Goal: Answer question/provide support: Share knowledge or assist other users

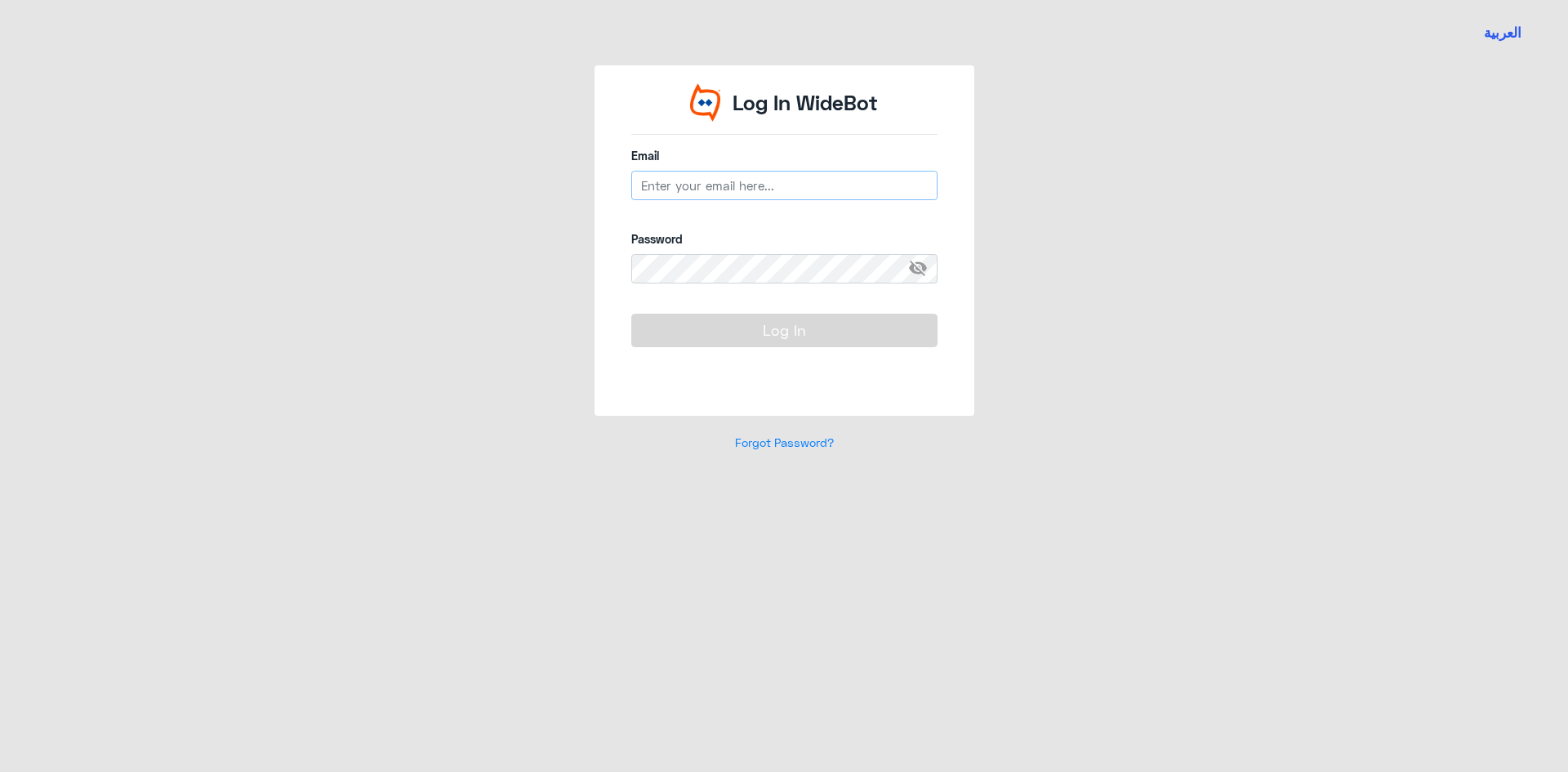
type input "[EMAIL_ADDRESS][DOMAIN_NAME]"
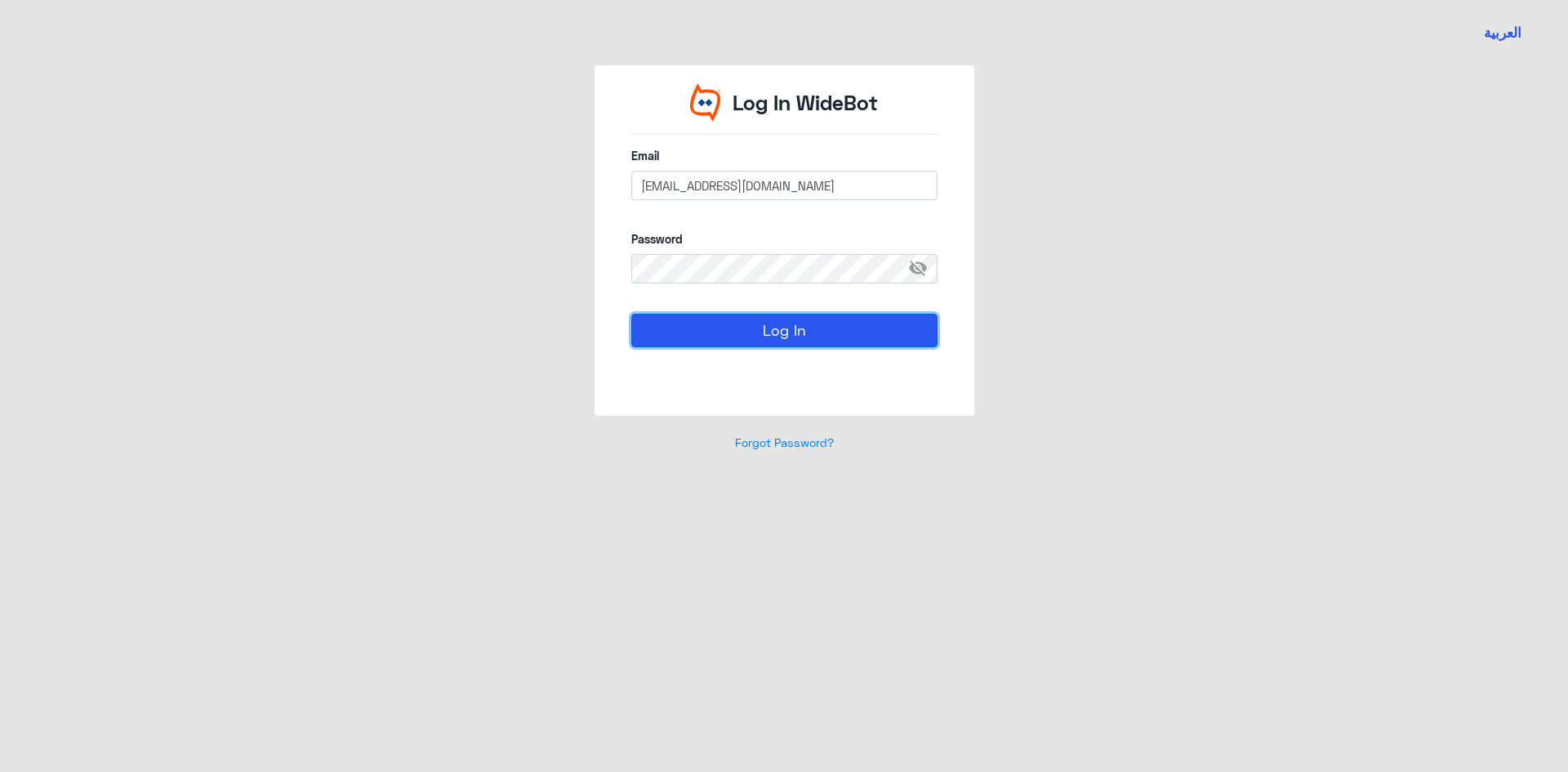
click at [766, 335] on button "Log In" at bounding box center [784, 330] width 307 height 32
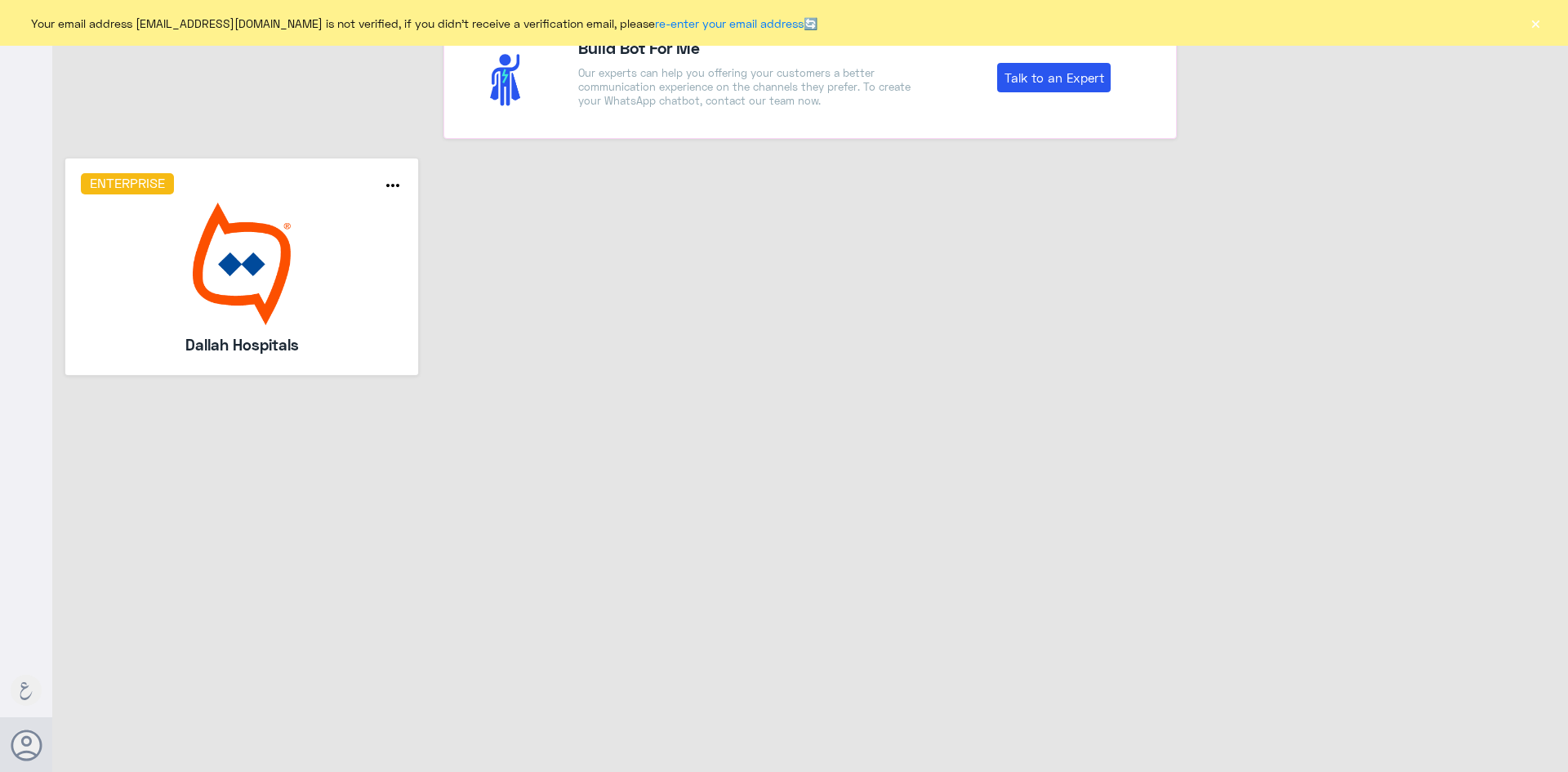
click at [1536, 27] on button "×" at bounding box center [1535, 22] width 16 height 16
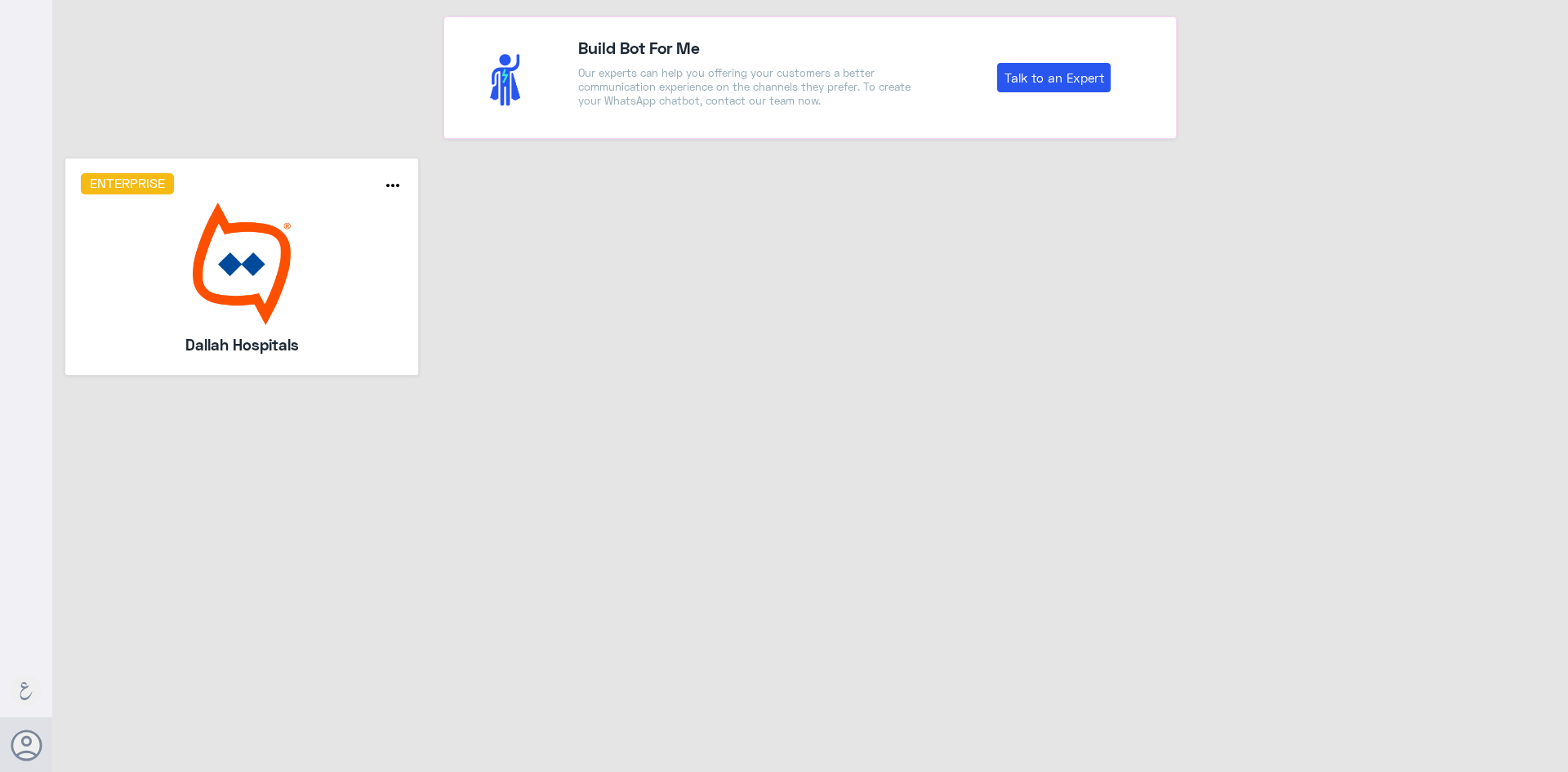
click at [250, 273] on img at bounding box center [243, 264] width 323 height 122
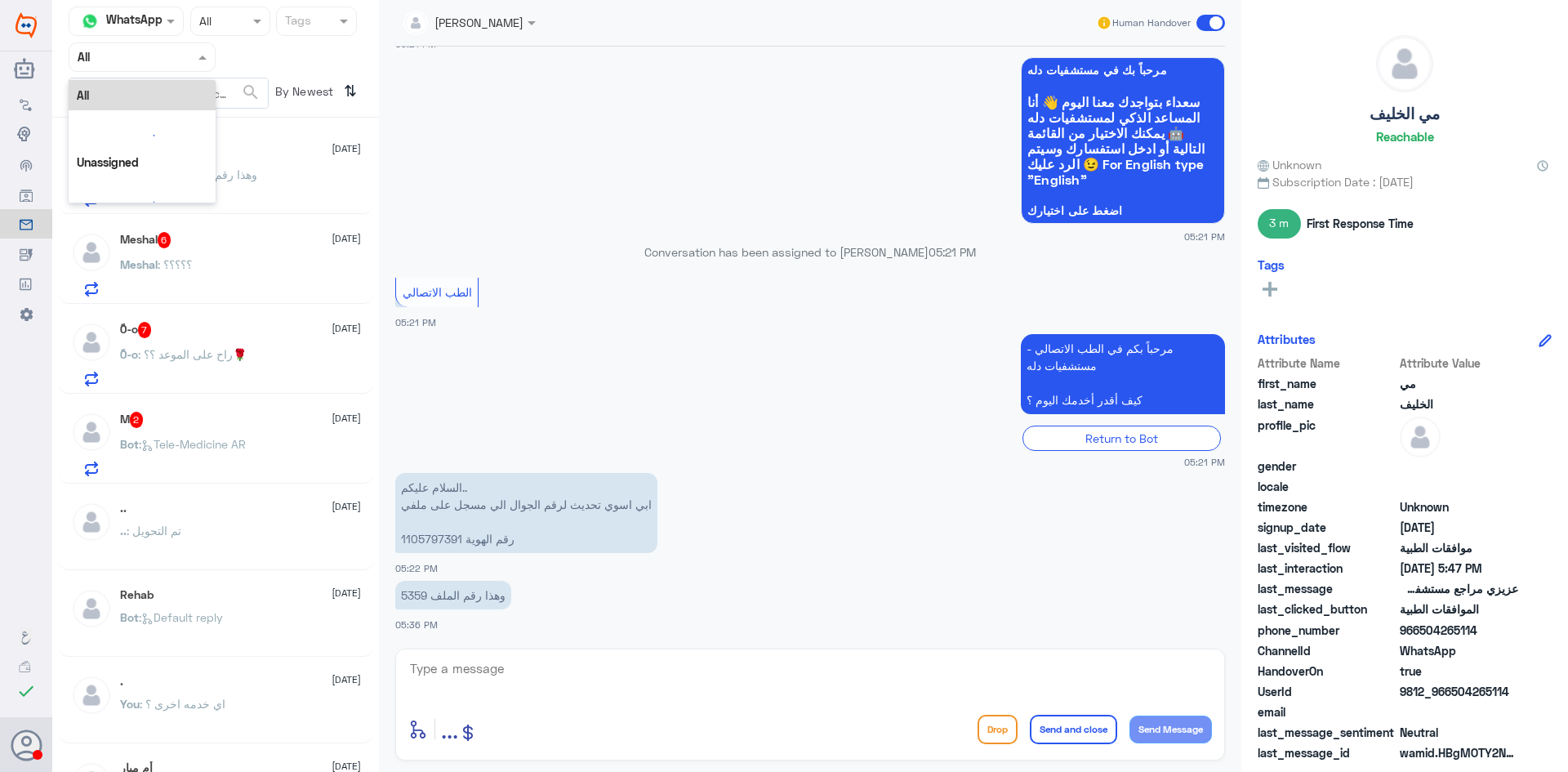
drag, startPoint x: 193, startPoint y: 54, endPoint x: 190, endPoint y: 104, distance: 50.1
click at [193, 54] on div at bounding box center [142, 57] width 145 height 19
click at [159, 125] on b "Unassigned" at bounding box center [136, 127] width 62 height 14
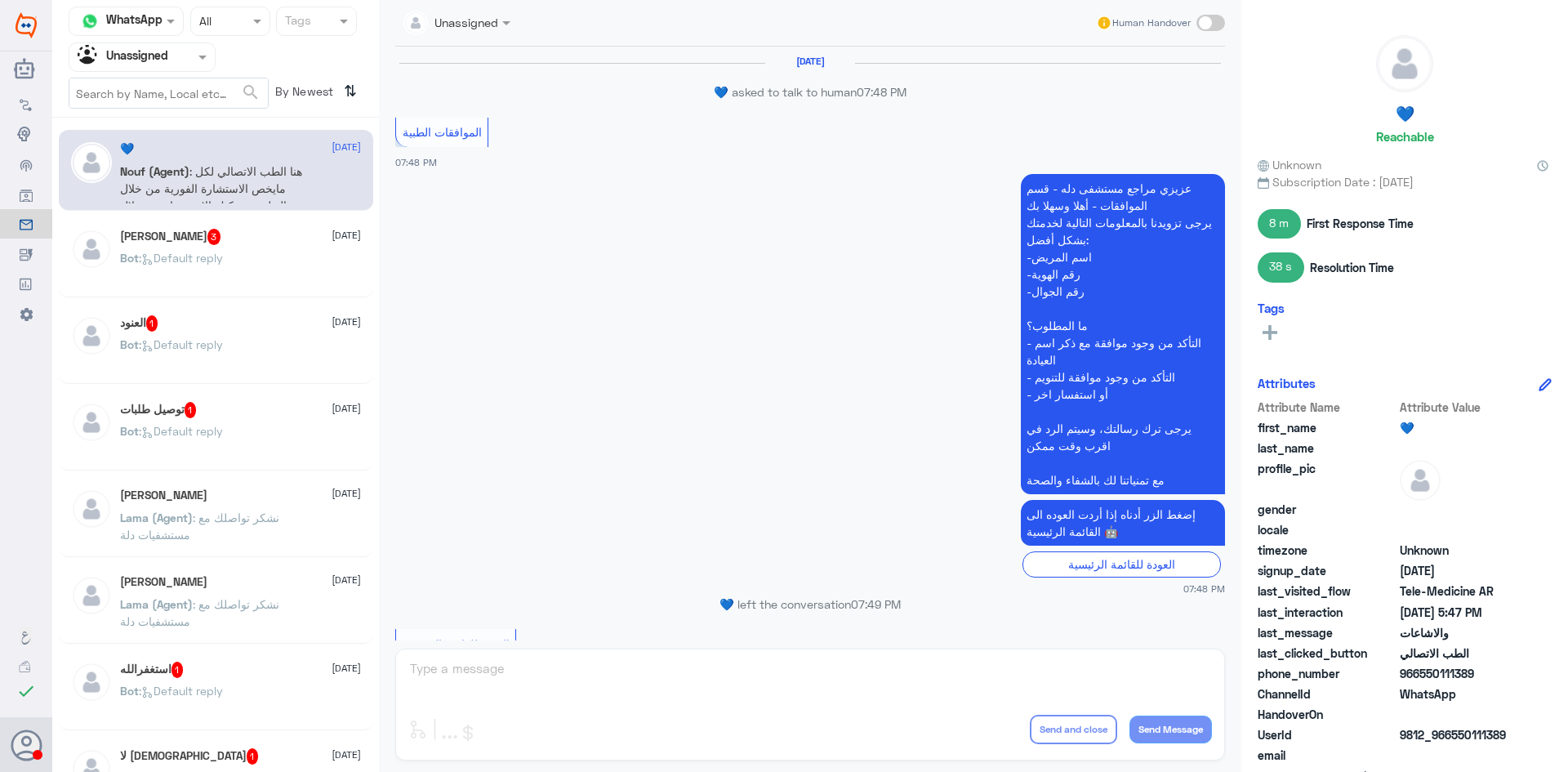
scroll to position [1221, 0]
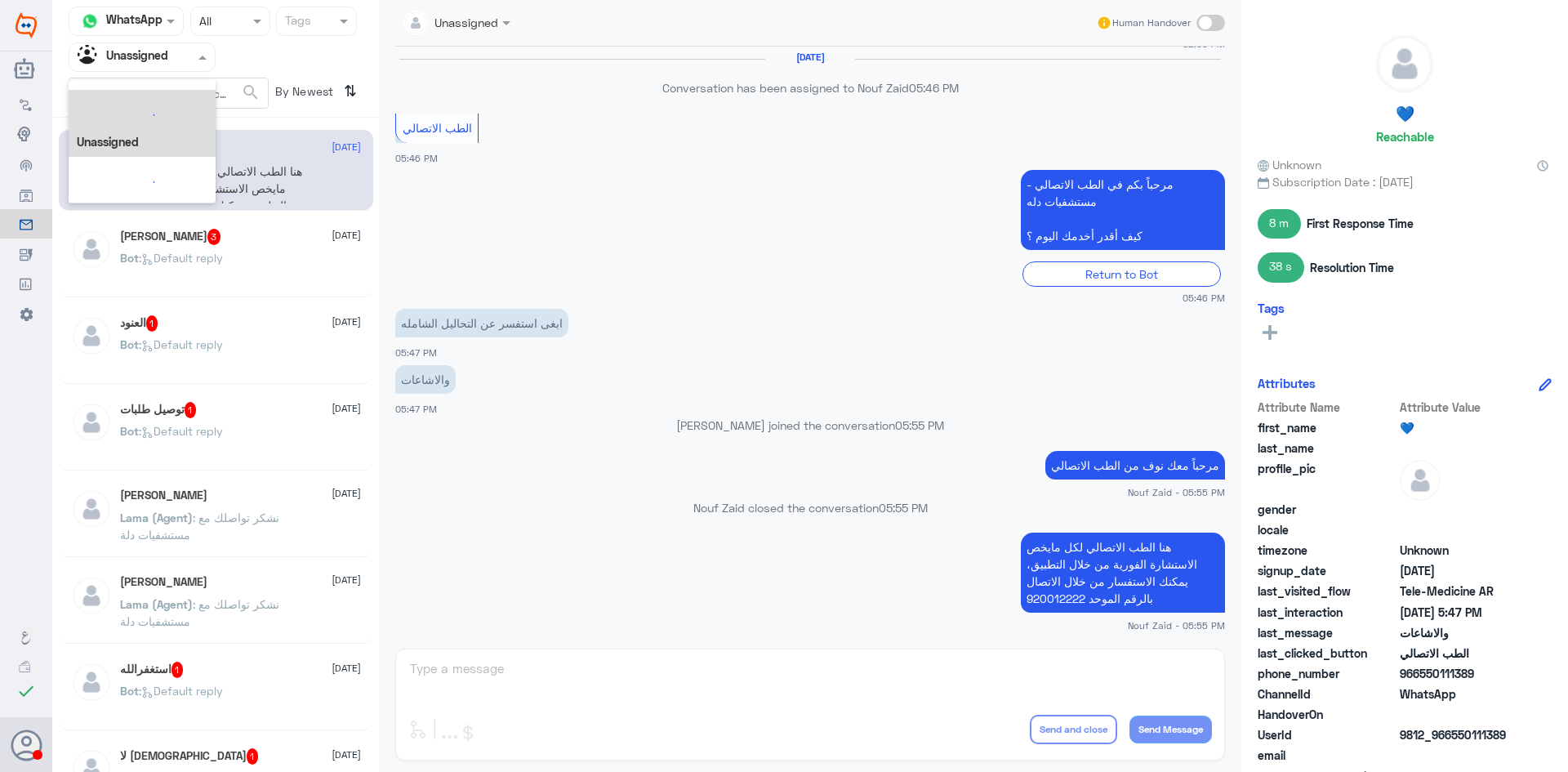
click at [188, 57] on div at bounding box center [142, 57] width 145 height 19
click at [152, 96] on div "All" at bounding box center [142, 96] width 147 height 31
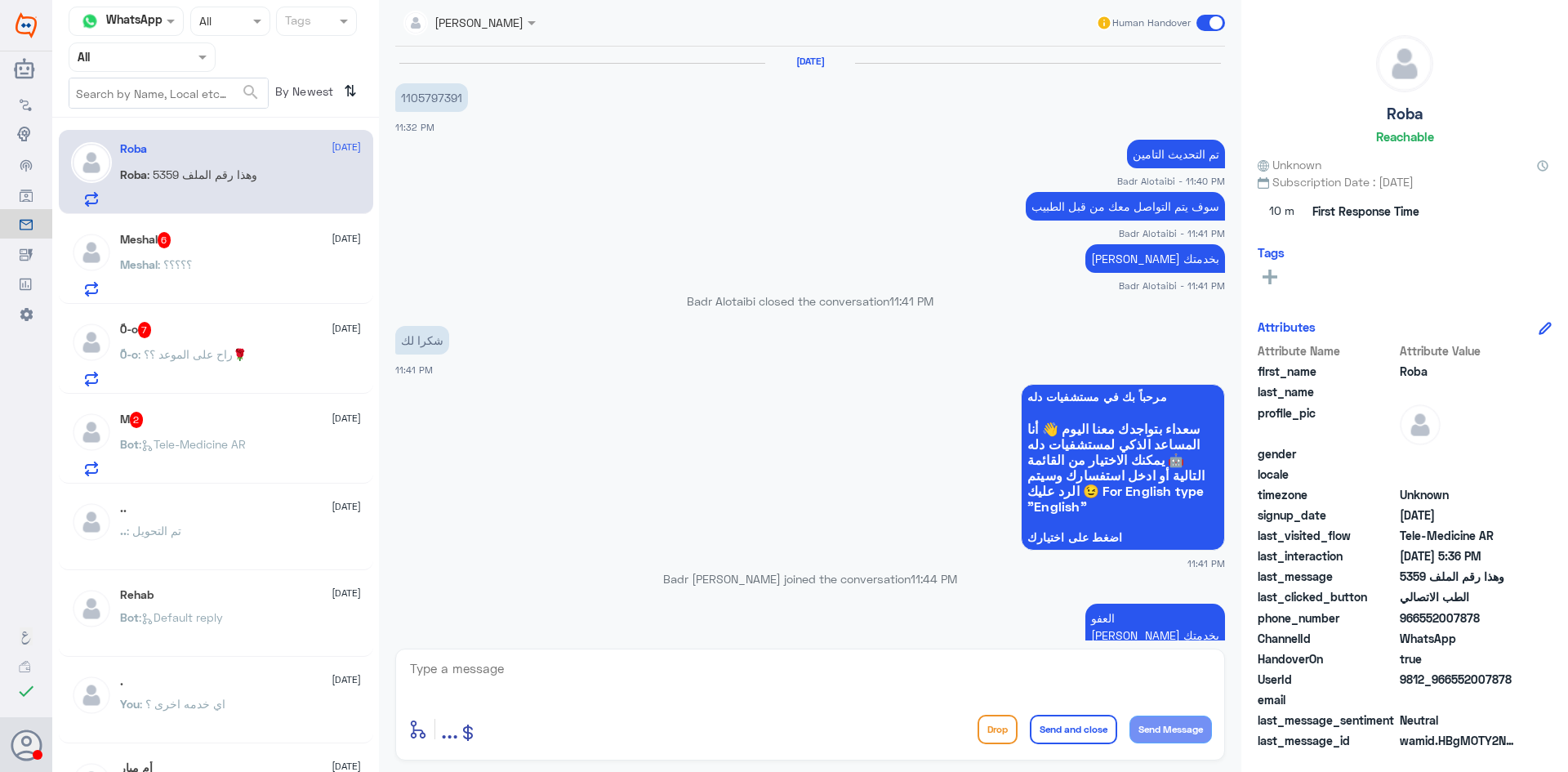
scroll to position [994, 0]
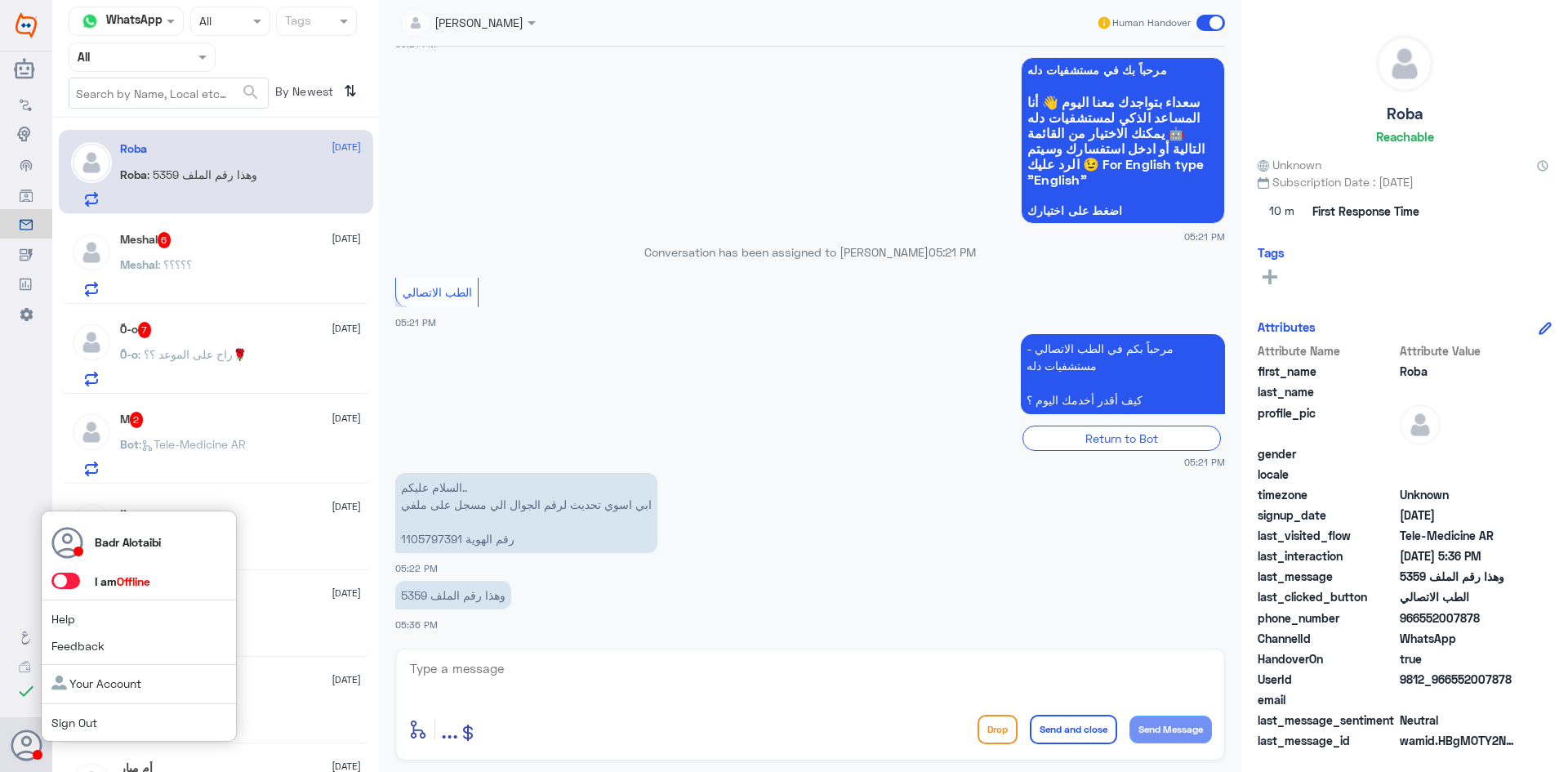
click at [70, 584] on span at bounding box center [66, 580] width 29 height 16
click at [0, 0] on input "checkbox" at bounding box center [0, 0] width 0 height 0
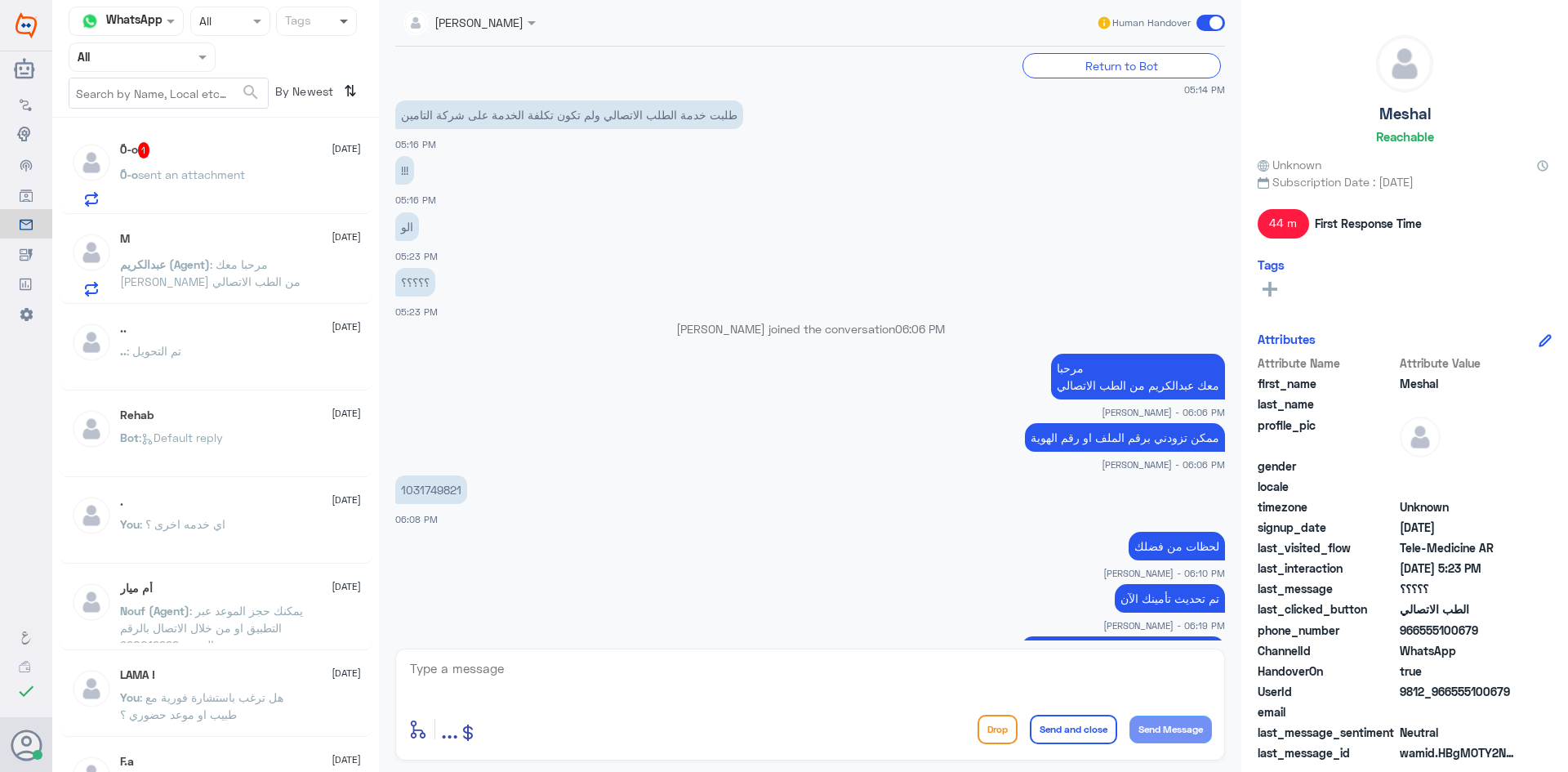
scroll to position [526, 0]
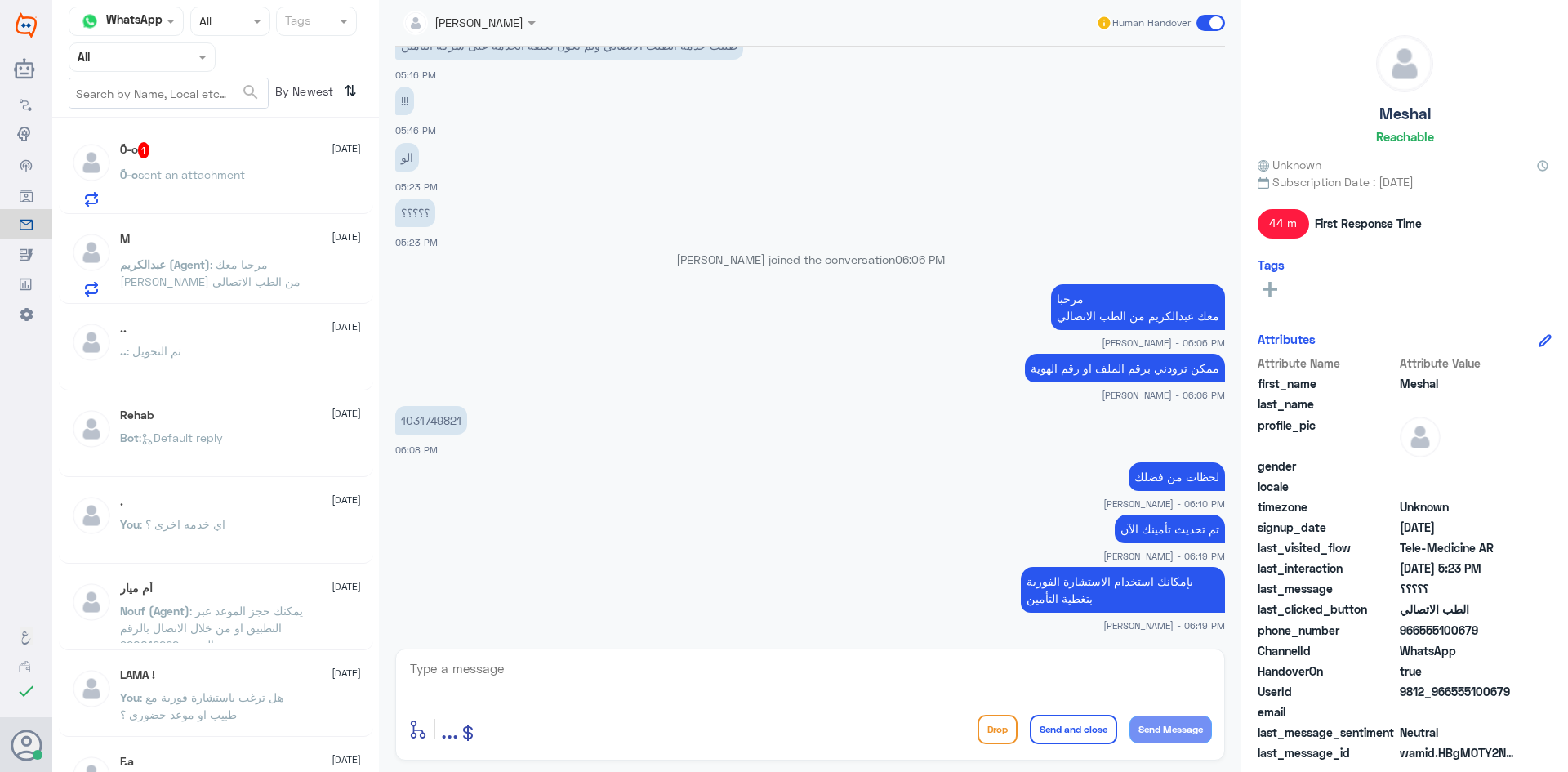
click at [240, 305] on div "ً0-o 1 17 September ً0-o sent an attachment M 17 September عبدالكريم (Agent) : …" at bounding box center [216, 451] width 327 height 654
click at [240, 275] on span ": مرحبا معك عبدالكريم من الطب الاتصالي" at bounding box center [210, 272] width 180 height 31
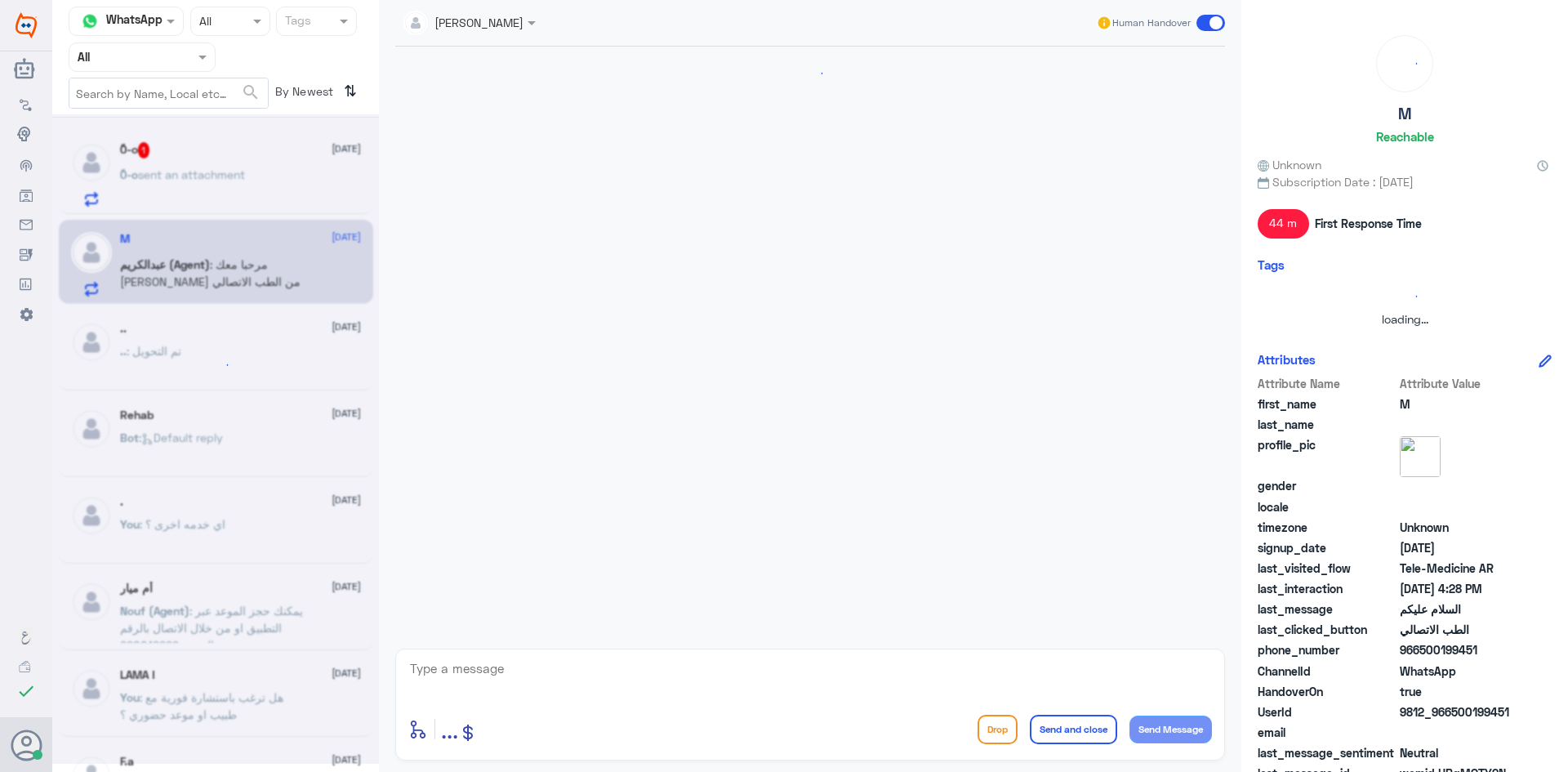
scroll to position [20, 0]
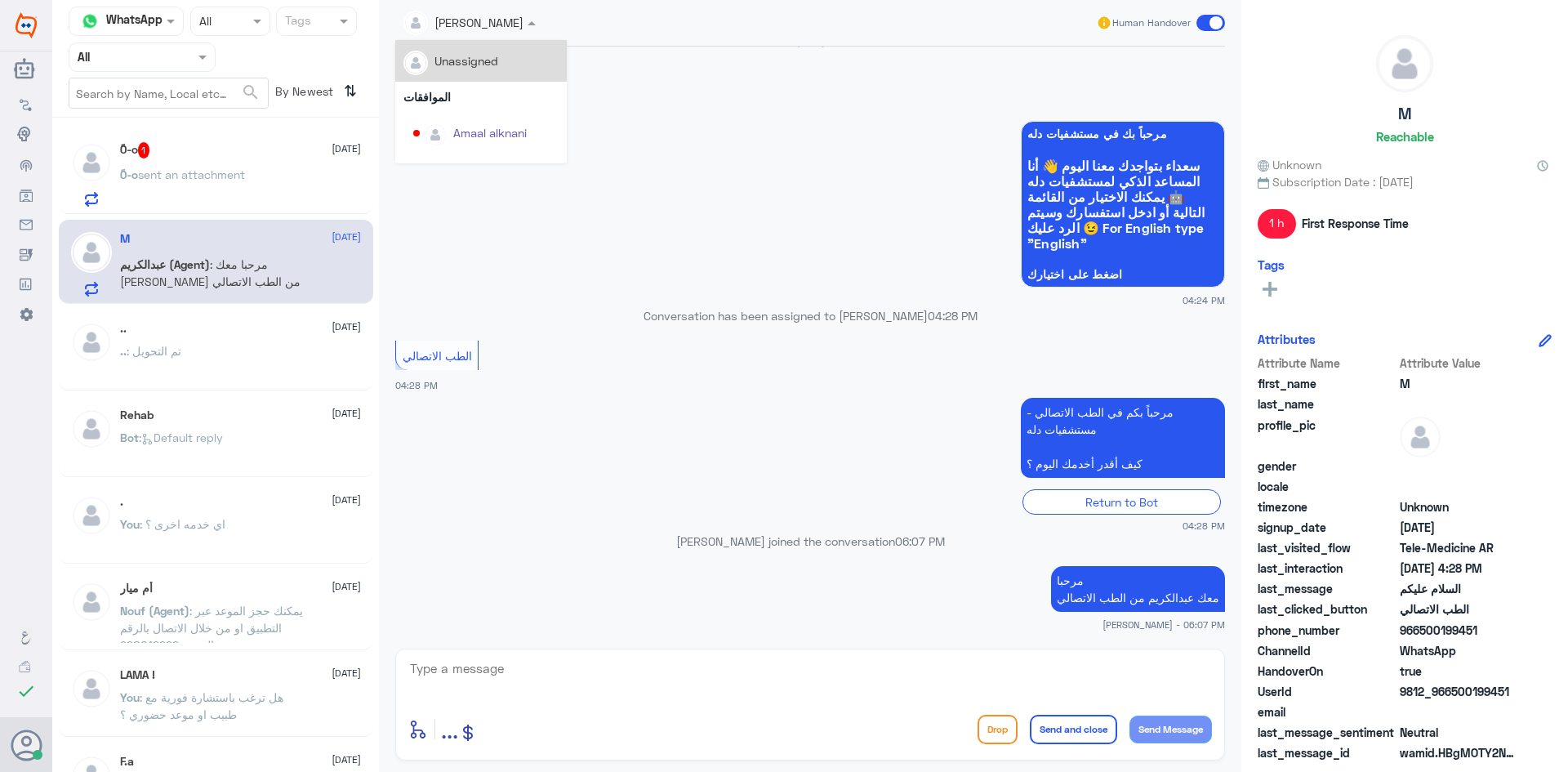
click at [509, 22] on div at bounding box center [470, 22] width 149 height 19
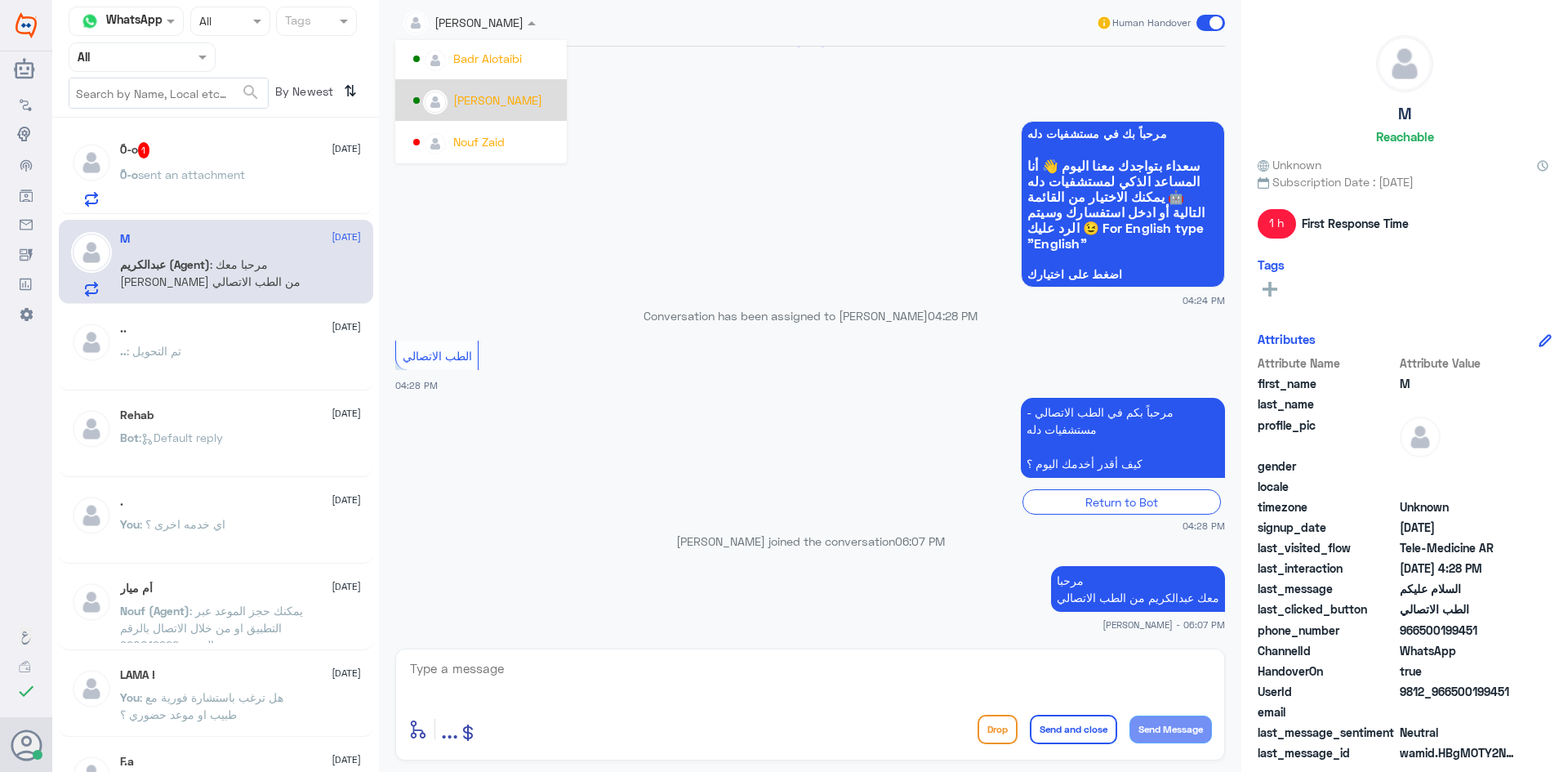
click at [493, 98] on div "عبدالكريم الموسى" at bounding box center [498, 100] width 89 height 17
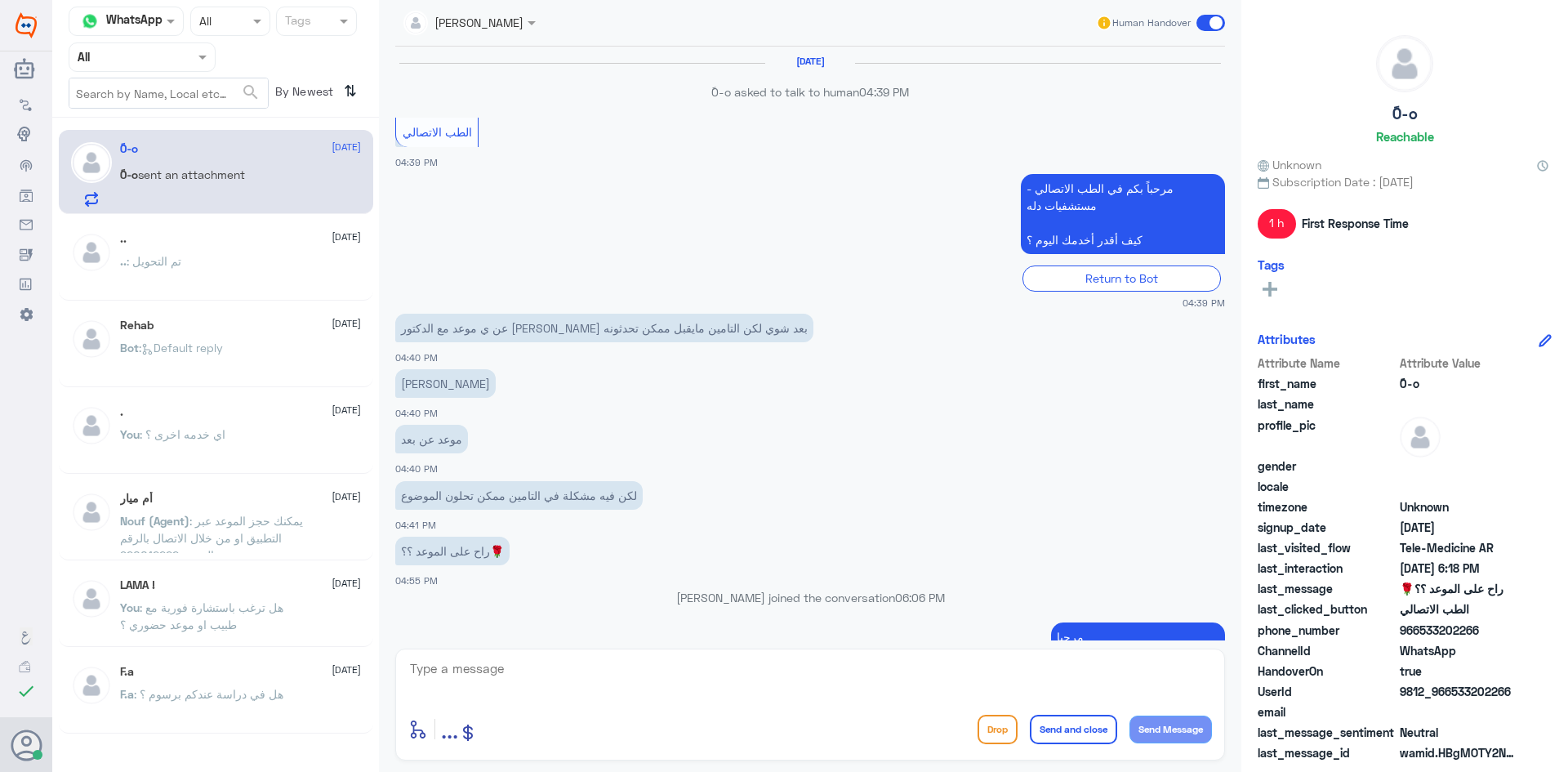
scroll to position [957, 0]
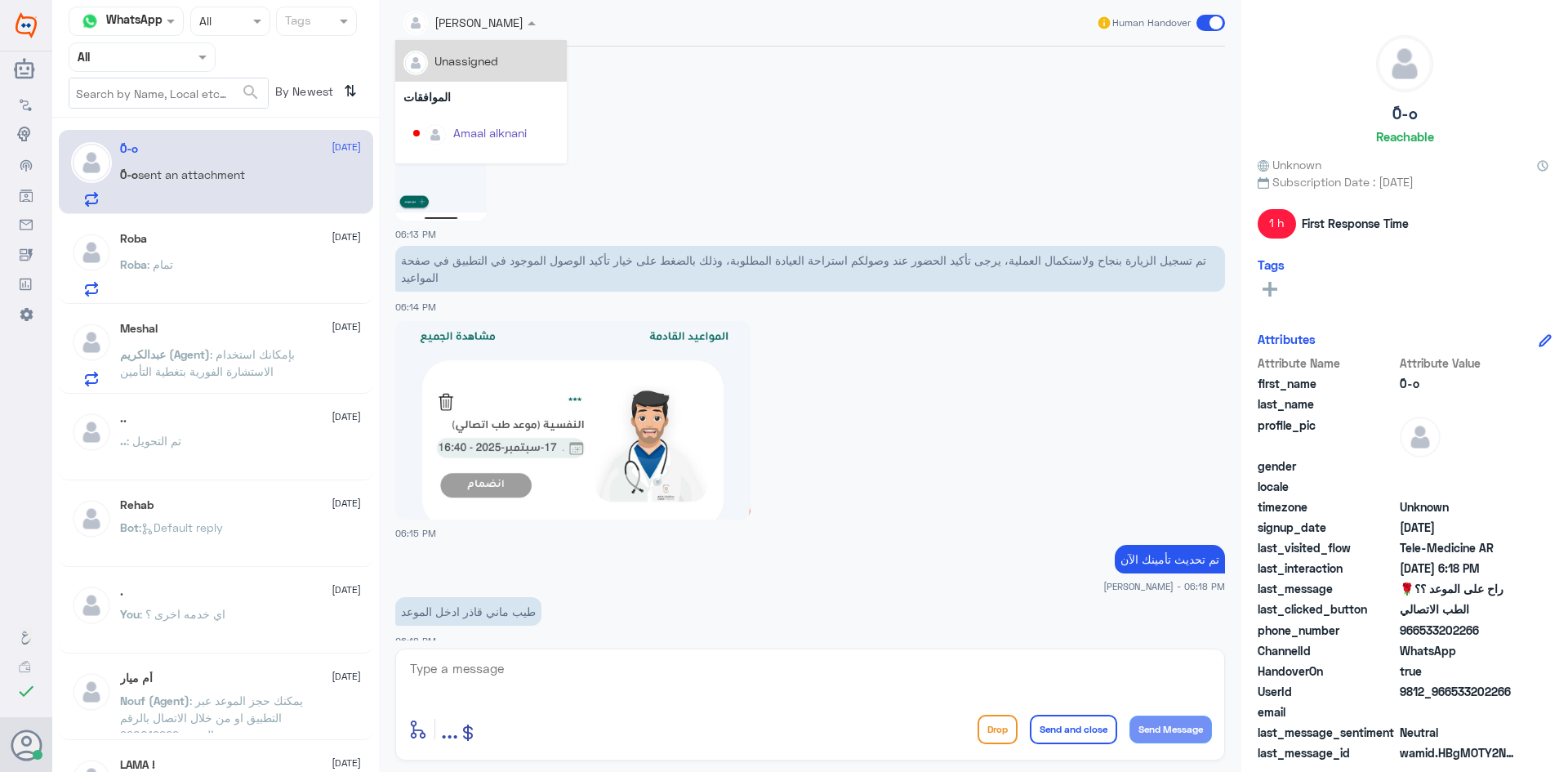
click at [498, 31] on div at bounding box center [470, 22] width 149 height 19
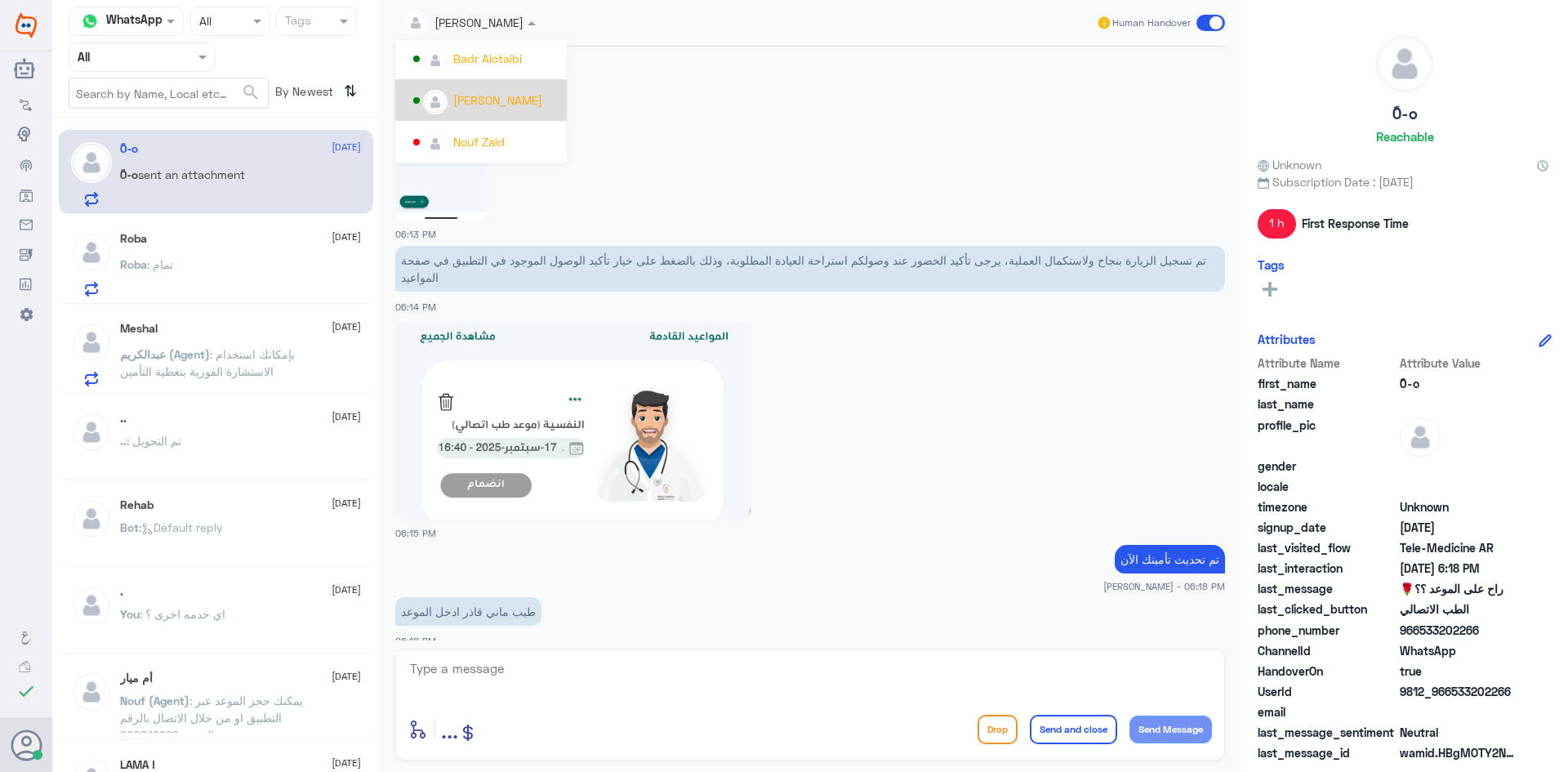
click at [498, 104] on div "عبدالكريم الموسى" at bounding box center [498, 100] width 89 height 17
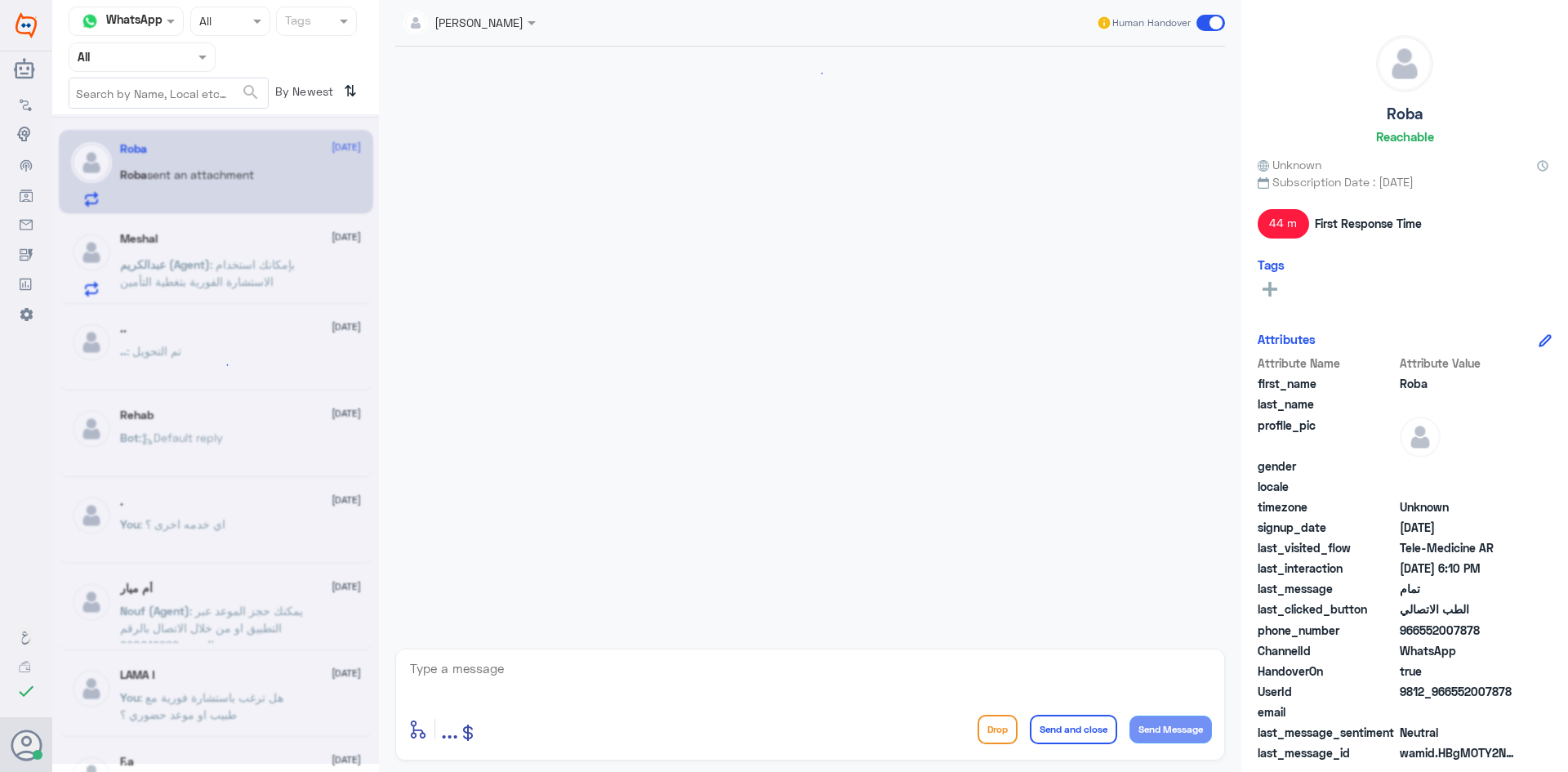
scroll to position [897, 0]
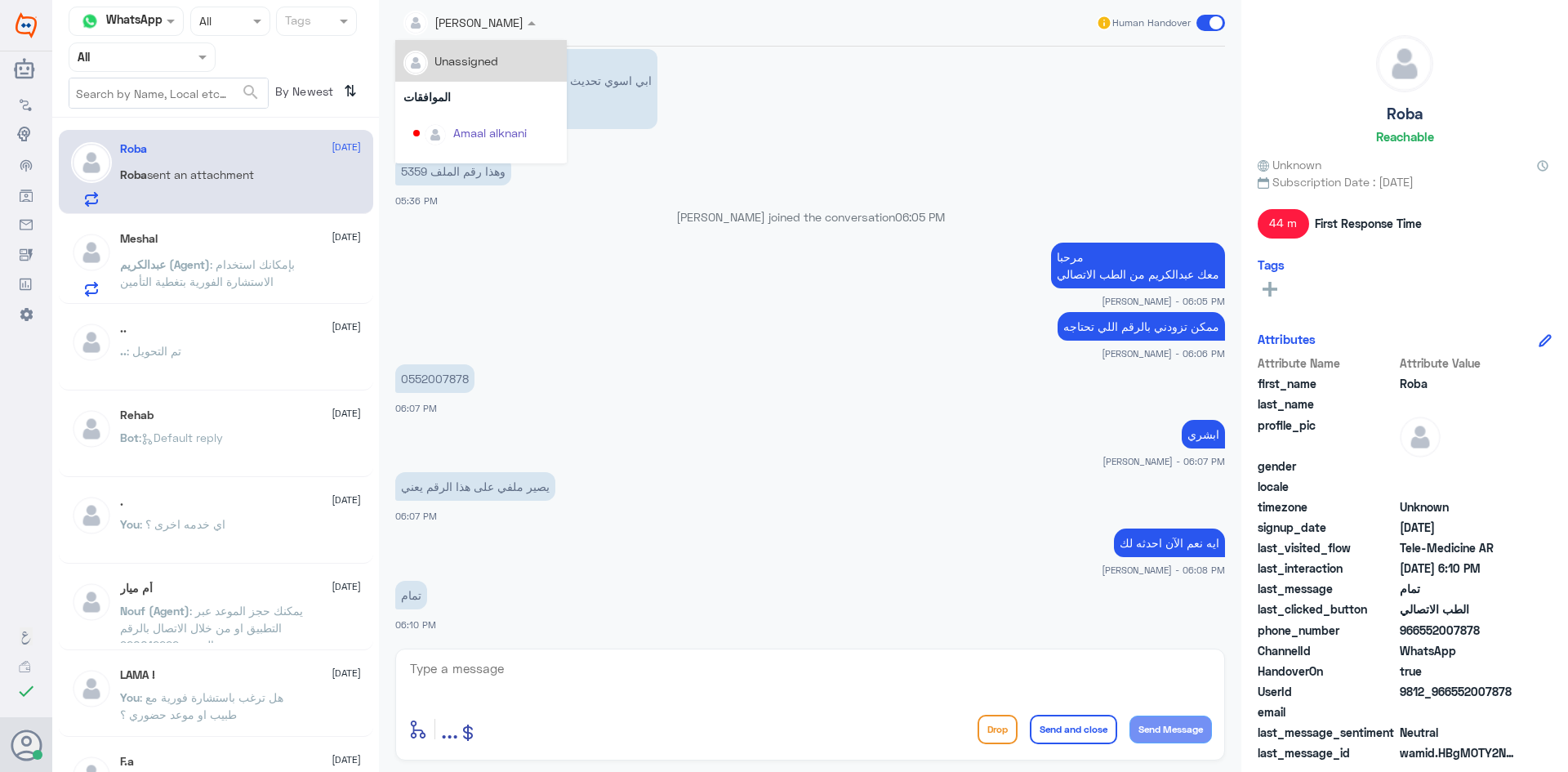
click at [462, 25] on input "text" at bounding box center [449, 22] width 93 height 19
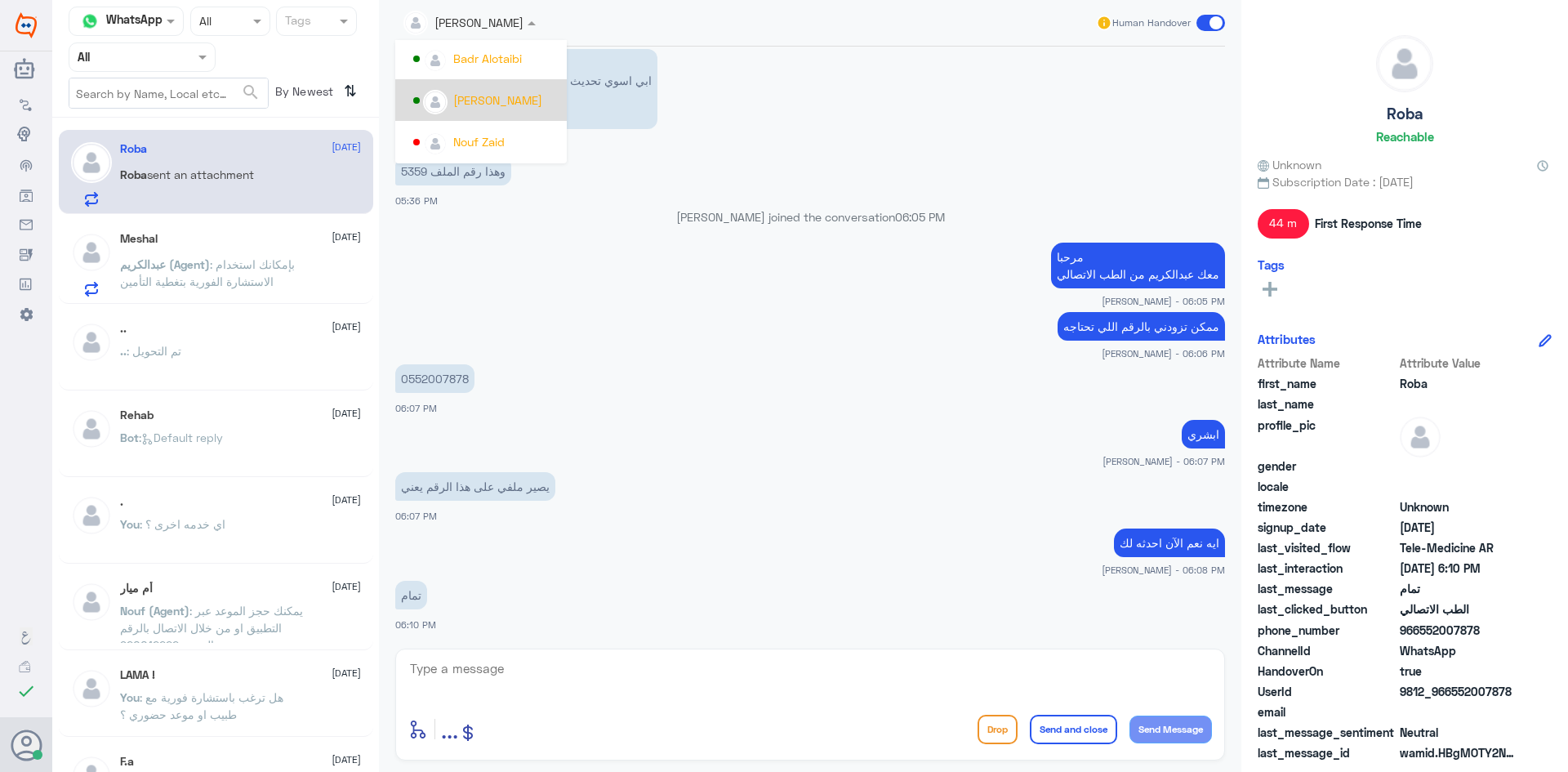
click at [506, 111] on div "عبدالكريم الموسى" at bounding box center [486, 100] width 145 height 29
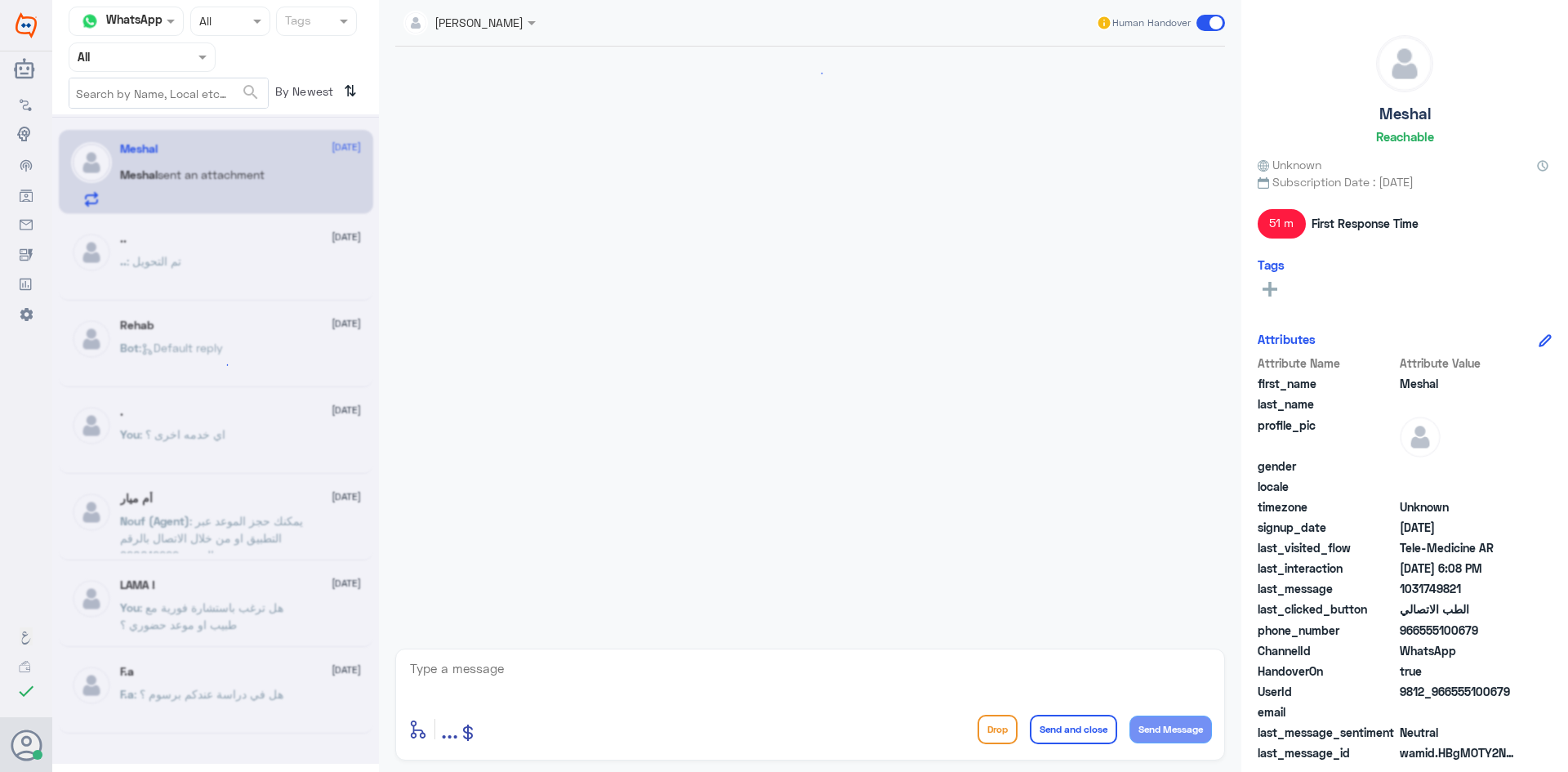
scroll to position [526, 0]
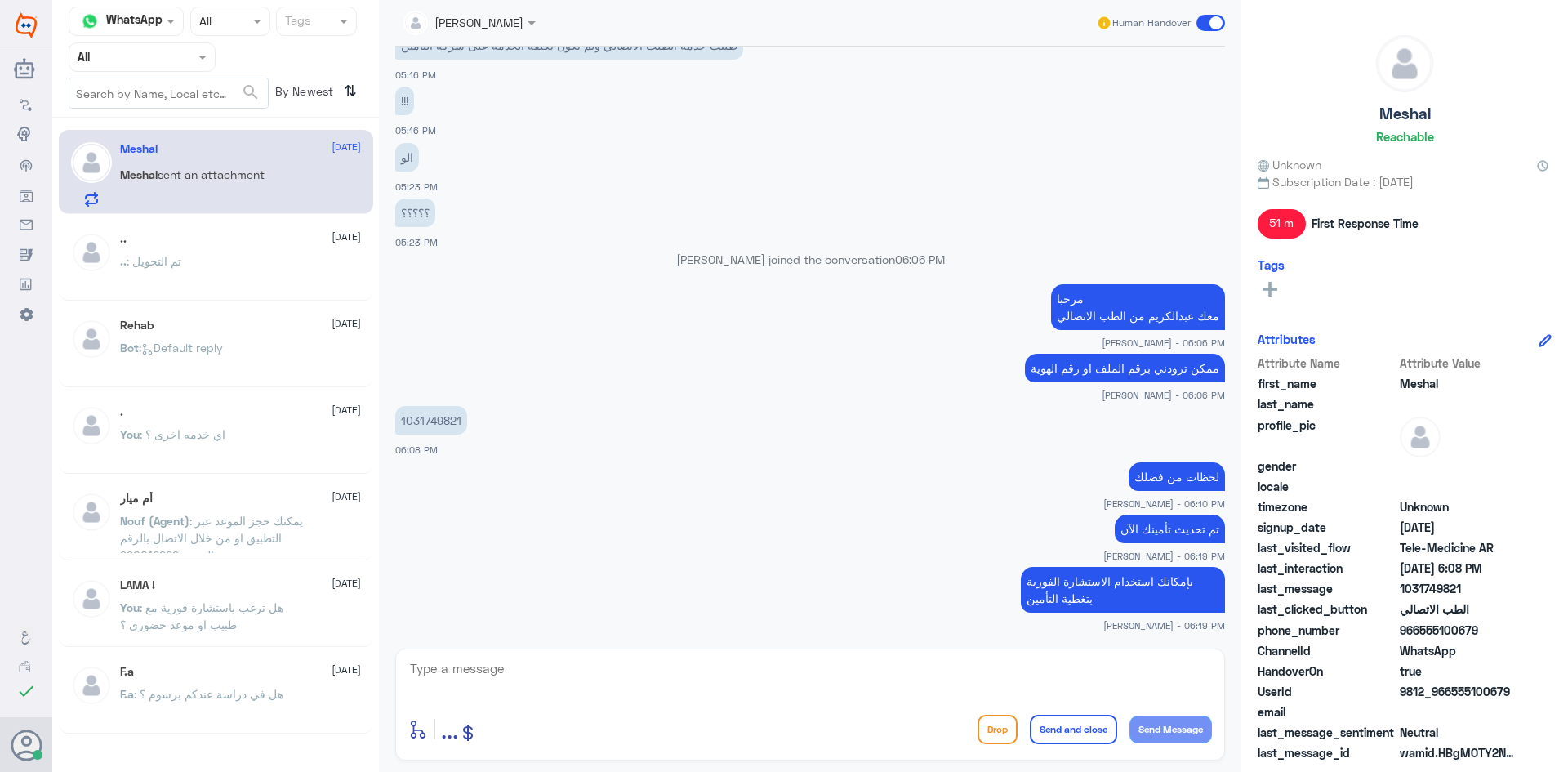
click at [523, 17] on span at bounding box center [533, 23] width 20 height 17
click at [526, 94] on div "عبدالكريم الموسى" at bounding box center [498, 100] width 89 height 17
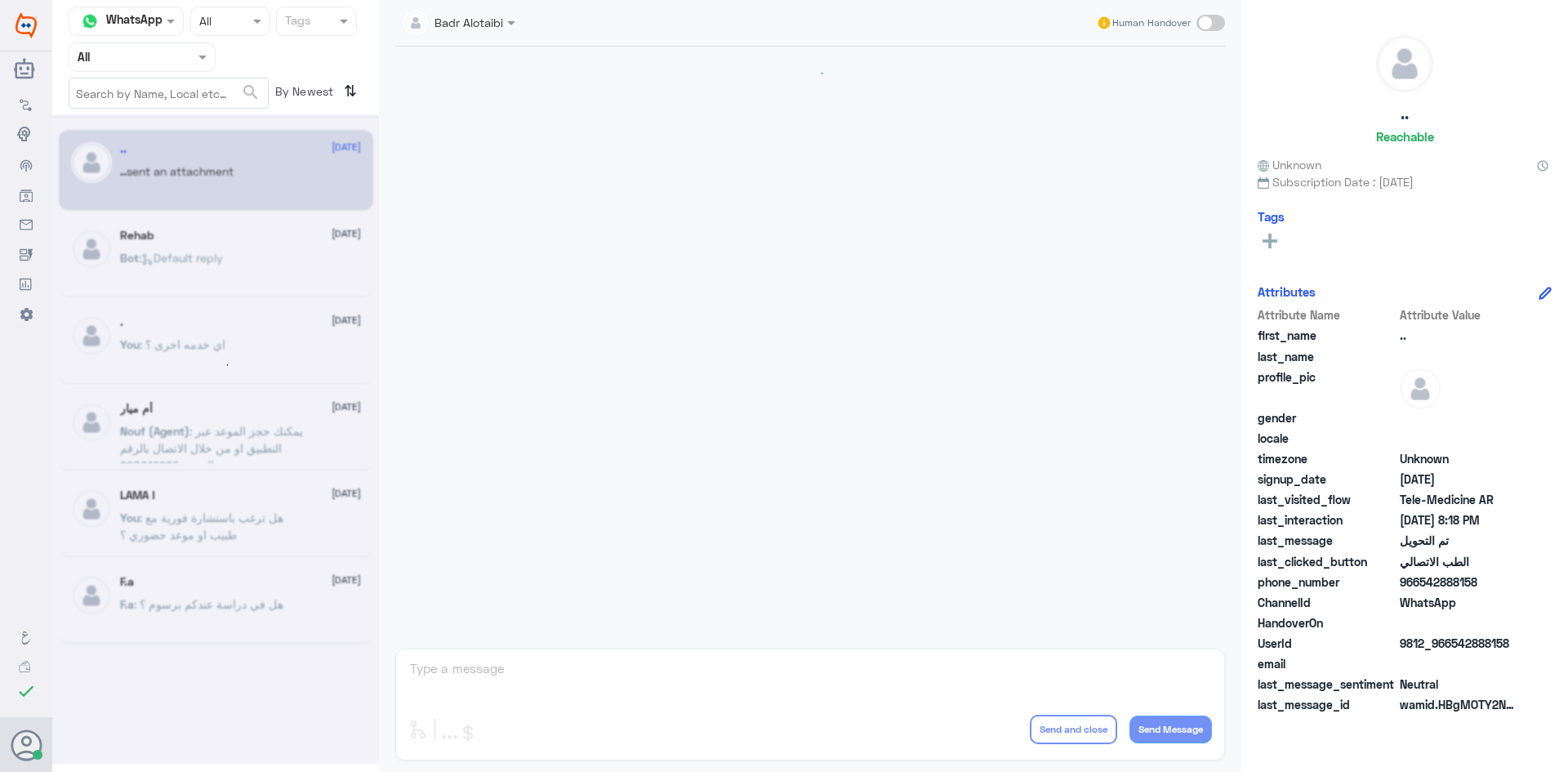
scroll to position [536, 0]
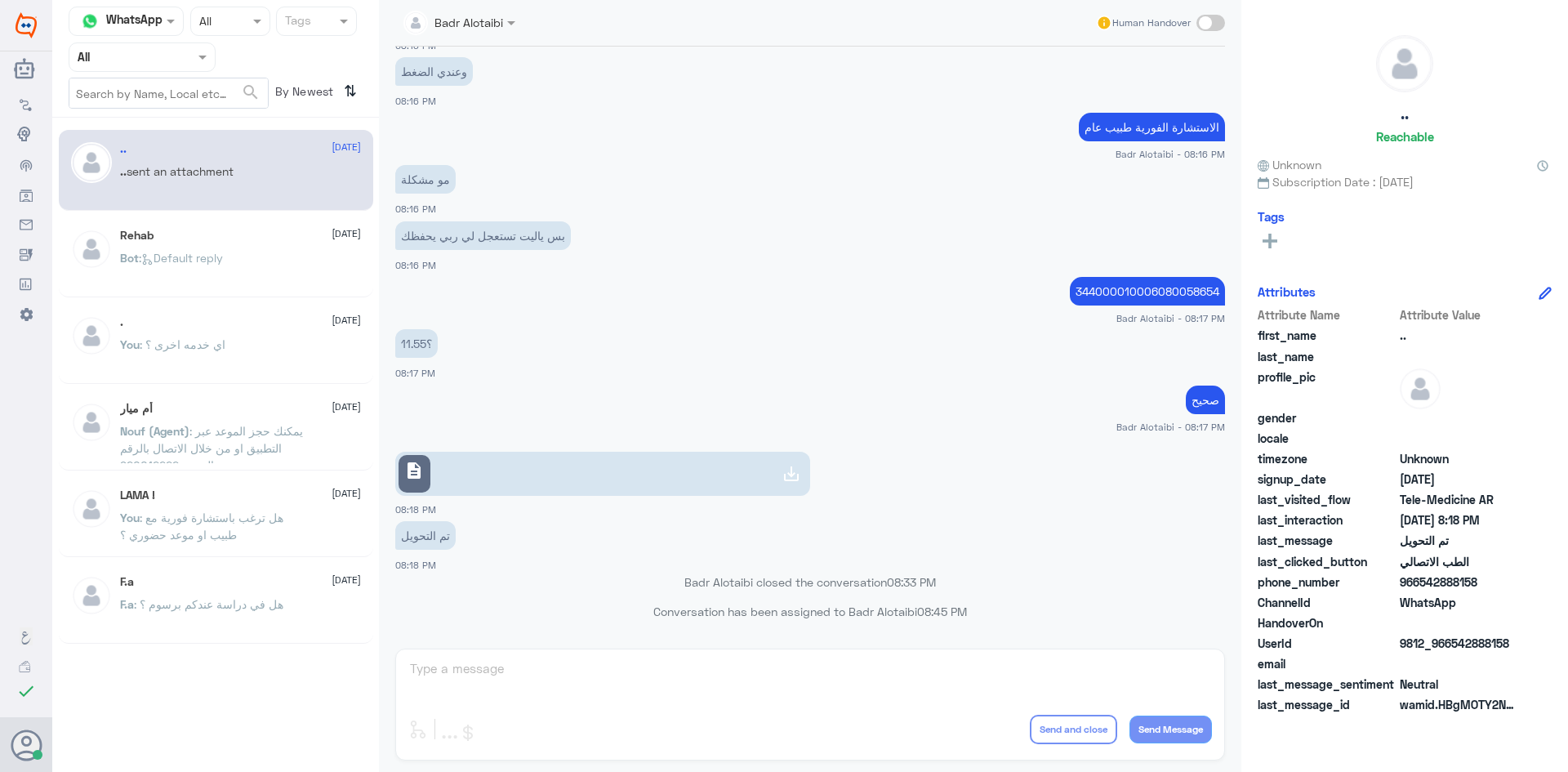
click at [203, 62] on span at bounding box center [203, 56] width 20 height 17
click at [189, 147] on div "Your Inbox" at bounding box center [142, 145] width 147 height 37
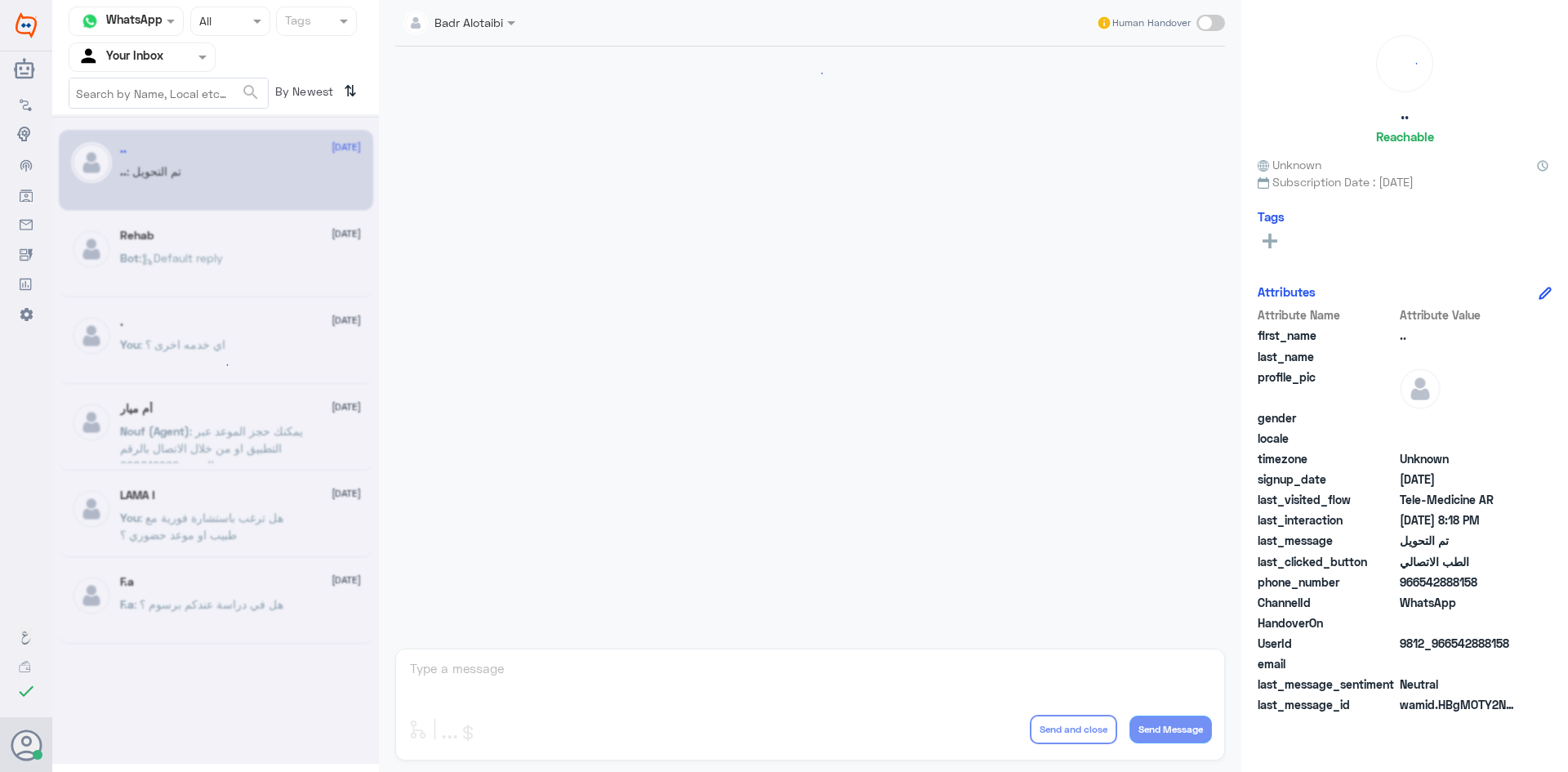
scroll to position [536, 0]
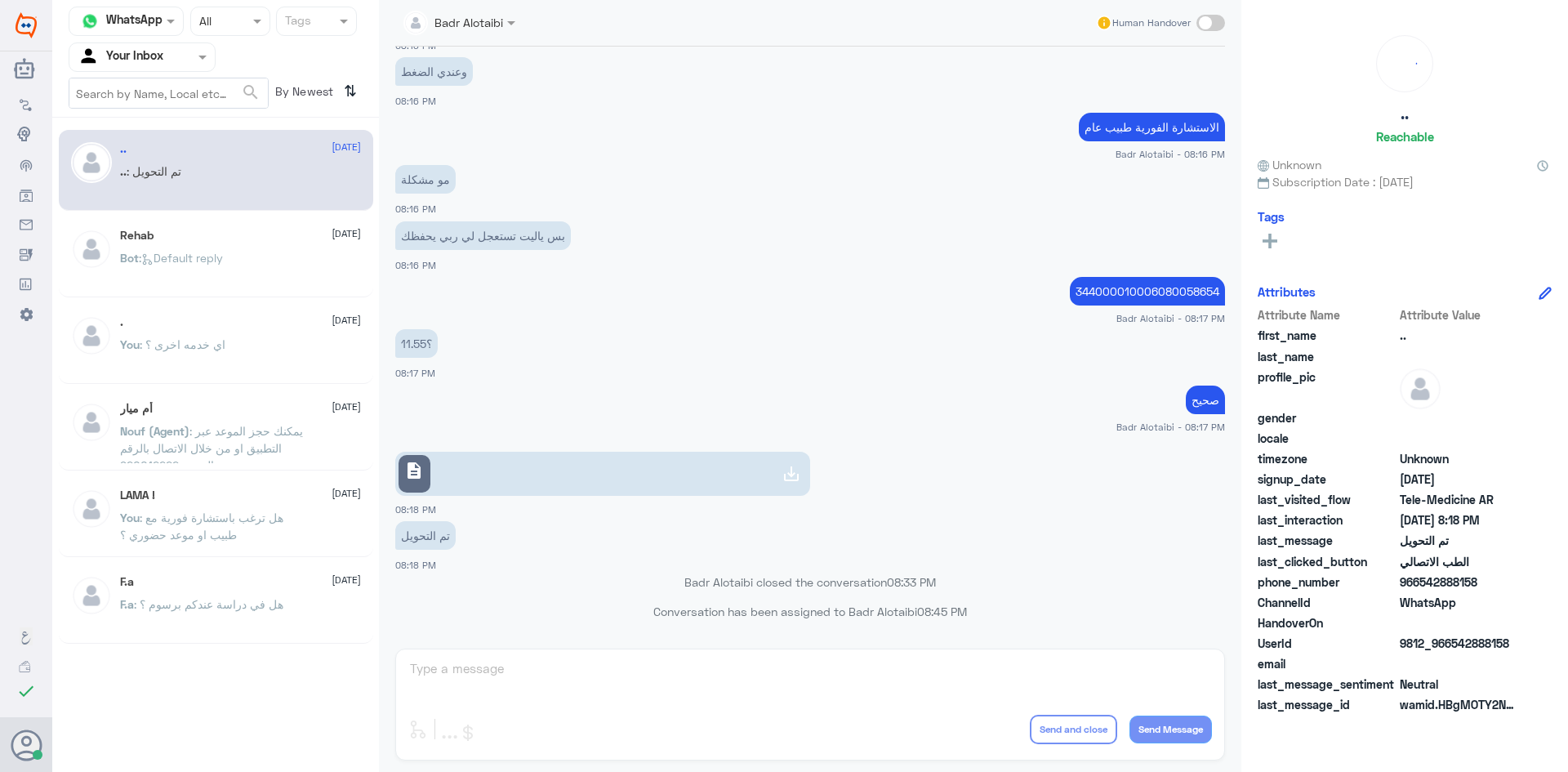
drag, startPoint x: 173, startPoint y: 49, endPoint x: 179, endPoint y: 55, distance: 8.5
click at [173, 49] on div at bounding box center [142, 57] width 145 height 19
click at [172, 170] on div "Your Team" at bounding box center [142, 183] width 147 height 37
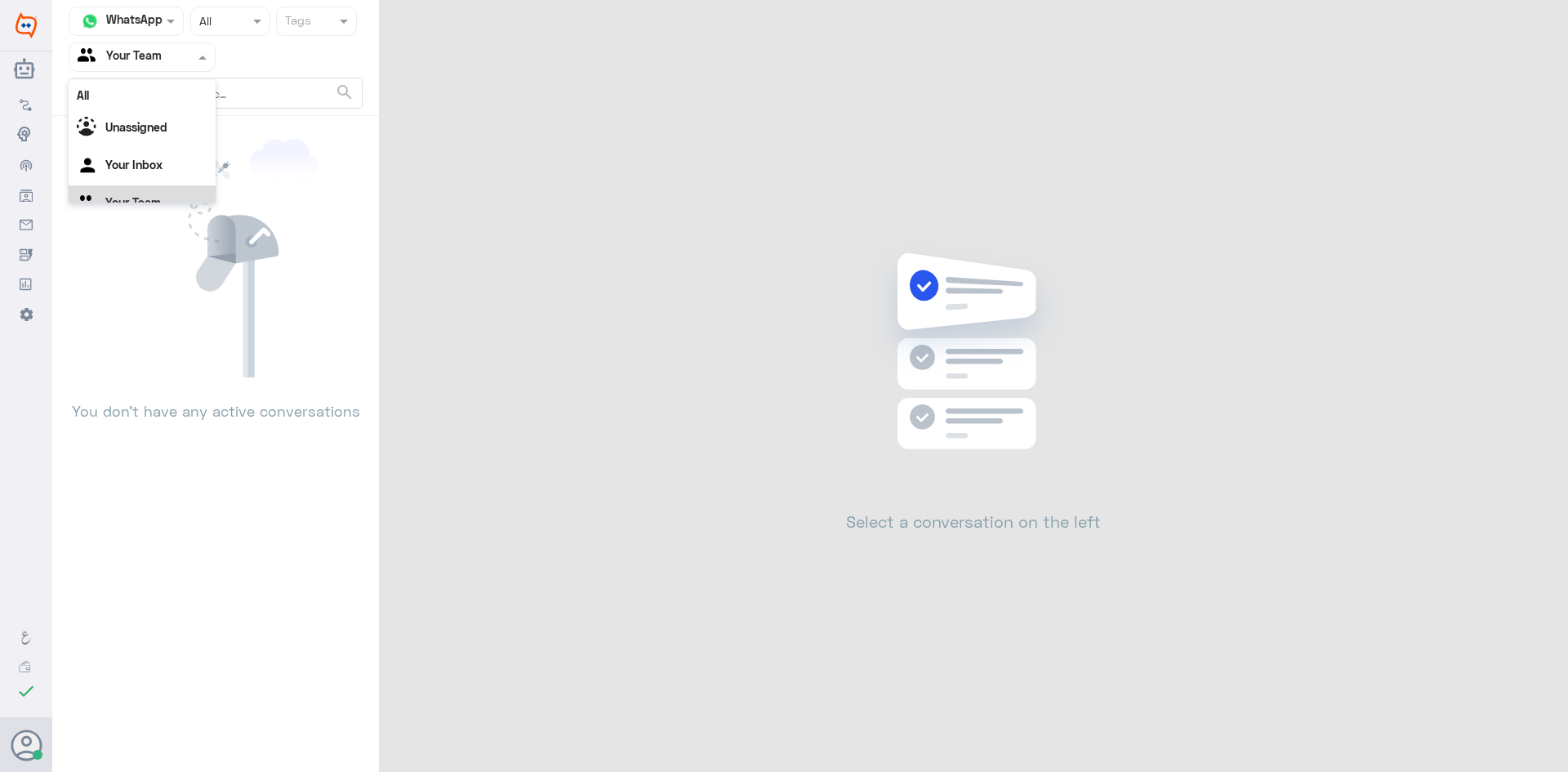
click at [176, 57] on div at bounding box center [142, 57] width 145 height 19
click at [140, 152] on div "Your Inbox" at bounding box center [142, 145] width 147 height 37
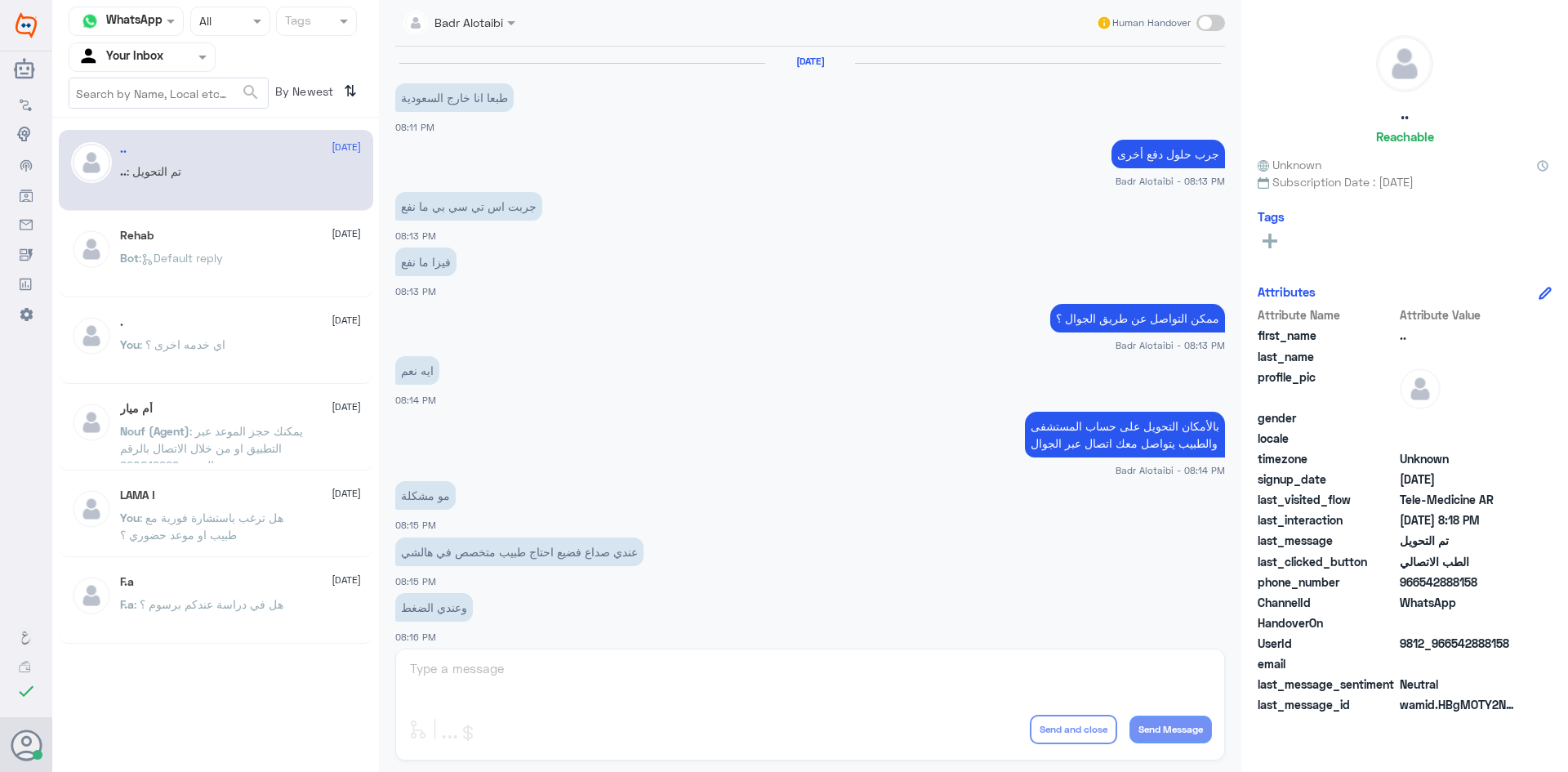
scroll to position [536, 0]
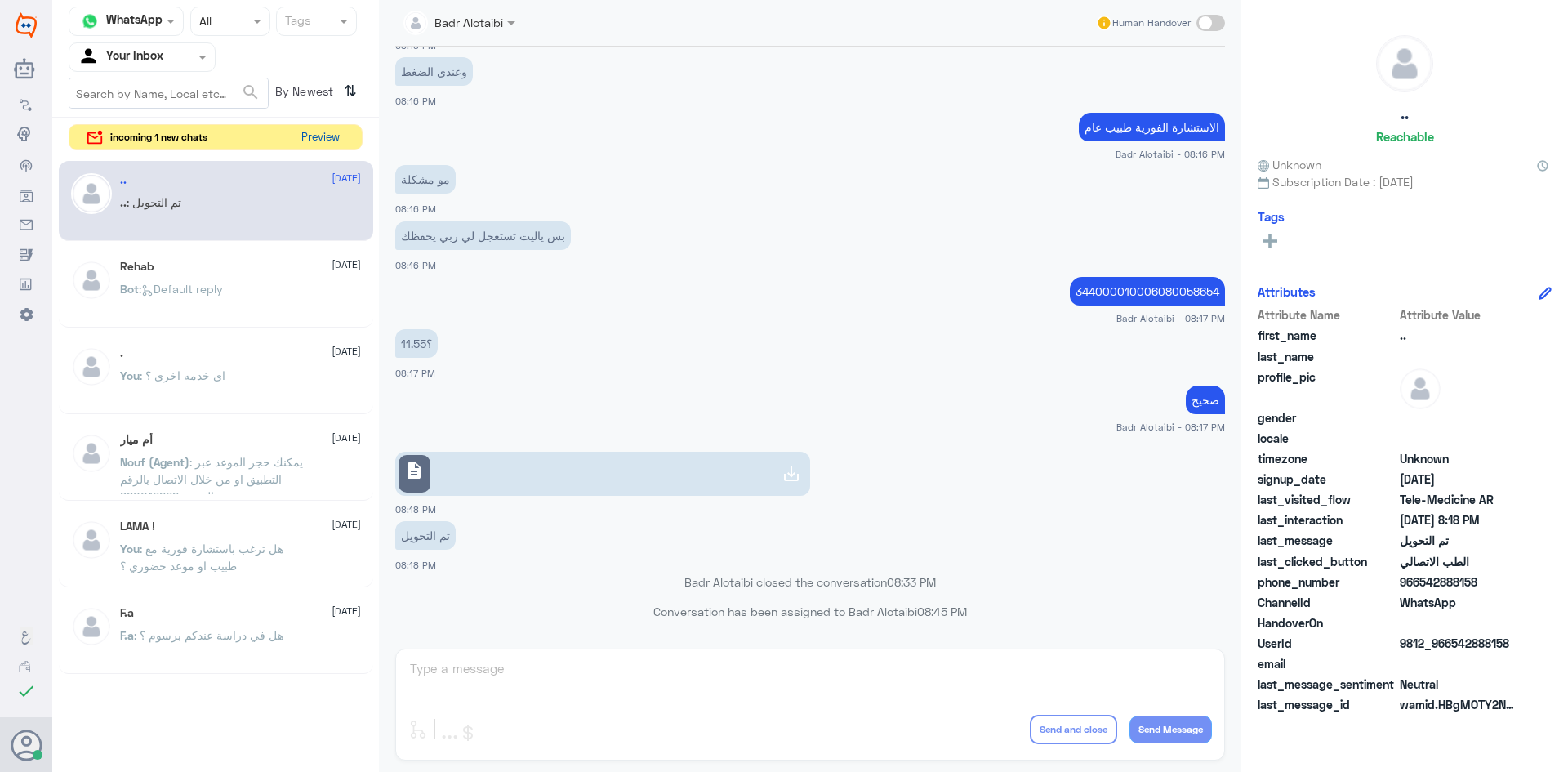
click at [341, 133] on button "Preview" at bounding box center [320, 138] width 51 height 26
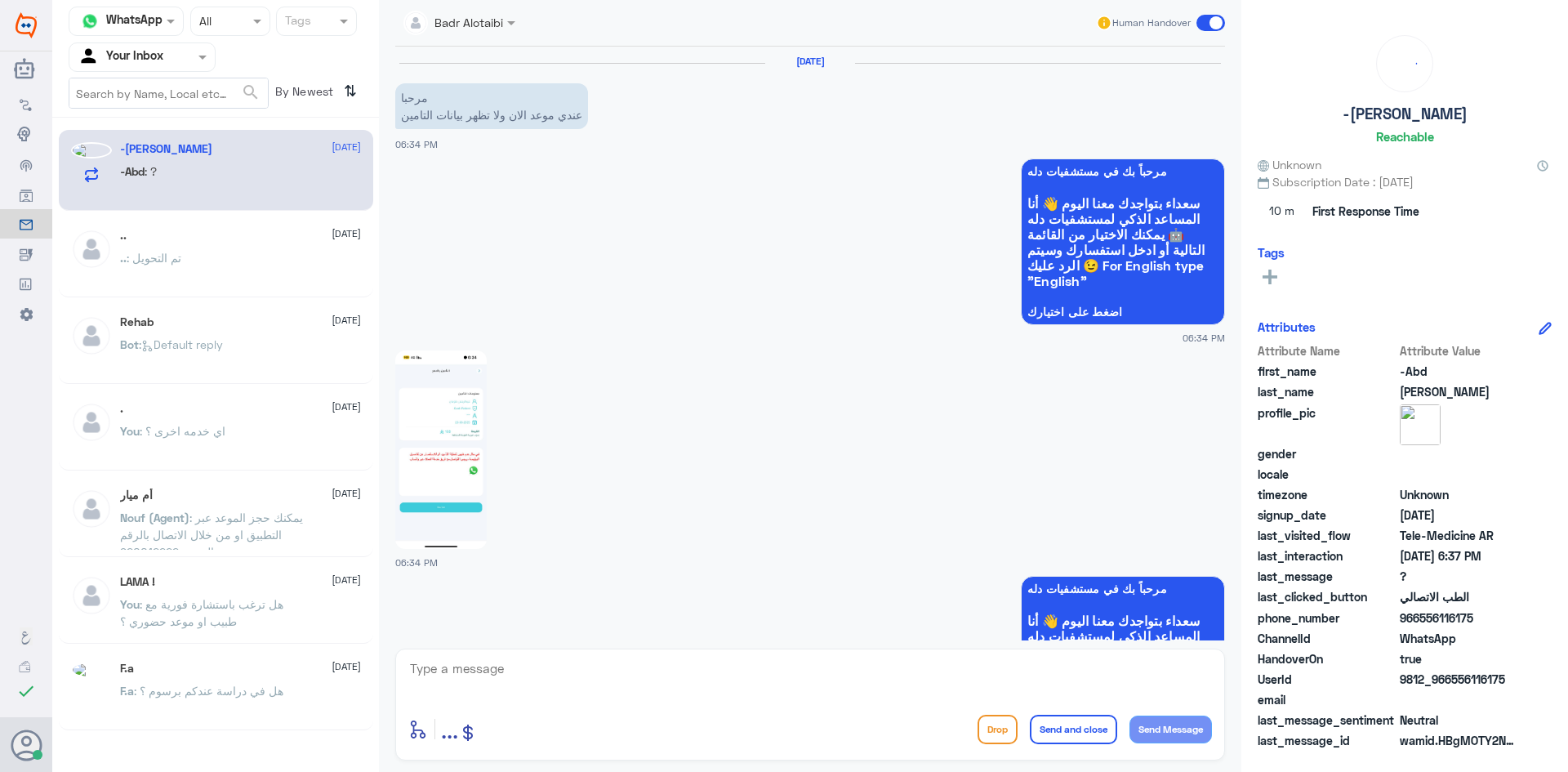
scroll to position [484, 0]
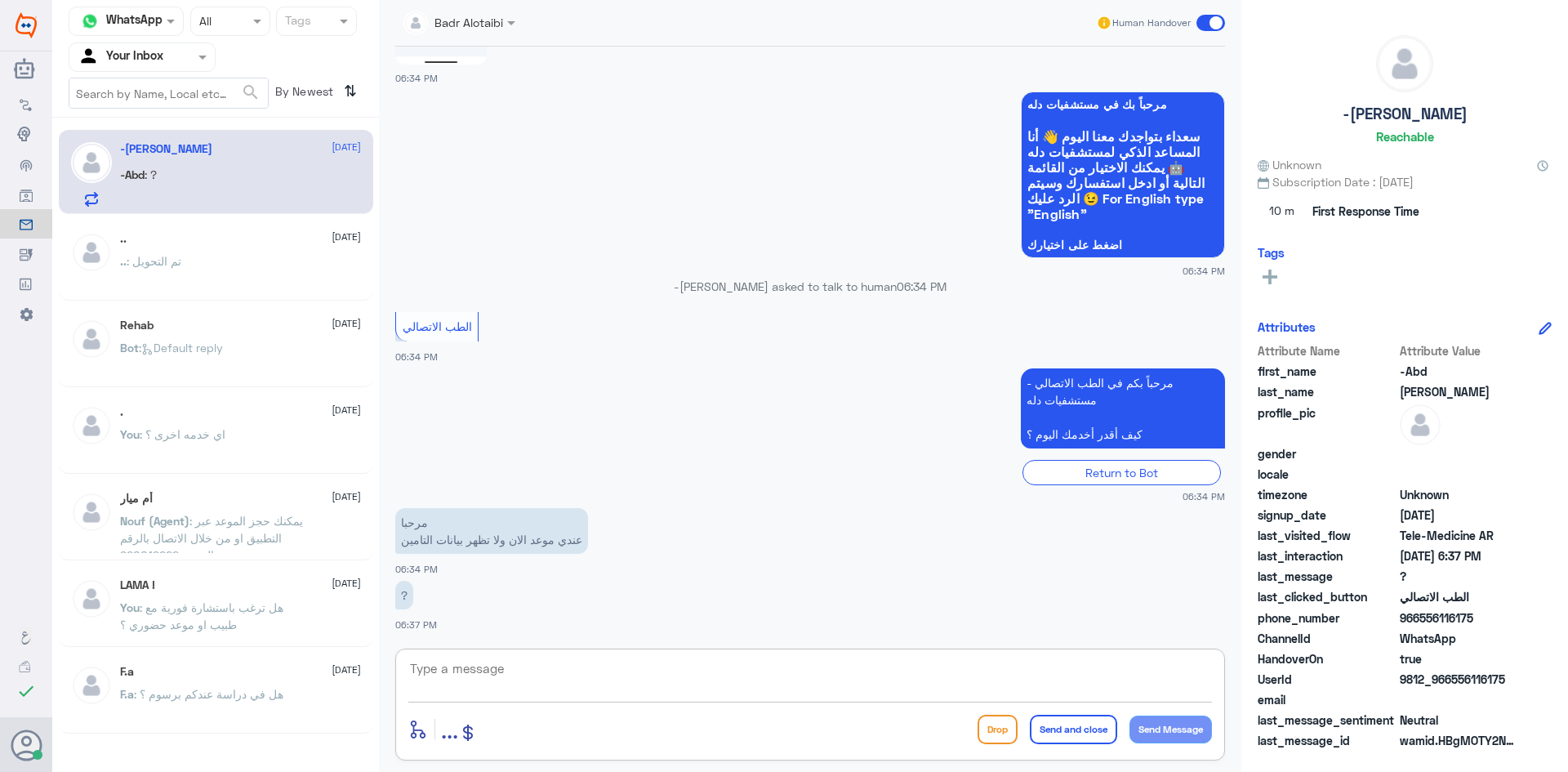
click at [623, 671] on textarea at bounding box center [810, 677] width 803 height 40
type textarea "مرحبا معك بدر من الطب الاتصالي كيف اقدر اخدمك ؟"
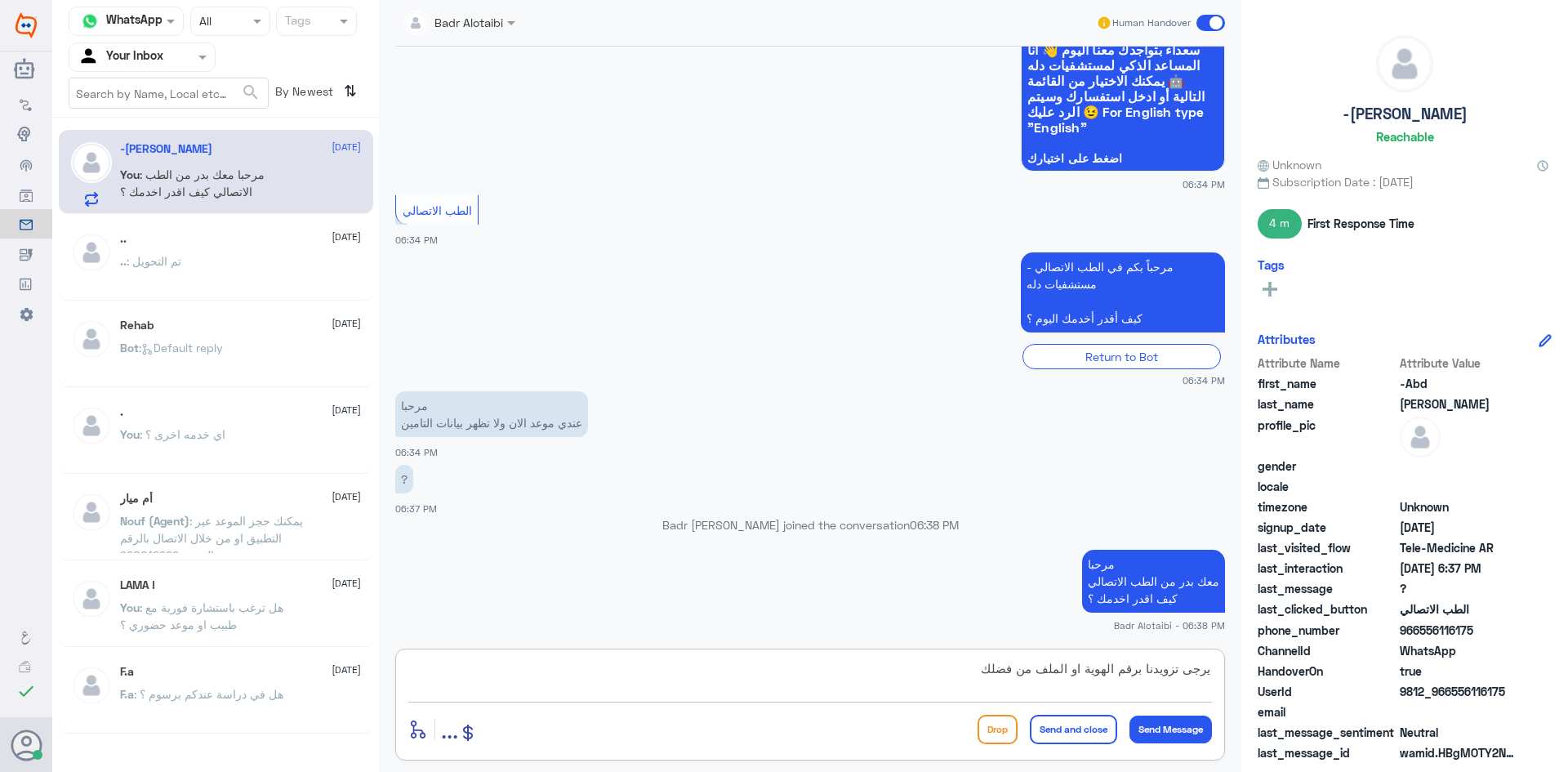
type textarea "يرجى تزويدنا برقم الهوية او الملف من فضلك"
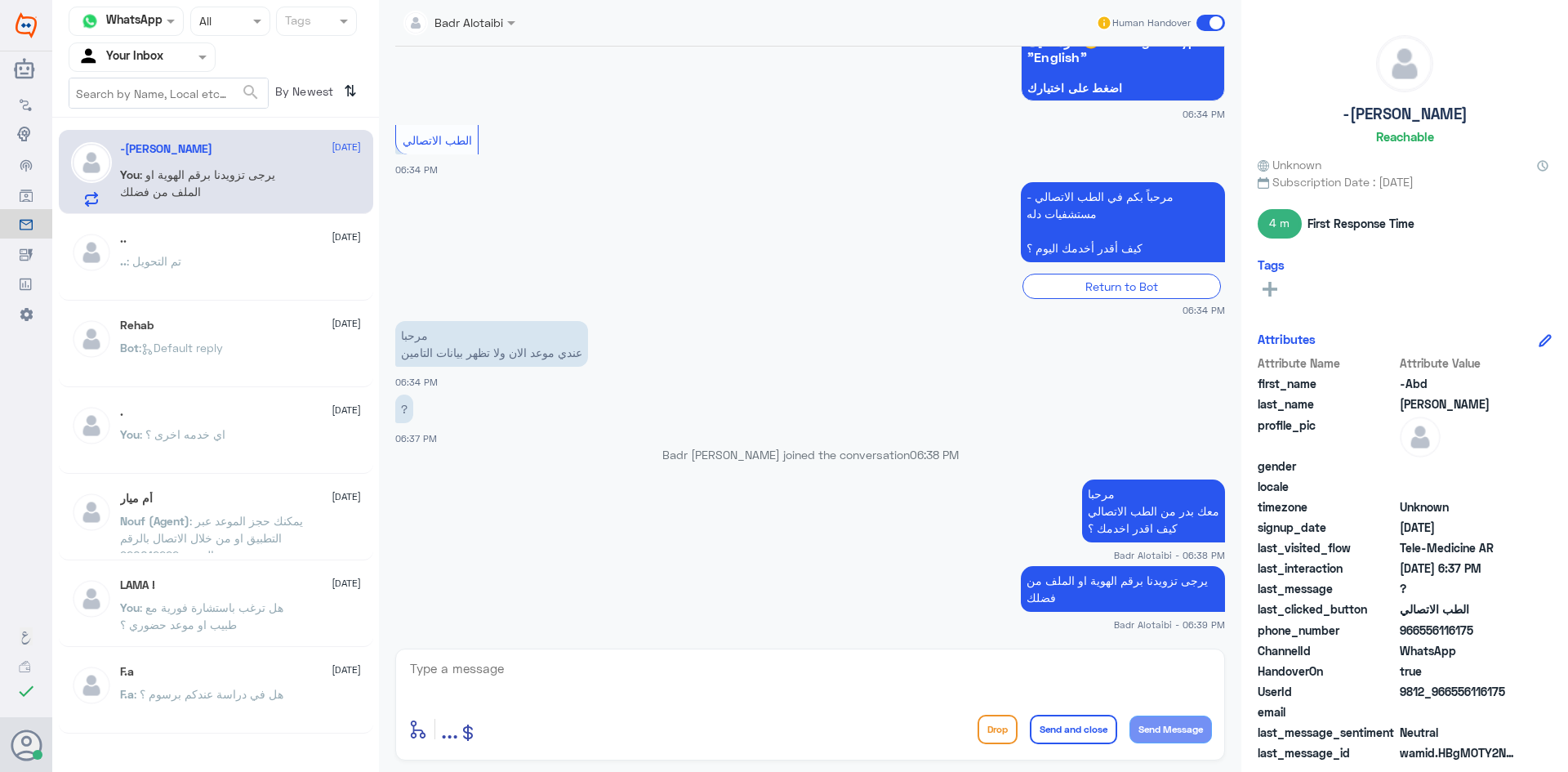
drag, startPoint x: 1512, startPoint y: 689, endPoint x: 1451, endPoint y: 696, distance: 61.4
click at [1451, 696] on span "9812_966556116175" at bounding box center [1459, 692] width 118 height 17
copy span "556116175"
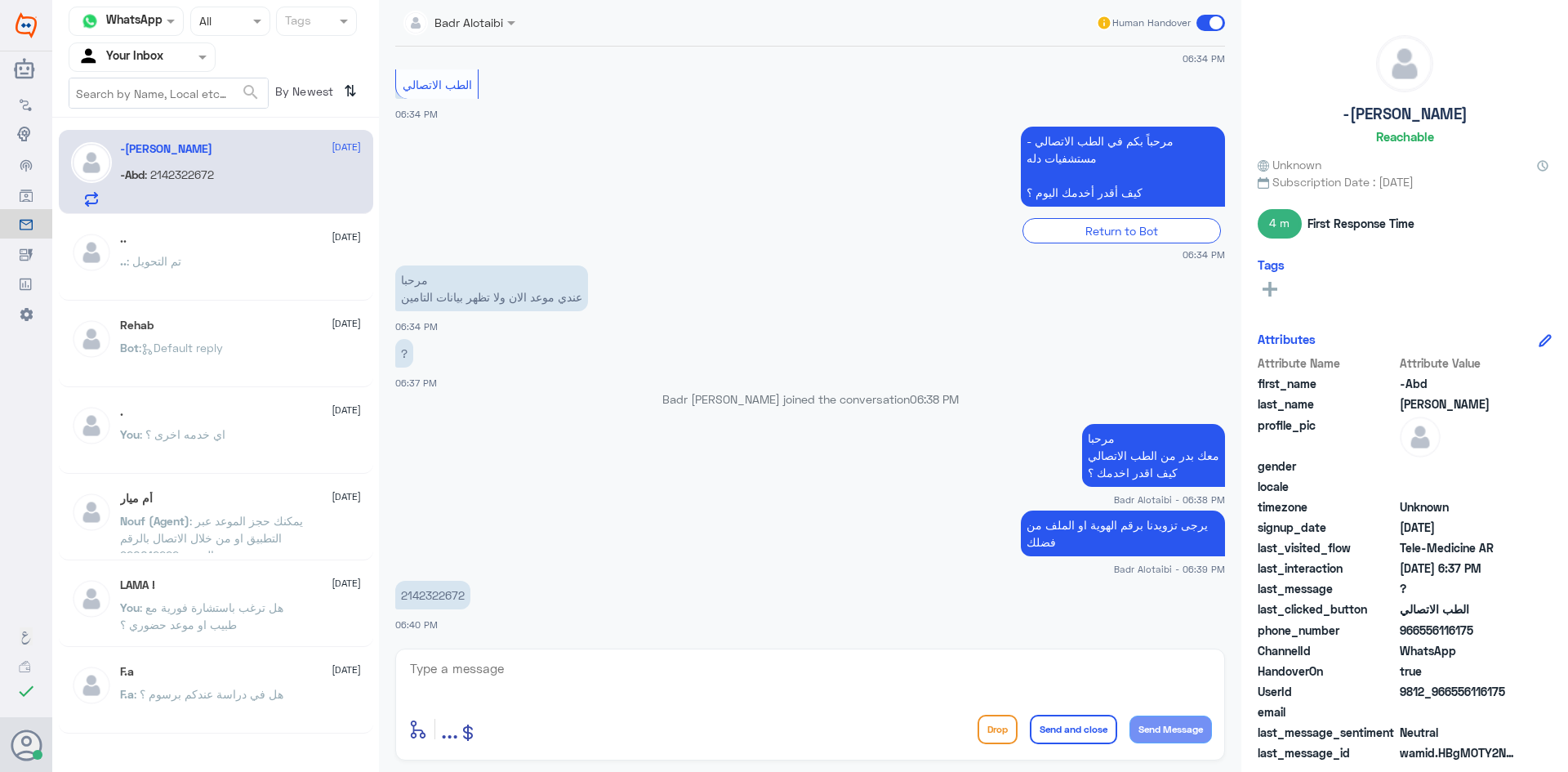
click at [839, 674] on textarea at bounding box center [810, 677] width 803 height 40
click at [750, 667] on textarea at bounding box center [810, 677] width 803 height 40
type textarea "تم تحديث التامين يمكنك تسجيل الاستشارة على التامين"
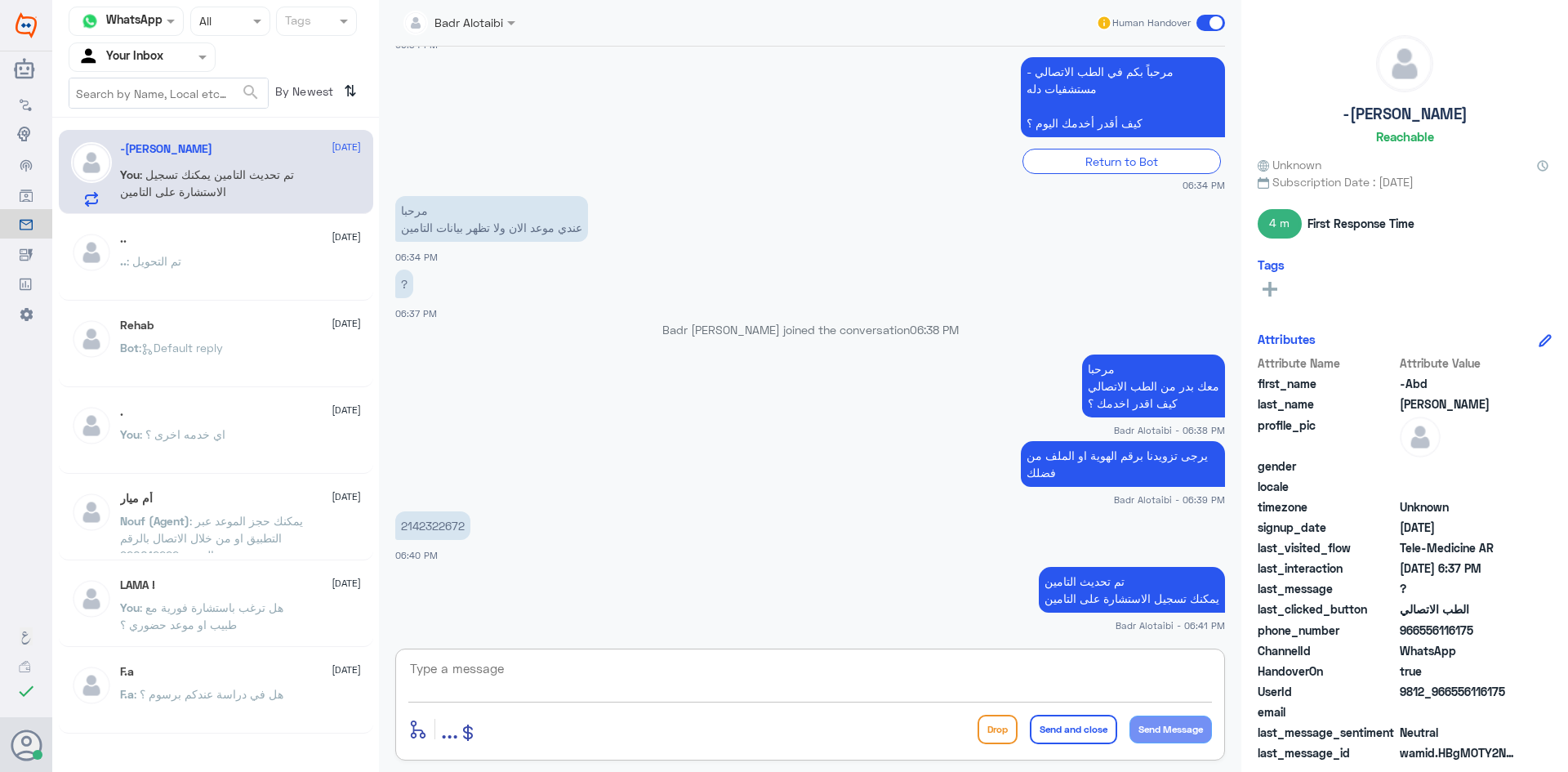
click at [873, 692] on textarea at bounding box center [810, 677] width 803 height 40
type textarea "أي خدمه أخرى ؟"
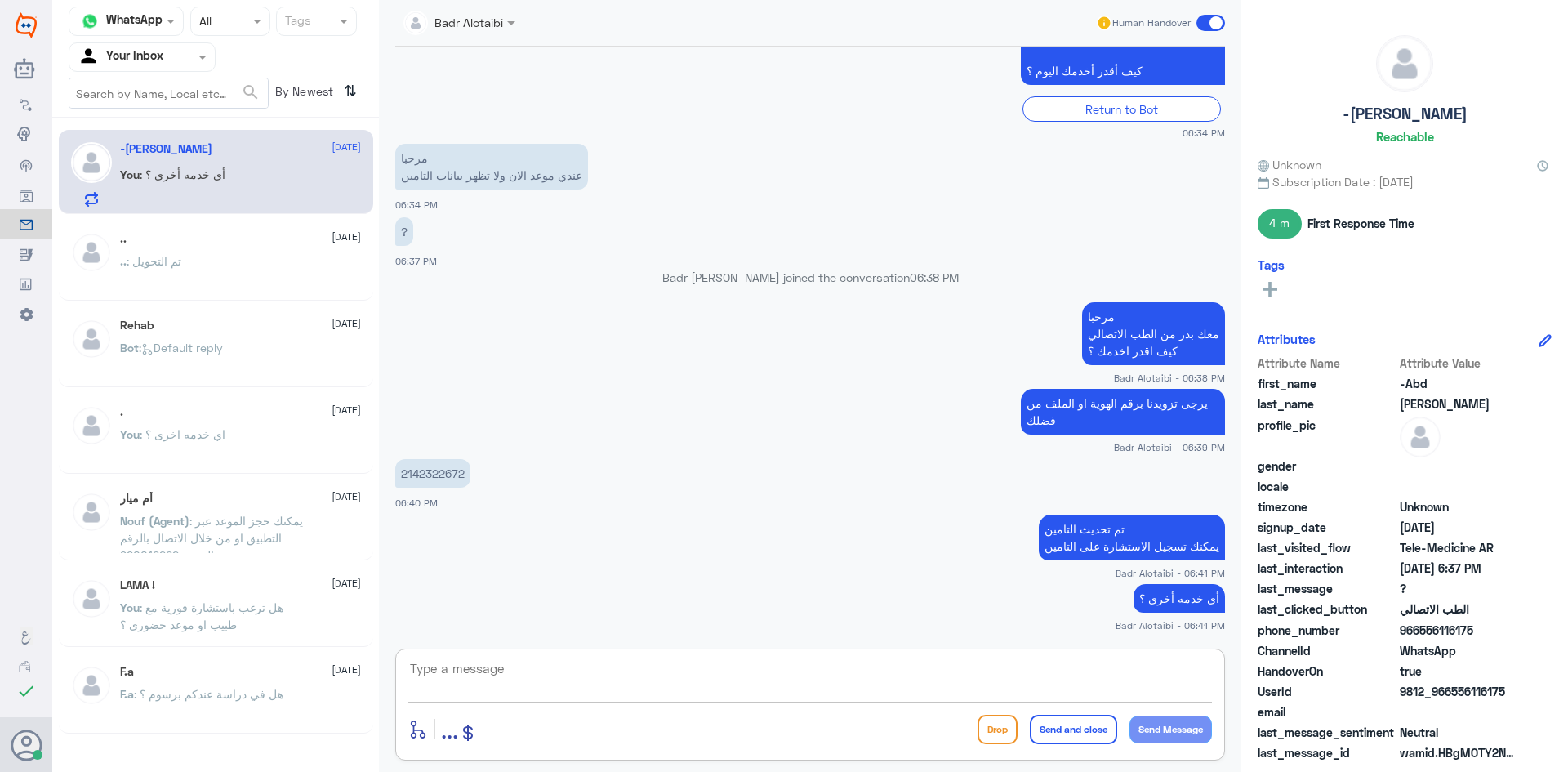
click at [1197, 31] on div "Human Handover" at bounding box center [1160, 23] width 130 height 30
click at [1204, 25] on span at bounding box center [1211, 22] width 29 height 16
click at [0, 0] on input "checkbox" at bounding box center [0, 0] width 0 height 0
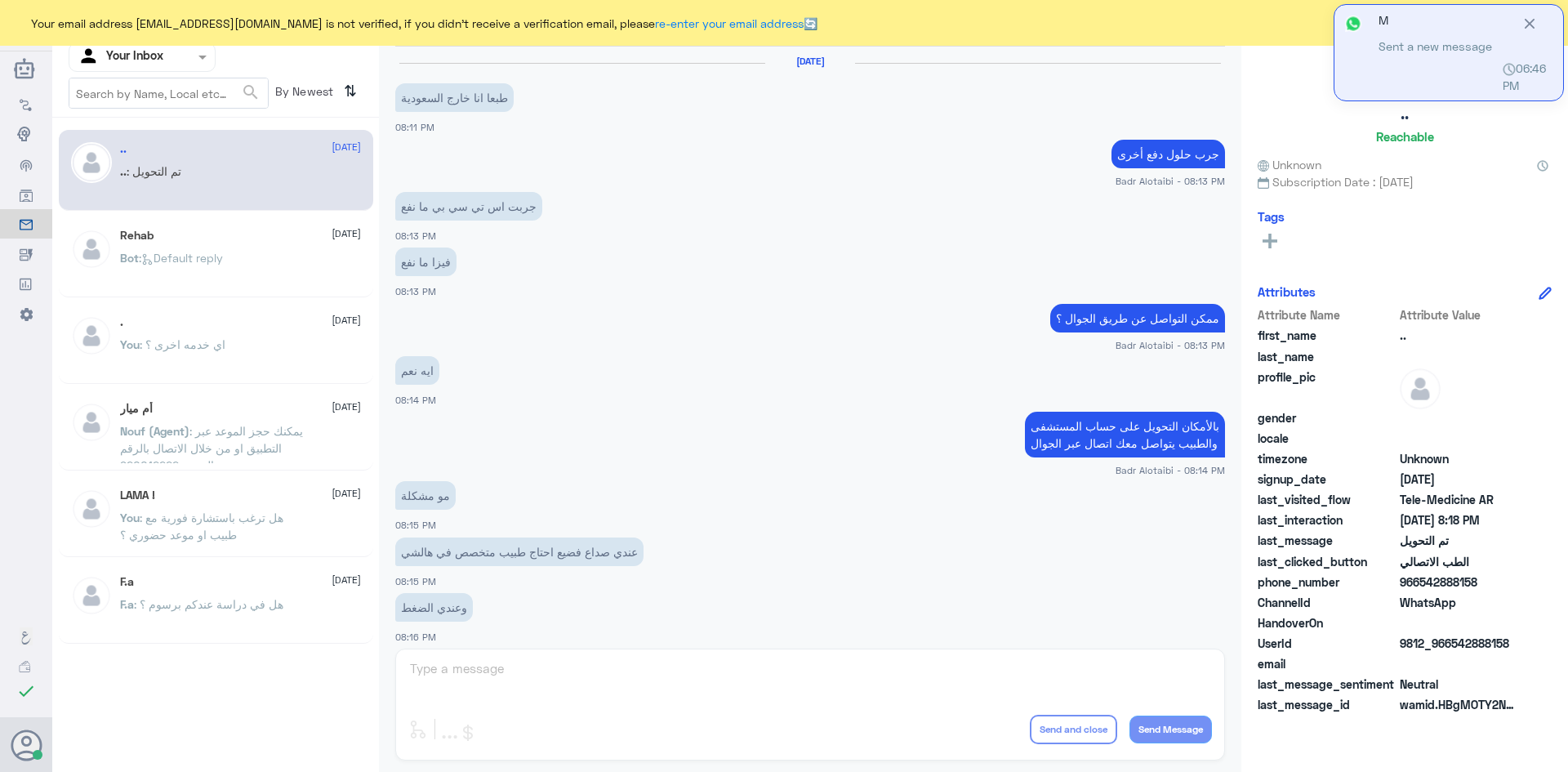
scroll to position [536, 0]
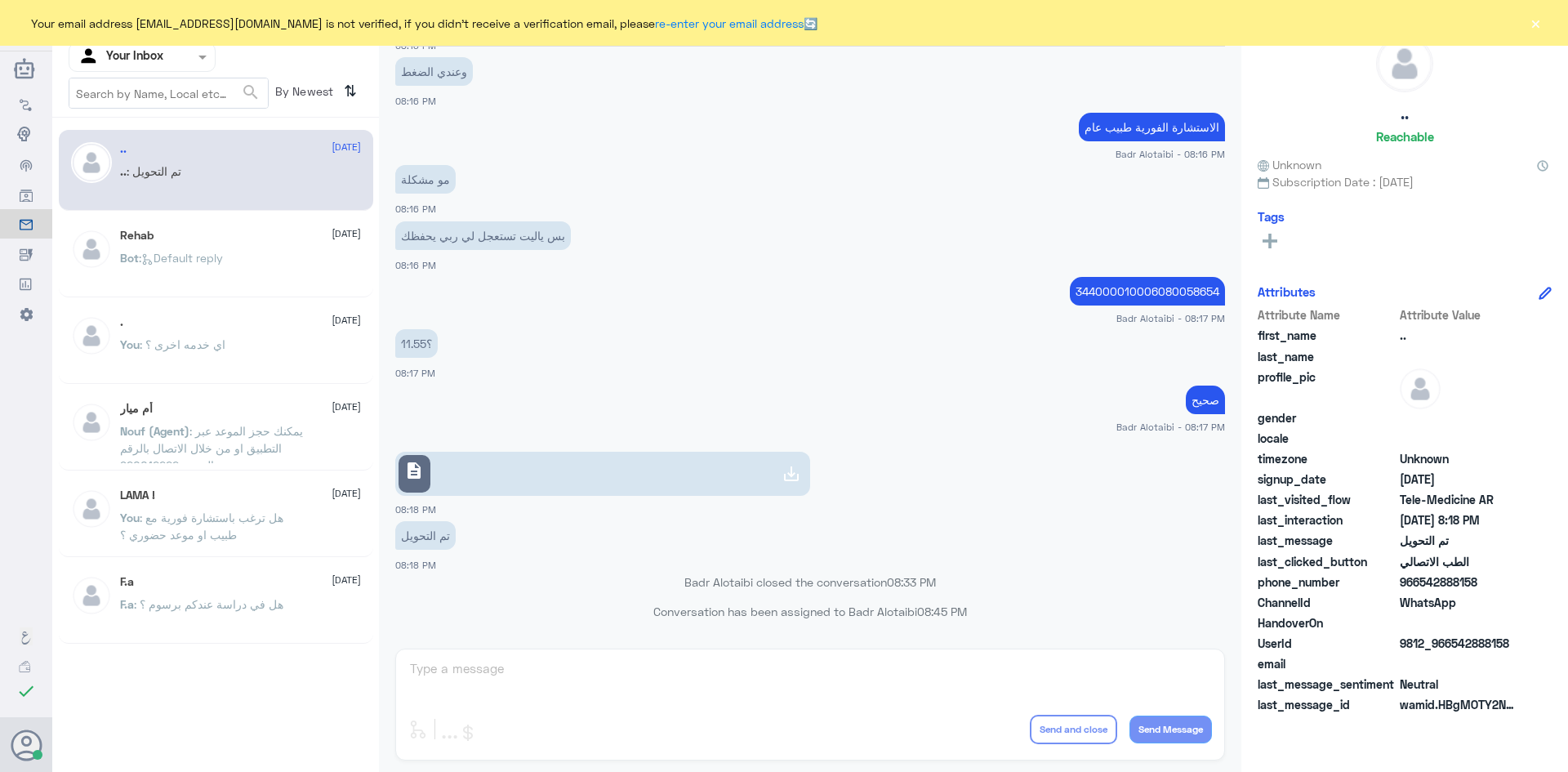
click at [1535, 31] on button "×" at bounding box center [1535, 22] width 16 height 16
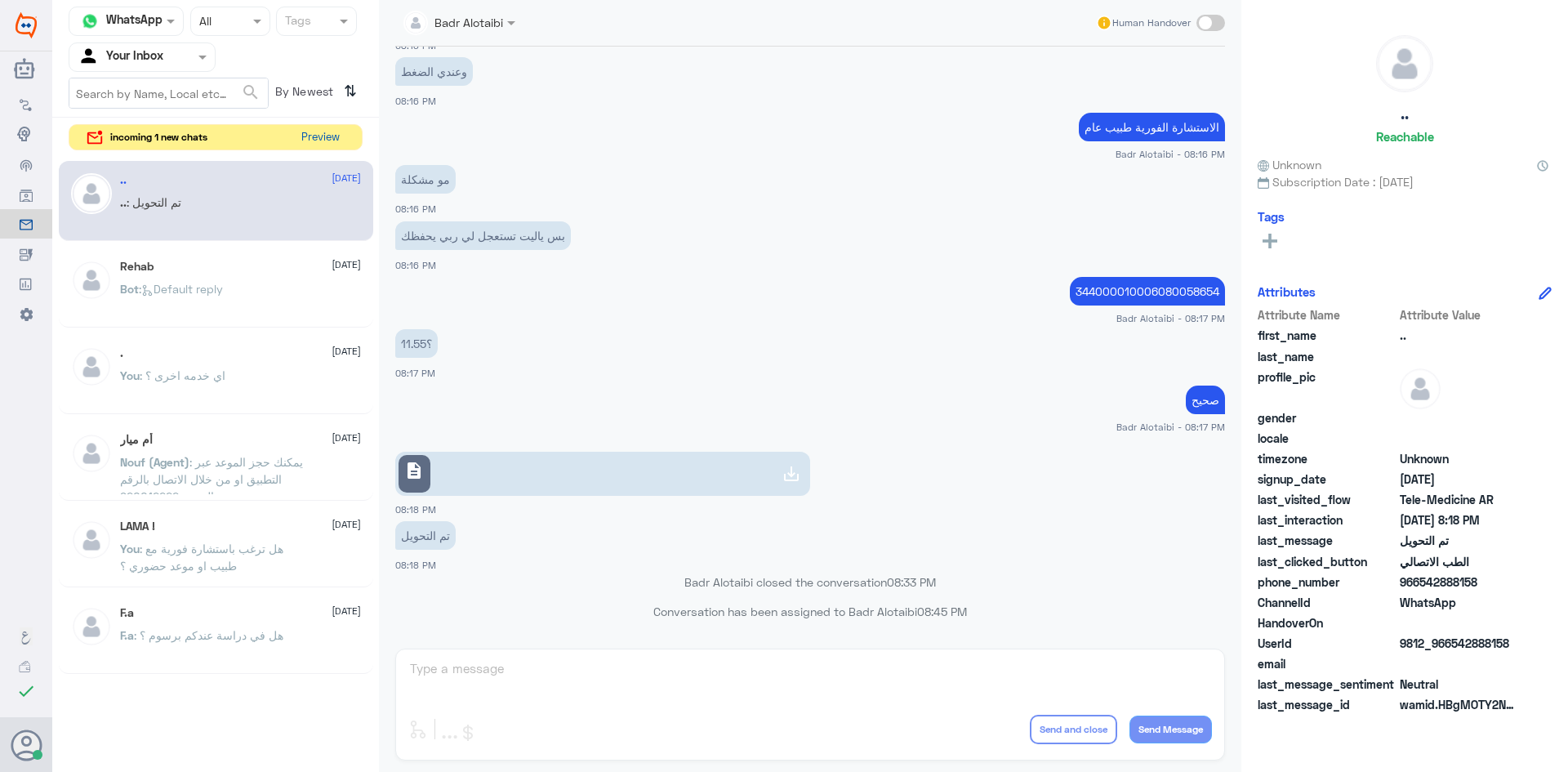
click at [341, 139] on button "Preview" at bounding box center [320, 138] width 51 height 26
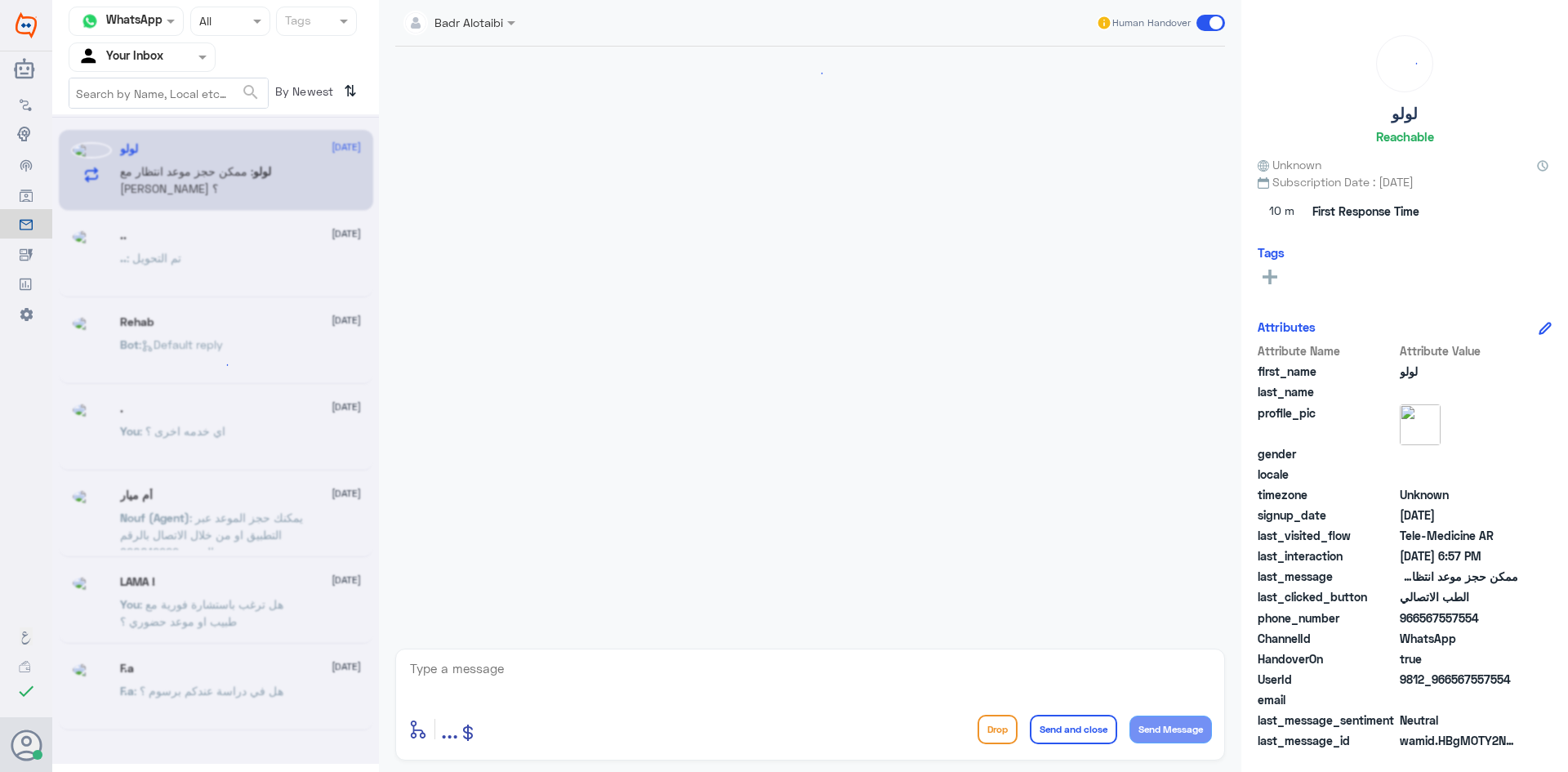
scroll to position [977, 0]
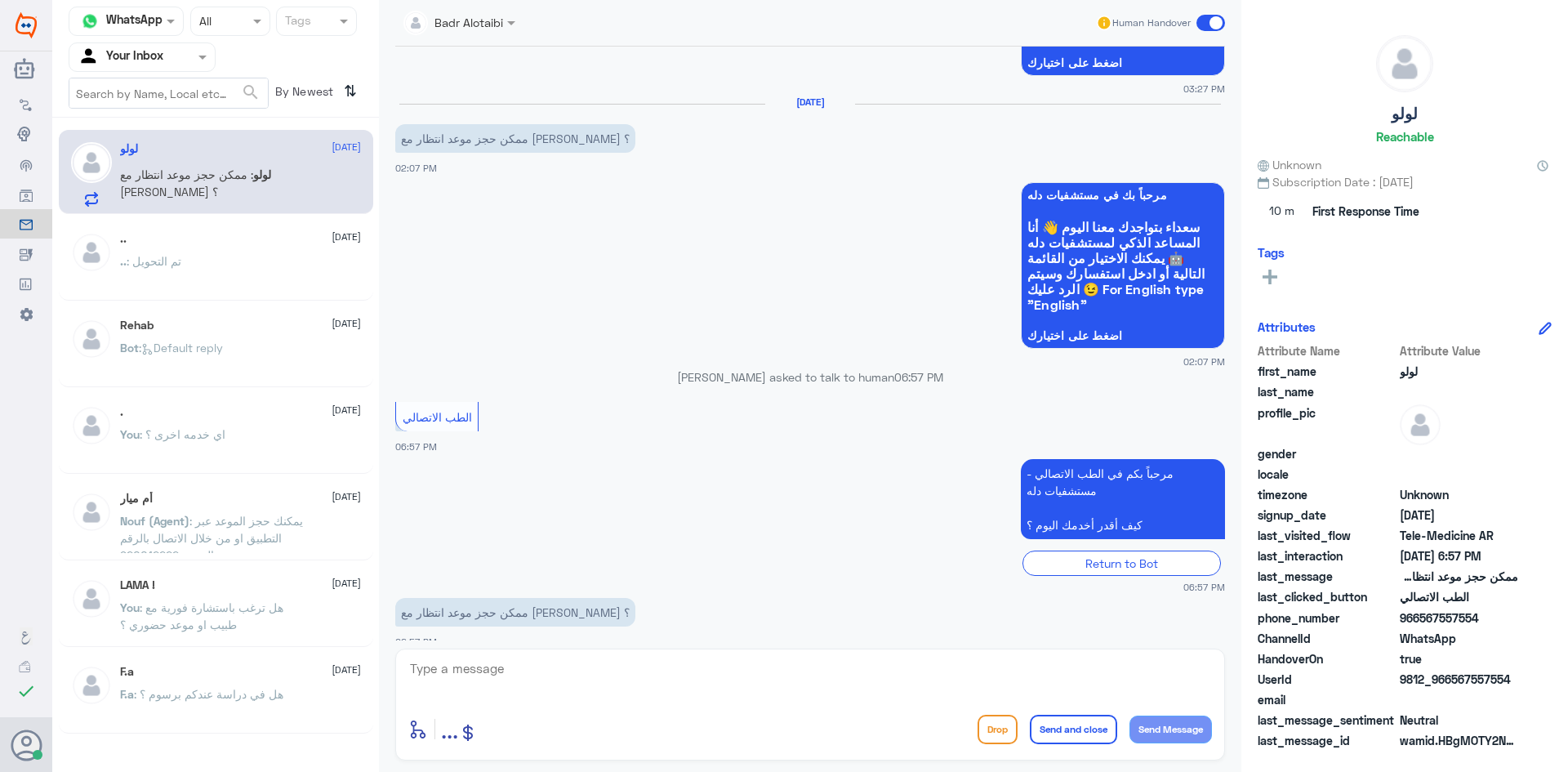
click at [827, 685] on textarea at bounding box center [810, 677] width 803 height 40
type textarea "مرحبا معك بدر من الطب الاتصالي"
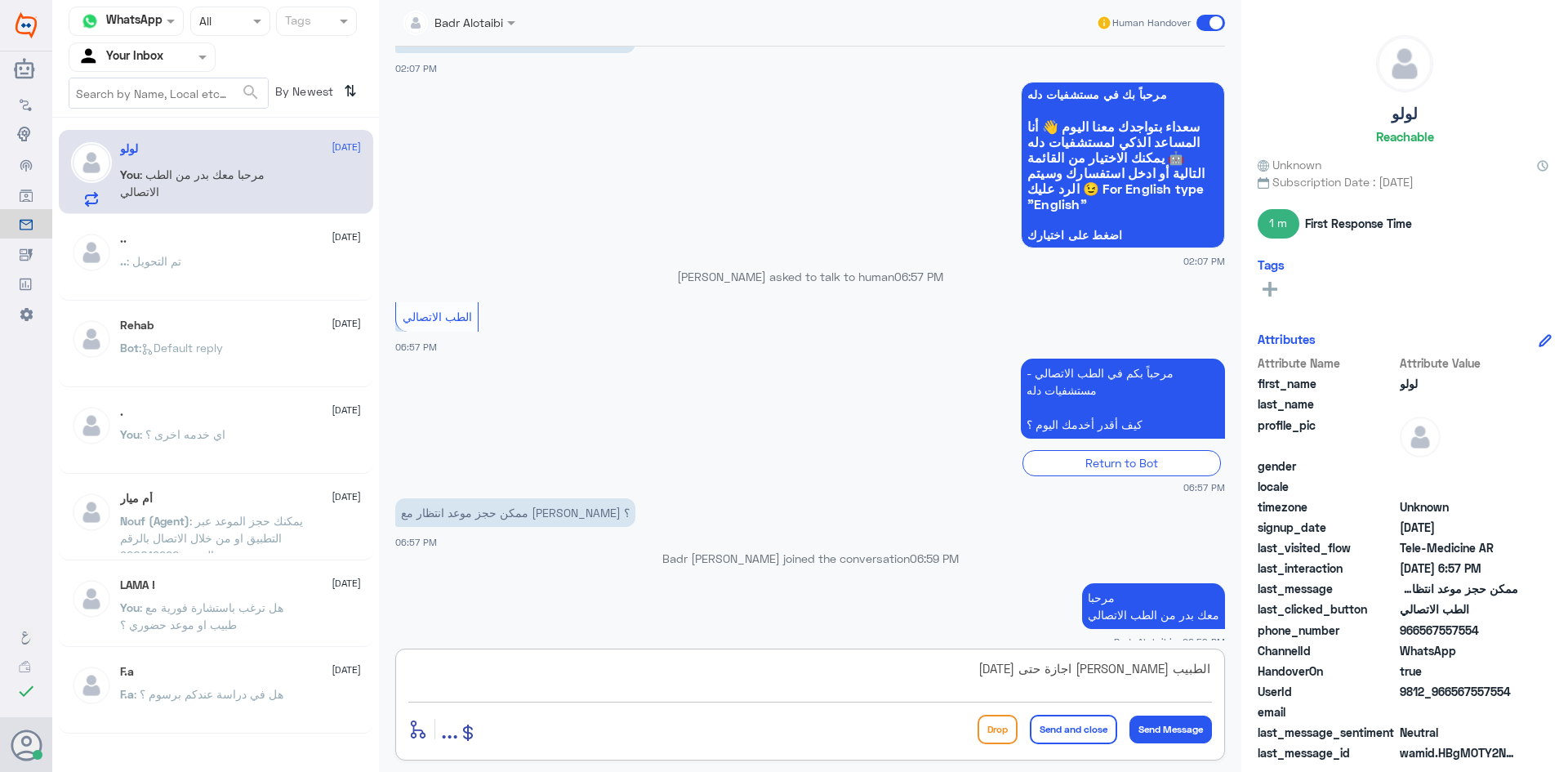
type textarea "الطبيب نزار النشقبندي اجازة حتى 29 سبتمبر"
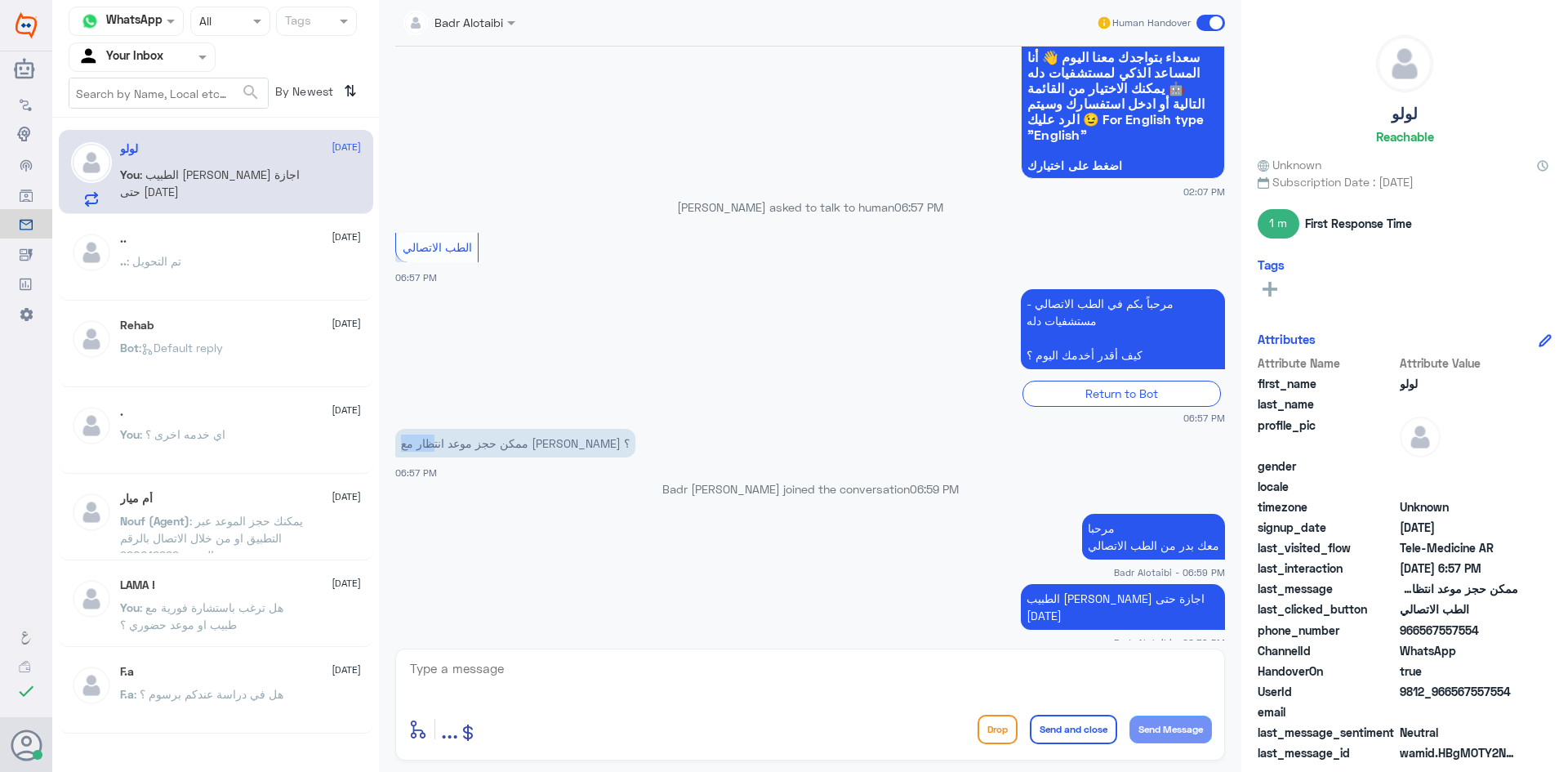
drag, startPoint x: 547, startPoint y: 432, endPoint x: 516, endPoint y: 430, distance: 31.1
click at [516, 430] on p "ممكن حجز موعد انتظار مع الدكتور نزار النقشبندي ؟" at bounding box center [515, 443] width 240 height 29
click at [496, 440] on app-msgs-text "ممكن حجز موعد انتظار مع الدكتور نزار النقشبندي ؟" at bounding box center [810, 444] width 830 height 31
click at [926, 666] on textarea at bounding box center [810, 677] width 803 height 40
type textarea "ي"
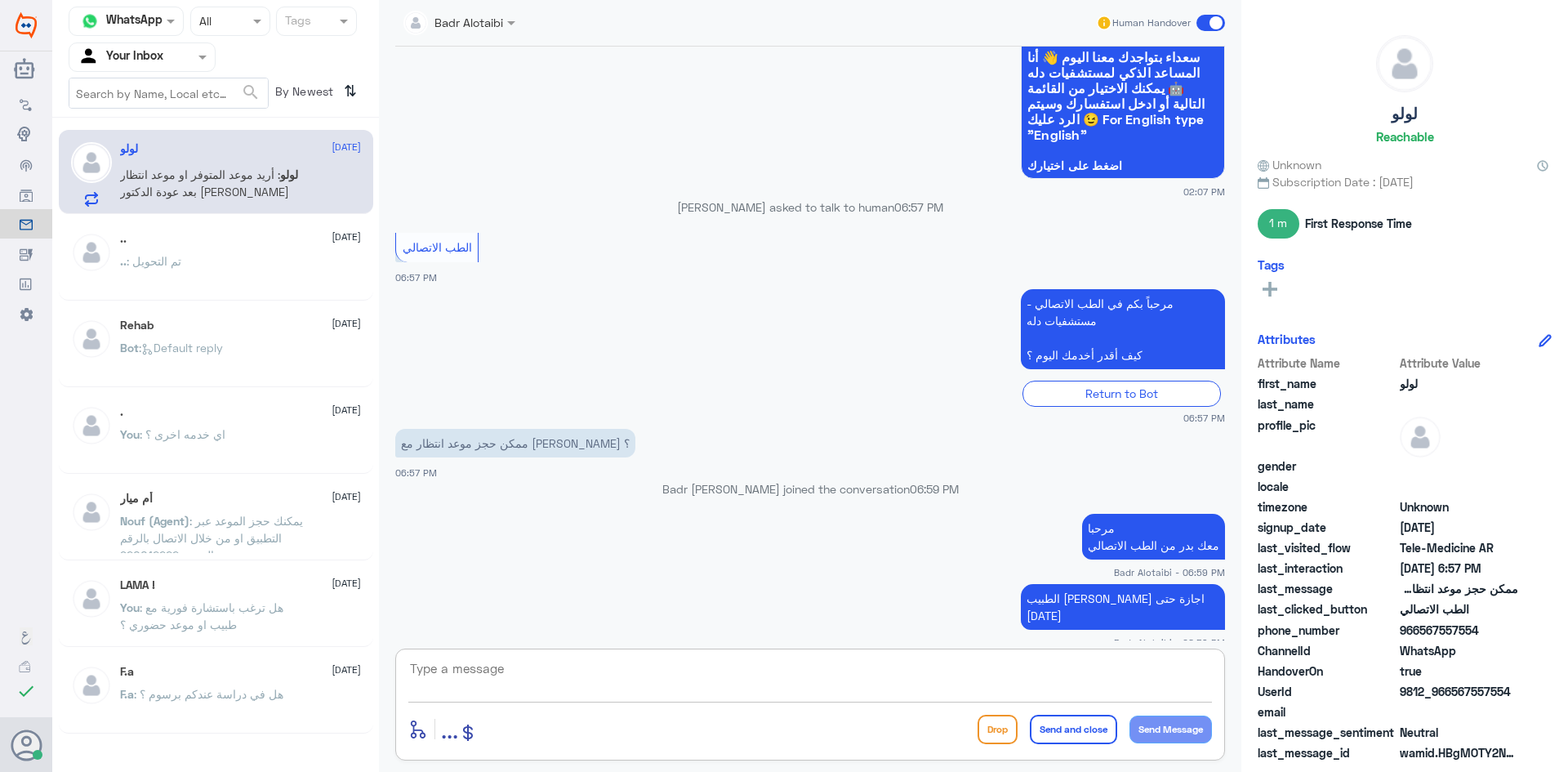
scroll to position [1172, 0]
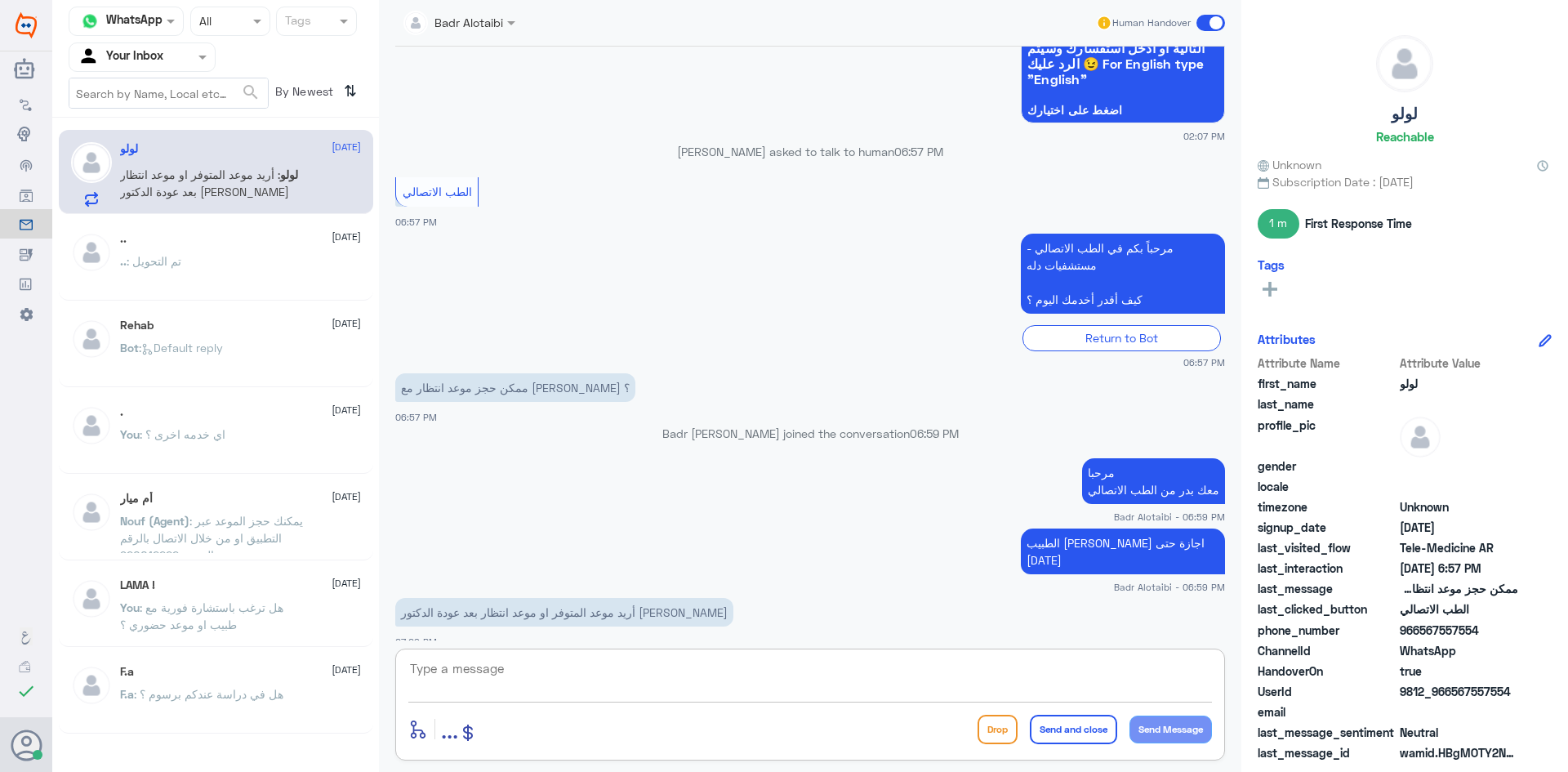
click at [800, 670] on textarea at bounding box center [810, 677] width 803 height 40
click at [905, 695] on textarea at bounding box center [810, 677] width 803 height 40
click at [896, 690] on textarea at bounding box center [810, 677] width 803 height 40
click at [915, 691] on textarea at bounding box center [810, 677] width 803 height 40
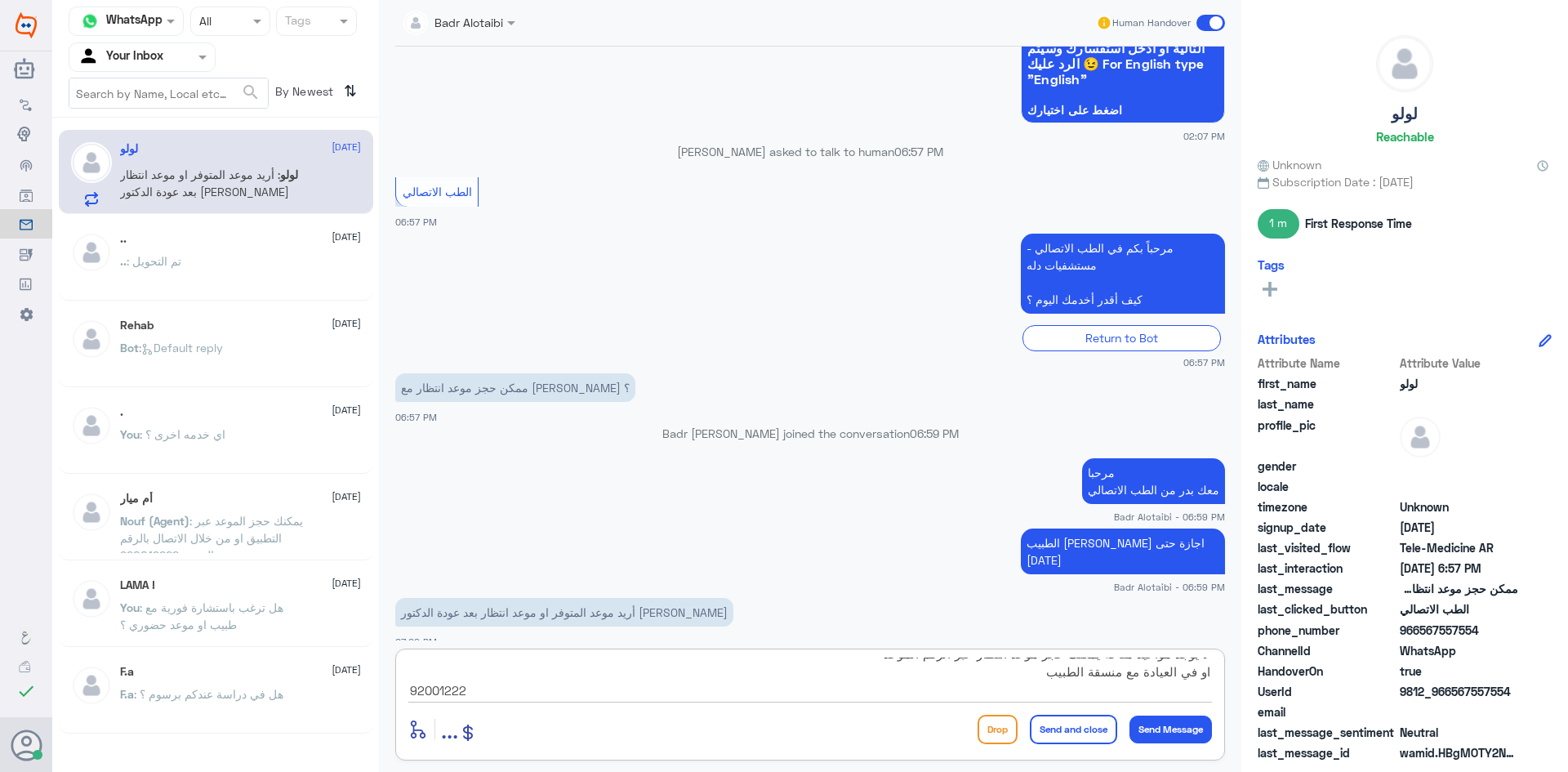
type textarea "لا يوجد مواعيد متاحة يمكنك حجز موعد انتظار عبر الرقم الموحد او في العيادة مع من…"
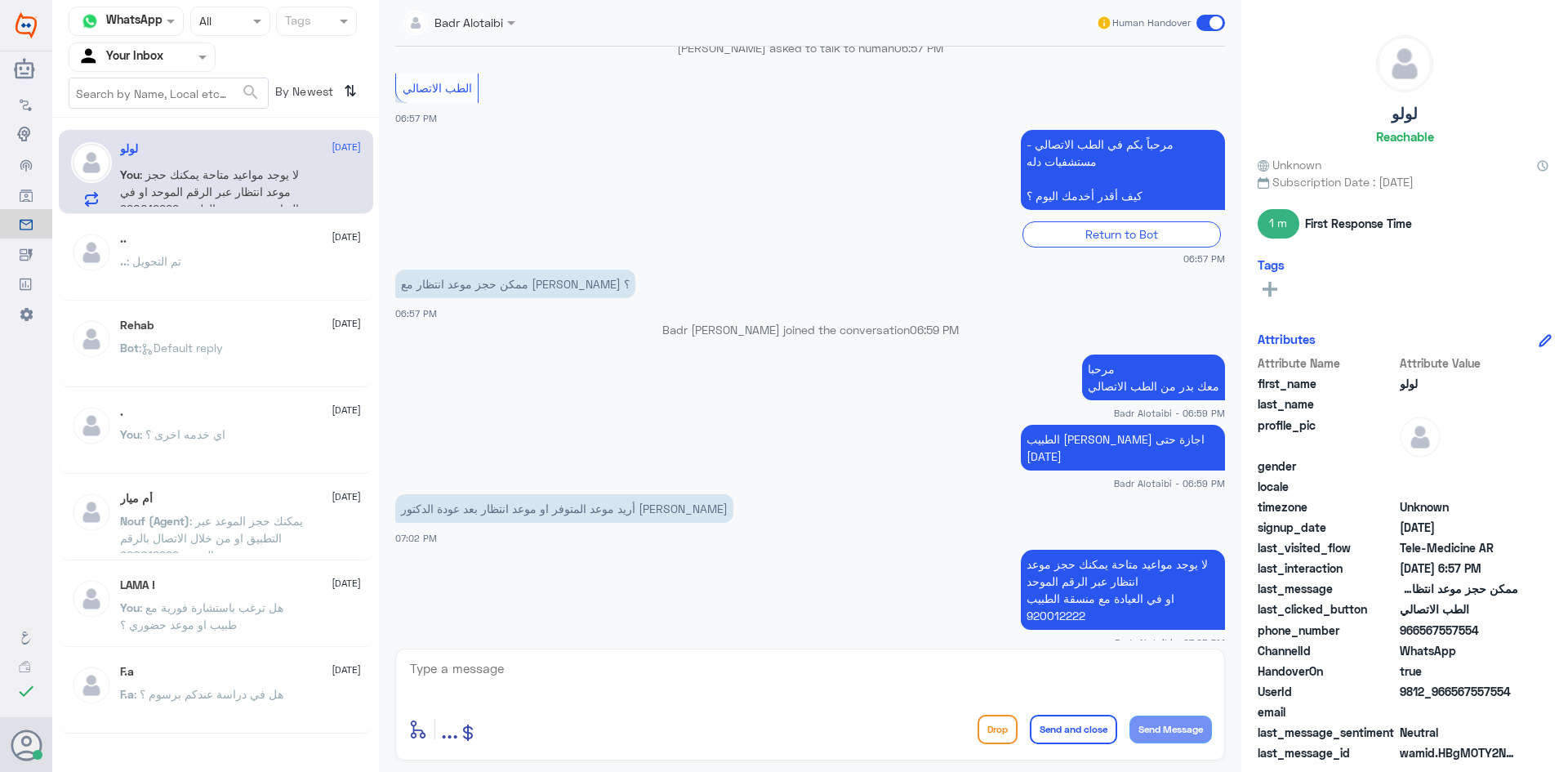
click at [1208, 16] on span at bounding box center [1211, 22] width 29 height 16
click at [0, 0] on input "checkbox" at bounding box center [0, 0] width 0 height 0
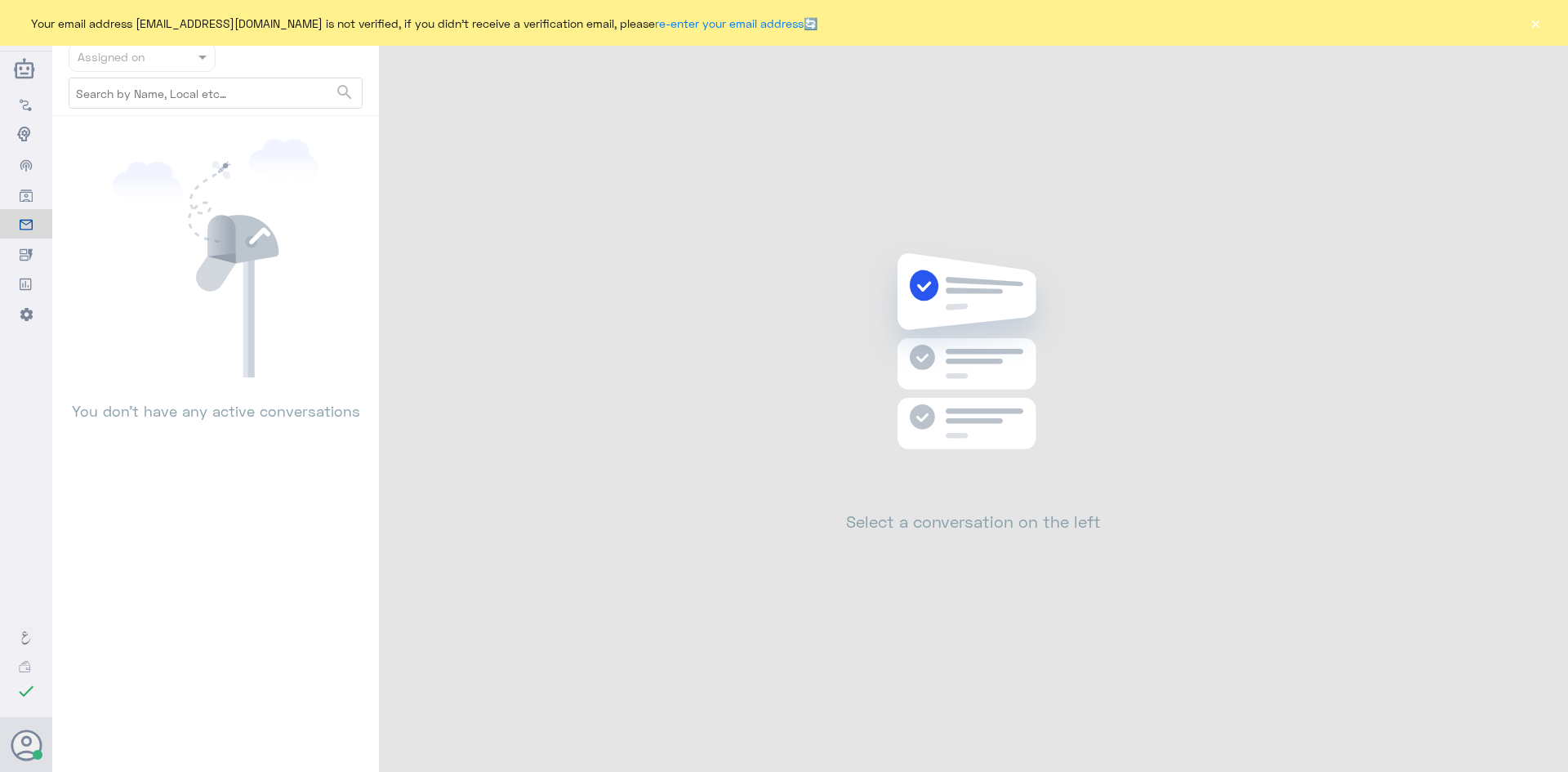
click at [1534, 24] on button "×" at bounding box center [1535, 22] width 16 height 16
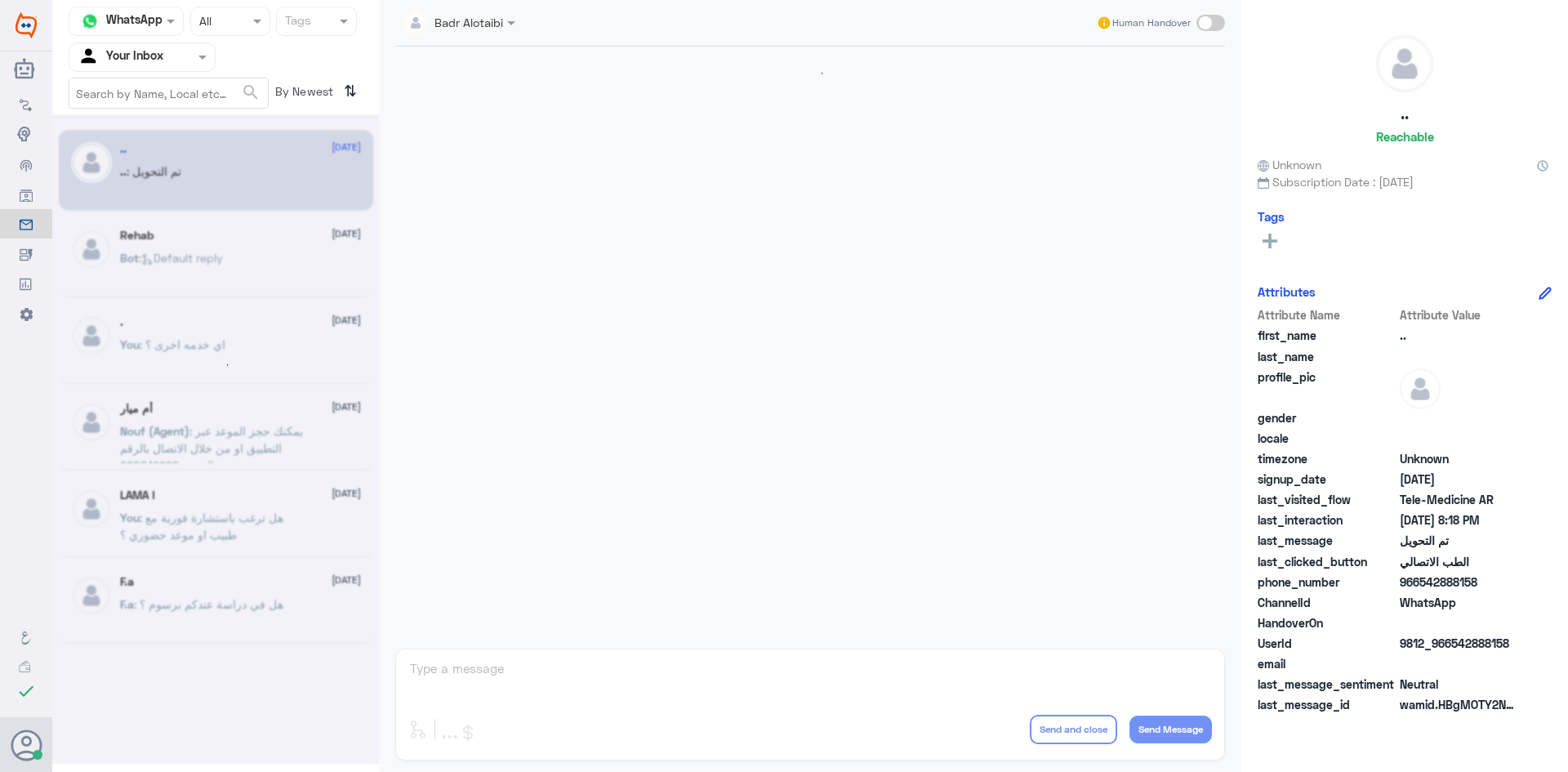
scroll to position [536, 0]
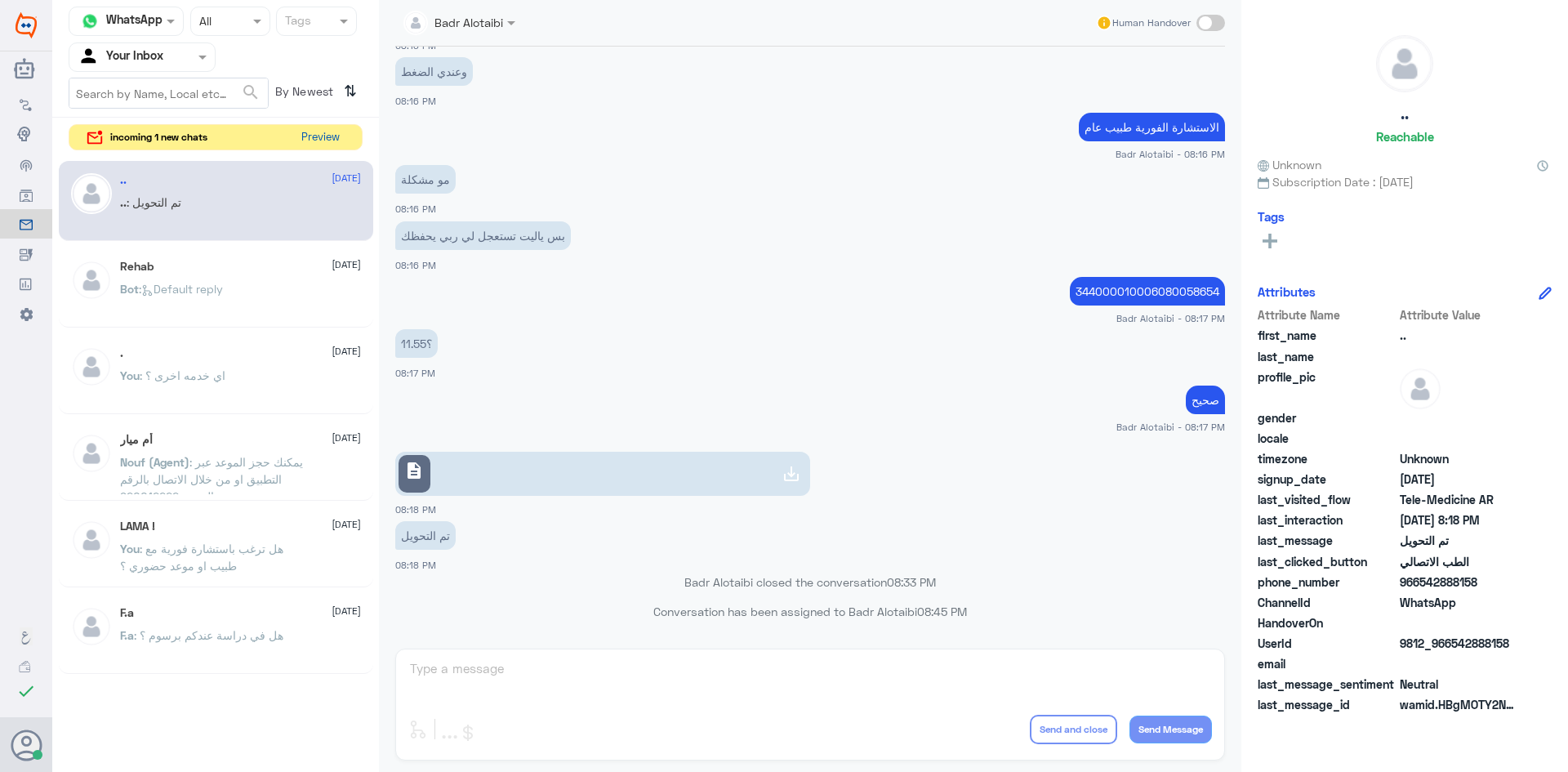
click at [310, 142] on button "Preview" at bounding box center [320, 138] width 51 height 26
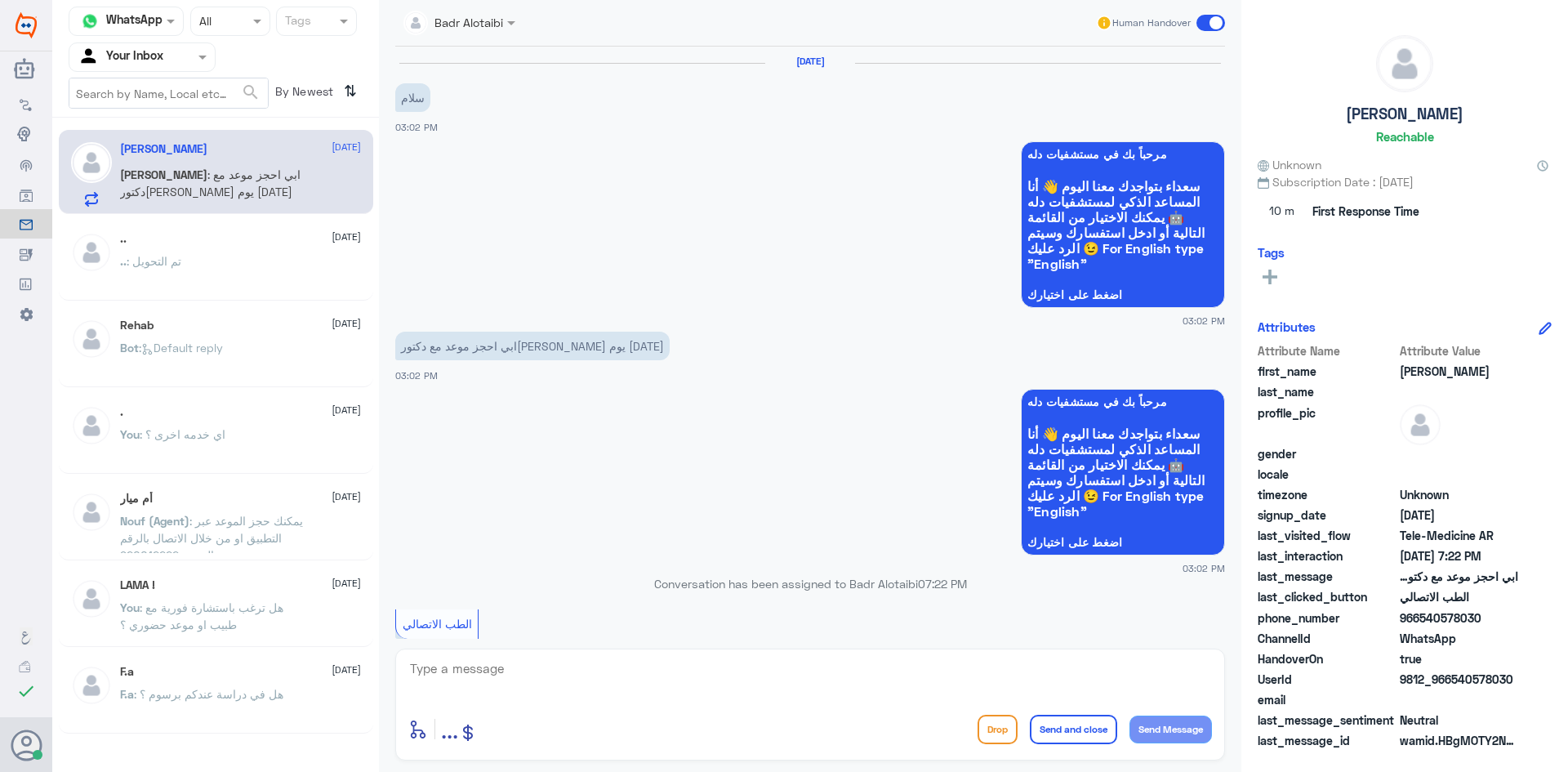
scroll to position [225, 0]
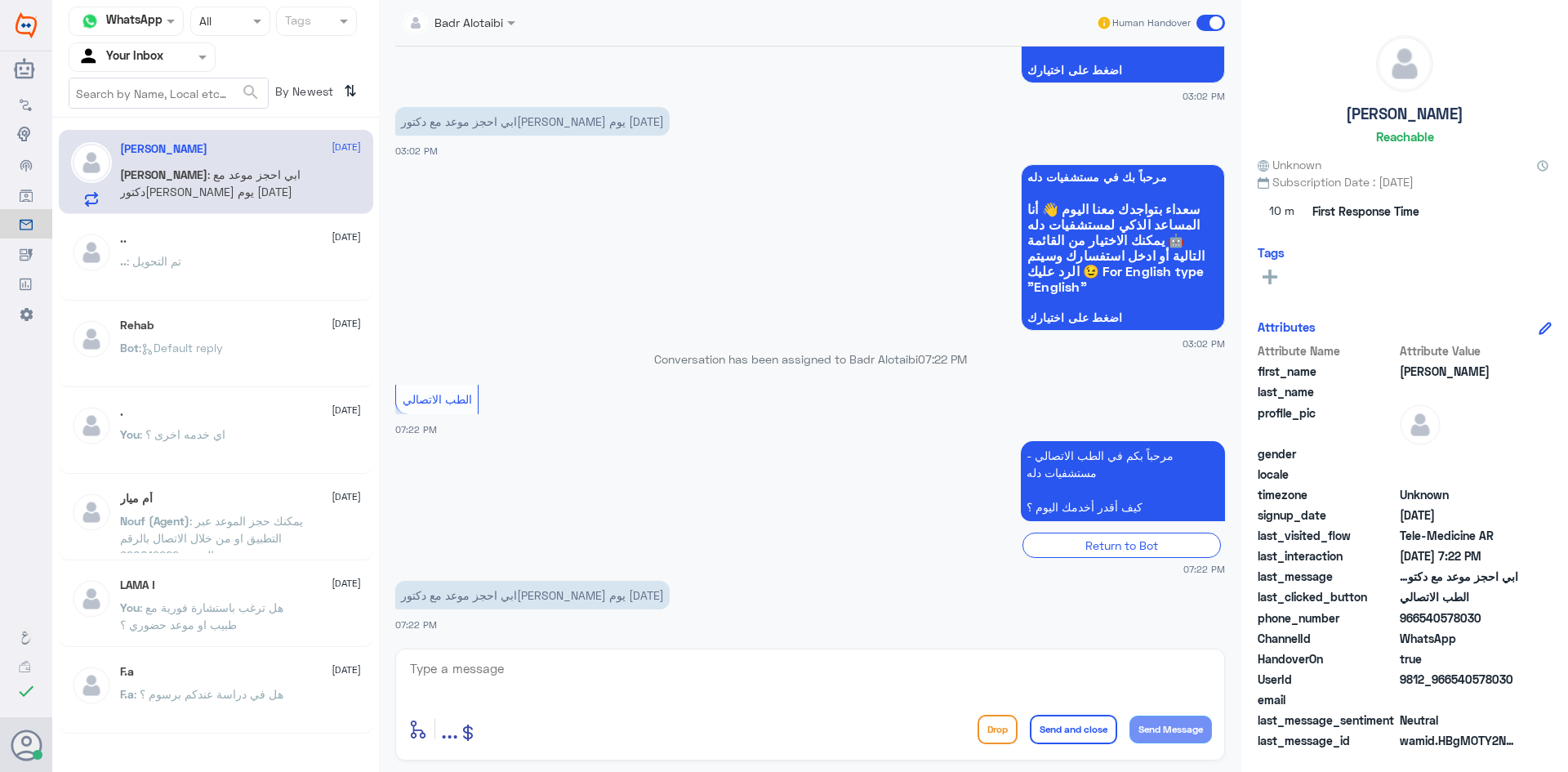
click at [720, 661] on textarea at bounding box center [810, 677] width 803 height 40
type textarea "مرحبا معك بدر من الطب الاتصالي"
drag, startPoint x: 1512, startPoint y: 677, endPoint x: 1454, endPoint y: 683, distance: 58.3
click at [1454, 683] on span "9812_966540578030" at bounding box center [1459, 679] width 118 height 17
copy span "540578030"
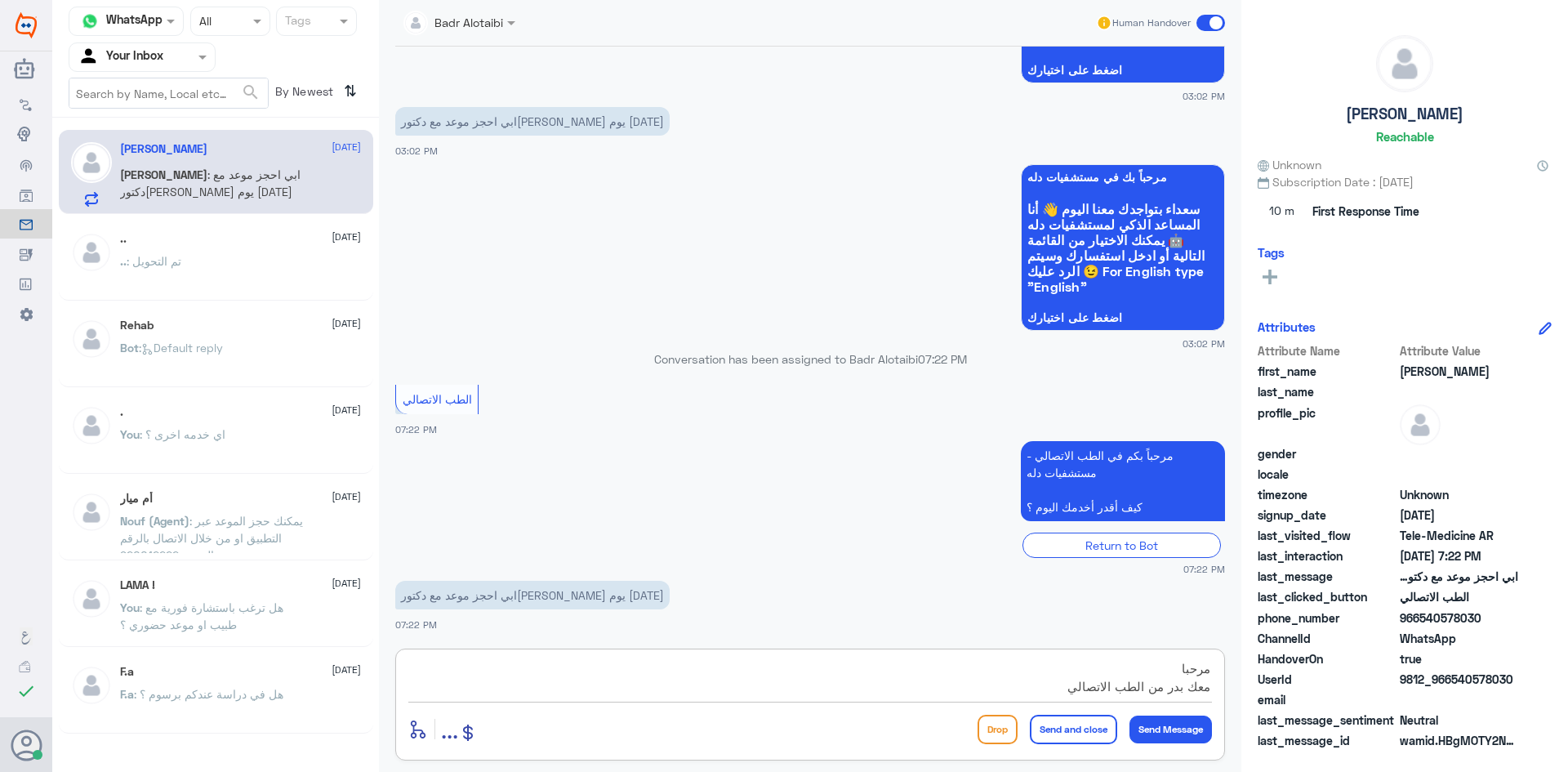
click at [963, 678] on textarea "مرحبا معك بدر من الطب الاتصالي" at bounding box center [810, 677] width 803 height 40
click at [984, 771] on div "Badr Alotaibi Human Handover 17 Sep 2025 سلام 03:02 PM مرحباً بك في مستشفيات دل…" at bounding box center [810, 388] width 862 height 777
click at [995, 686] on textarea "مرحبا معك بدر من الطب الاتصالي" at bounding box center [810, 677] width 803 height 40
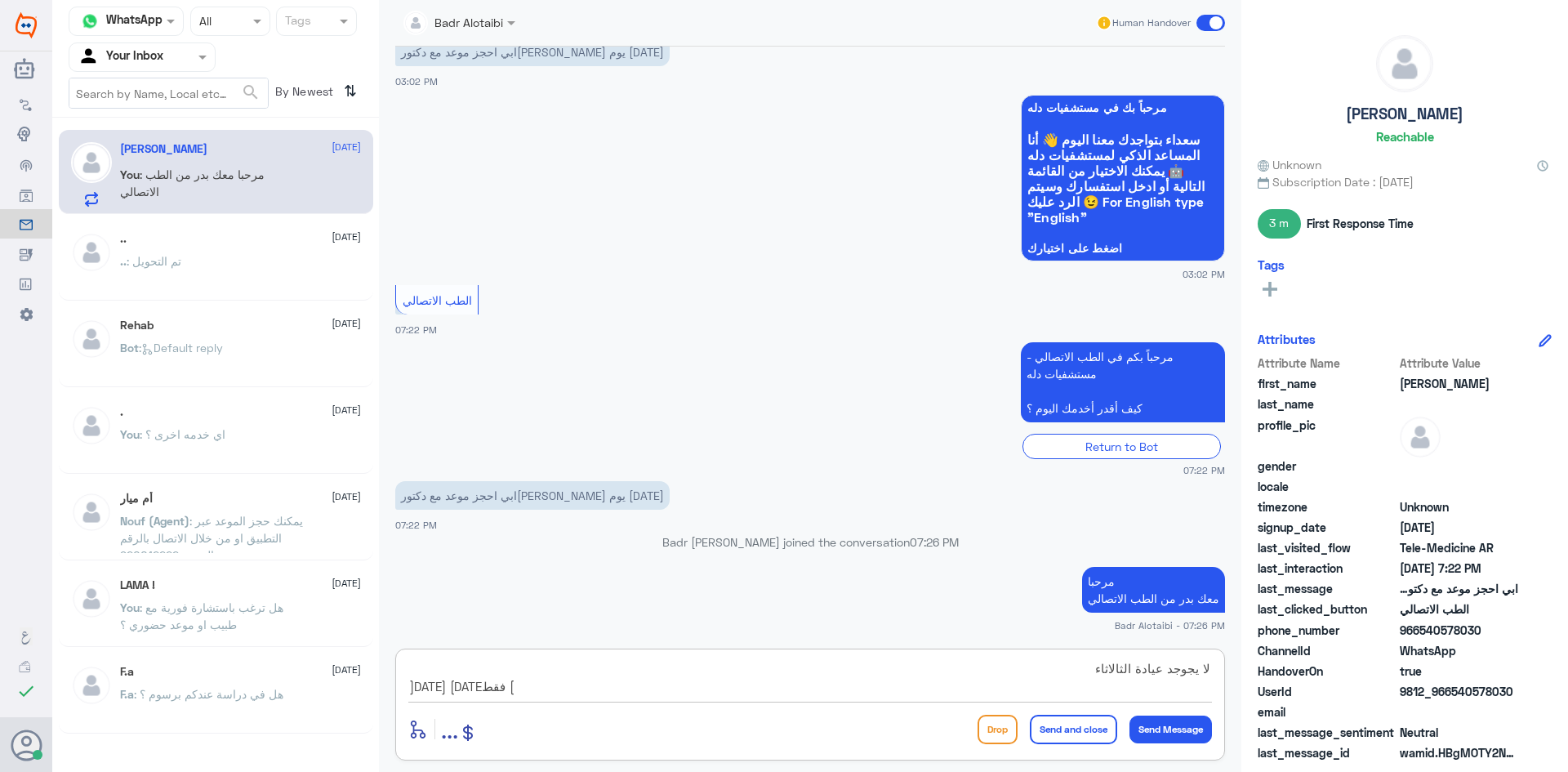
type textarea "لا يجوجد عيادة الثالاثاء السبت الاحد فقط"
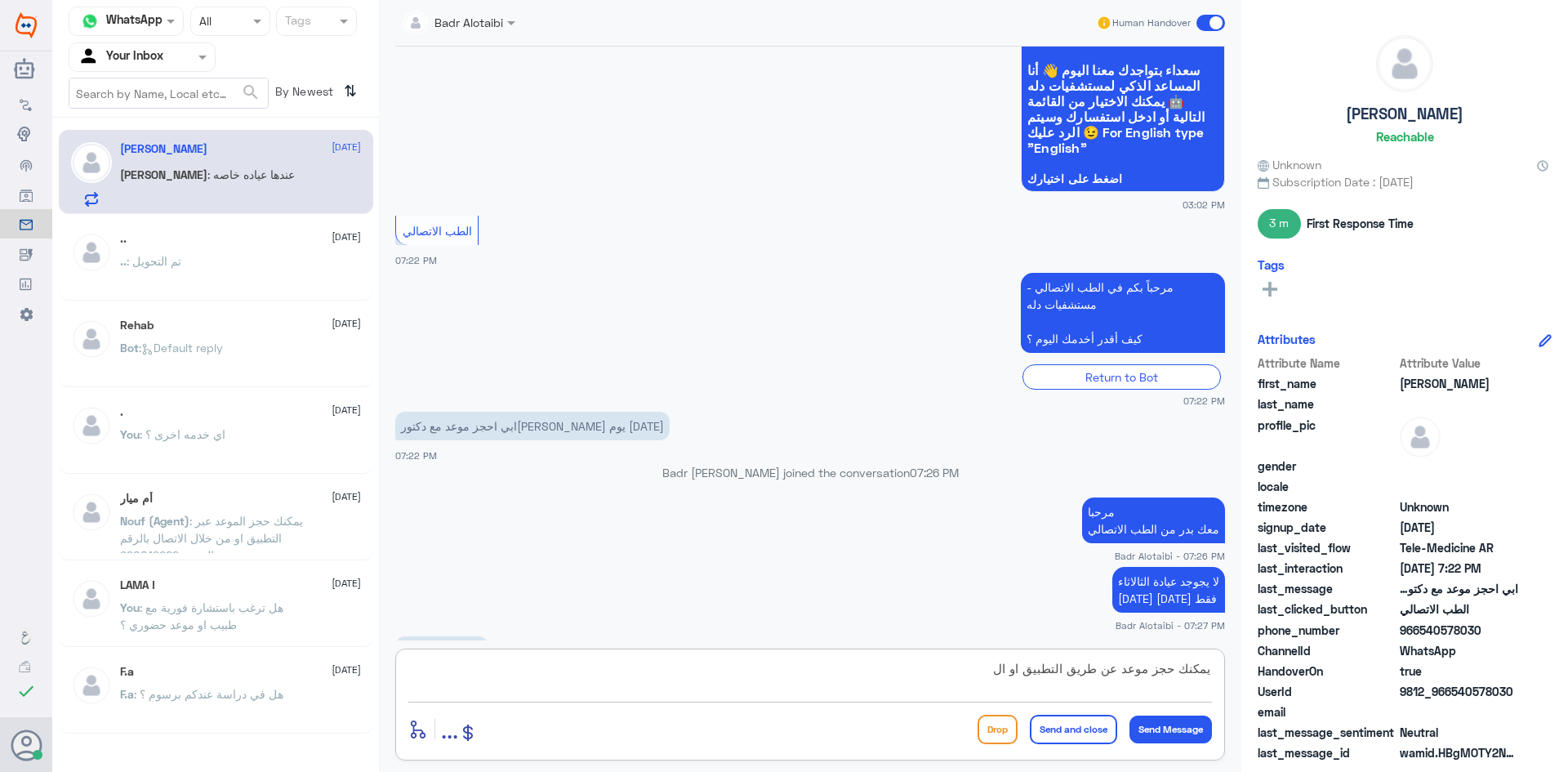
scroll to position [419, 0]
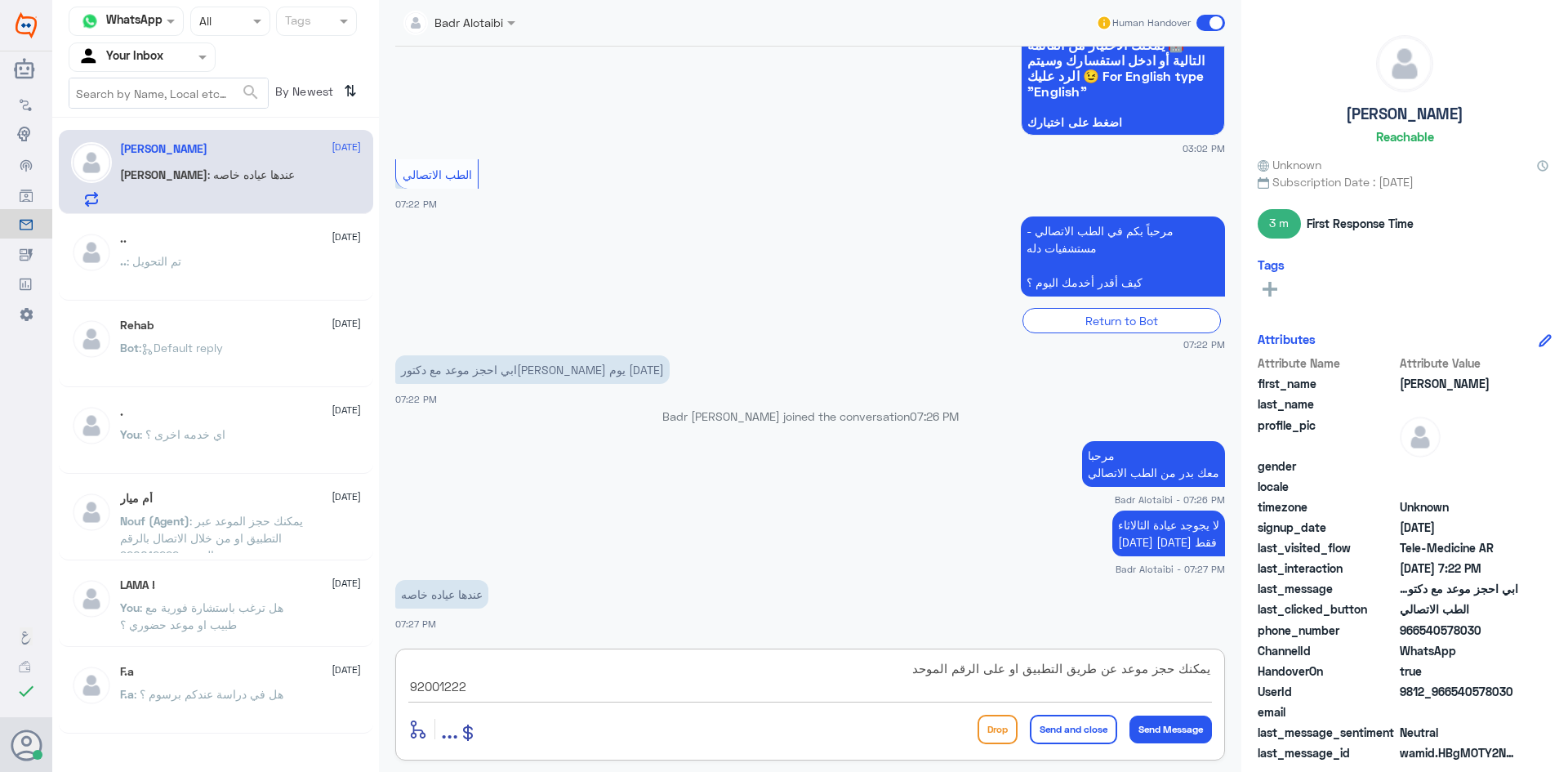
type textarea "يمكنك حجز موعد عن طريق التطبيق او على الرقم الموحد 920012222"
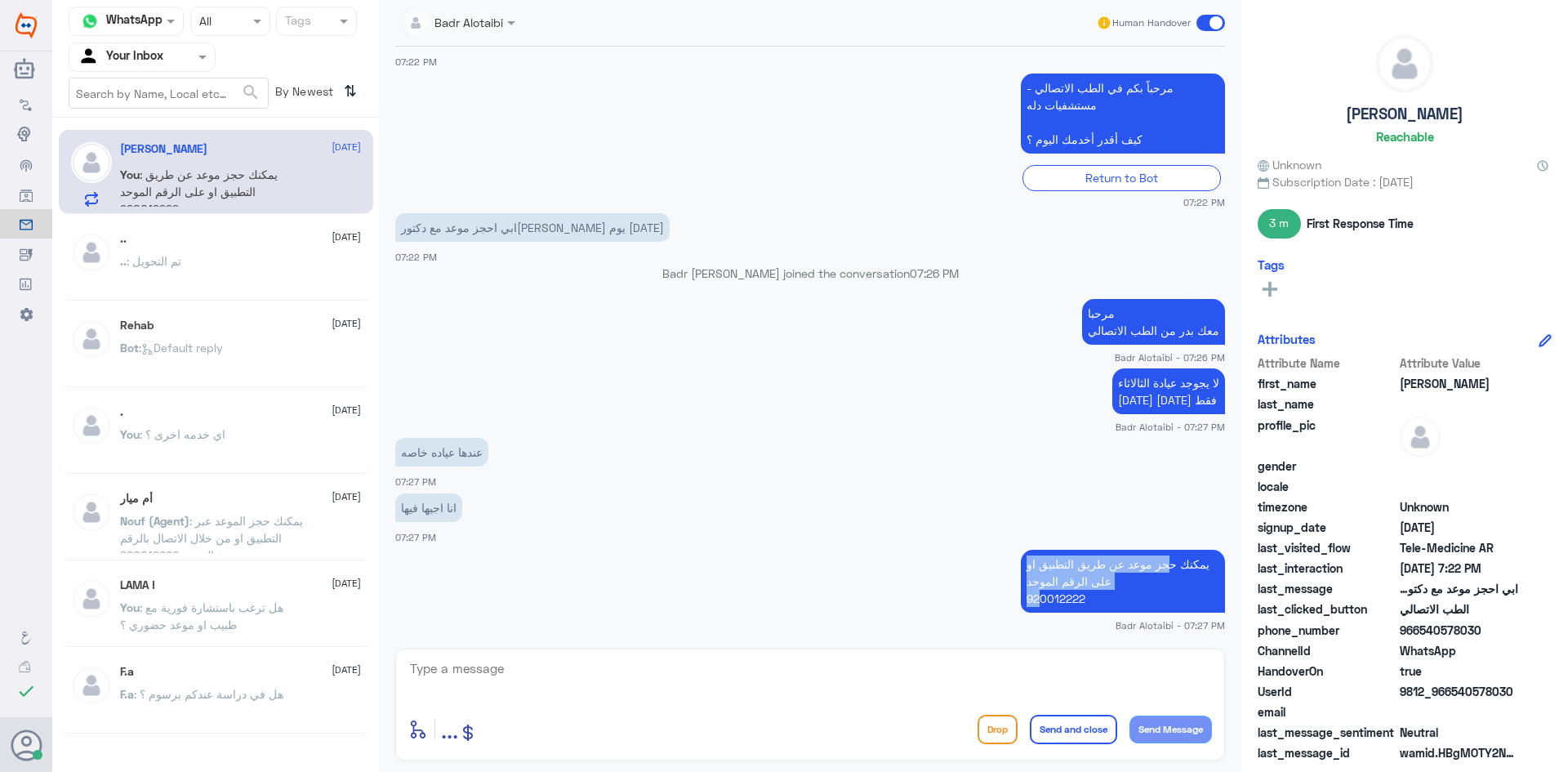
drag, startPoint x: 1090, startPoint y: 568, endPoint x: 1033, endPoint y: 590, distance: 61.1
click at [1033, 590] on p "يمكنك حجز موعد عن طريق التطبيق او على الرقم الموحد 920012222" at bounding box center [1123, 581] width 204 height 63
click at [1048, 606] on p "يمكنك حجز موعد عن طريق التطبيق او على الرقم الموحد 920012222" at bounding box center [1123, 581] width 204 height 63
click at [1204, 23] on span at bounding box center [1211, 22] width 29 height 16
click at [0, 0] on input "checkbox" at bounding box center [0, 0] width 0 height 0
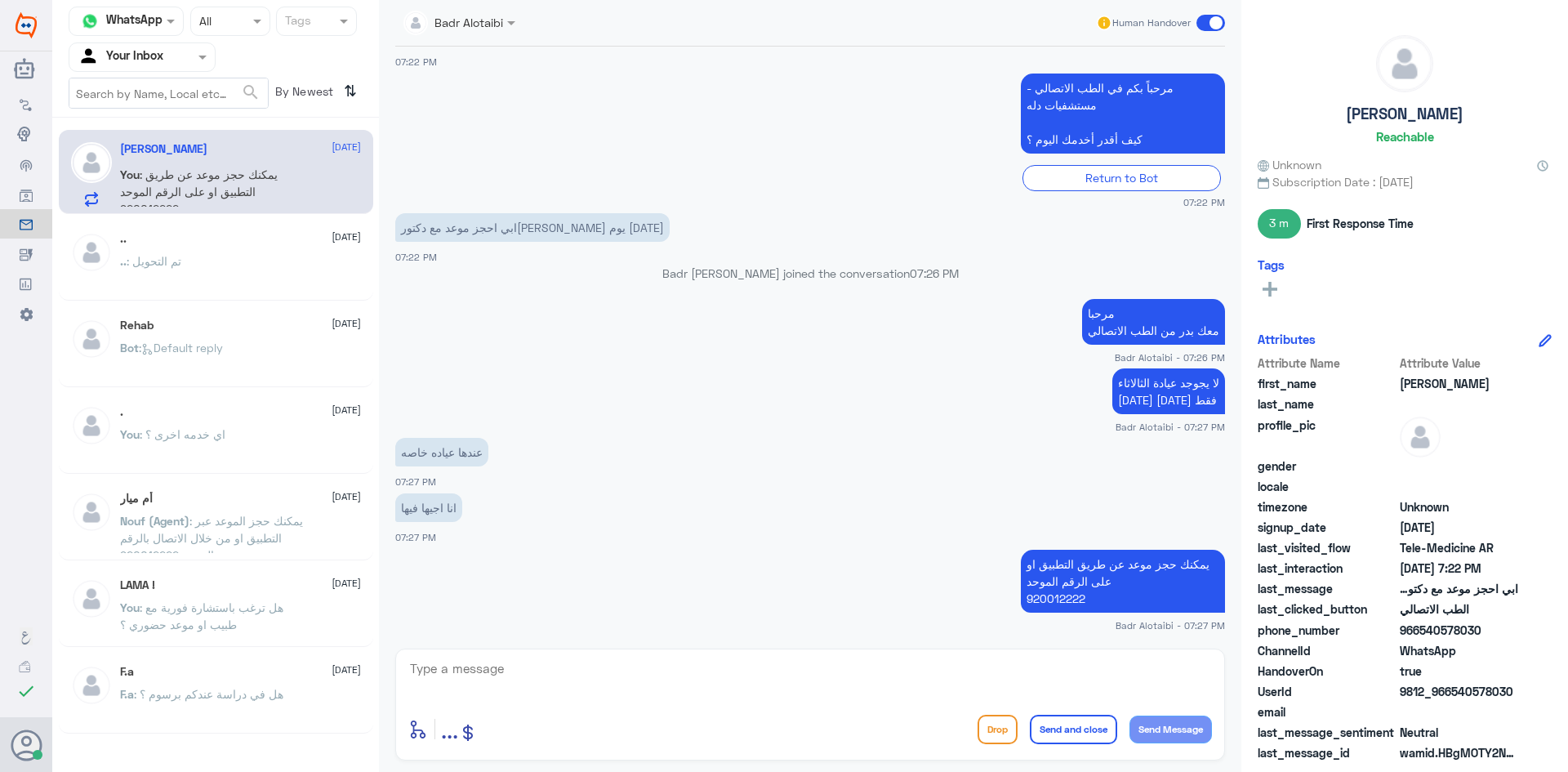
scroll to position [536, 0]
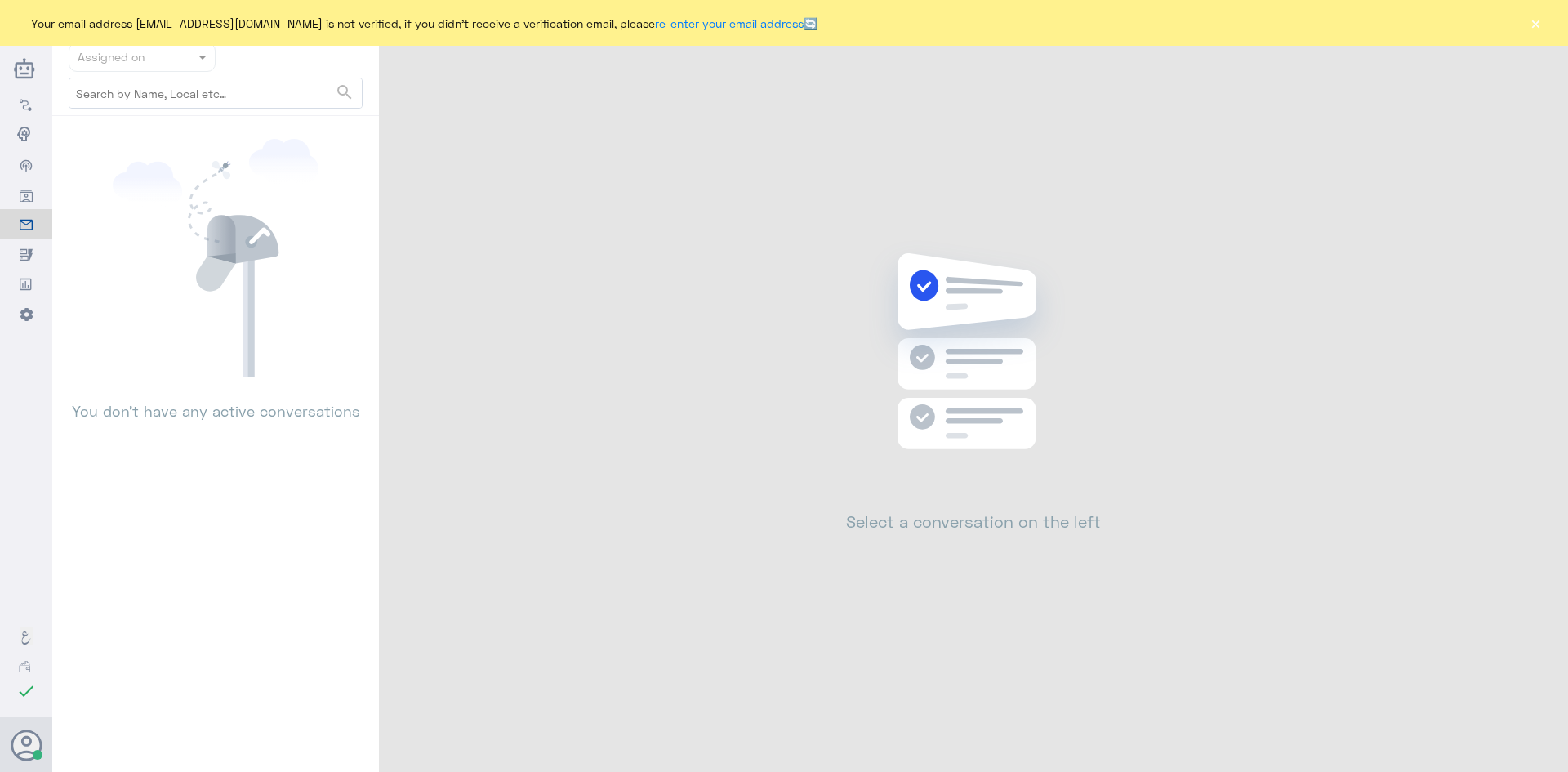
click at [1537, 29] on button "×" at bounding box center [1535, 22] width 16 height 16
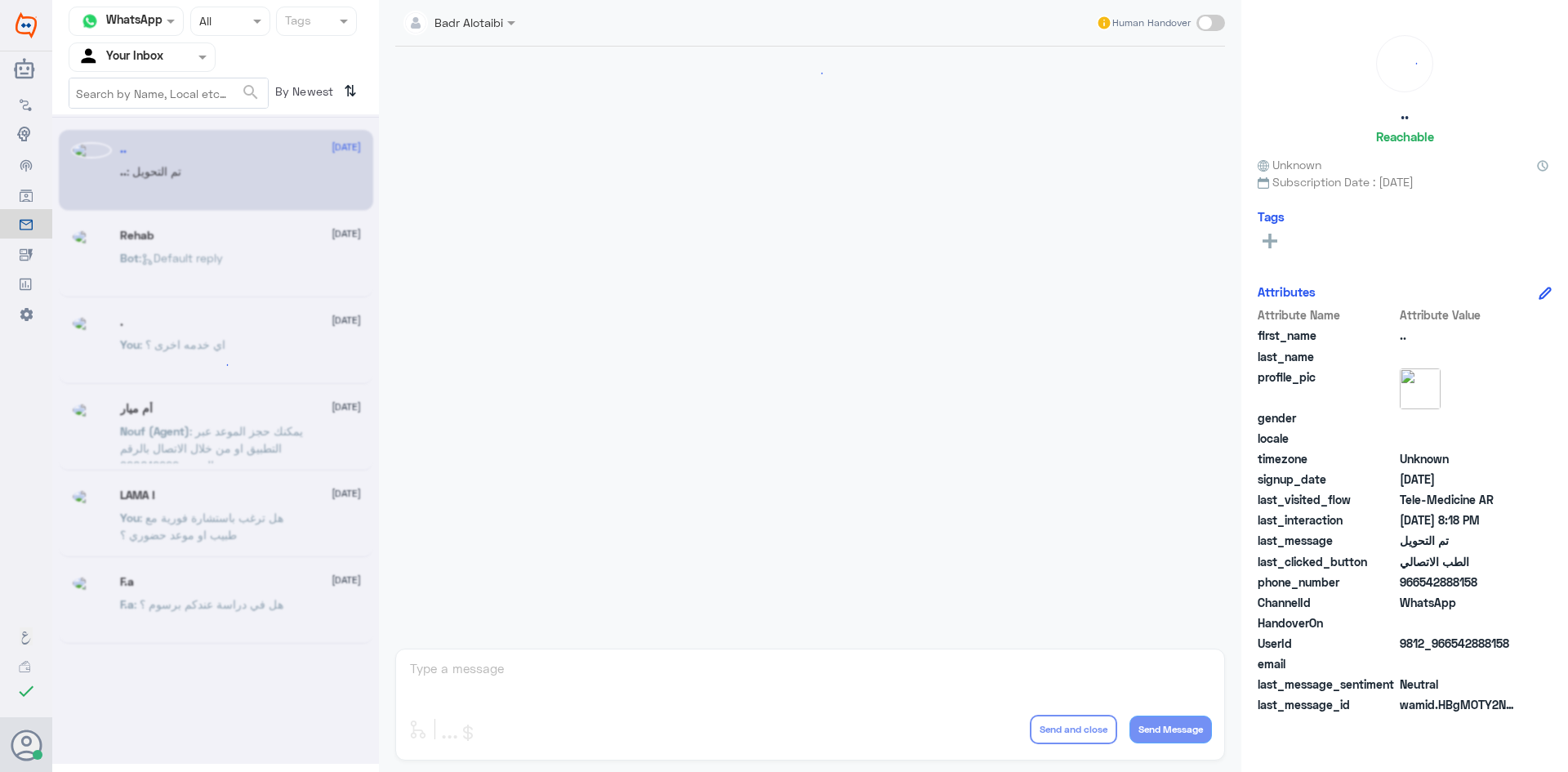
scroll to position [536, 0]
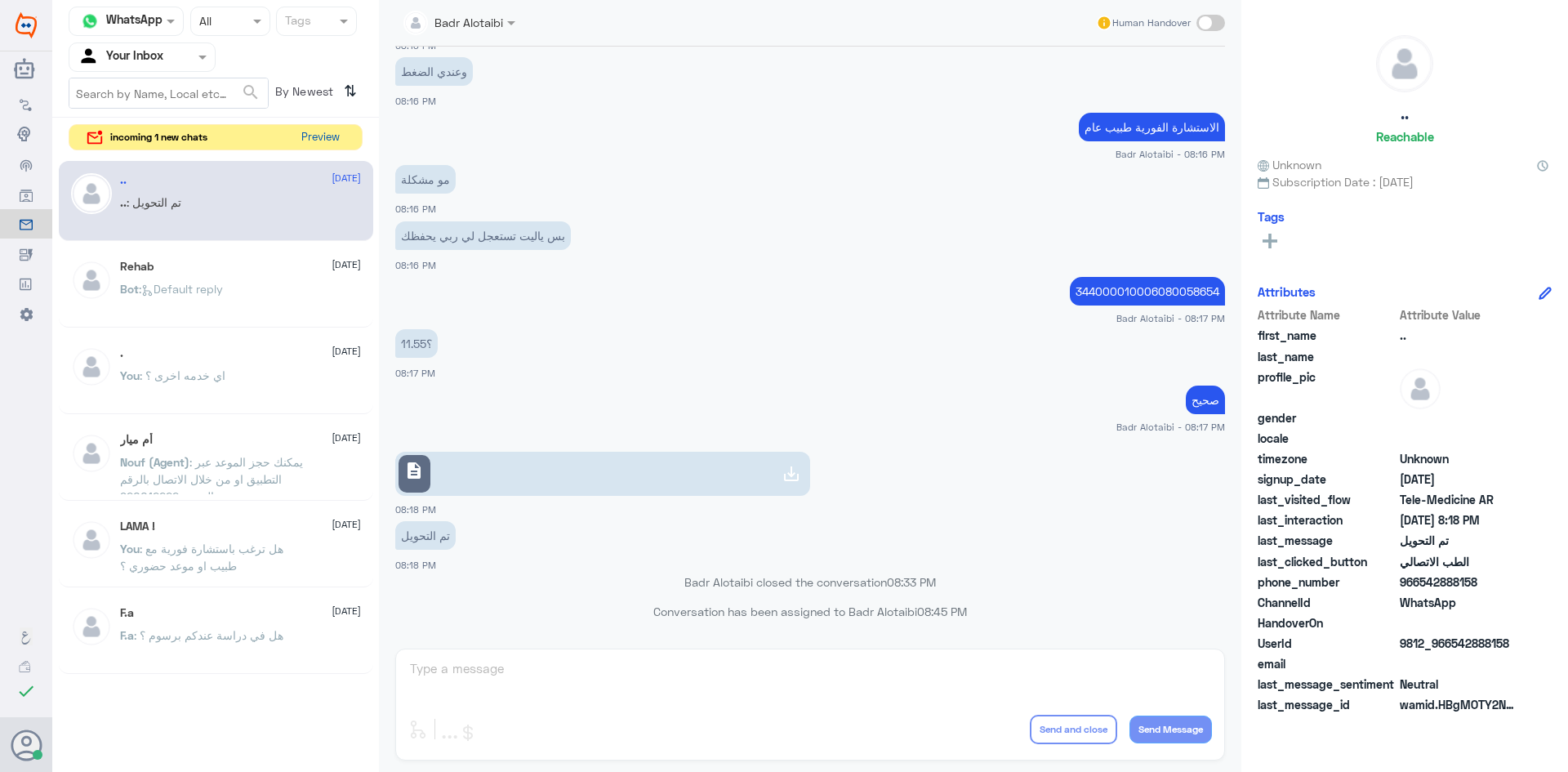
click at [324, 140] on button "Preview" at bounding box center [320, 138] width 51 height 26
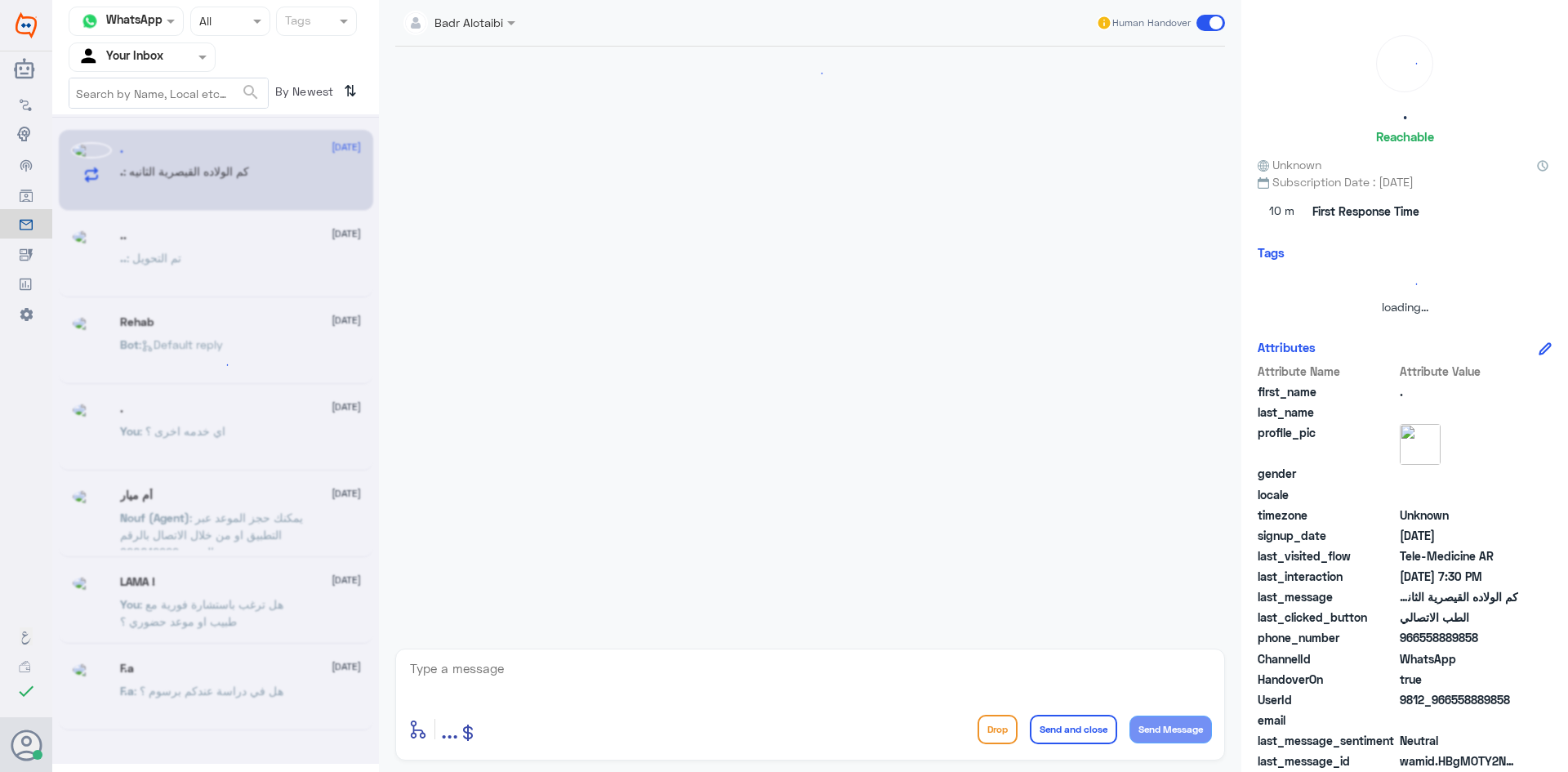
scroll to position [0, 0]
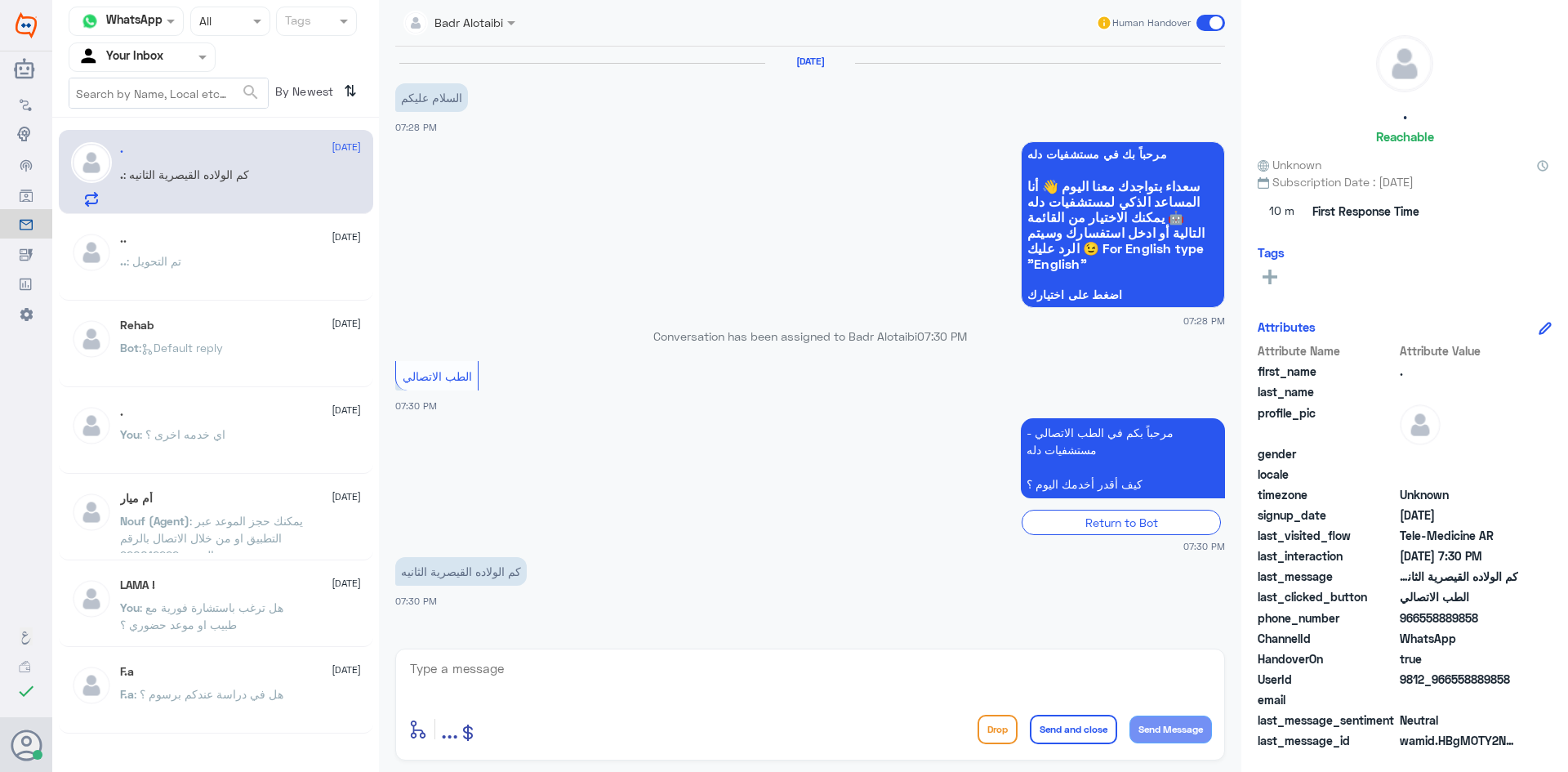
click at [690, 684] on textarea at bounding box center [810, 677] width 803 height 40
type textarea "م"
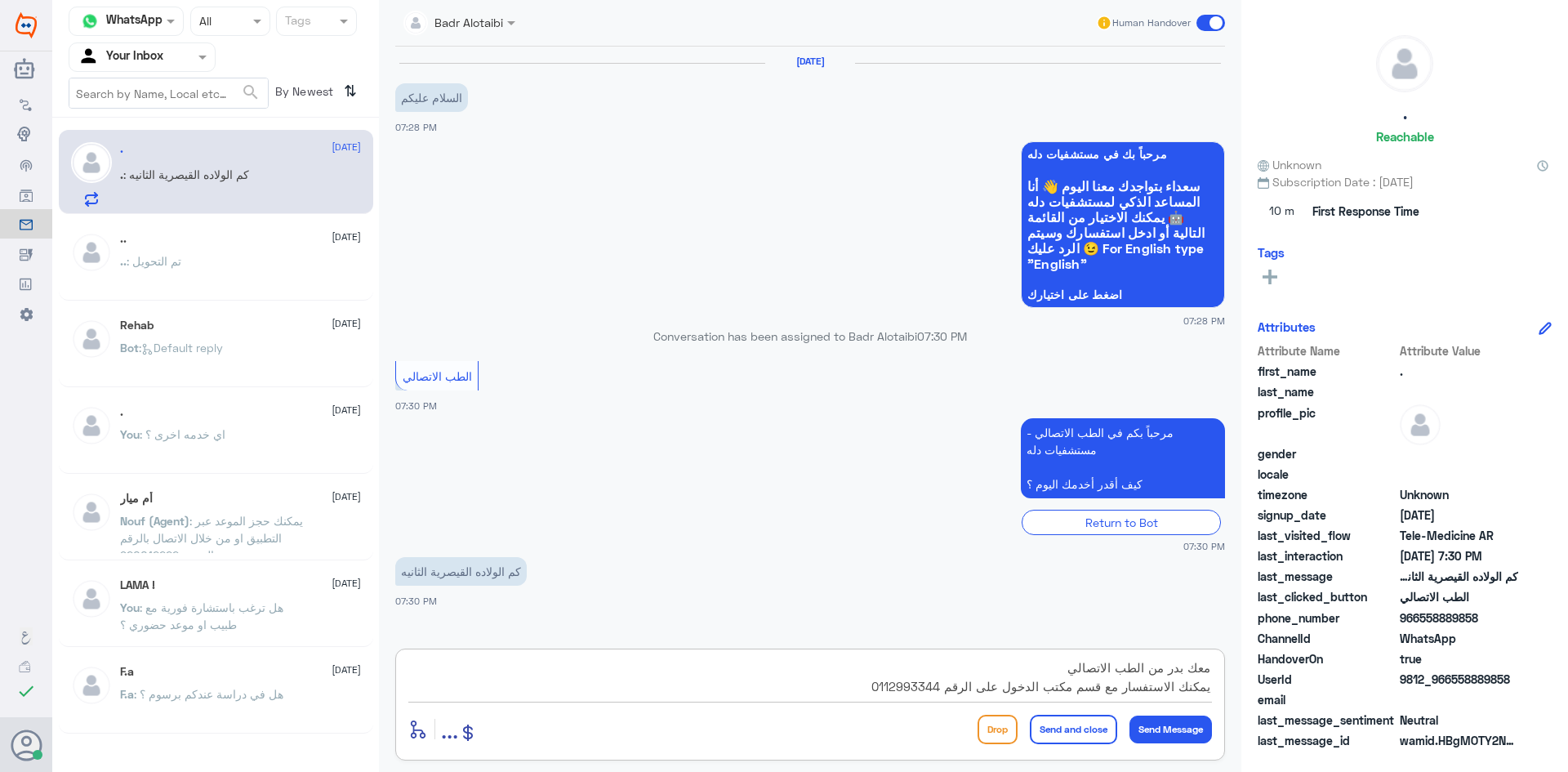
scroll to position [33, 0]
type textarea "مرحبا معك بدر من الطب الاتصالي يمكنك الاستفسار مع قسم مكتب الدخول على الرقم 011…"
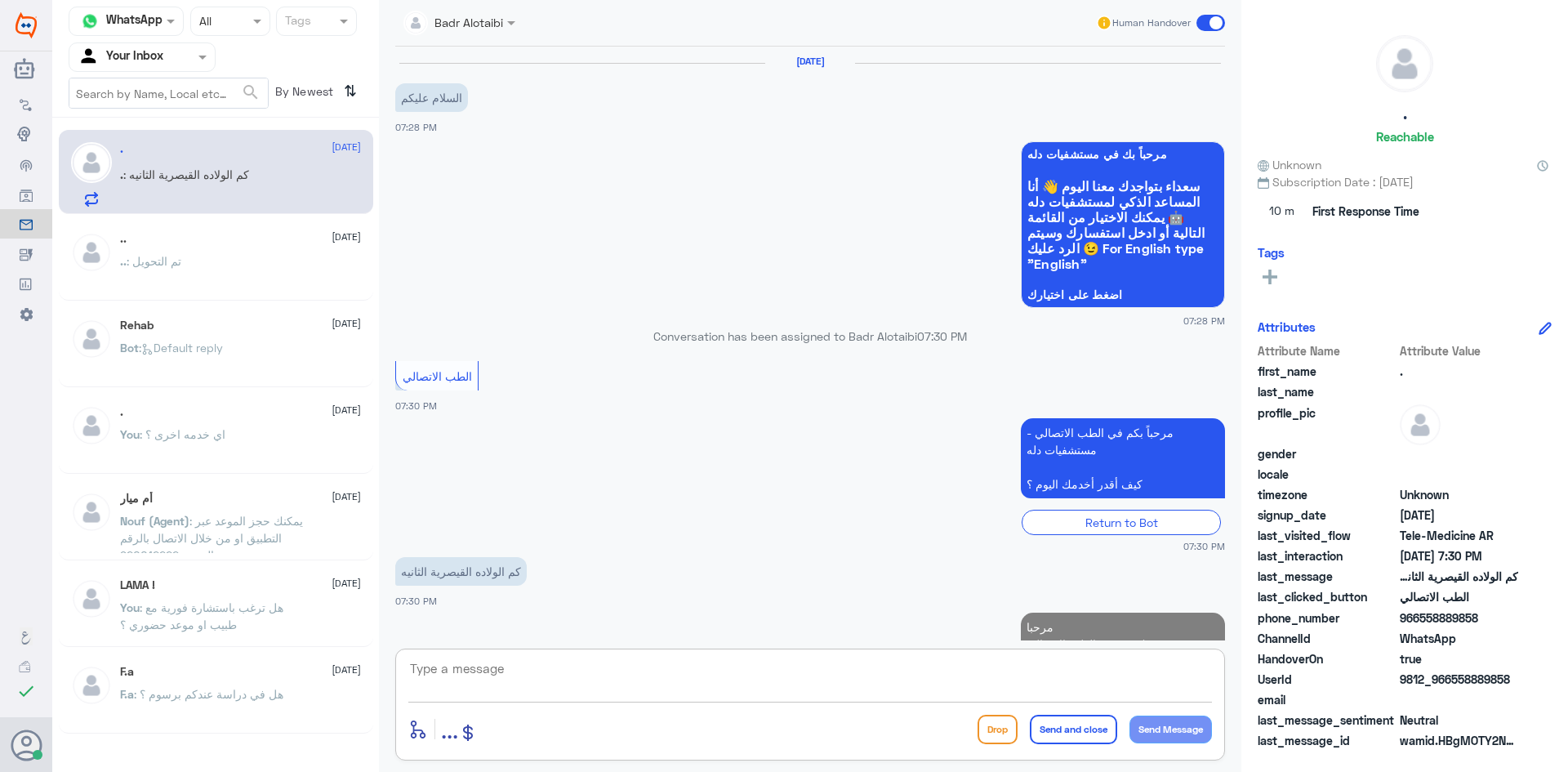
scroll to position [98, 0]
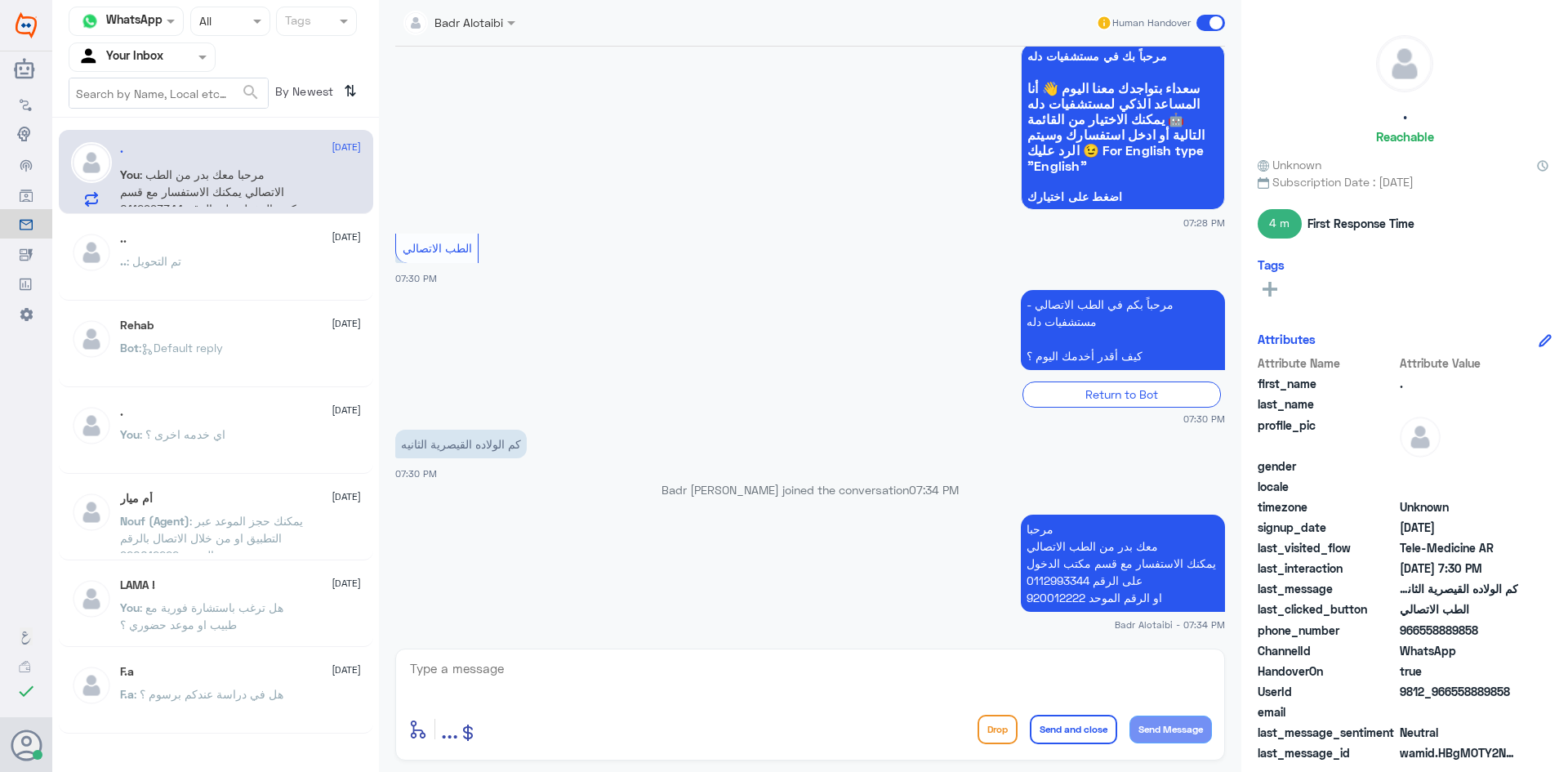
click at [1203, 14] on span at bounding box center [1211, 22] width 29 height 16
click at [0, 0] on input "checkbox" at bounding box center [0, 0] width 0 height 0
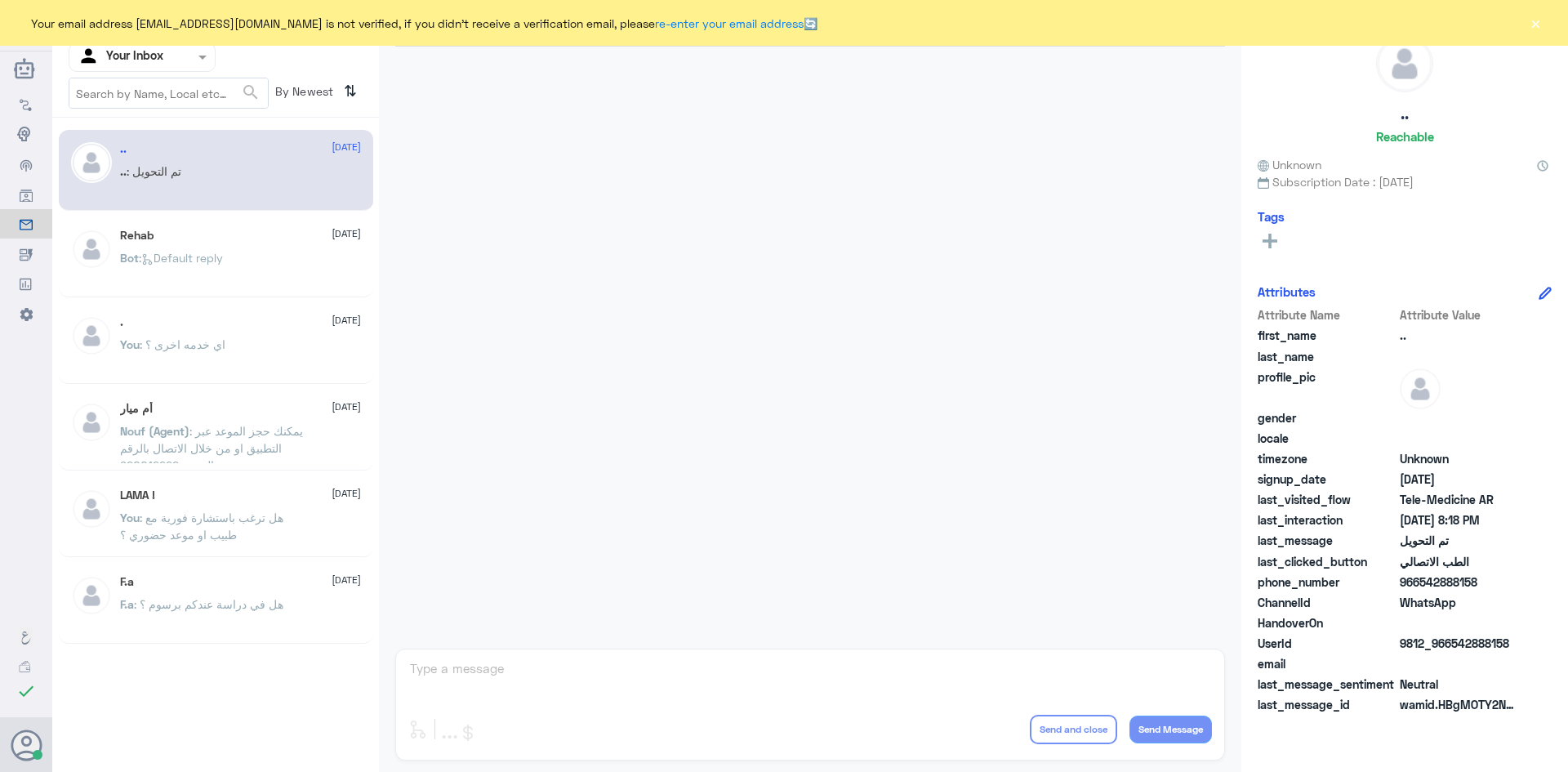
click at [1528, 32] on div "Your email address b_malotaibi@dallah-hospital.com is not verified, if you didn…" at bounding box center [784, 23] width 1568 height 46
click at [1529, 26] on button "×" at bounding box center [1535, 22] width 16 height 16
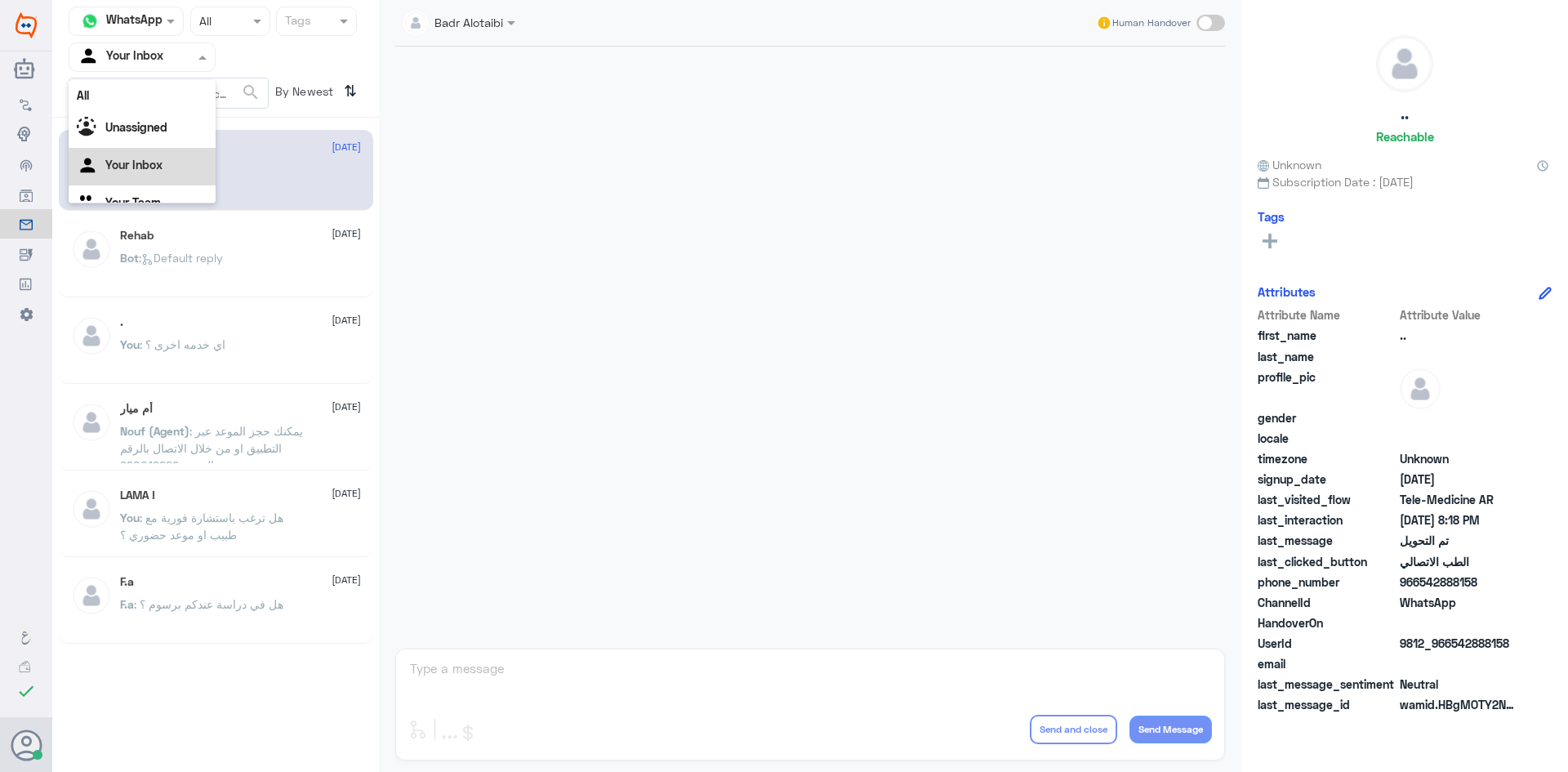
drag, startPoint x: 160, startPoint y: 63, endPoint x: 165, endPoint y: 94, distance: 31.4
click at [163, 63] on input "text" at bounding box center [122, 57] width 90 height 19
click at [647, 122] on div at bounding box center [810, 344] width 846 height 594
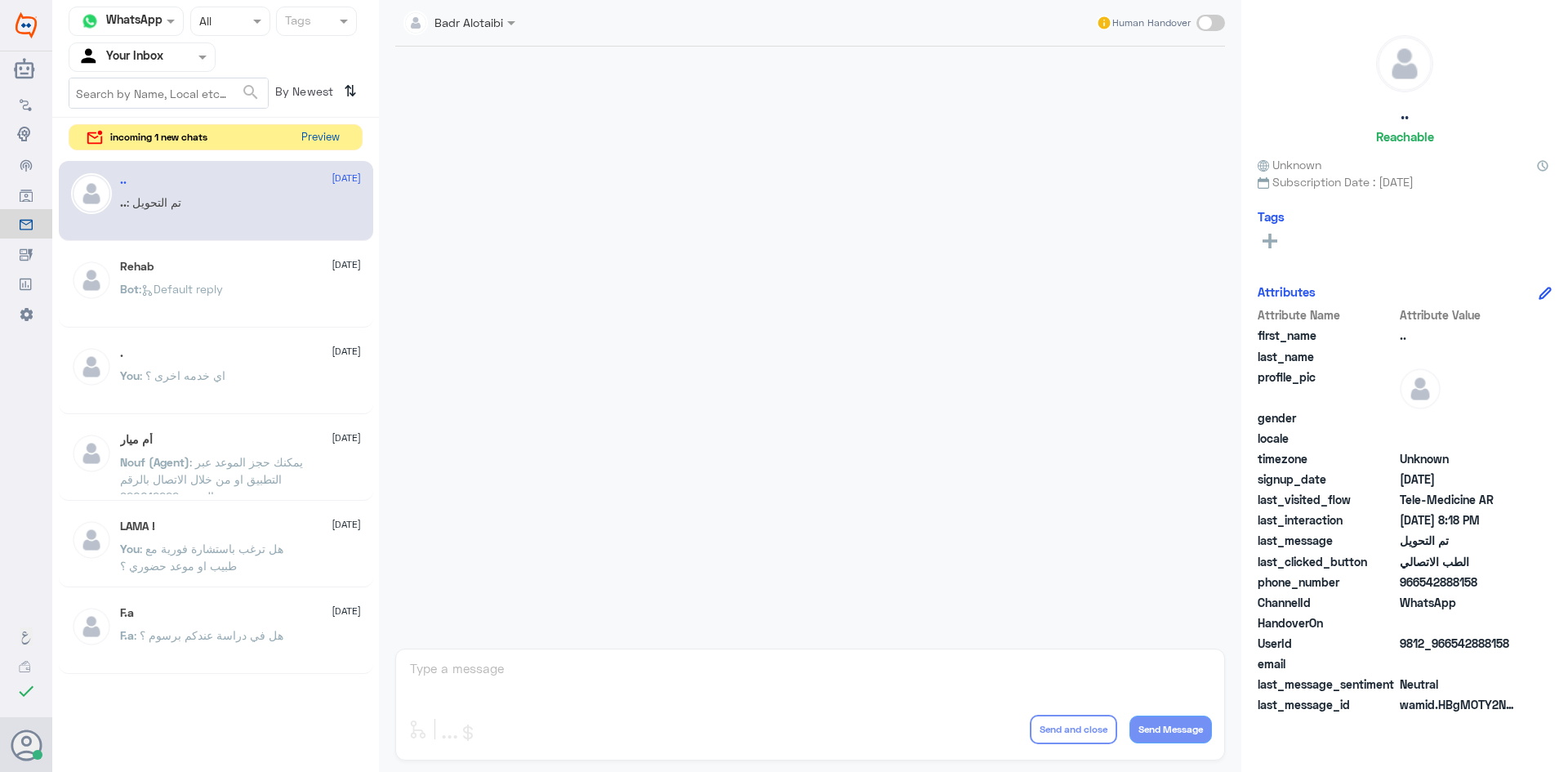
click at [339, 149] on button "Preview" at bounding box center [320, 138] width 51 height 26
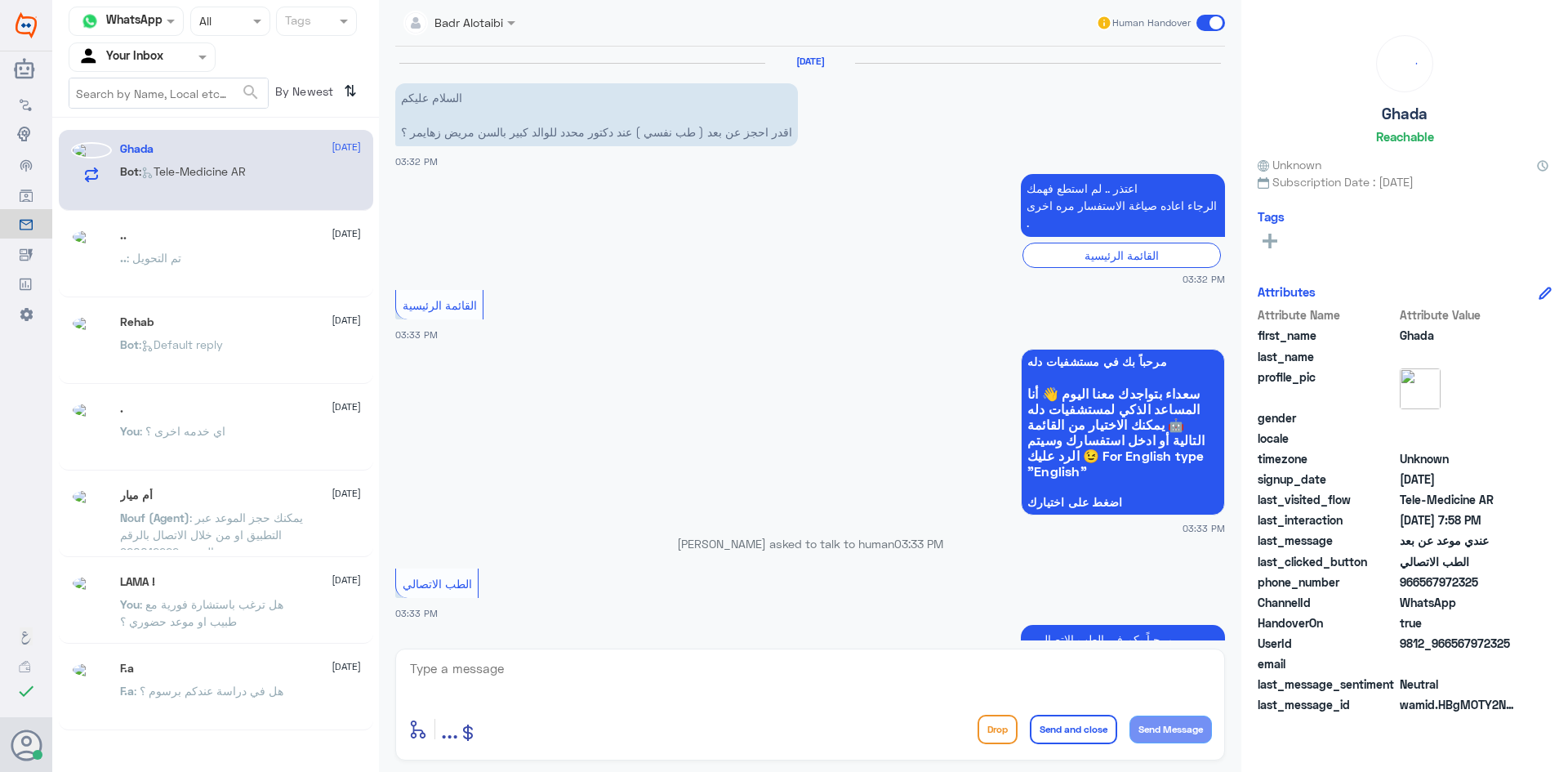
scroll to position [891, 0]
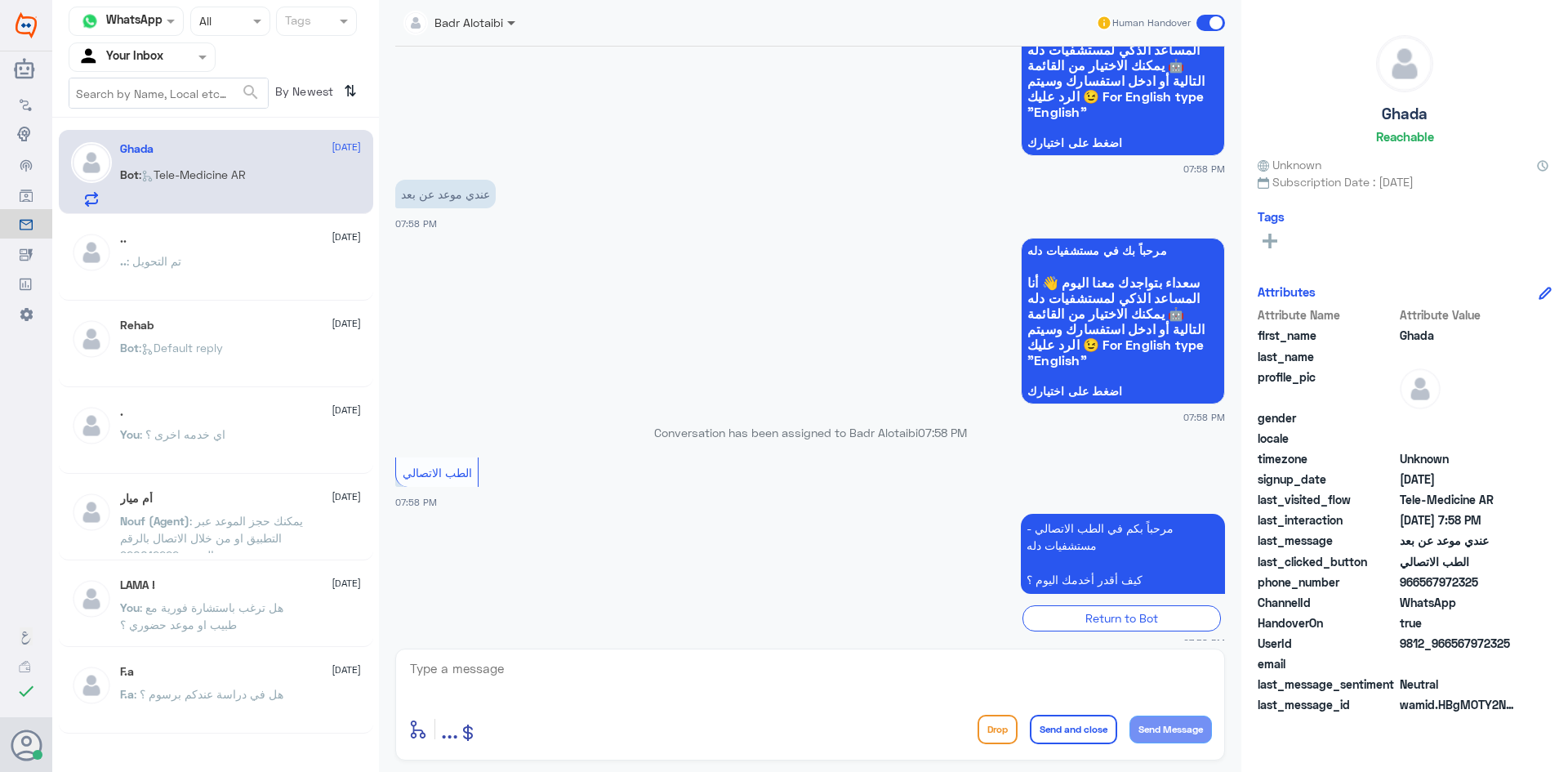
click at [513, 23] on span at bounding box center [511, 24] width 9 height 6
click at [656, 98] on app-msgs-whats-app-list "مرحباً بك في مستشفيات دله سعداء بتواجدك معنا اليوم 👋 أنا المساعد الذكي لمستشفيا…" at bounding box center [810, 74] width 830 height 168
drag, startPoint x: 1513, startPoint y: 642, endPoint x: 1479, endPoint y: 636, distance: 34.5
click at [1479, 636] on span "9812_966567972325" at bounding box center [1459, 643] width 118 height 17
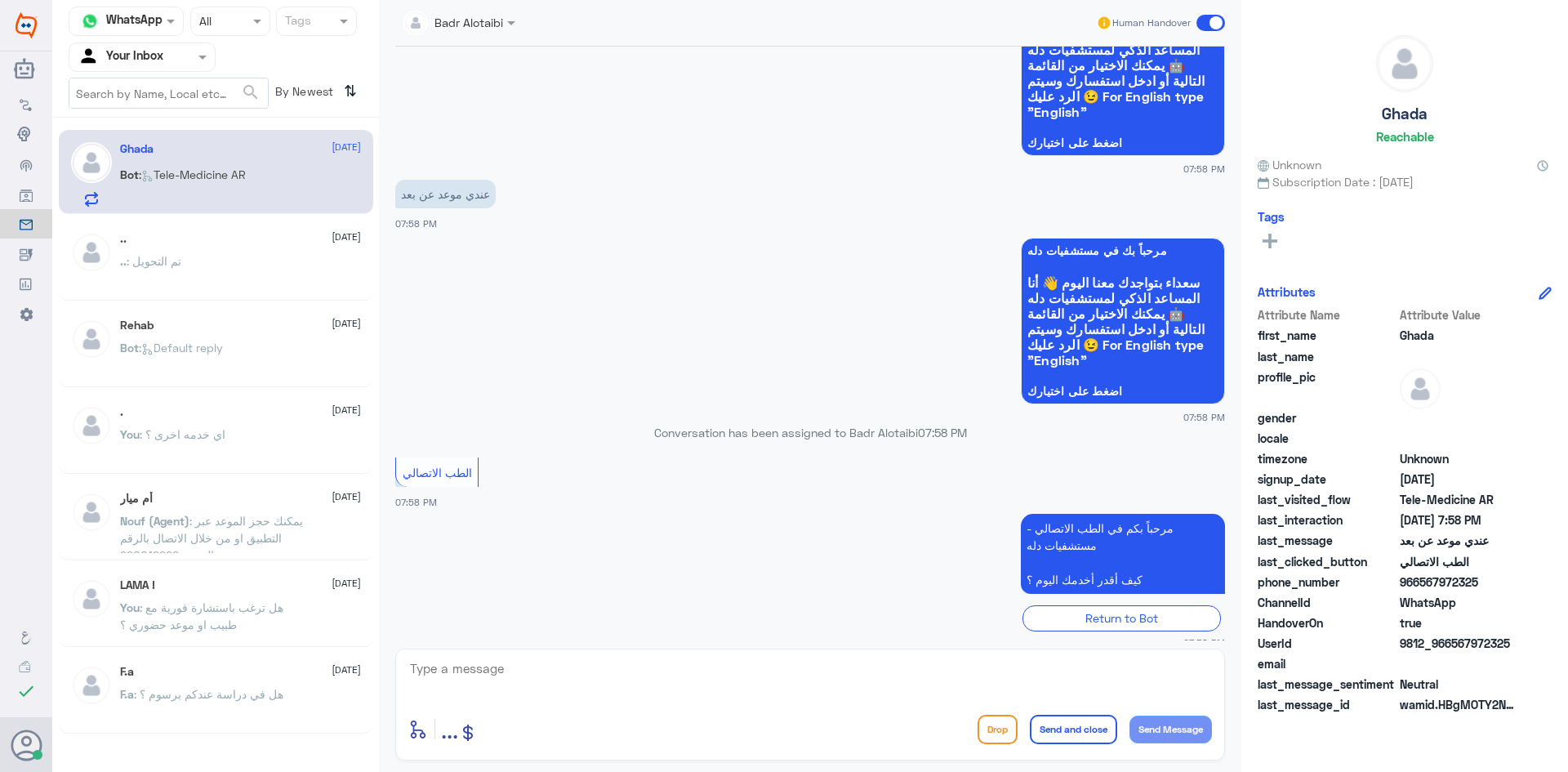
click at [498, 25] on div at bounding box center [459, 22] width 128 height 19
click at [864, 142] on div "مرحباً بك في مستشفيات دله سعداء بتواجدك معنا اليوم 👋 أنا المساعد الذكي لمستشفيا…" at bounding box center [810, 79] width 830 height 192
drag, startPoint x: 1518, startPoint y: 647, endPoint x: 1450, endPoint y: 644, distance: 68.1
click at [1450, 644] on div "UserId 9812_966567972325" at bounding box center [1405, 644] width 294 height 20
copy span "567972325"
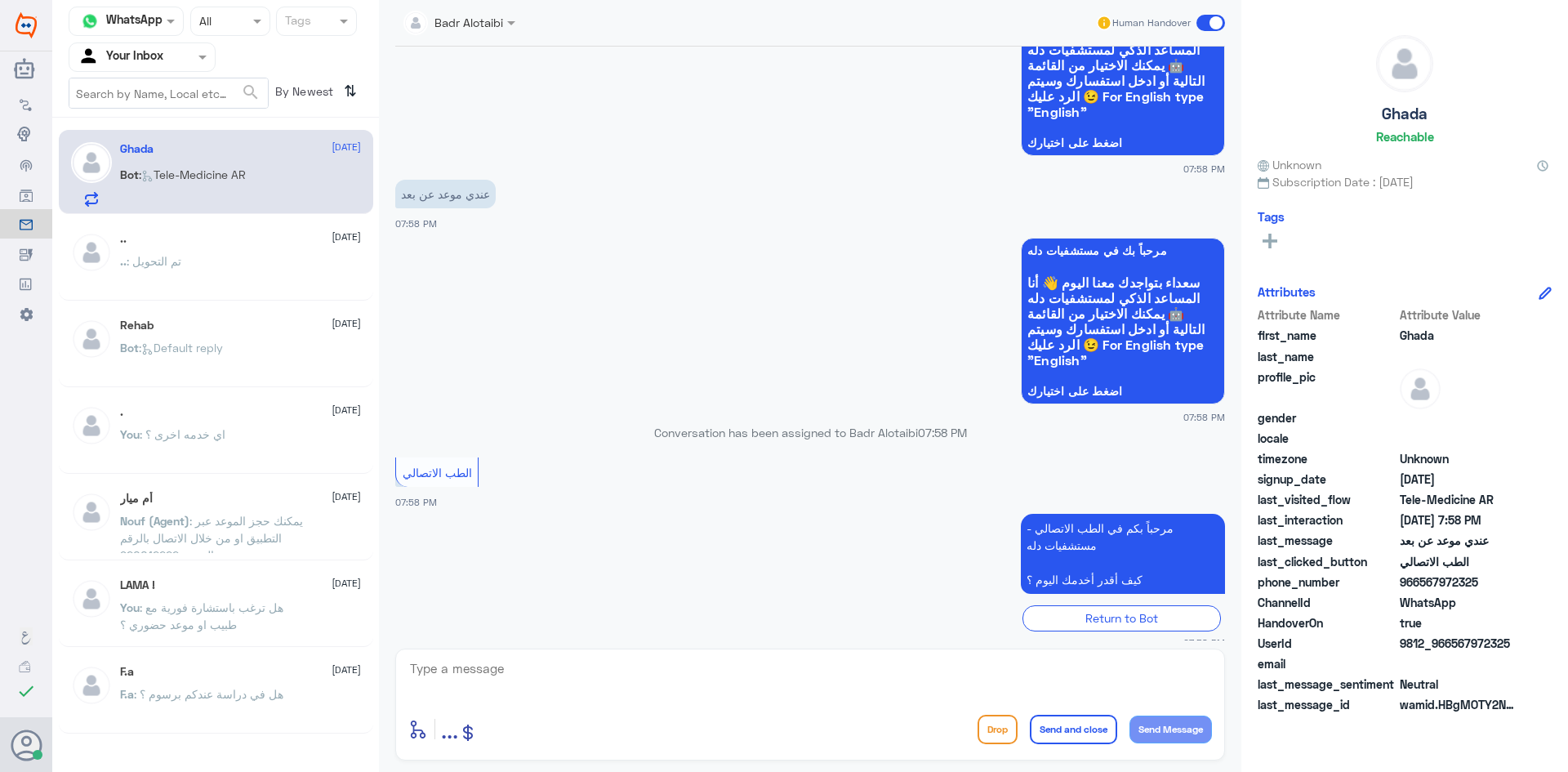
click at [845, 672] on textarea at bounding box center [810, 677] width 803 height 40
type textarea "مرحبا معك بدر من الطب الاتصالي كيف اقدر اخدمك ؟"
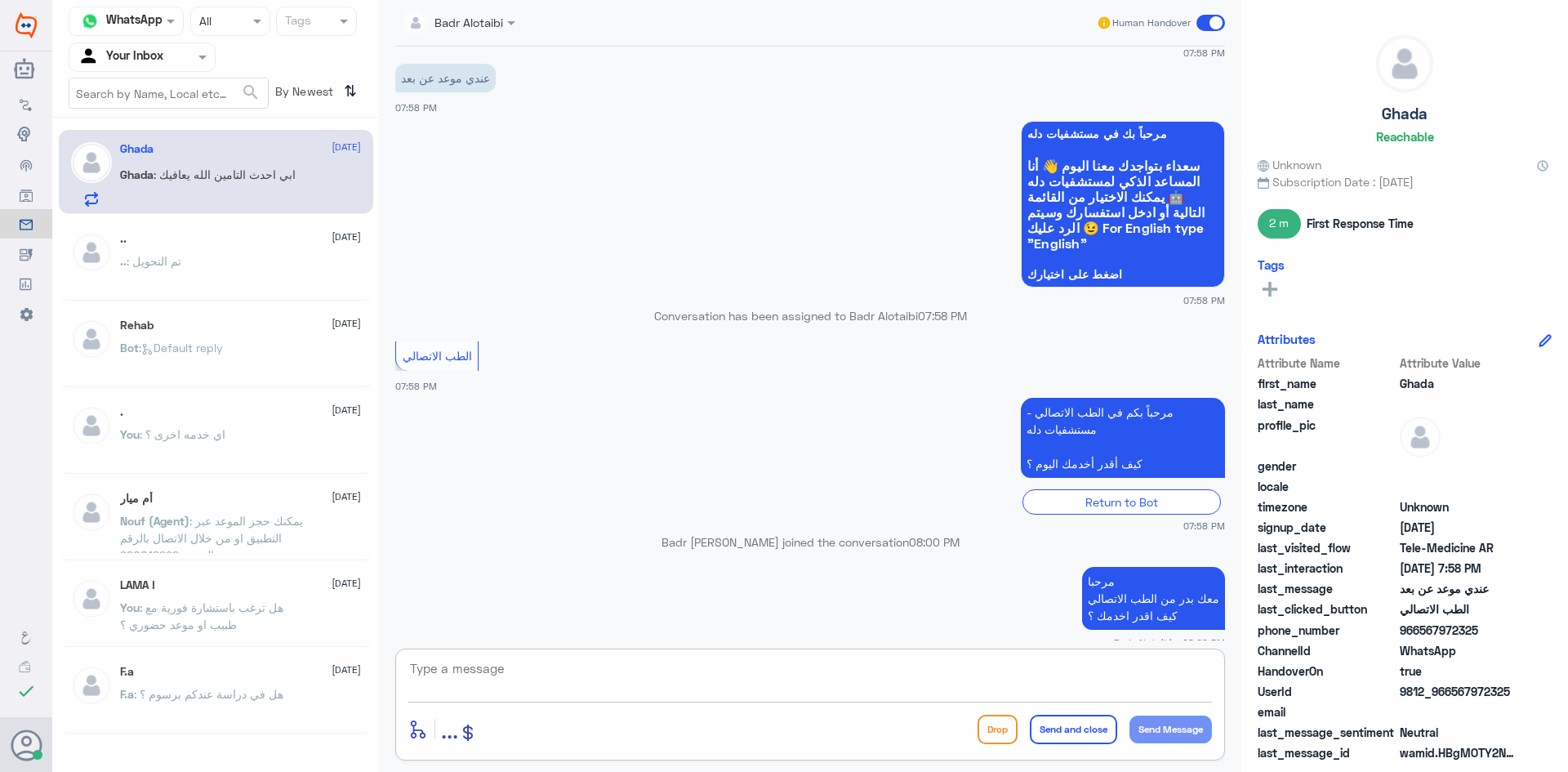
scroll to position [1034, 0]
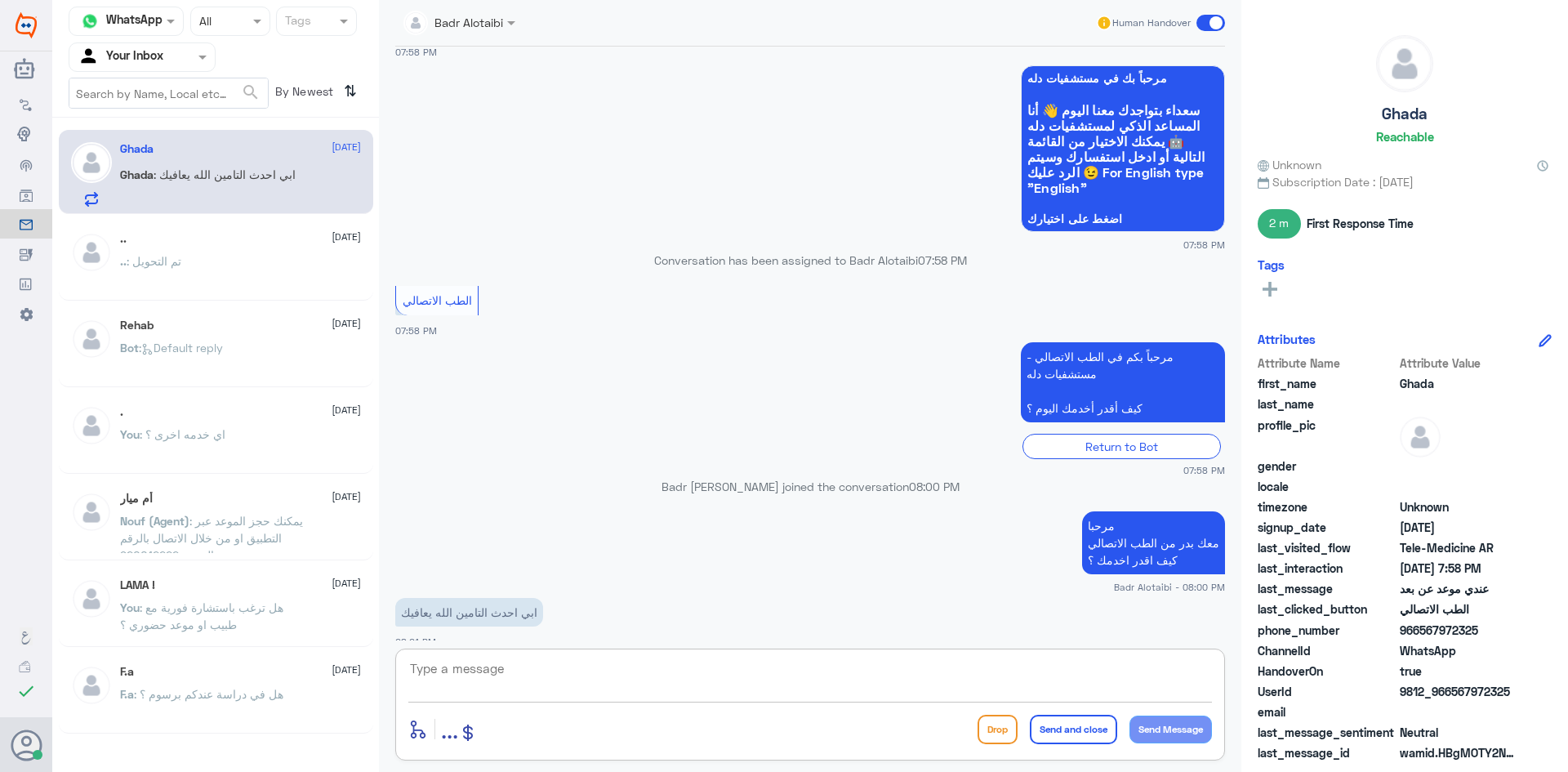
click at [818, 671] on textarea at bounding box center [810, 677] width 803 height 40
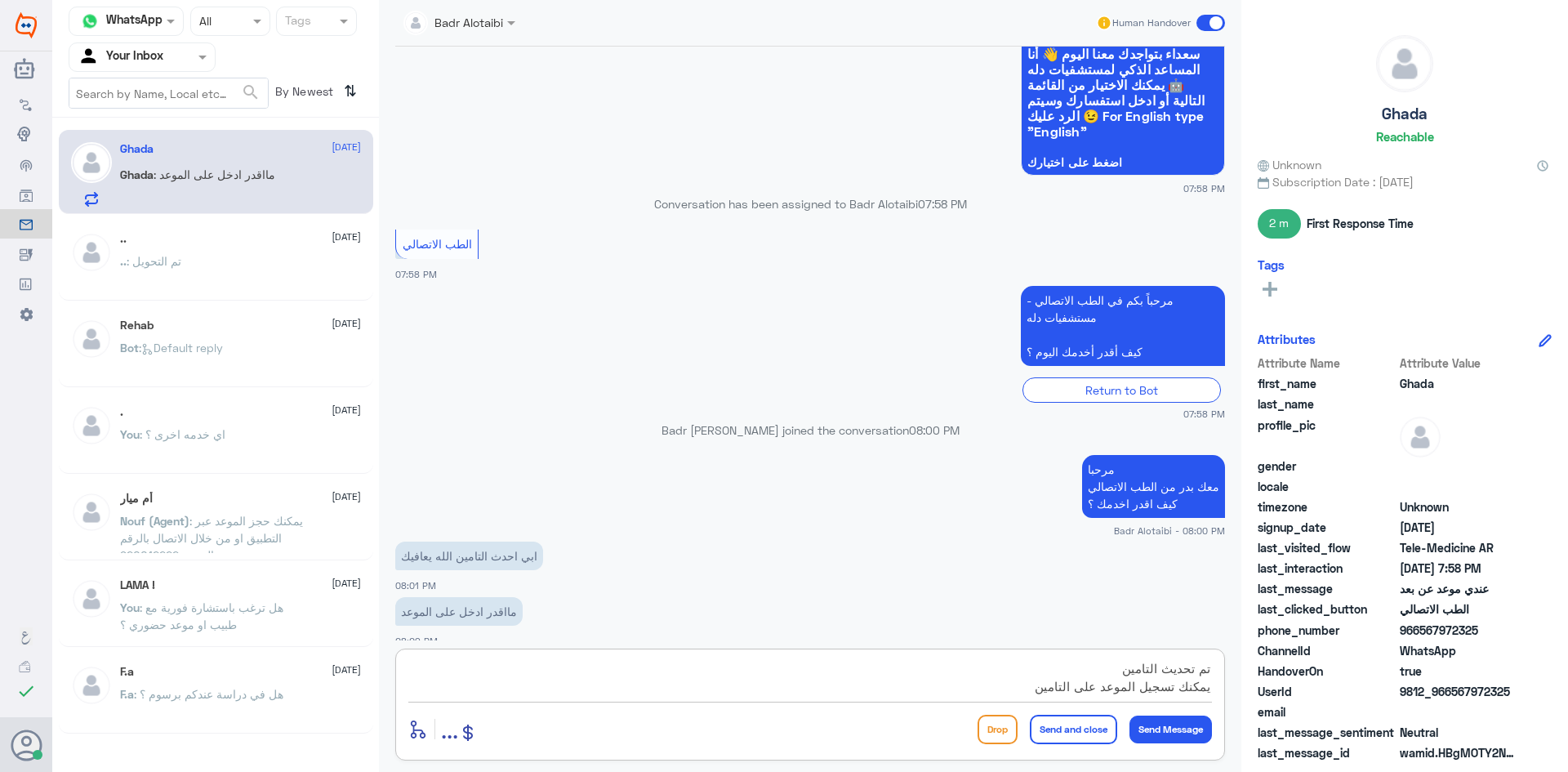
type textarea "تم تحديث التامين يمكنك تسجيل الموعد على التامين"
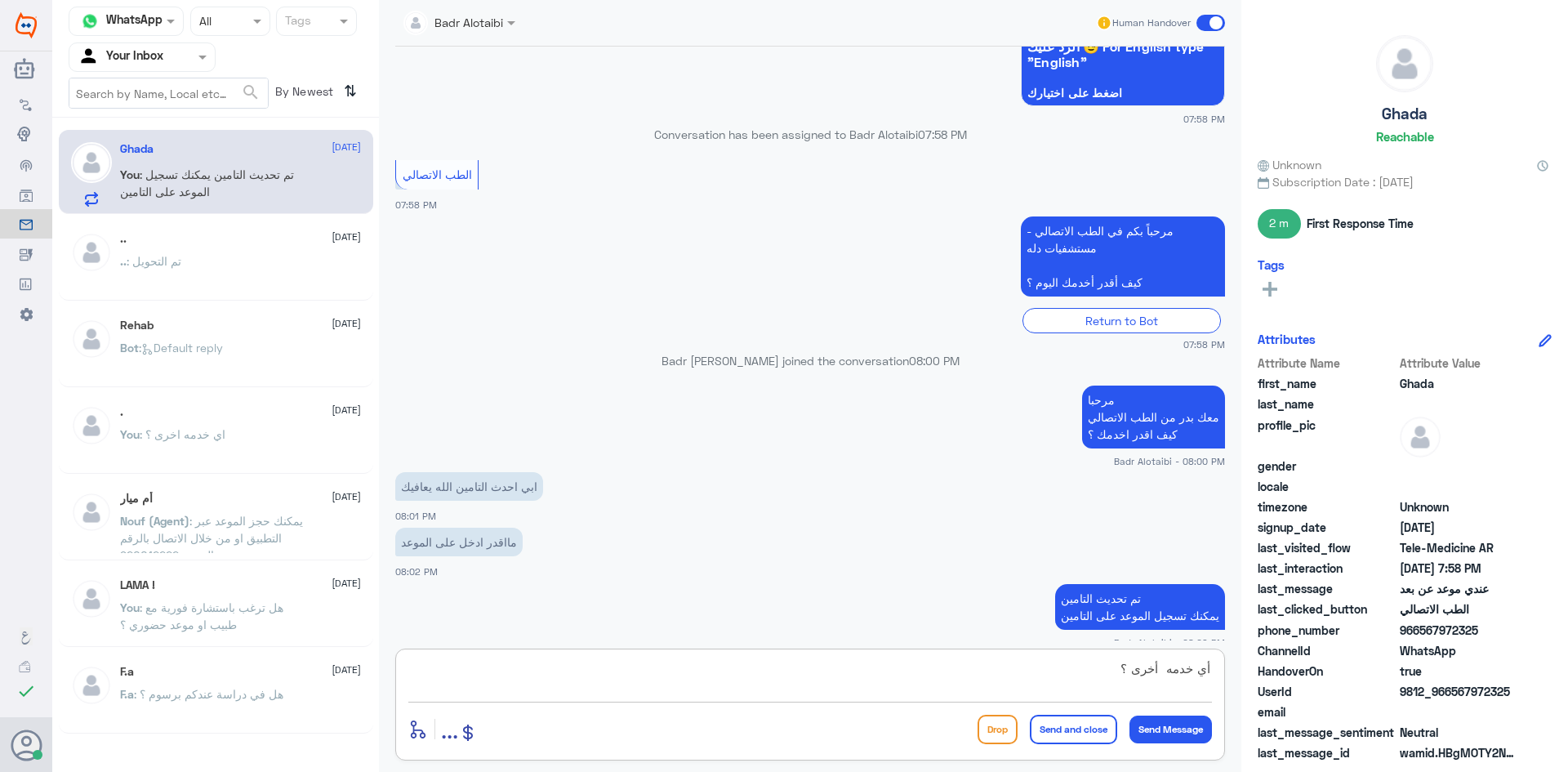
type textarea "أي خدمه أخرى ؟"
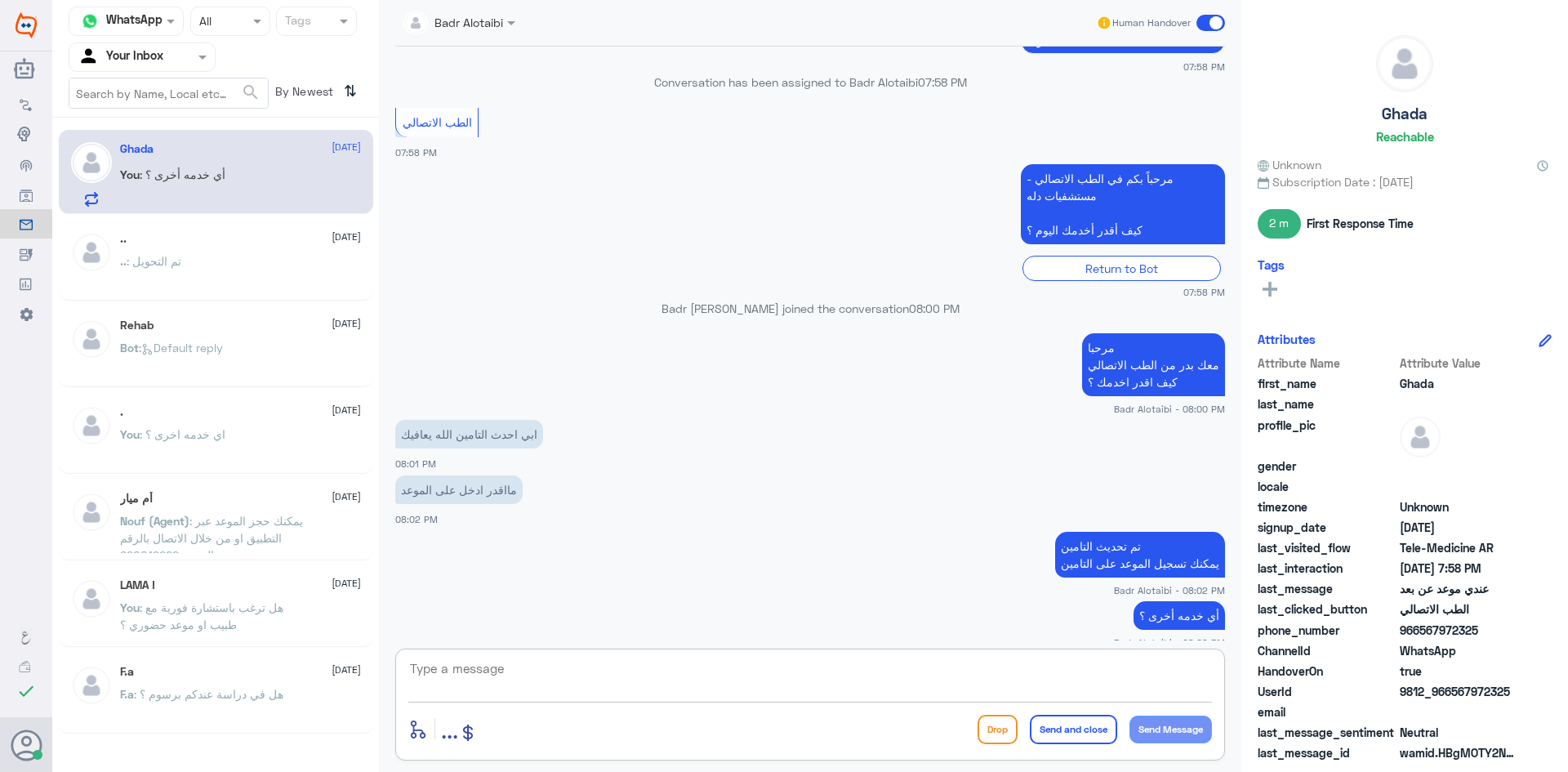
click at [943, 685] on textarea at bounding box center [810, 677] width 803 height 40
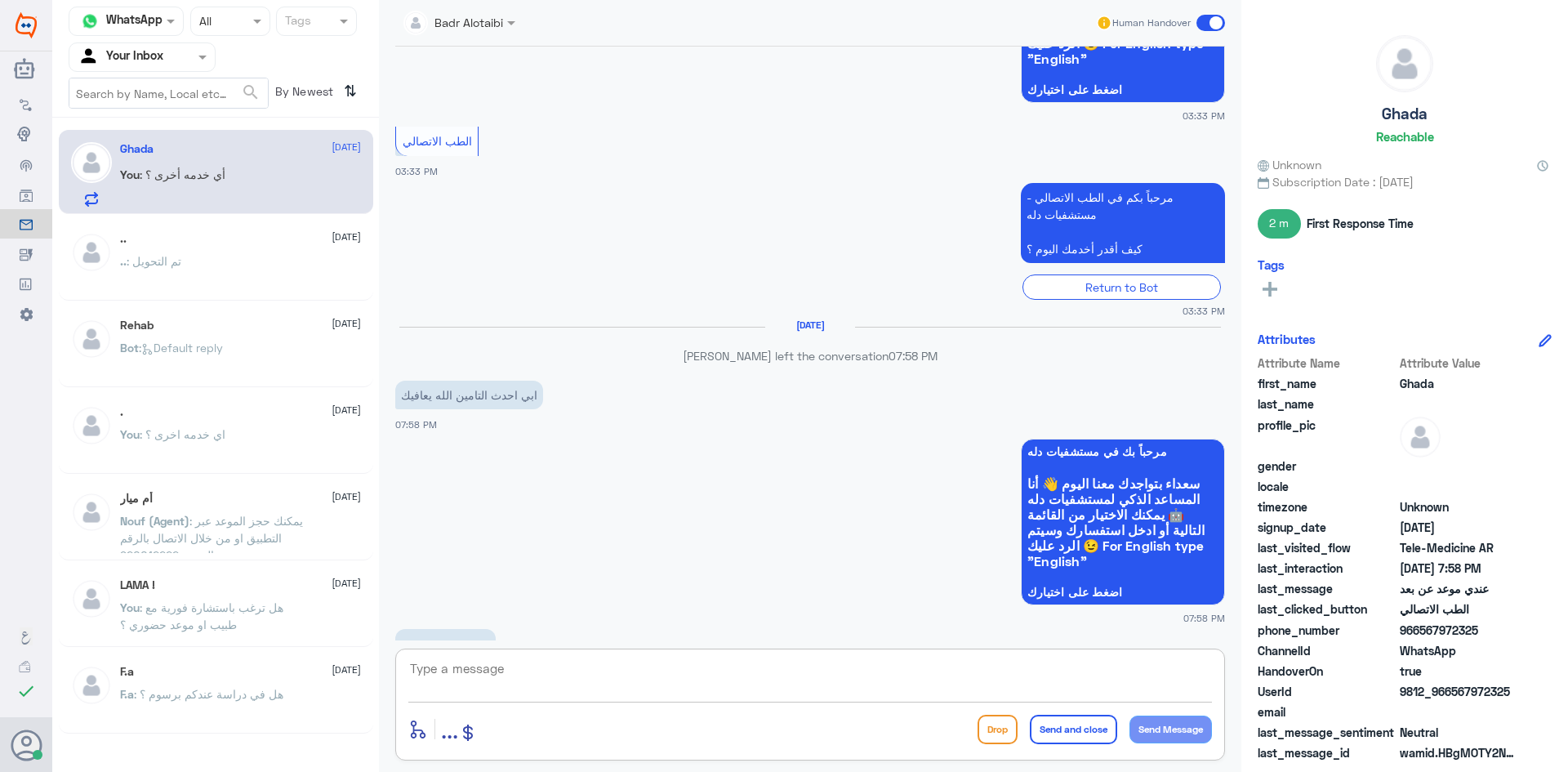
scroll to position [395, 0]
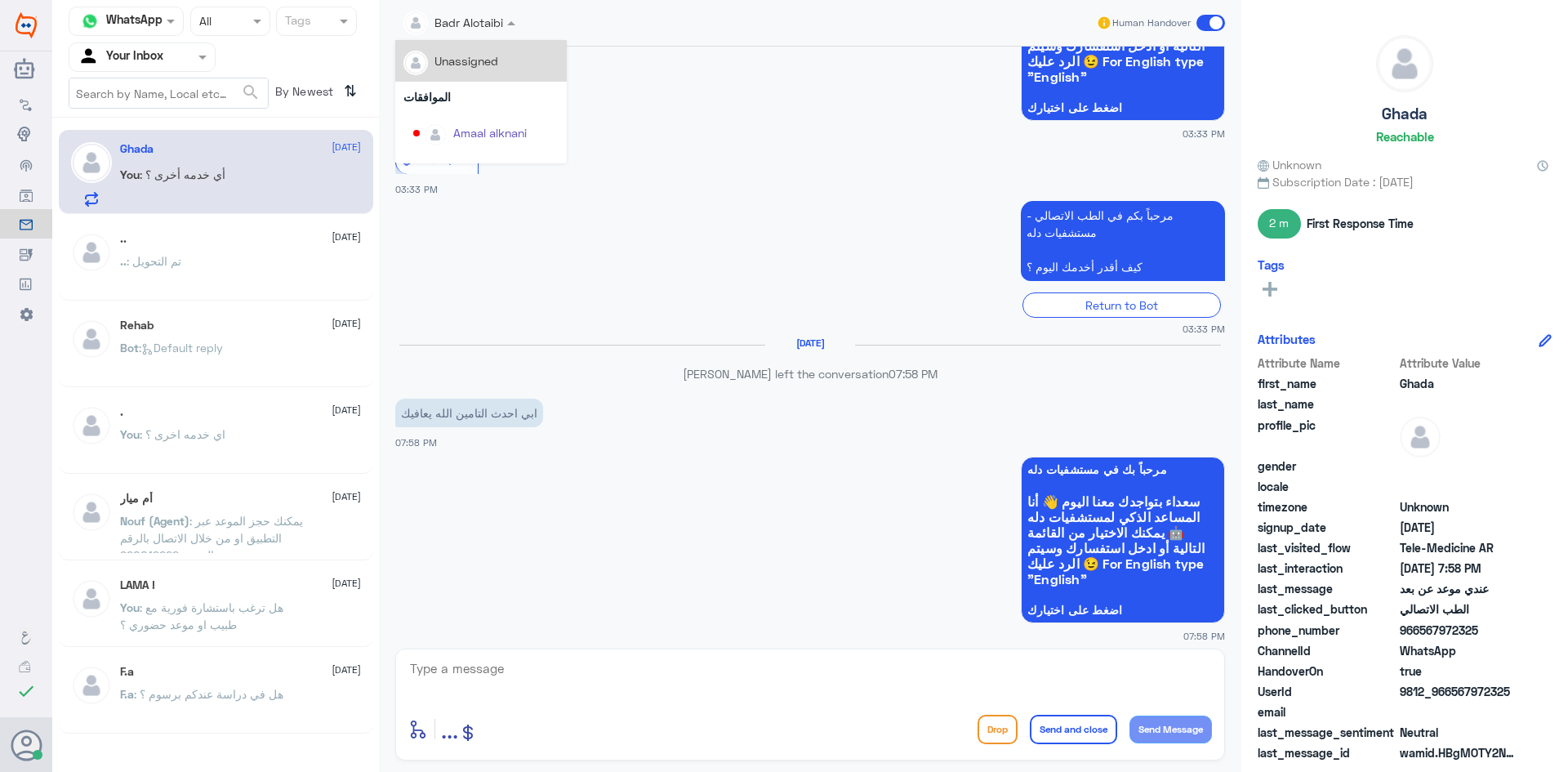
click at [504, 15] on span at bounding box center [513, 23] width 20 height 17
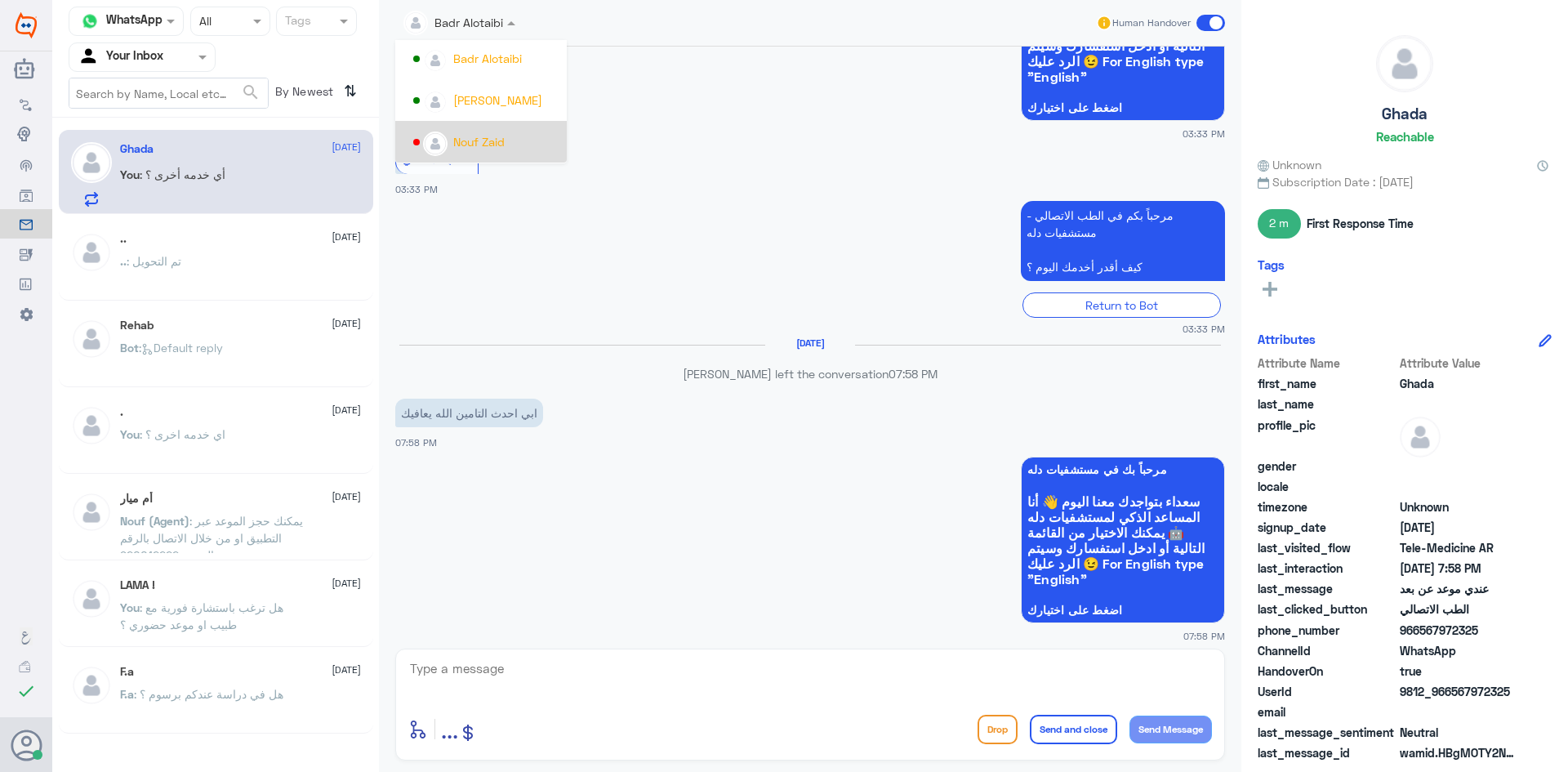
click at [804, 140] on div "الطب الاتصالي 03:33 PM" at bounding box center [810, 168] width 830 height 56
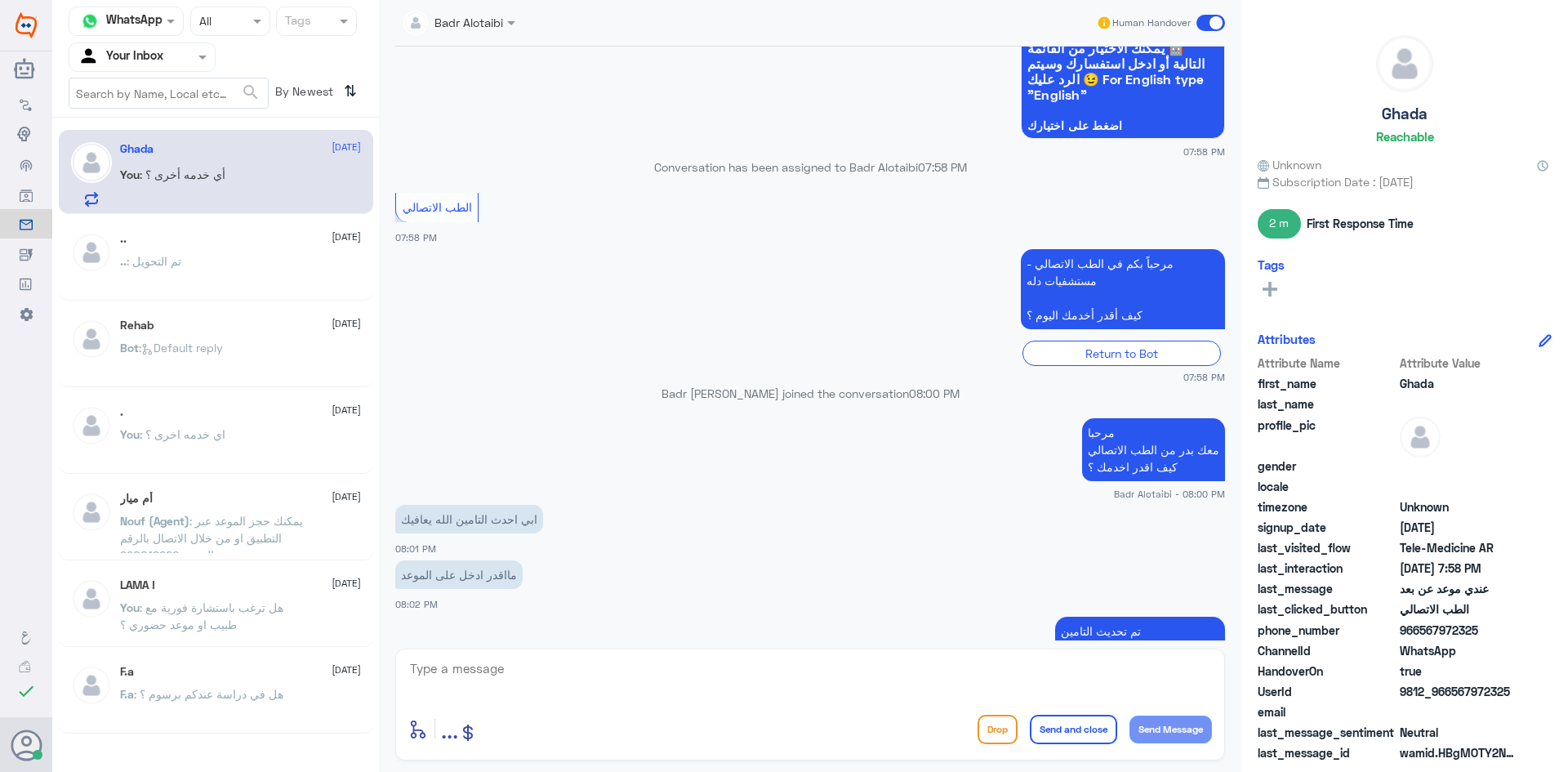
scroll to position [1212, 0]
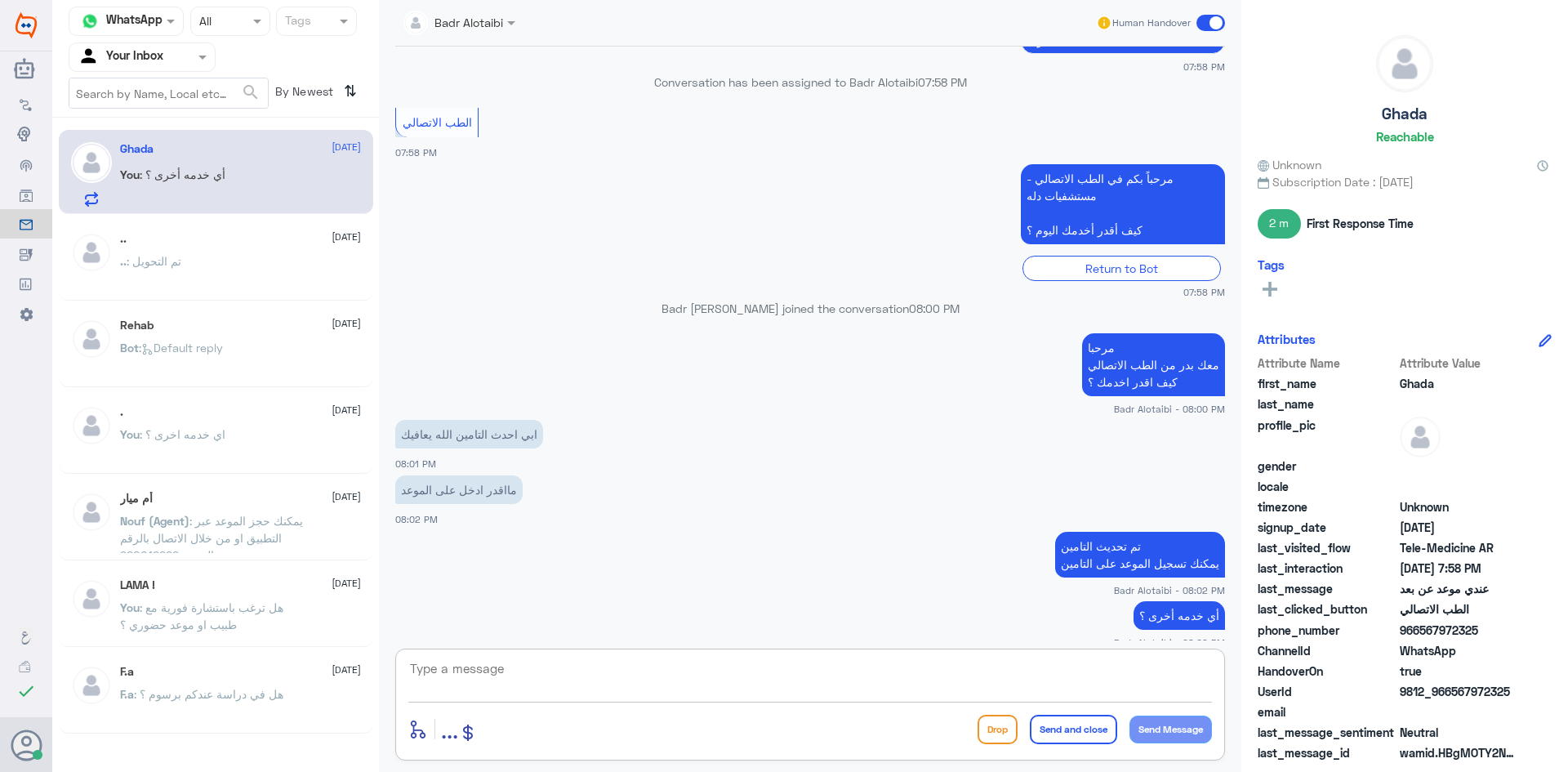
click at [962, 662] on textarea at bounding box center [810, 677] width 803 height 40
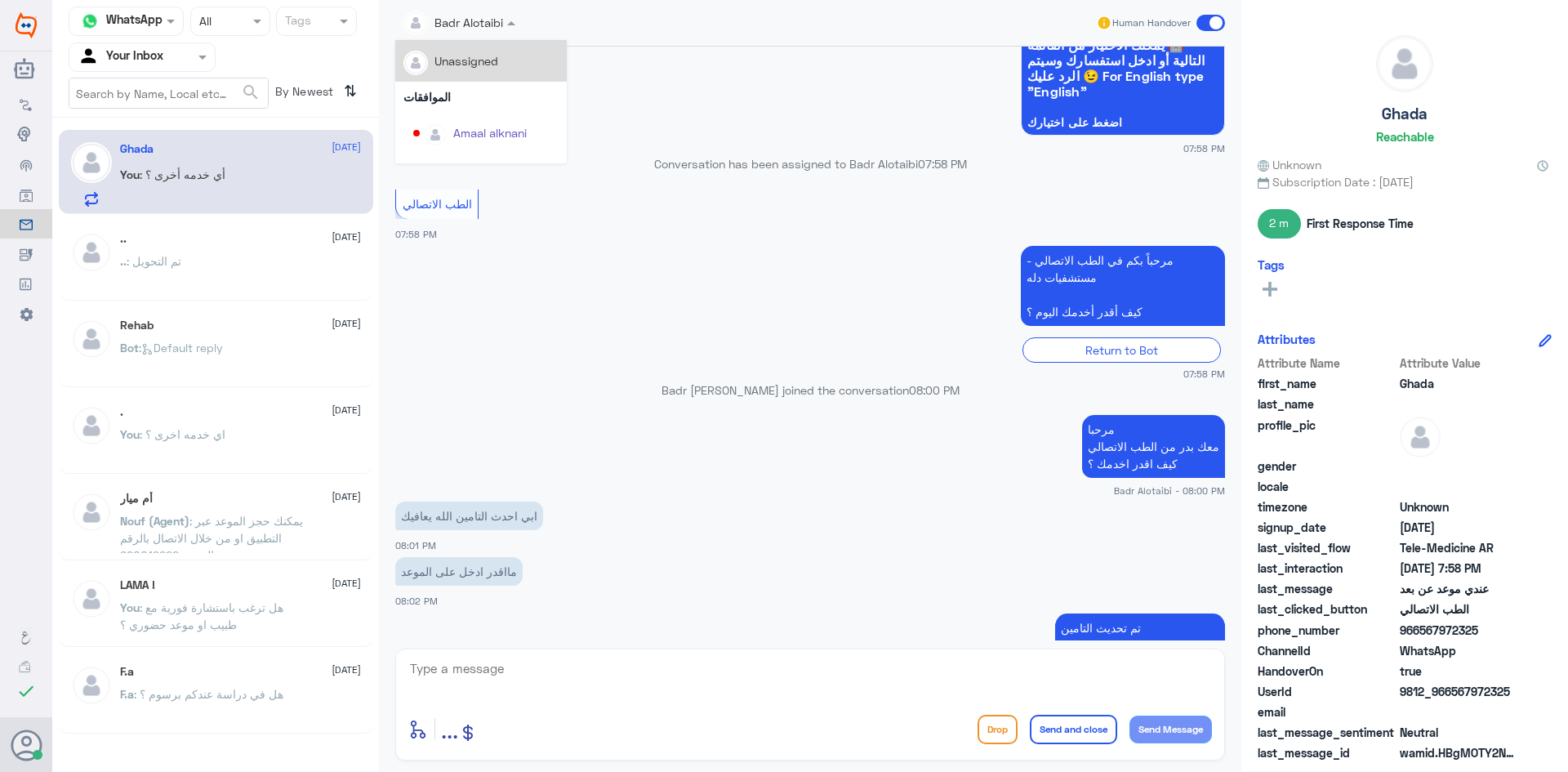
click at [503, 27] on span at bounding box center [513, 23] width 20 height 17
click at [645, 57] on app-msgs-whats-app-list "مرحباً بك في مستشفيات دله سعداء بتواجدك معنا اليوم 👋 أنا المساعد الذكي لمستشفيا…" at bounding box center [810, 54] width 830 height 168
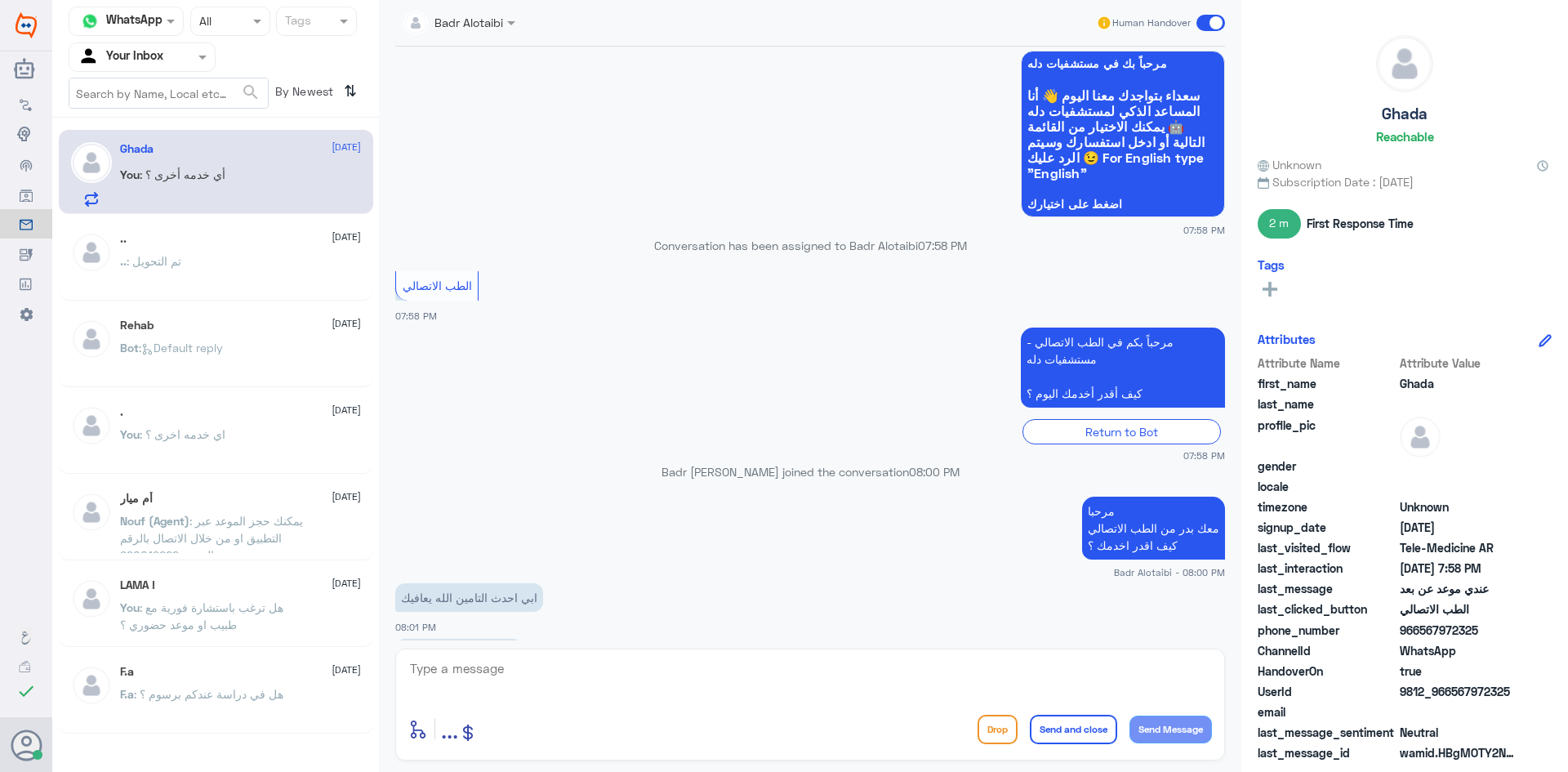
scroll to position [1212, 0]
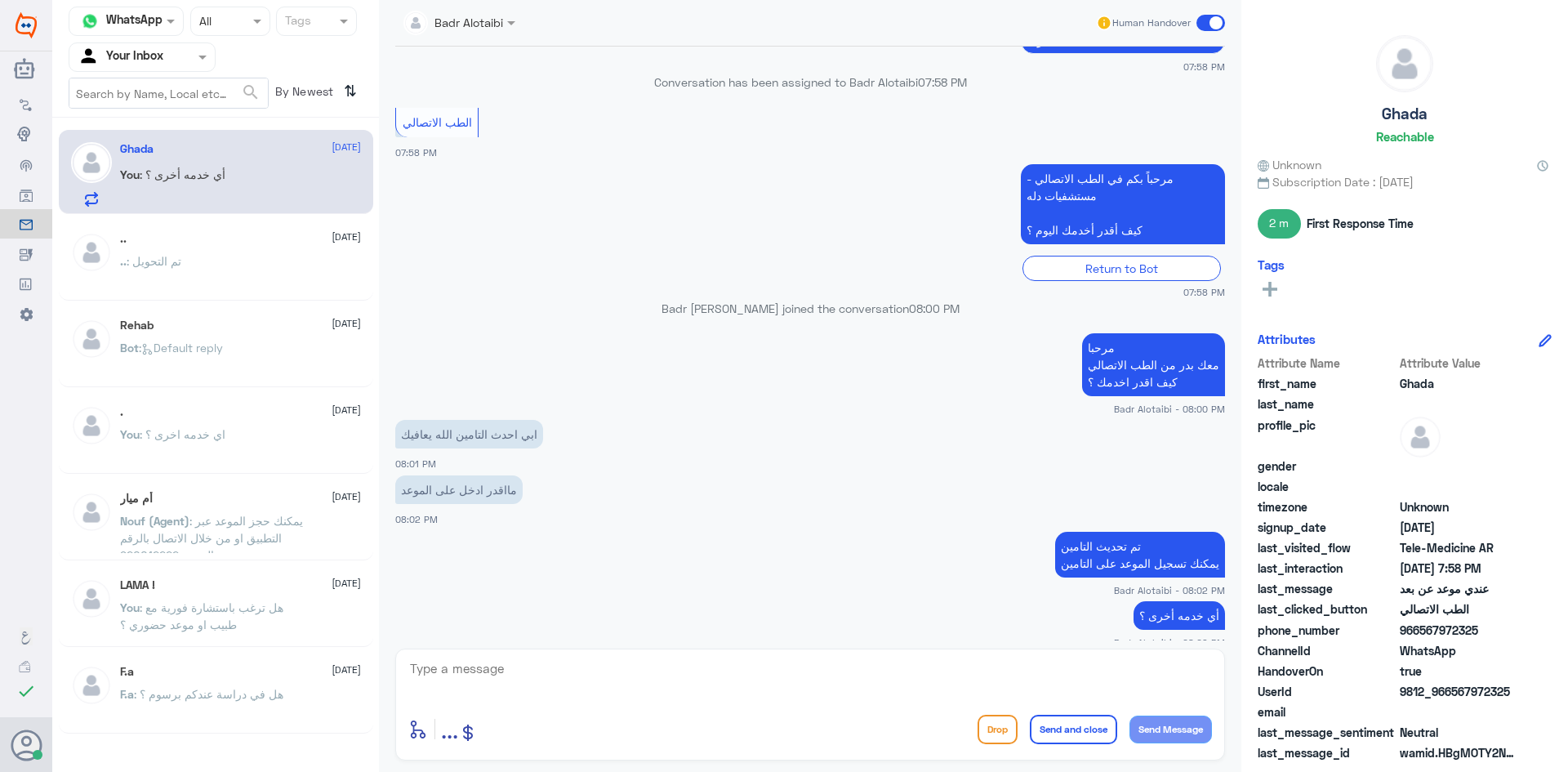
click at [707, 300] on p "Badr Alotaibi joined the conversation 08:00 PM" at bounding box center [810, 309] width 830 height 17
click at [705, 300] on p "Badr Alotaibi joined the conversation 08:00 PM" at bounding box center [810, 309] width 830 height 17
click at [692, 300] on p "Badr Alotaibi joined the conversation 08:00 PM" at bounding box center [810, 309] width 830 height 17
click at [691, 300] on p "Badr Alotaibi joined the conversation 08:00 PM" at bounding box center [810, 309] width 830 height 17
click at [704, 304] on div "Badr Alotaibi joined the conversation 08:00 PM" at bounding box center [810, 314] width 830 height 30
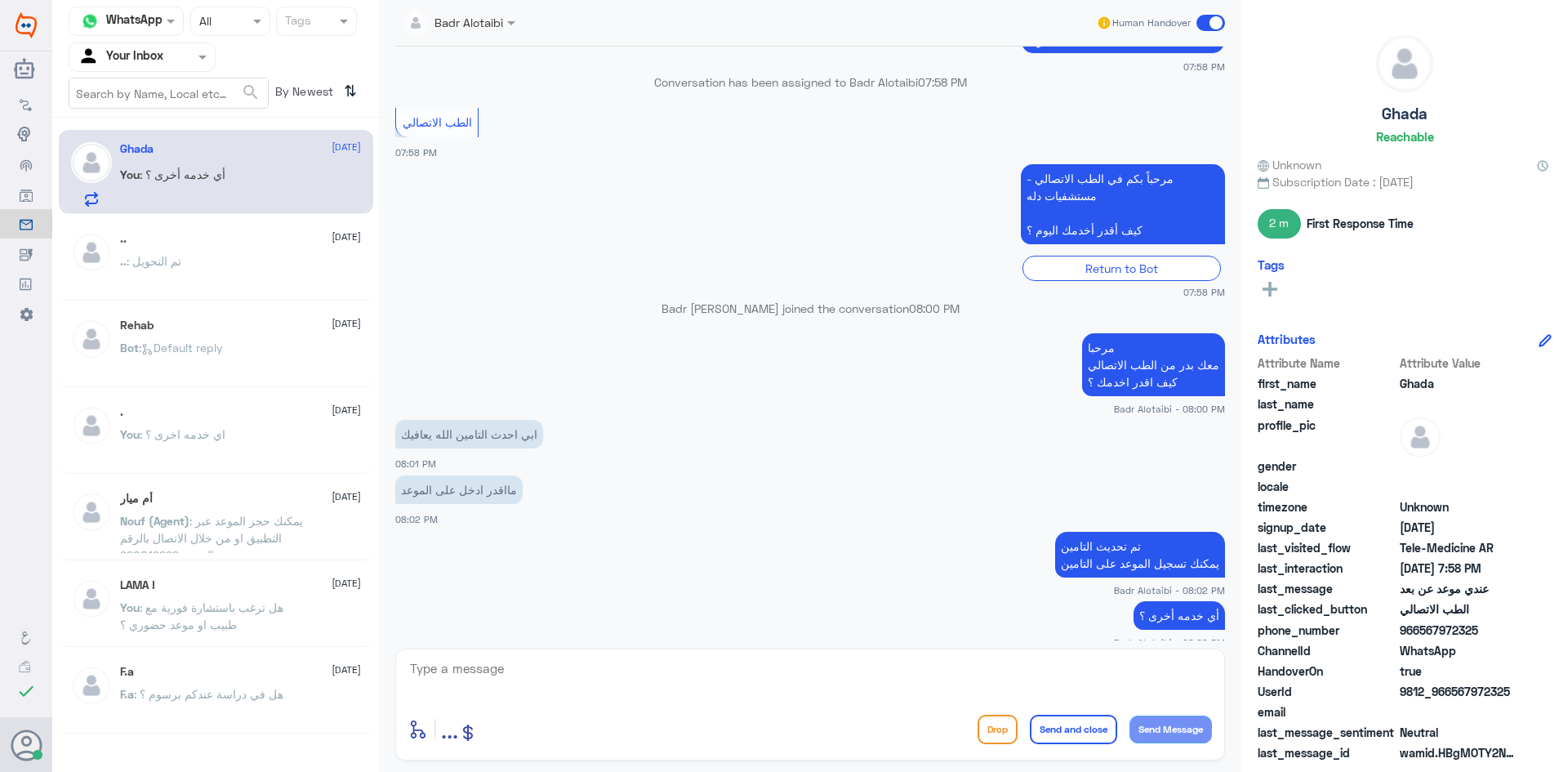
click at [666, 340] on app-msgs-text "مرحبا معك بدر من الطب الاتصالي كيف اقدر اخدمك ؟" at bounding box center [810, 366] width 830 height 65
click at [690, 300] on p "Badr Alotaibi joined the conversation 08:00 PM" at bounding box center [810, 309] width 830 height 17
click at [735, 300] on p "Badr Alotaibi joined the conversation 08:00 PM" at bounding box center [810, 309] width 830 height 17
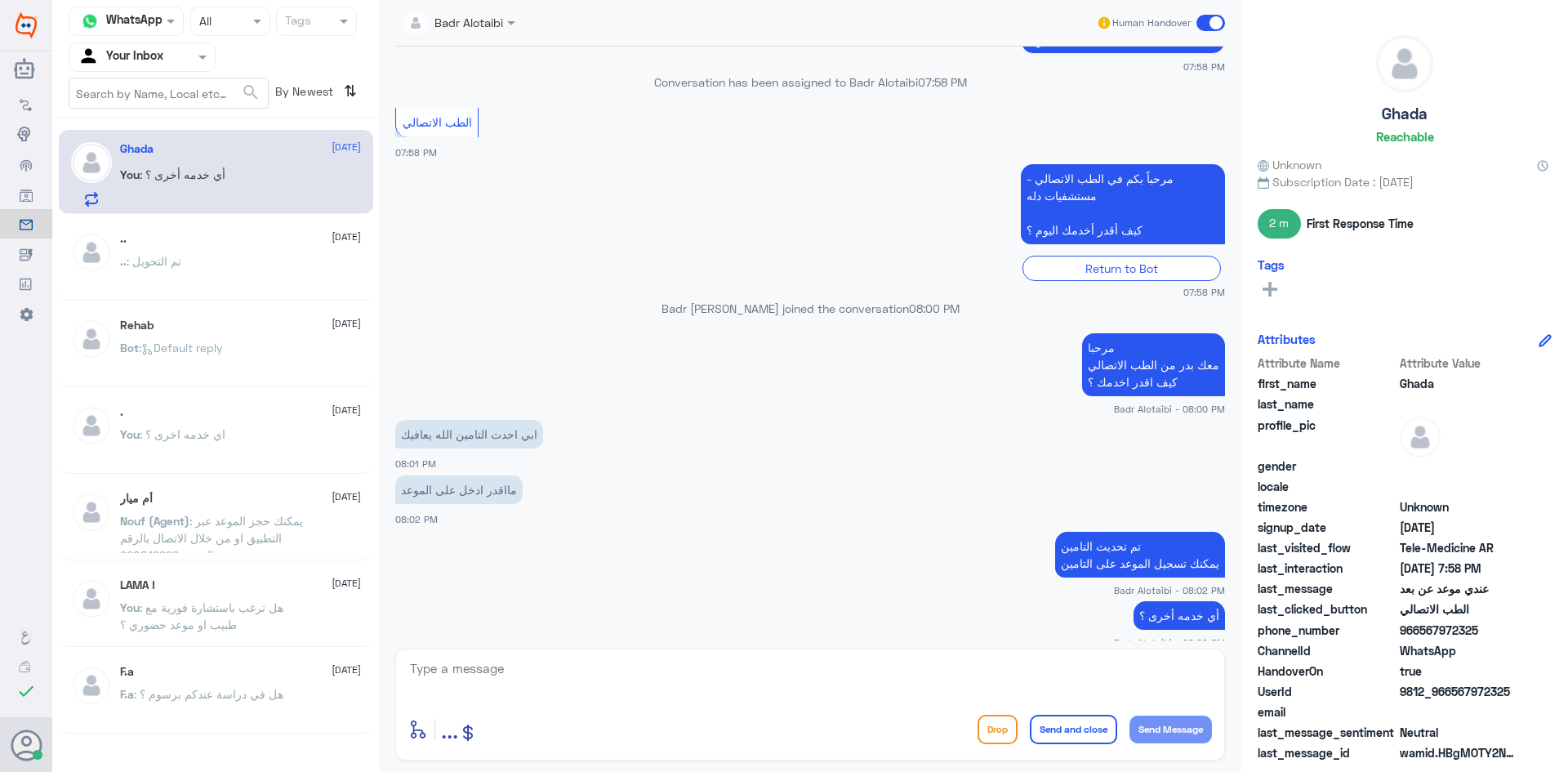
click at [756, 333] on app-msgs-text "مرحبا معك بدر من الطب الاتصالي كيف اقدر اخدمك ؟" at bounding box center [810, 366] width 830 height 65
drag, startPoint x: 651, startPoint y: 70, endPoint x: 775, endPoint y: 69, distance: 124.0
click at [775, 74] on p "Conversation has been assigned to Badr Alotaibi 07:58 PM" at bounding box center [810, 82] width 830 height 17
click at [678, 74] on p "Conversation has been assigned to Badr Alotaibi 07:58 PM" at bounding box center [810, 82] width 830 height 17
click at [616, 140] on div "الطب الاتصالي 07:58 PM" at bounding box center [810, 132] width 830 height 56
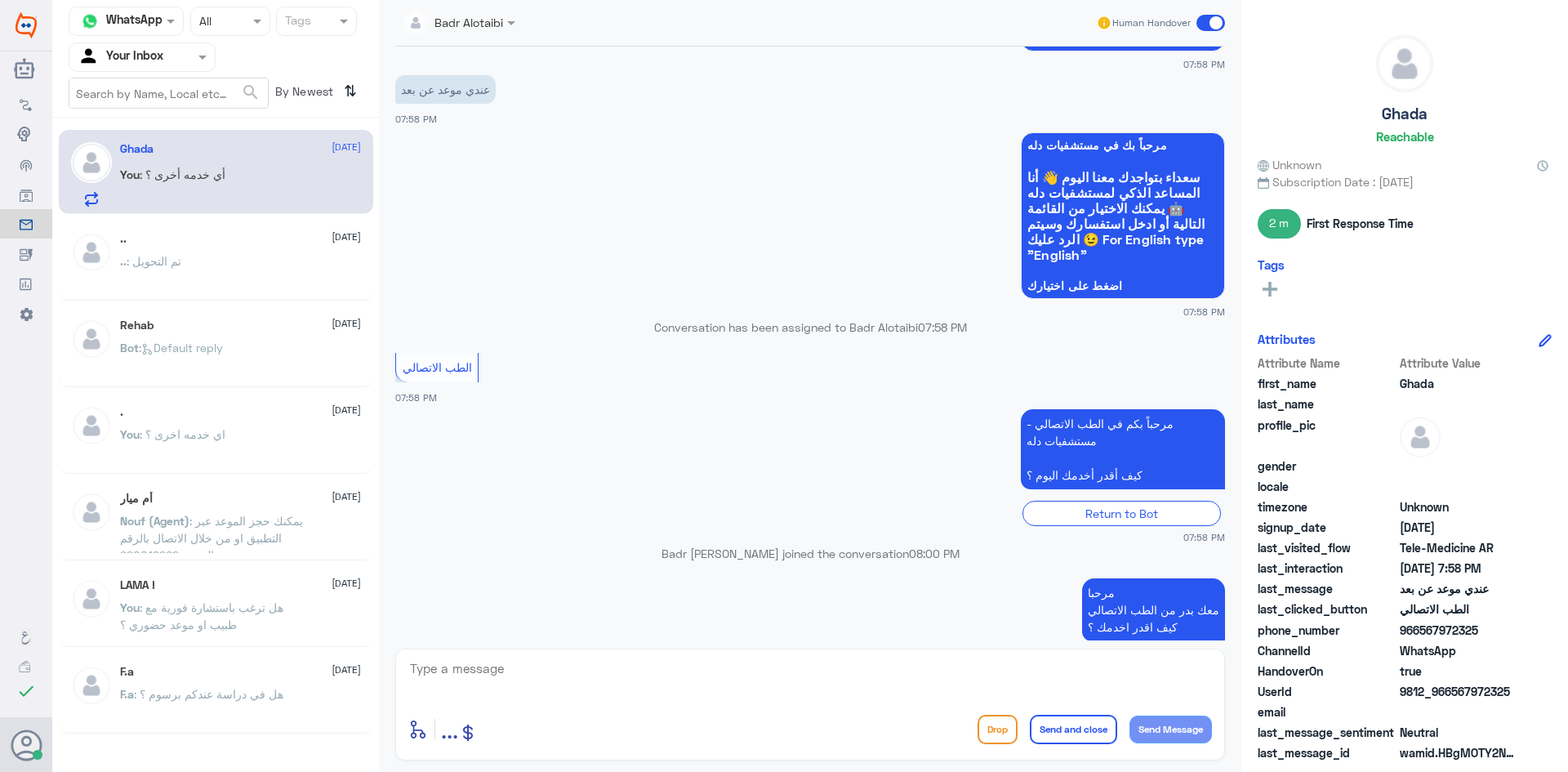
scroll to position [885, 0]
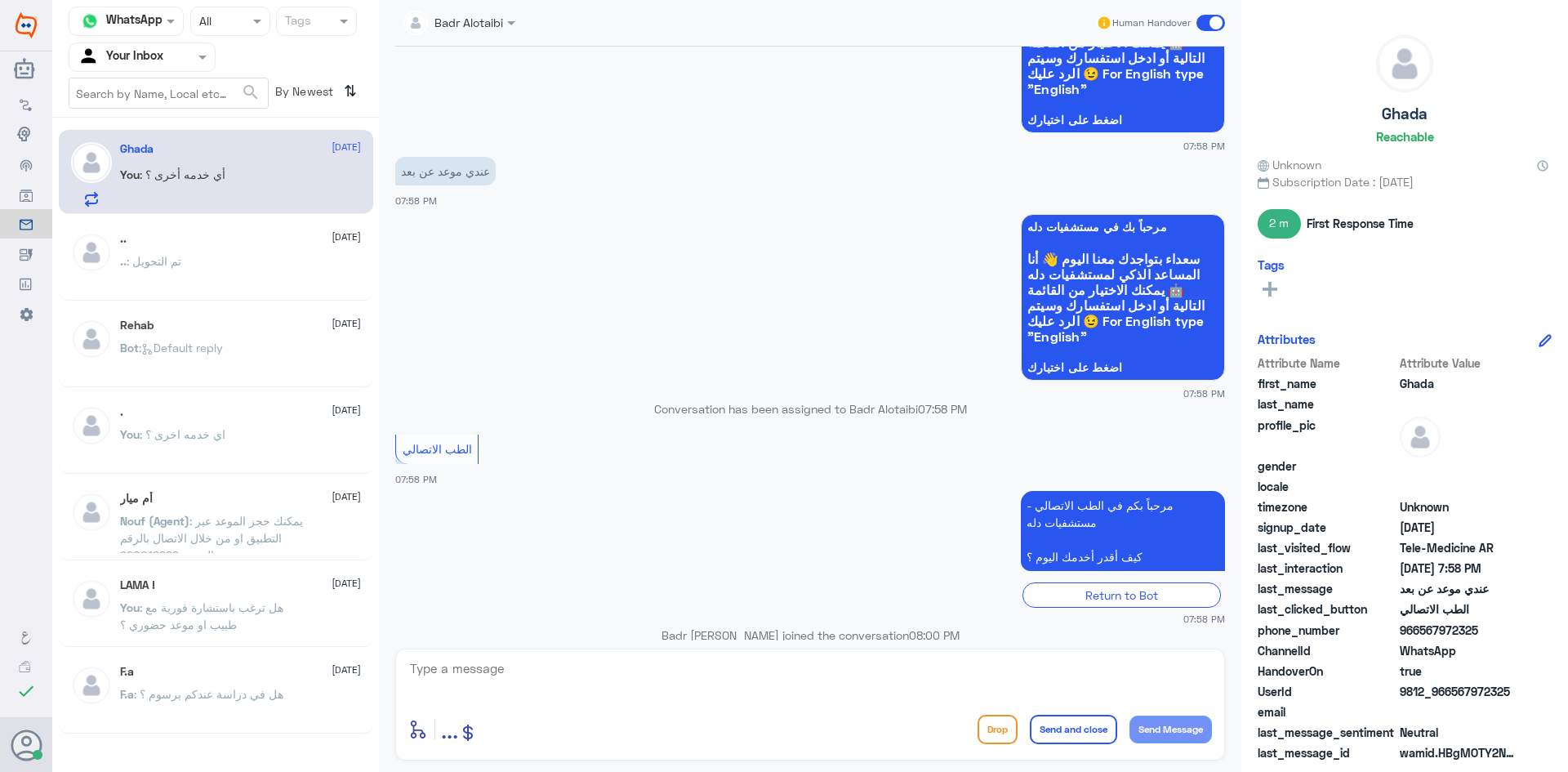
click at [666, 400] on p "Conversation has been assigned to Badr Alotaibi 07:58 PM" at bounding box center [810, 409] width 830 height 17
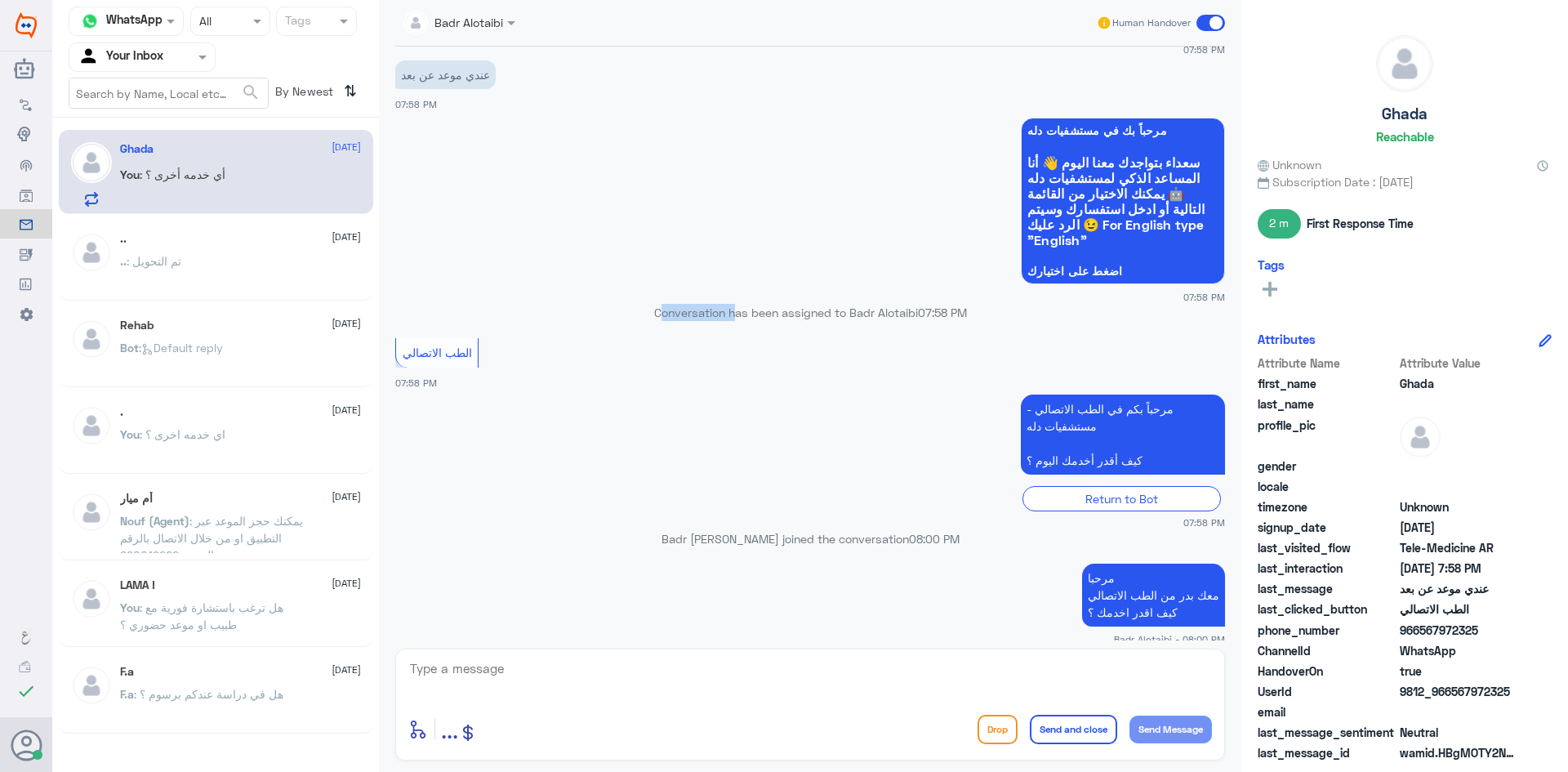
scroll to position [1129, 0]
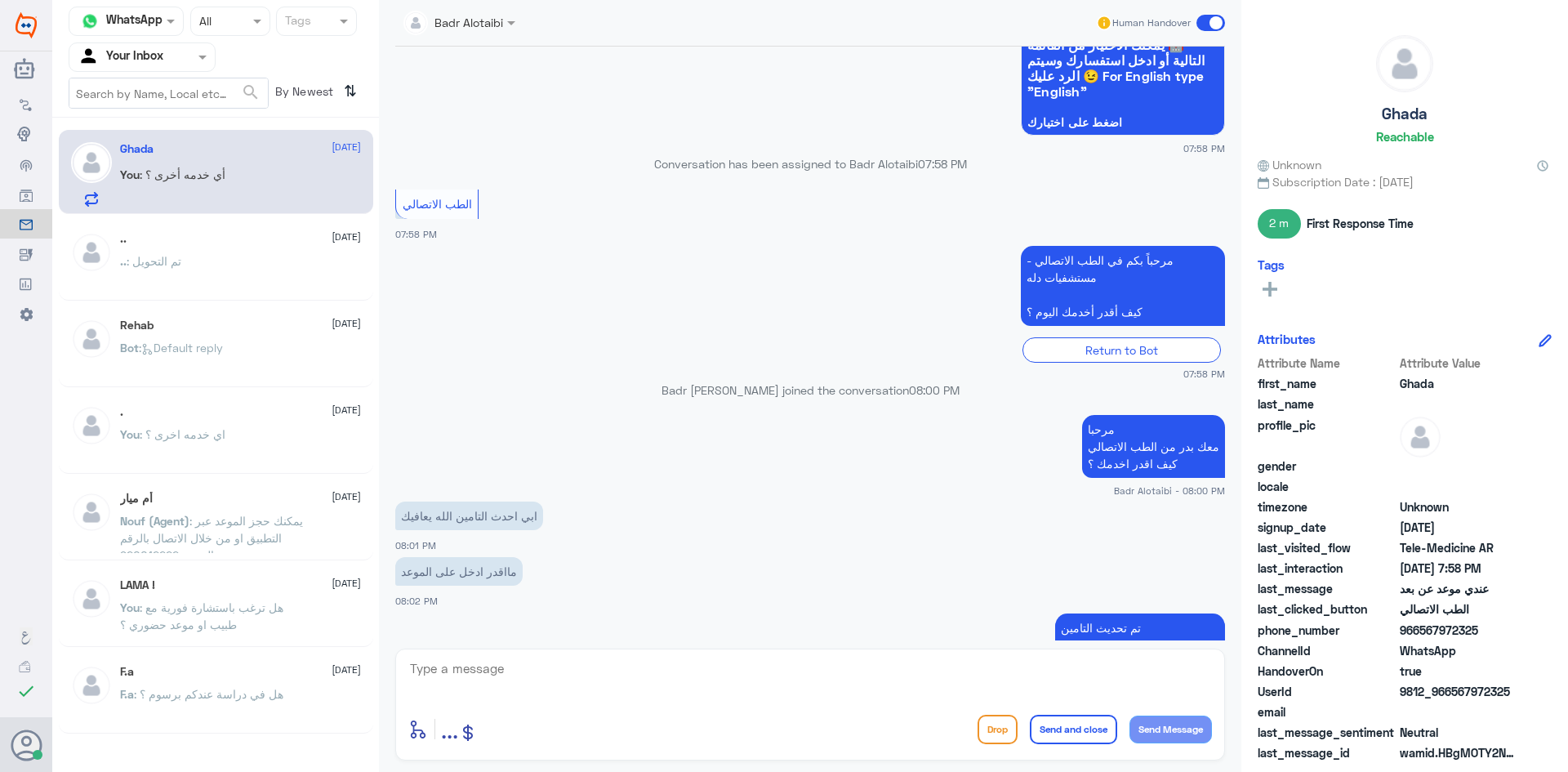
click at [692, 502] on app-msgs-text "ابي احدث التامين الله يعافيك" at bounding box center [810, 517] width 830 height 31
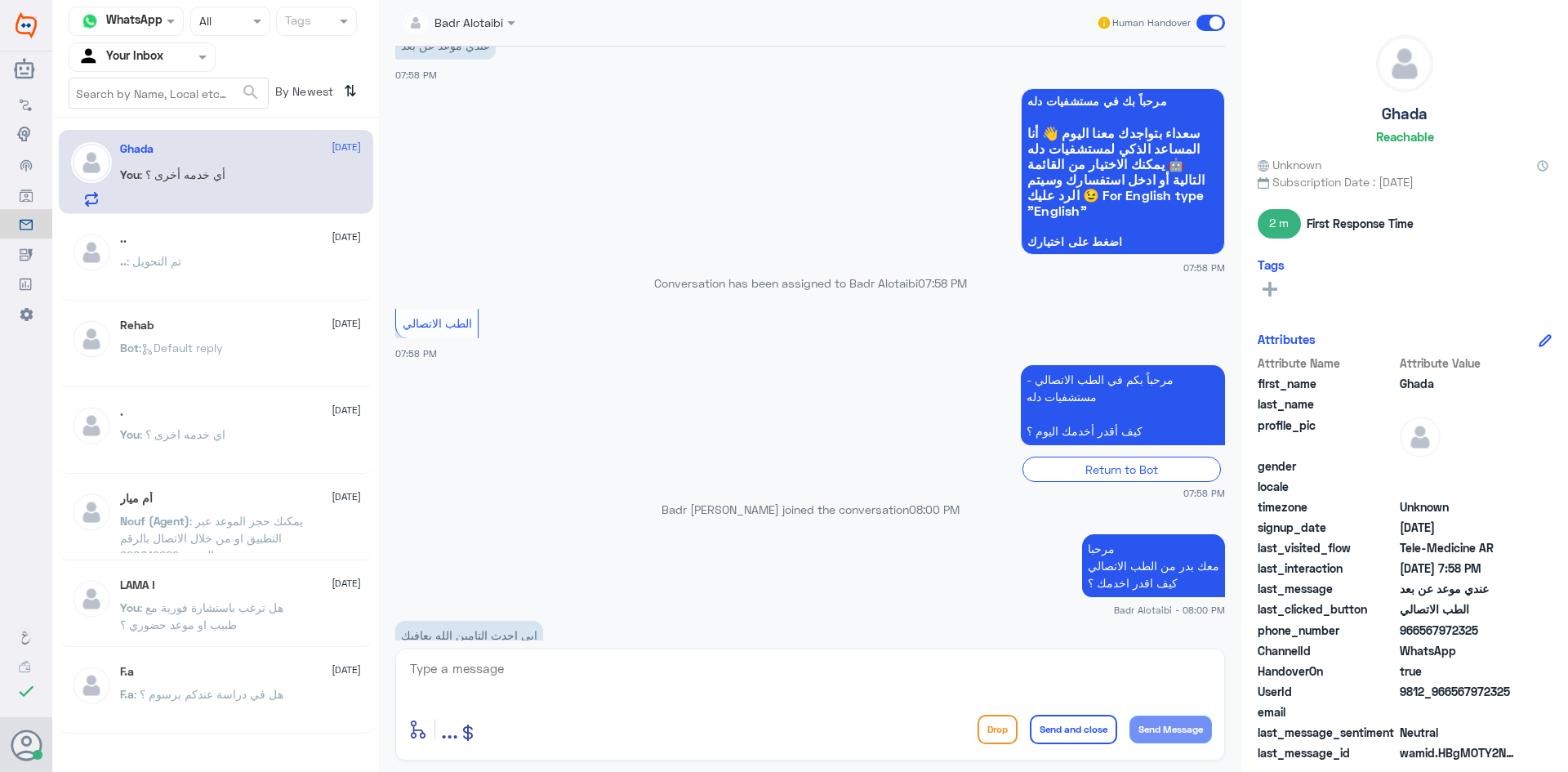
scroll to position [803, 0]
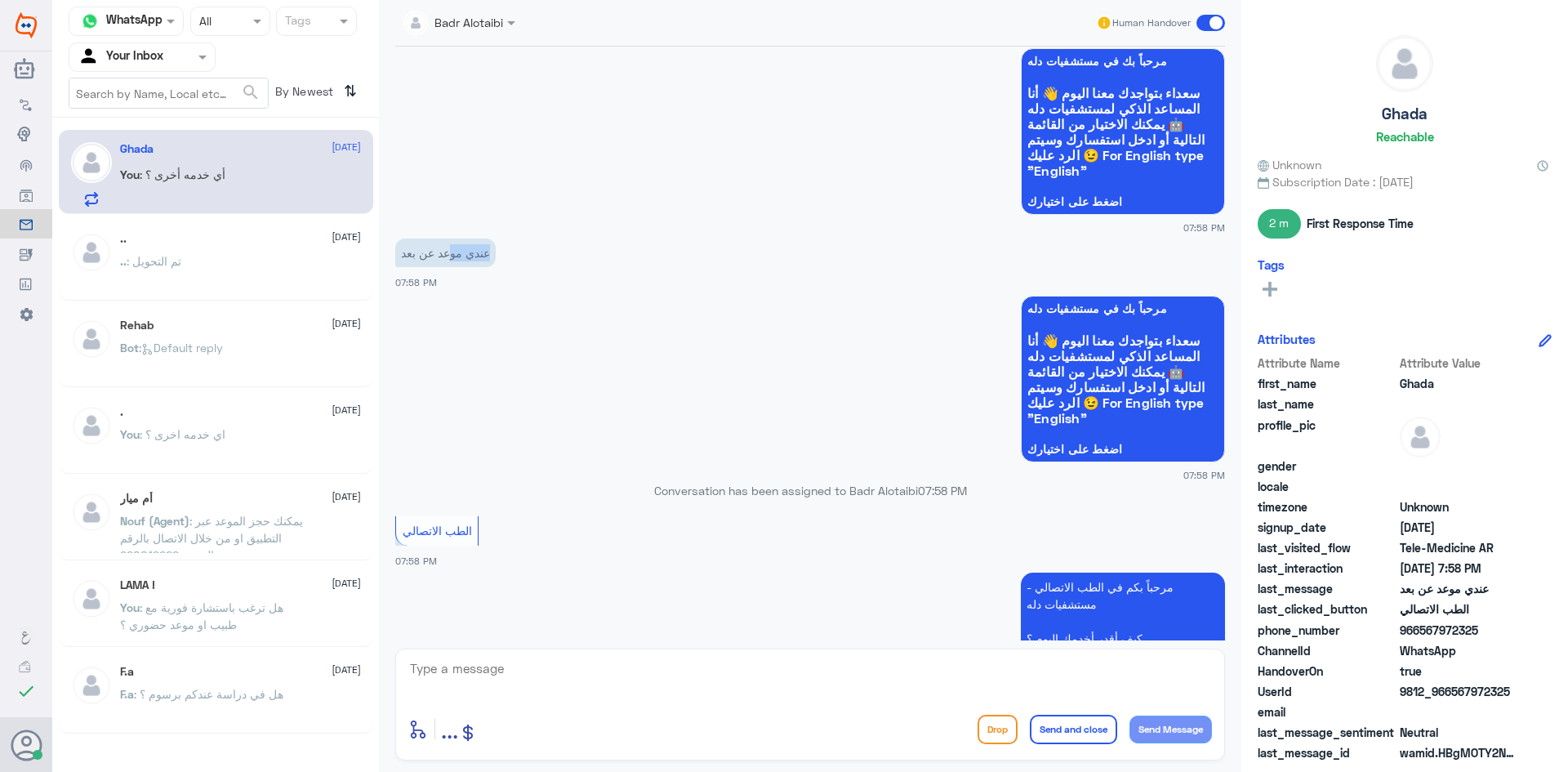
drag, startPoint x: 450, startPoint y: 244, endPoint x: 514, endPoint y: 241, distance: 64.1
click at [514, 241] on app-msgs-text "عندي موعد عن بعد" at bounding box center [810, 254] width 830 height 31
drag, startPoint x: 667, startPoint y: 413, endPoint x: 681, endPoint y: 470, distance: 58.7
click at [676, 439] on app-msgs-whats-app-list "مرحباً بك في مستشفيات دله سعداء بتواجدك معنا اليوم 👋 أنا المساعد الذكي لمستشفيا…" at bounding box center [810, 380] width 830 height 168
drag, startPoint x: 670, startPoint y: 466, endPoint x: 687, endPoint y: 466, distance: 17.0
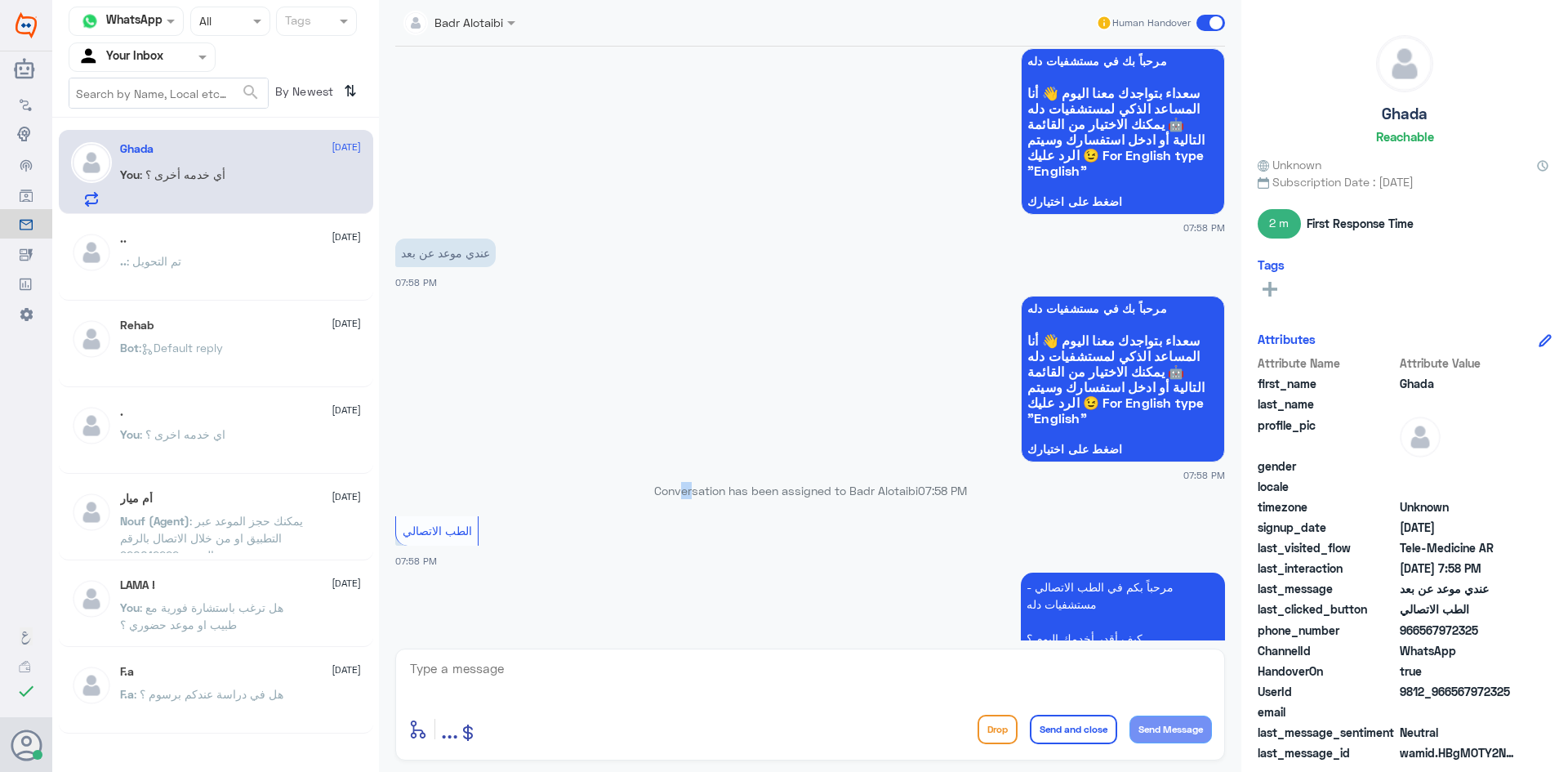
click at [680, 482] on p "Conversation has been assigned to Badr Alotaibi 07:58 PM" at bounding box center [810, 490] width 830 height 17
click at [687, 482] on p "Conversation has been assigned to Badr Alotaibi 07:58 PM" at bounding box center [810, 490] width 830 height 17
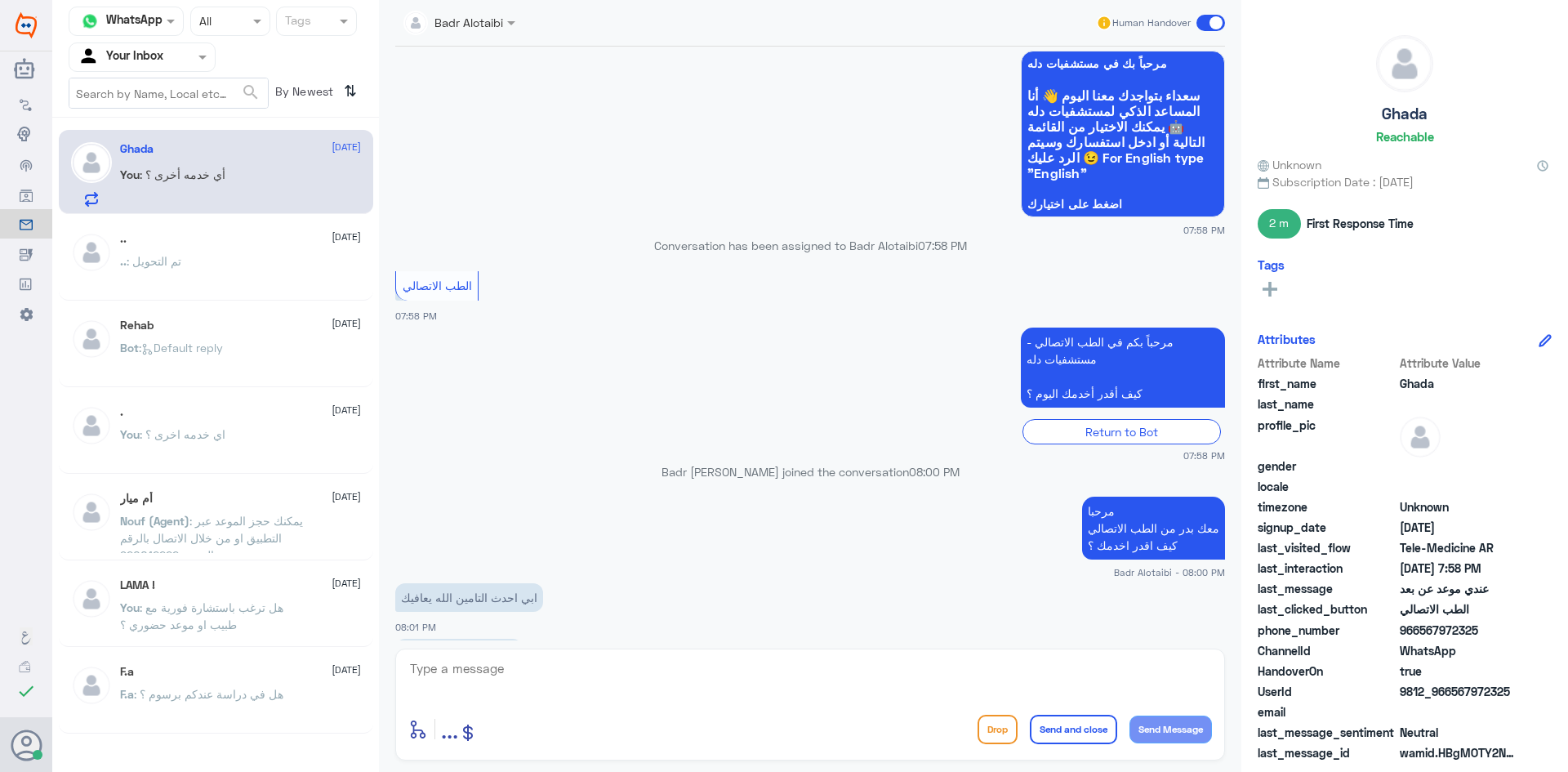
scroll to position [1212, 0]
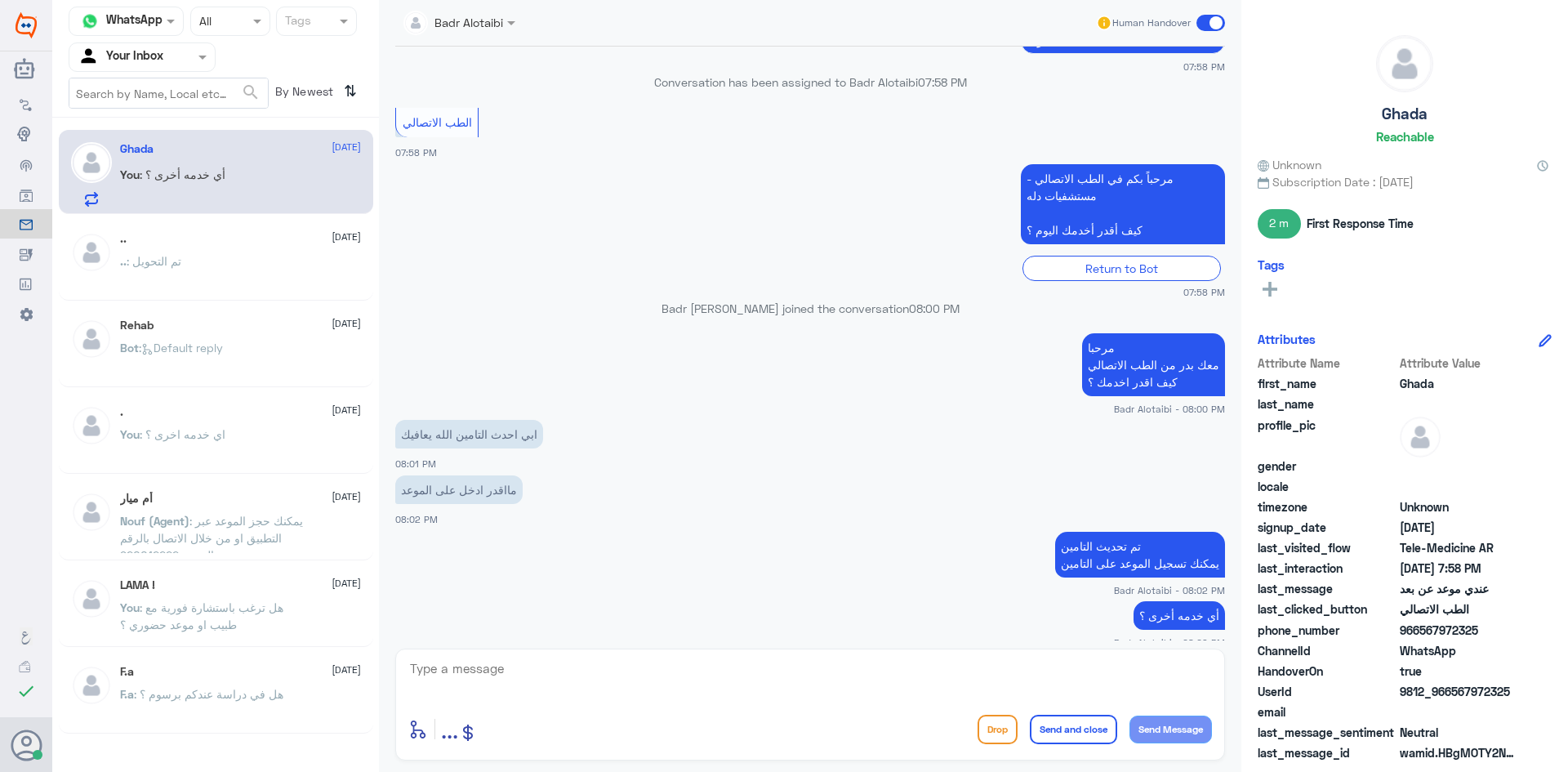
click at [1212, 21] on span at bounding box center [1211, 22] width 29 height 16
click at [0, 0] on input "checkbox" at bounding box center [0, 0] width 0 height 0
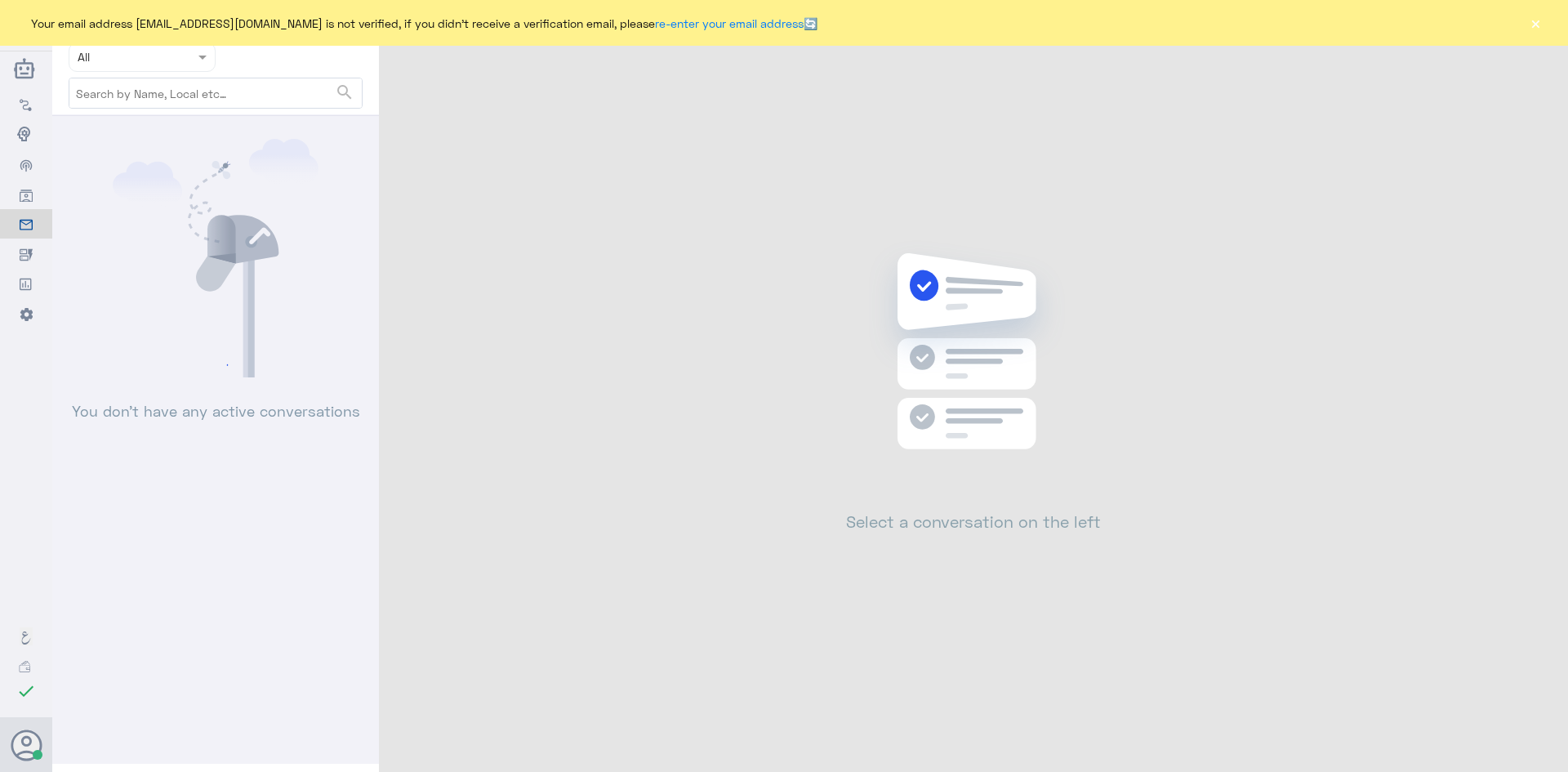
click at [1537, 26] on button "×" at bounding box center [1535, 22] width 16 height 16
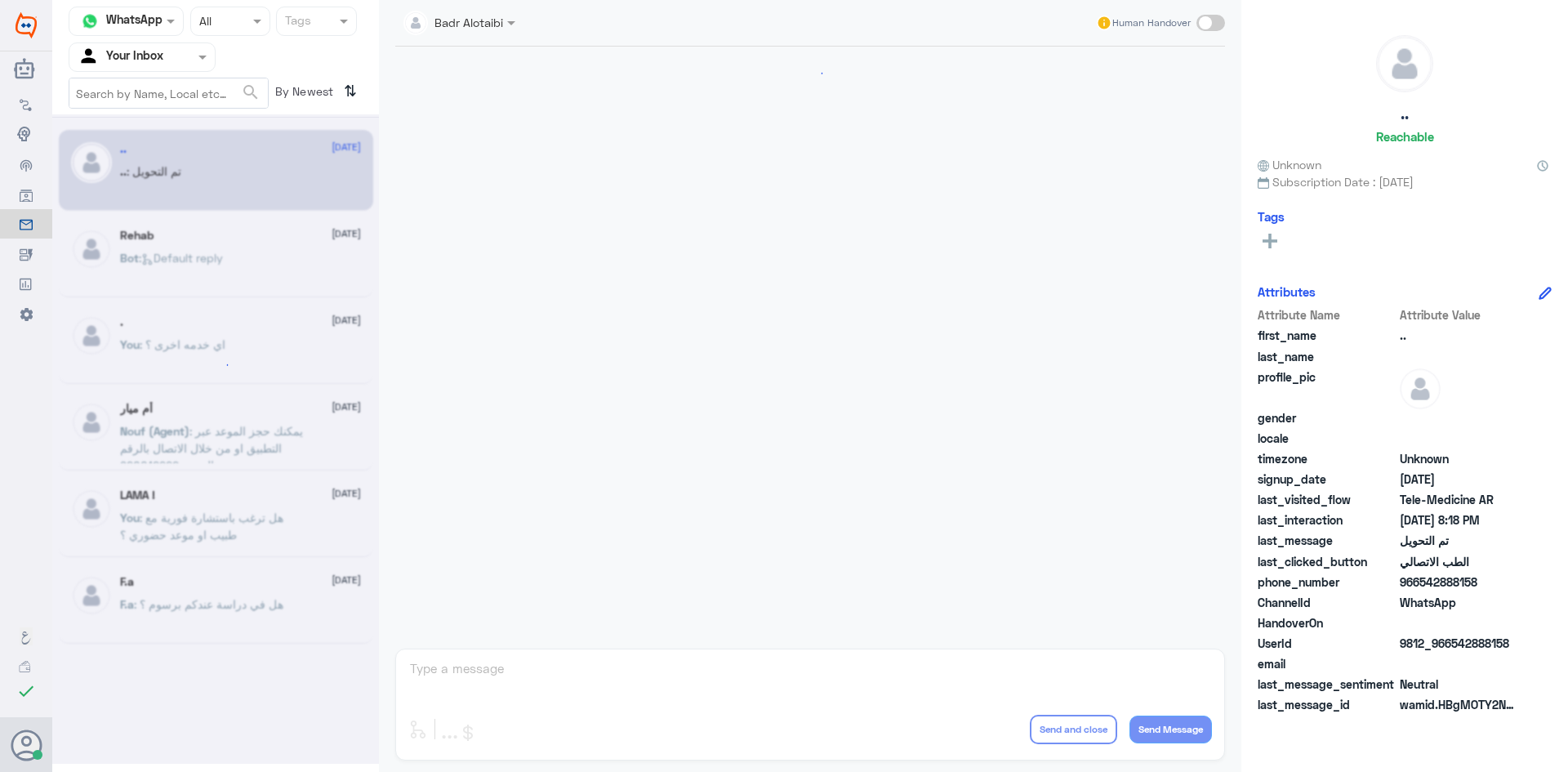
scroll to position [536, 0]
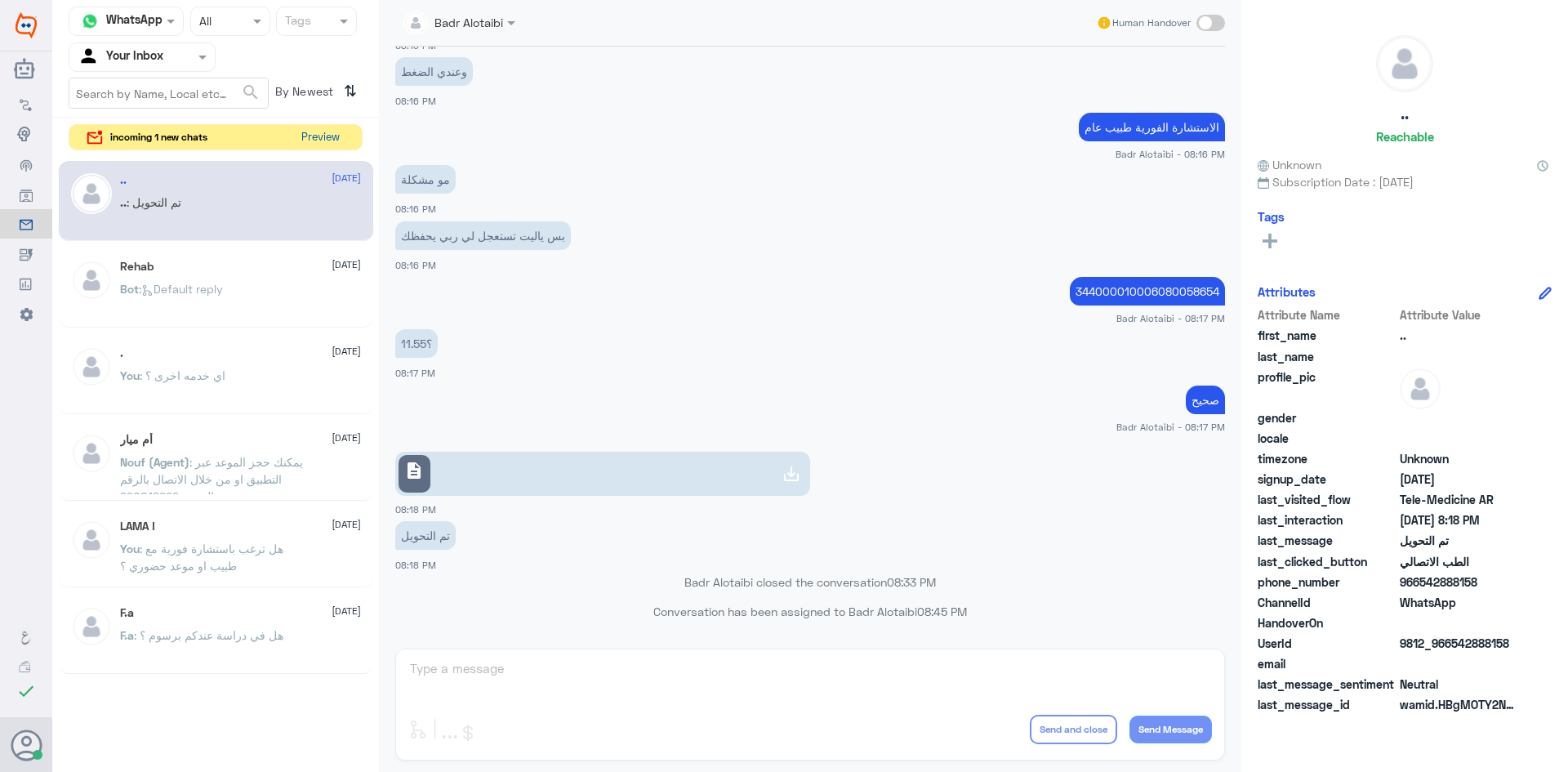
click at [340, 140] on button "Preview" at bounding box center [320, 138] width 51 height 26
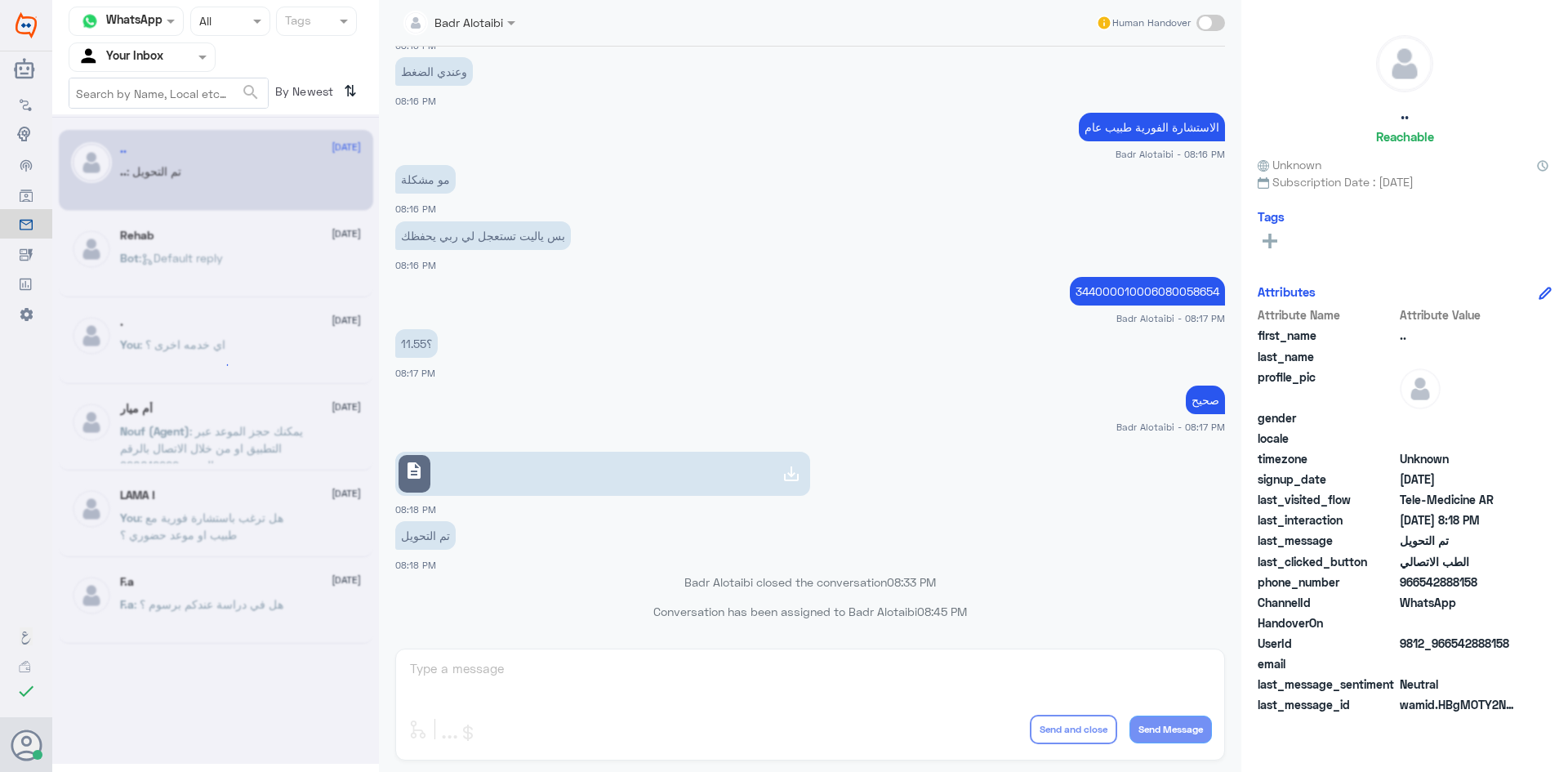
scroll to position [0, 0]
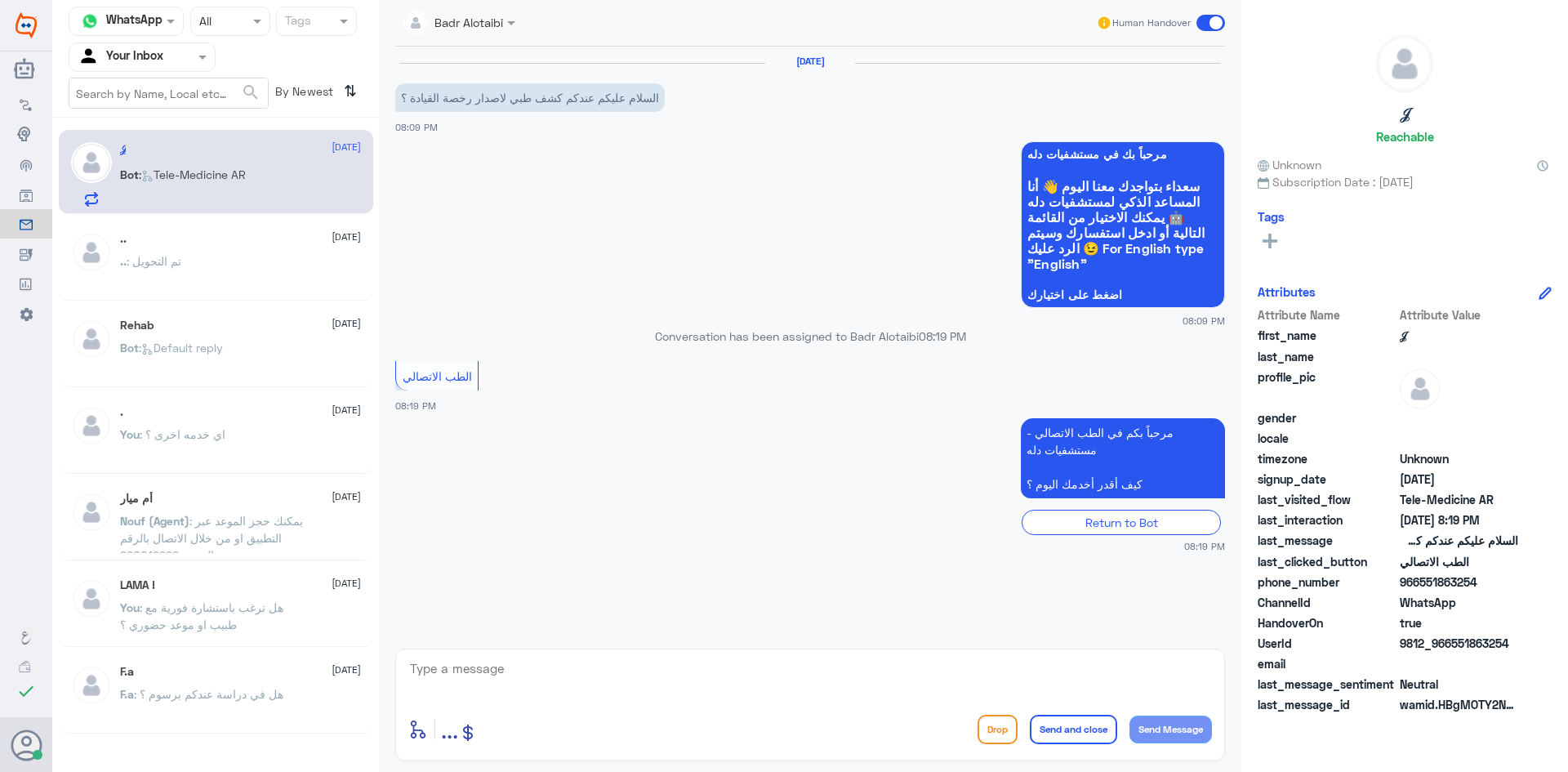
drag, startPoint x: 608, startPoint y: 668, endPoint x: 599, endPoint y: 663, distance: 10.3
click at [605, 668] on textarea at bounding box center [810, 677] width 803 height 40
type textarea "ا"
type textarea "و"
type textarea "مرحبا معك بدر من الطب الاتصالي"
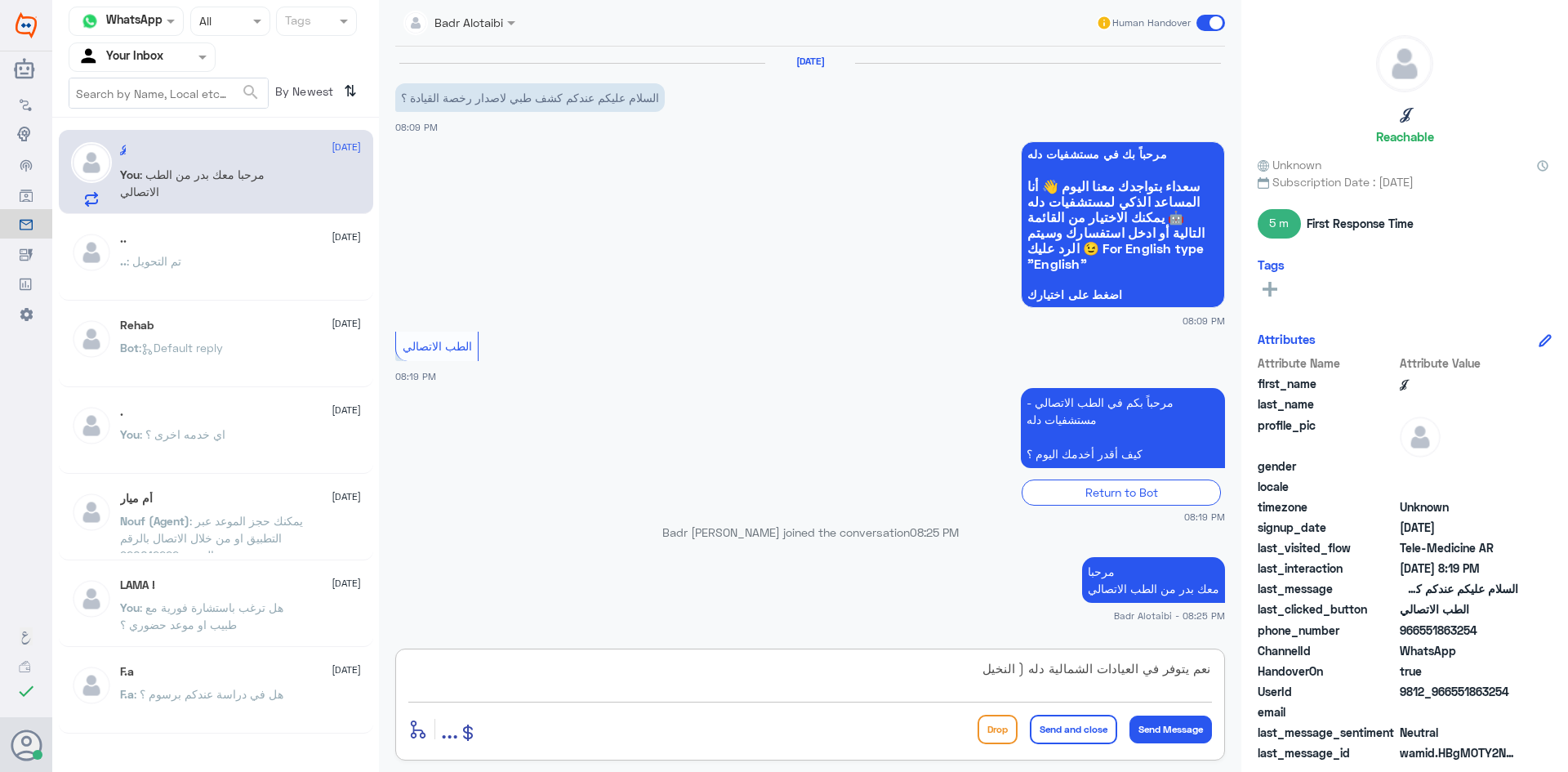
type textarea "نعم يتوفر في العيادات الشمالية دله ( النخيل )"
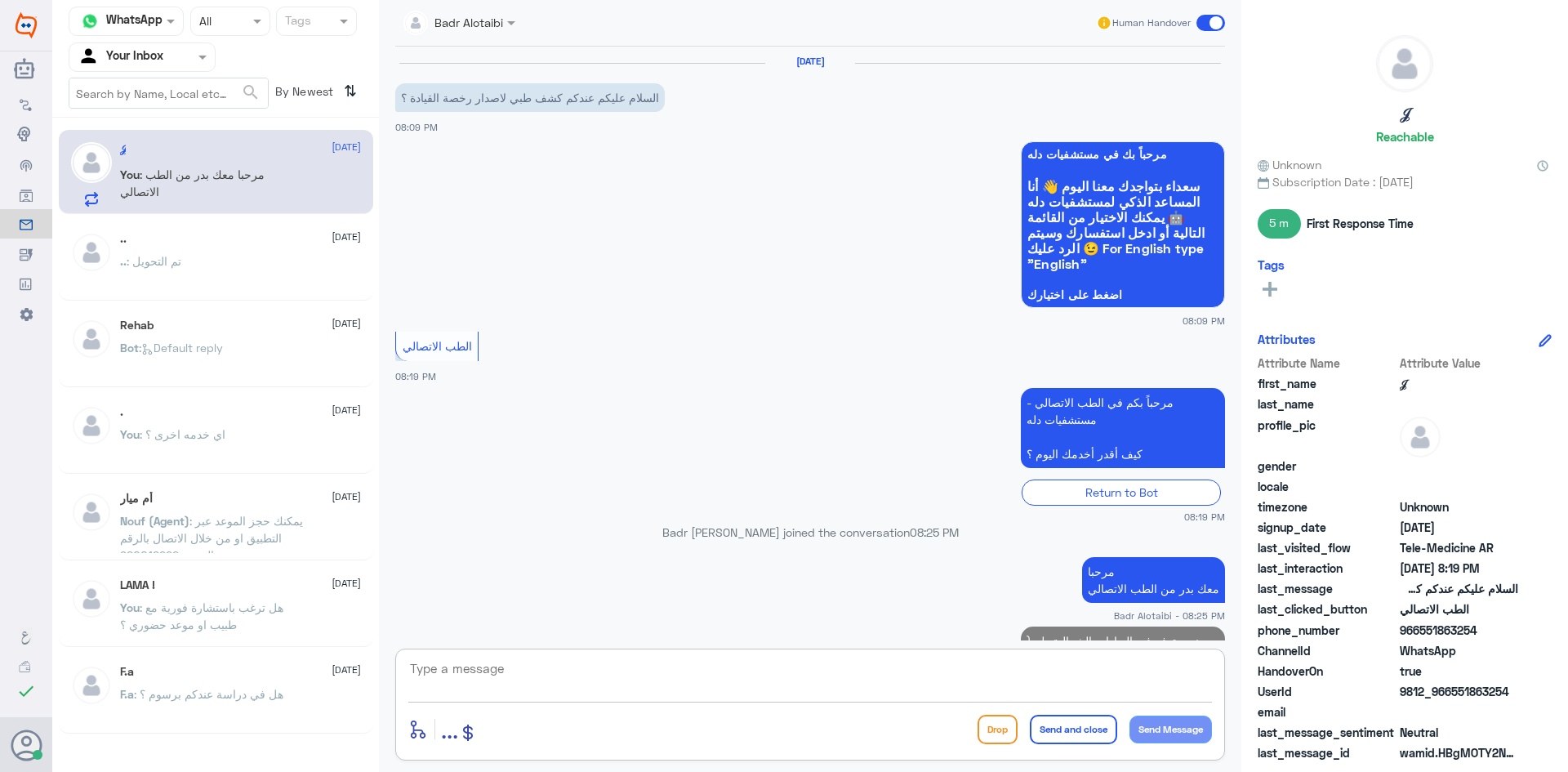
scroll to position [59, 0]
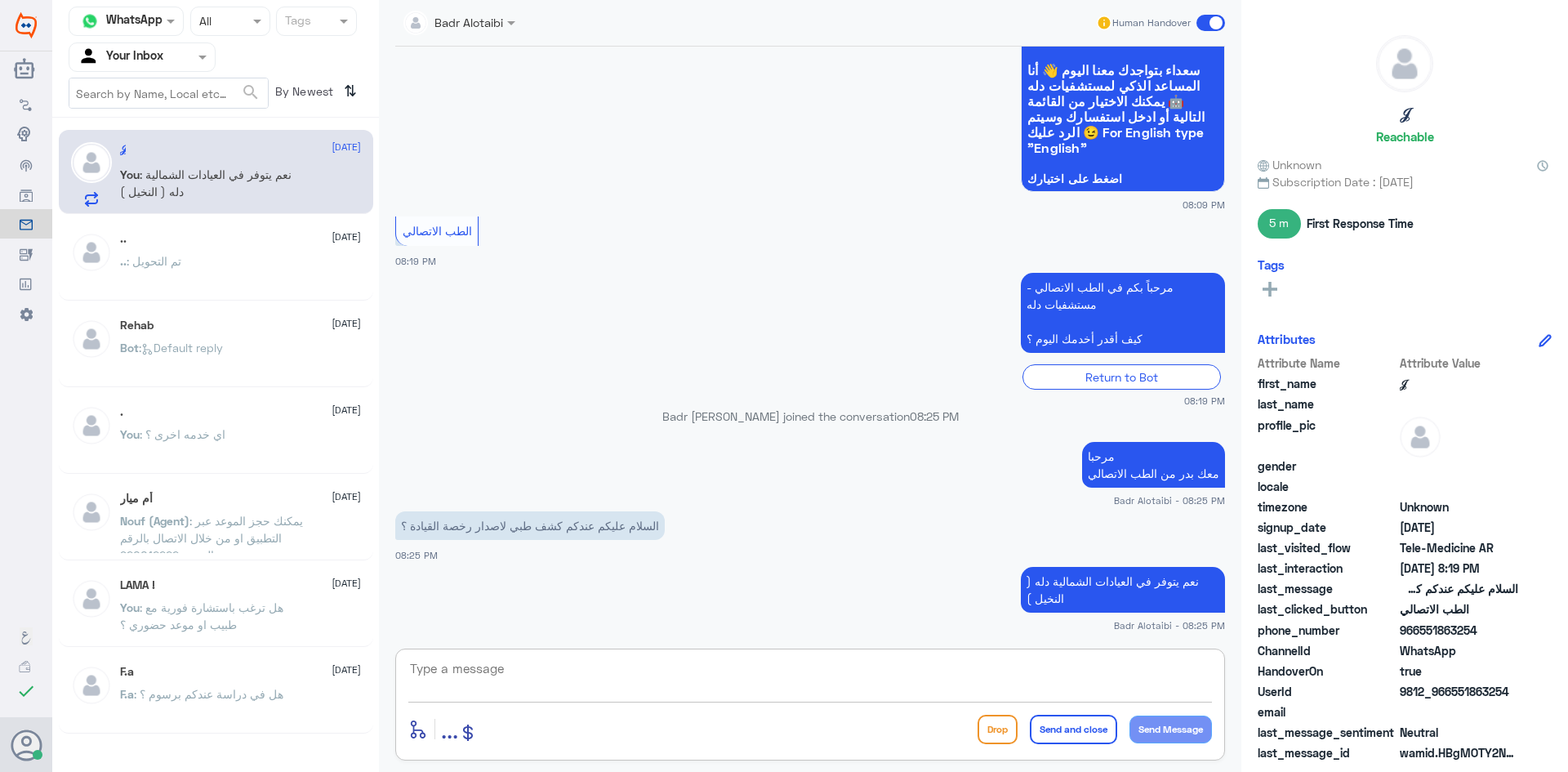
click at [580, 657] on textarea at bounding box center [810, 677] width 803 height 40
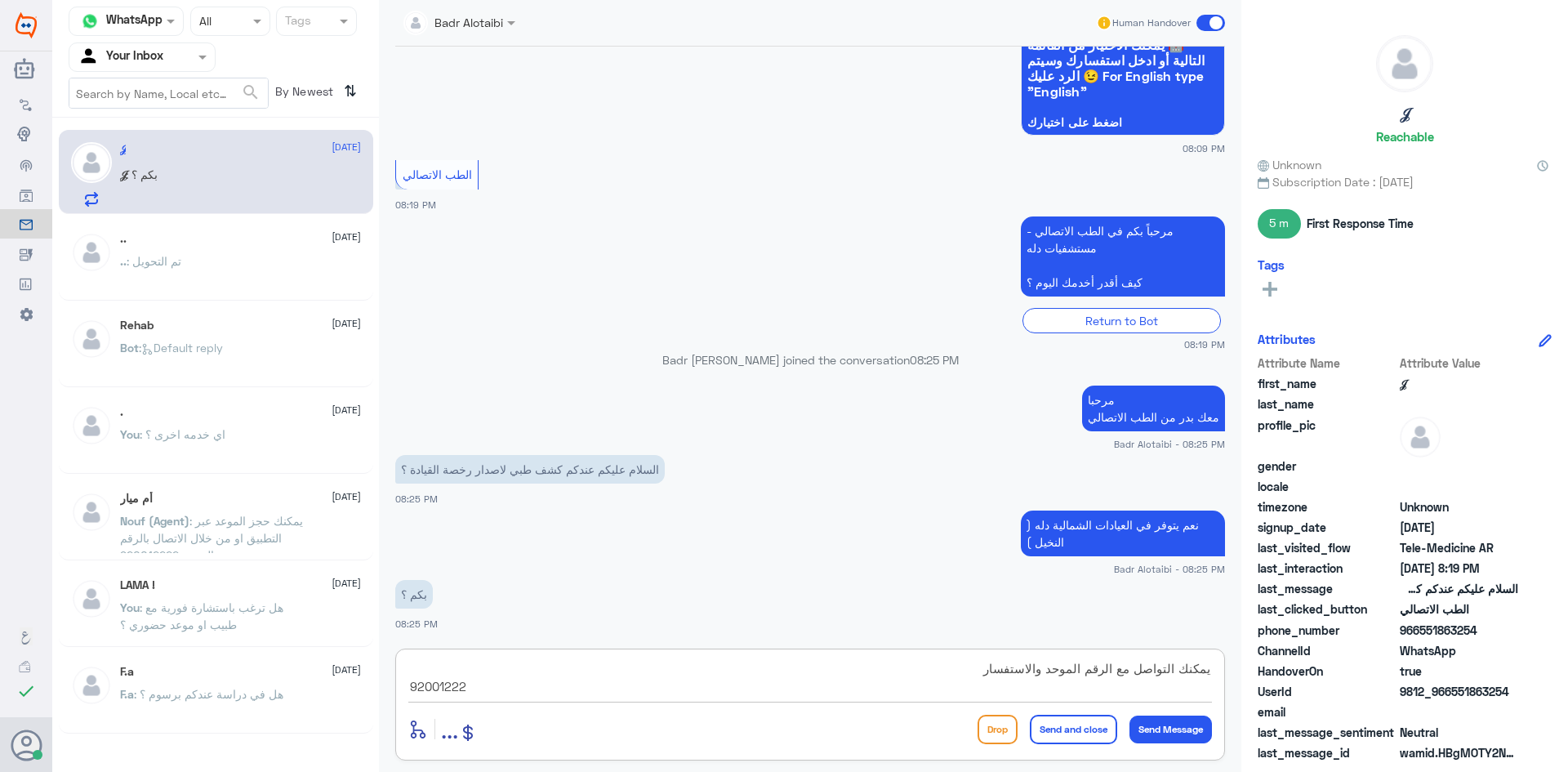
type textarea "يمكنك التواصل مع الرقم الموحد والاستفسار 920012222"
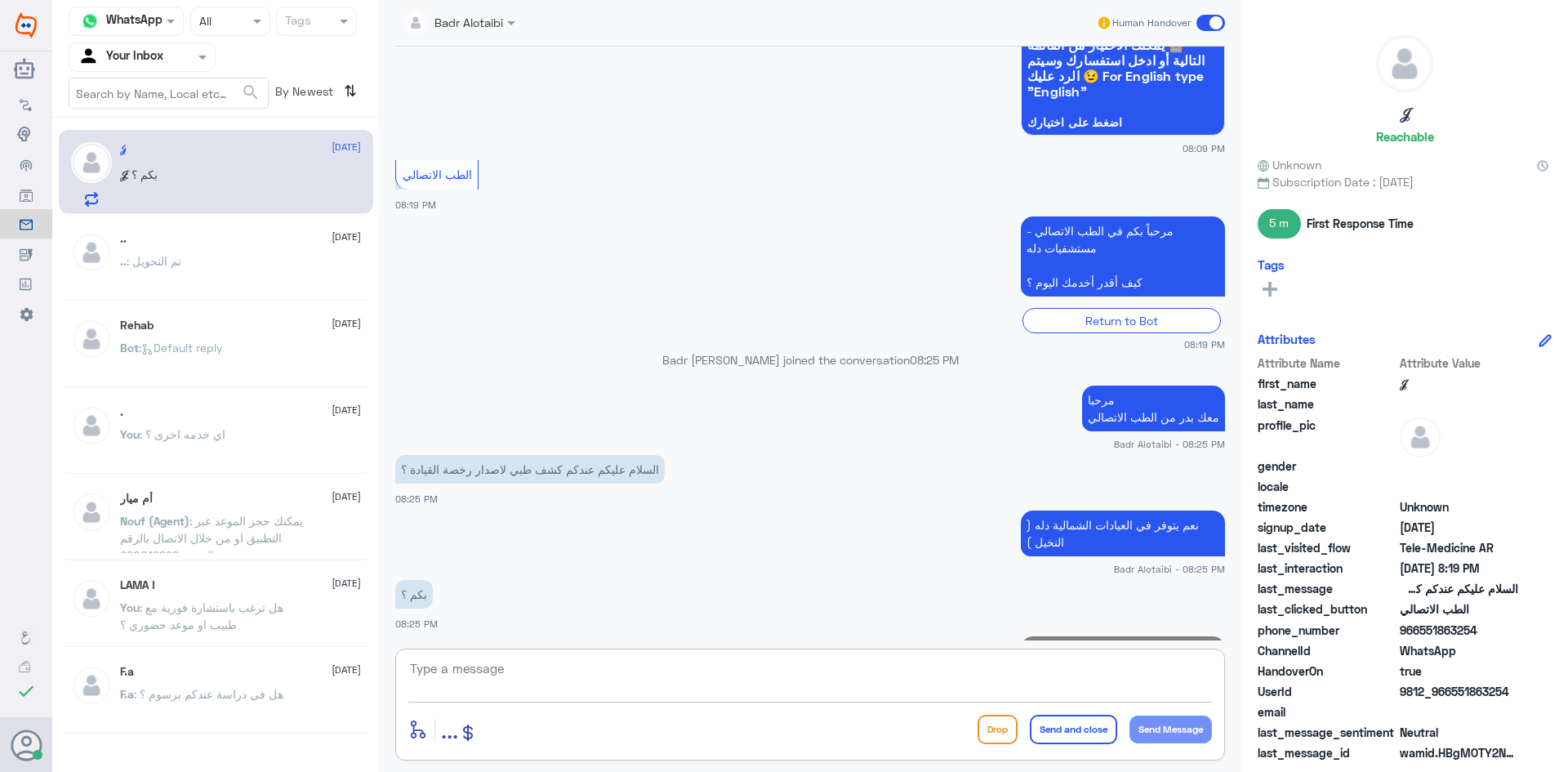
scroll to position [203, 0]
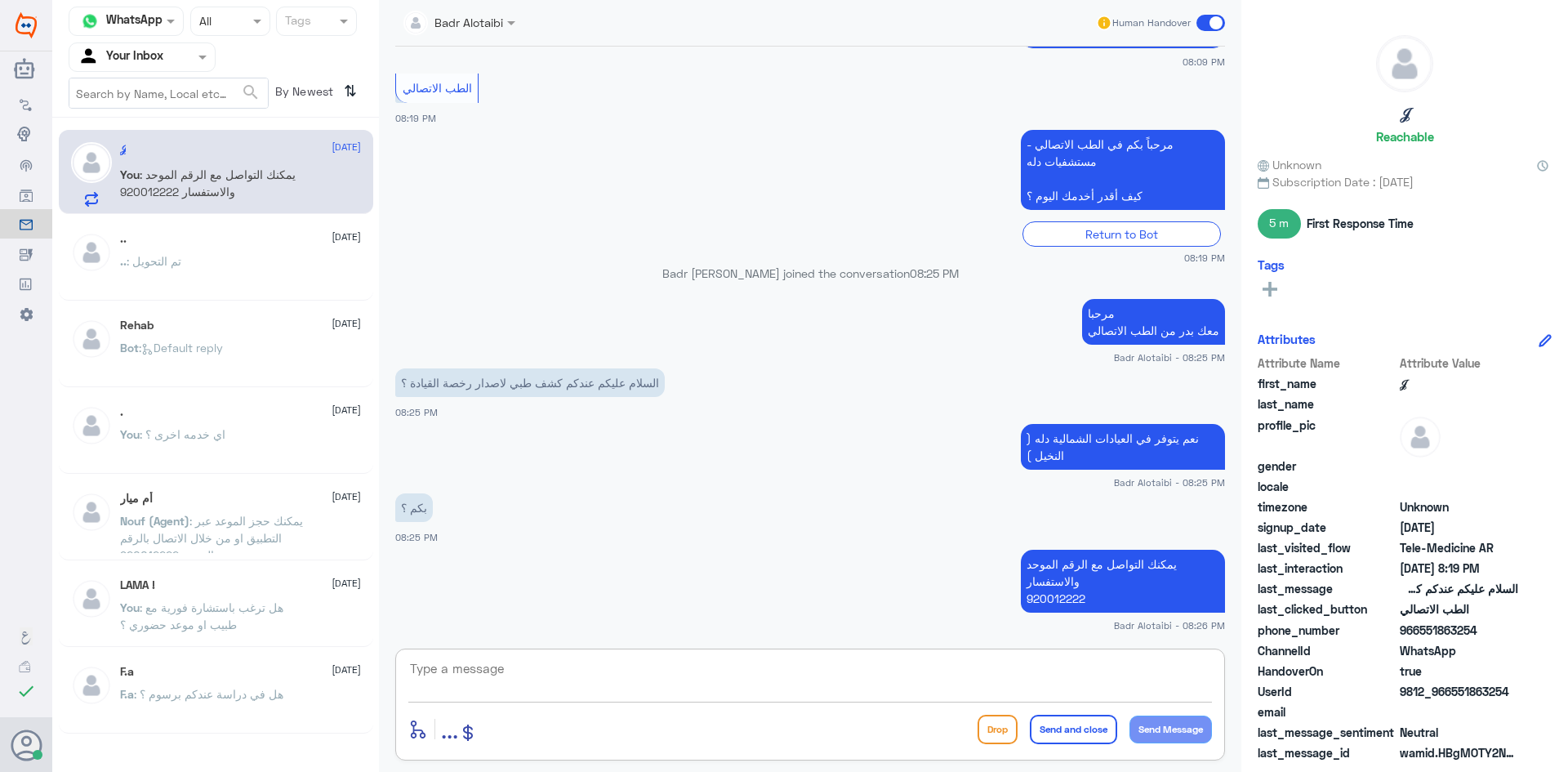
click at [1210, 29] on span at bounding box center [1211, 22] width 29 height 16
click at [0, 0] on input "checkbox" at bounding box center [0, 0] width 0 height 0
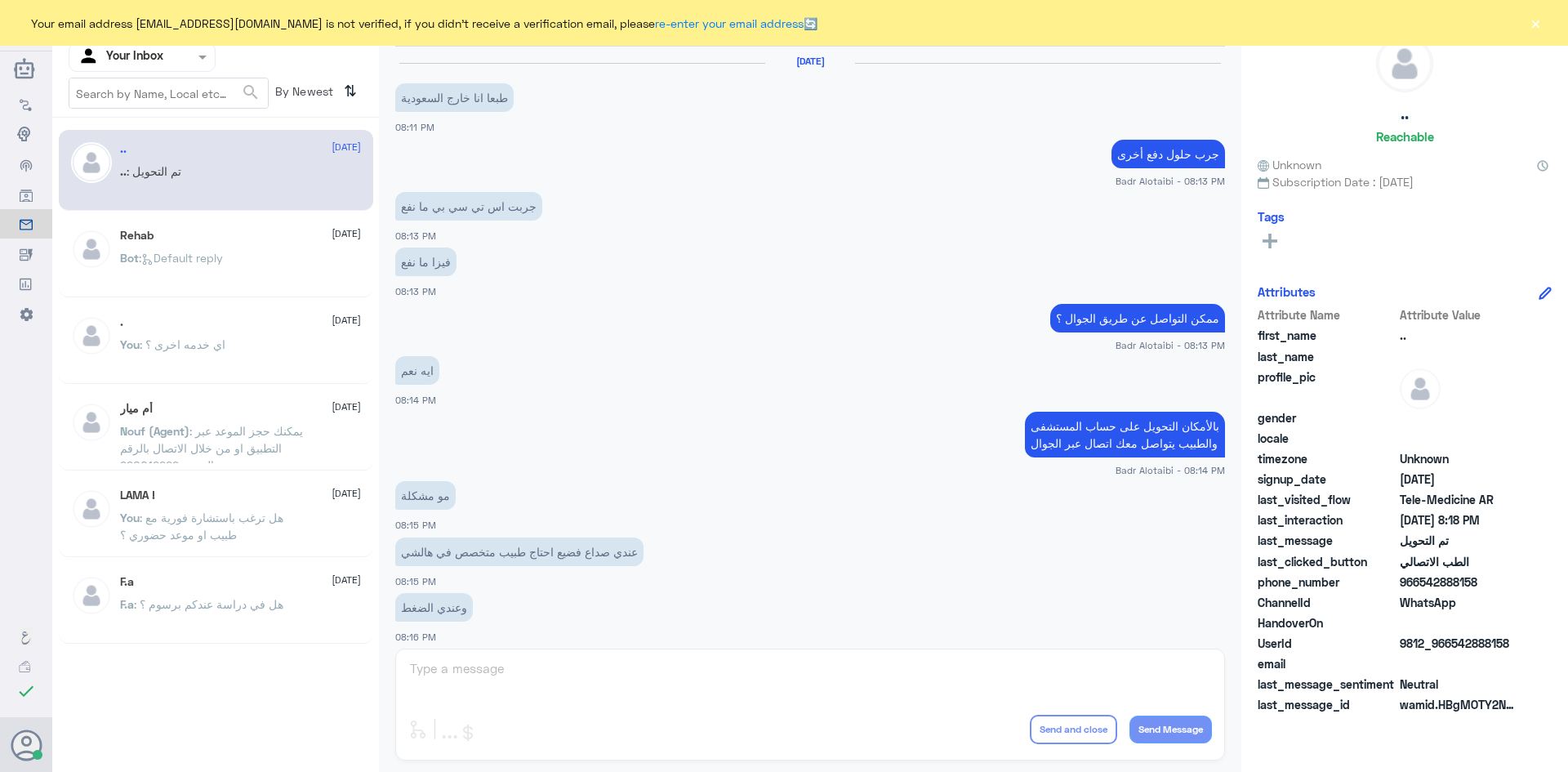
scroll to position [536, 0]
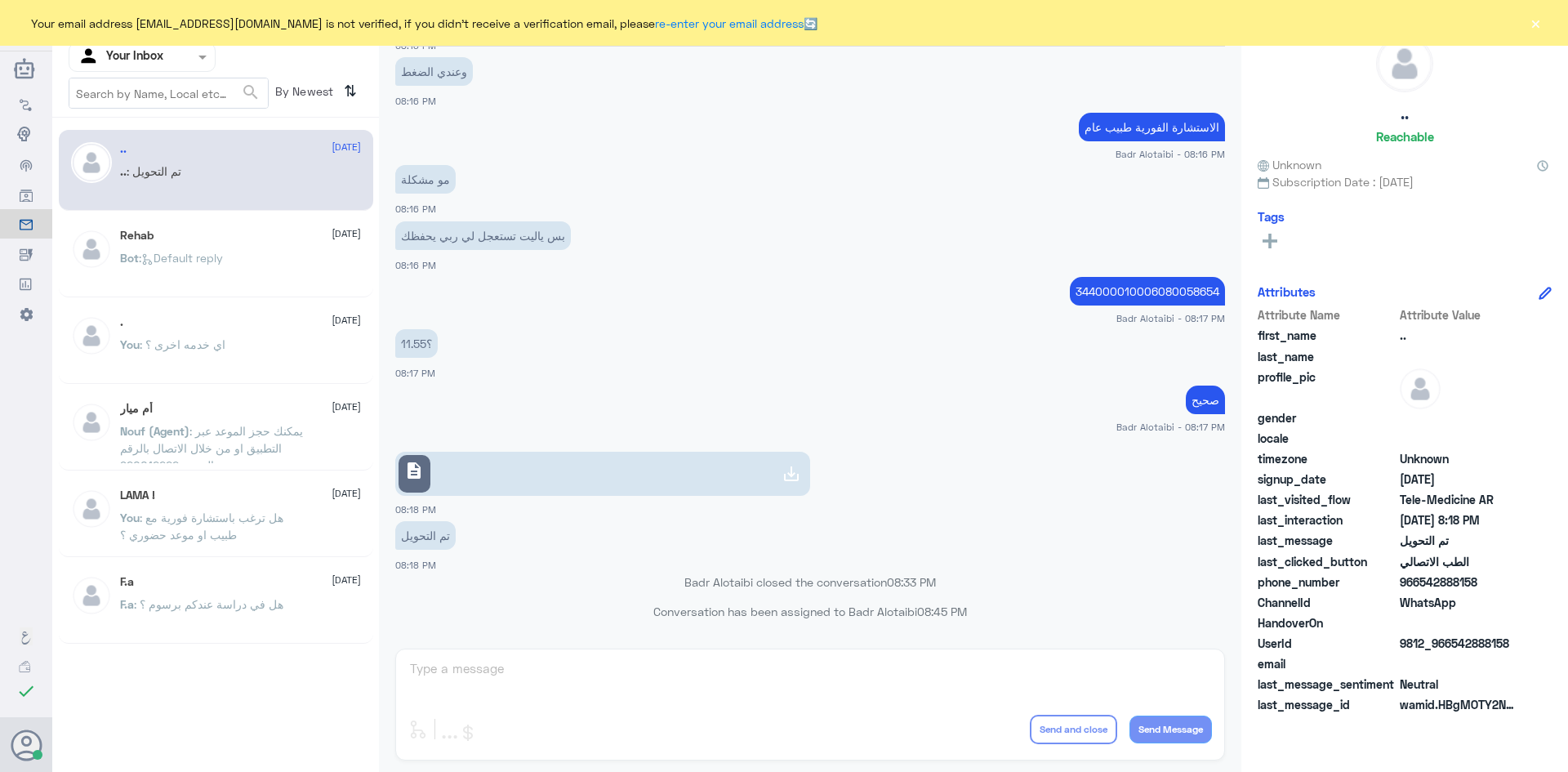
click at [1536, 26] on button "×" at bounding box center [1535, 22] width 16 height 16
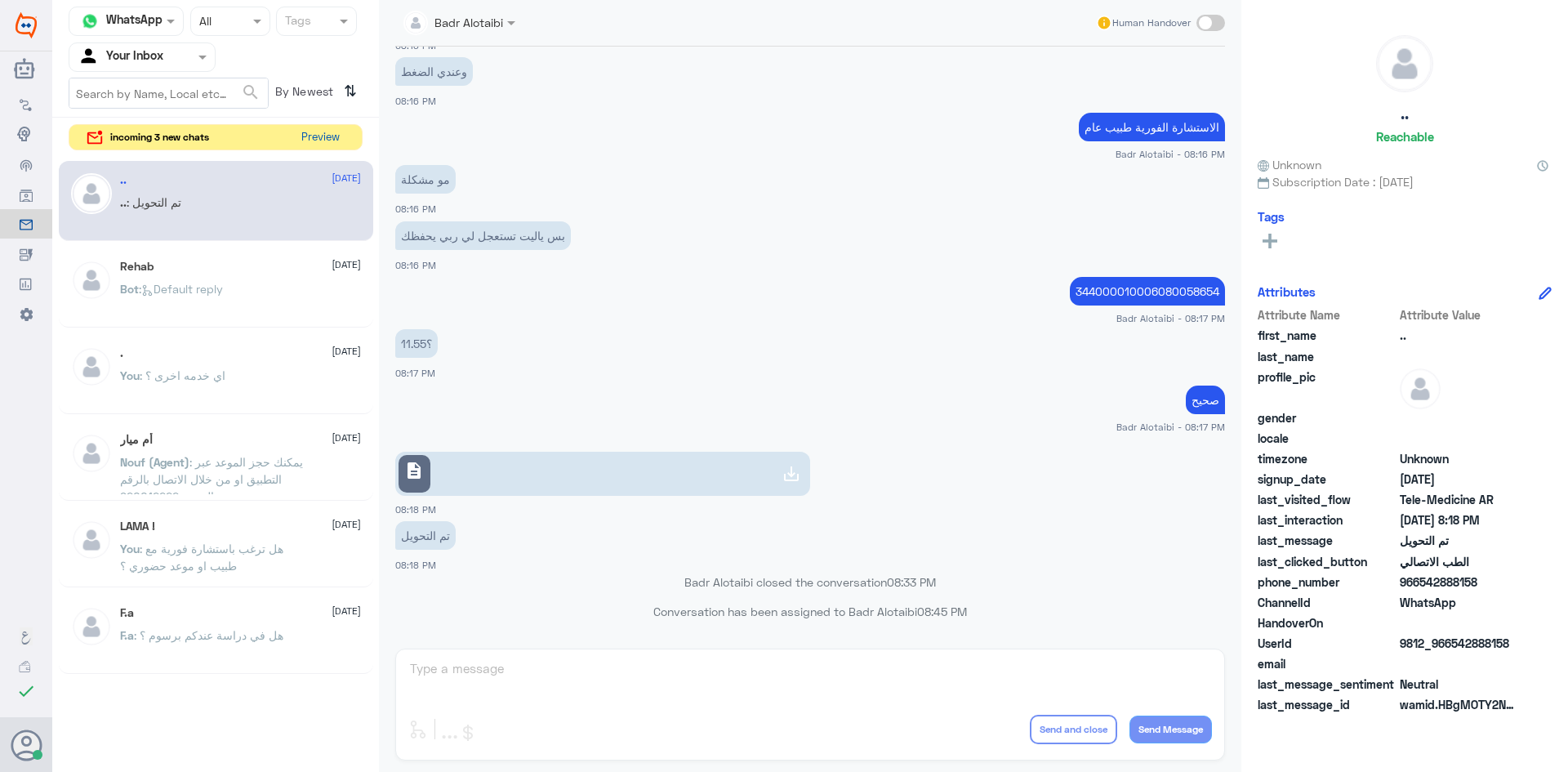
click at [323, 138] on button "Preview" at bounding box center [320, 138] width 51 height 26
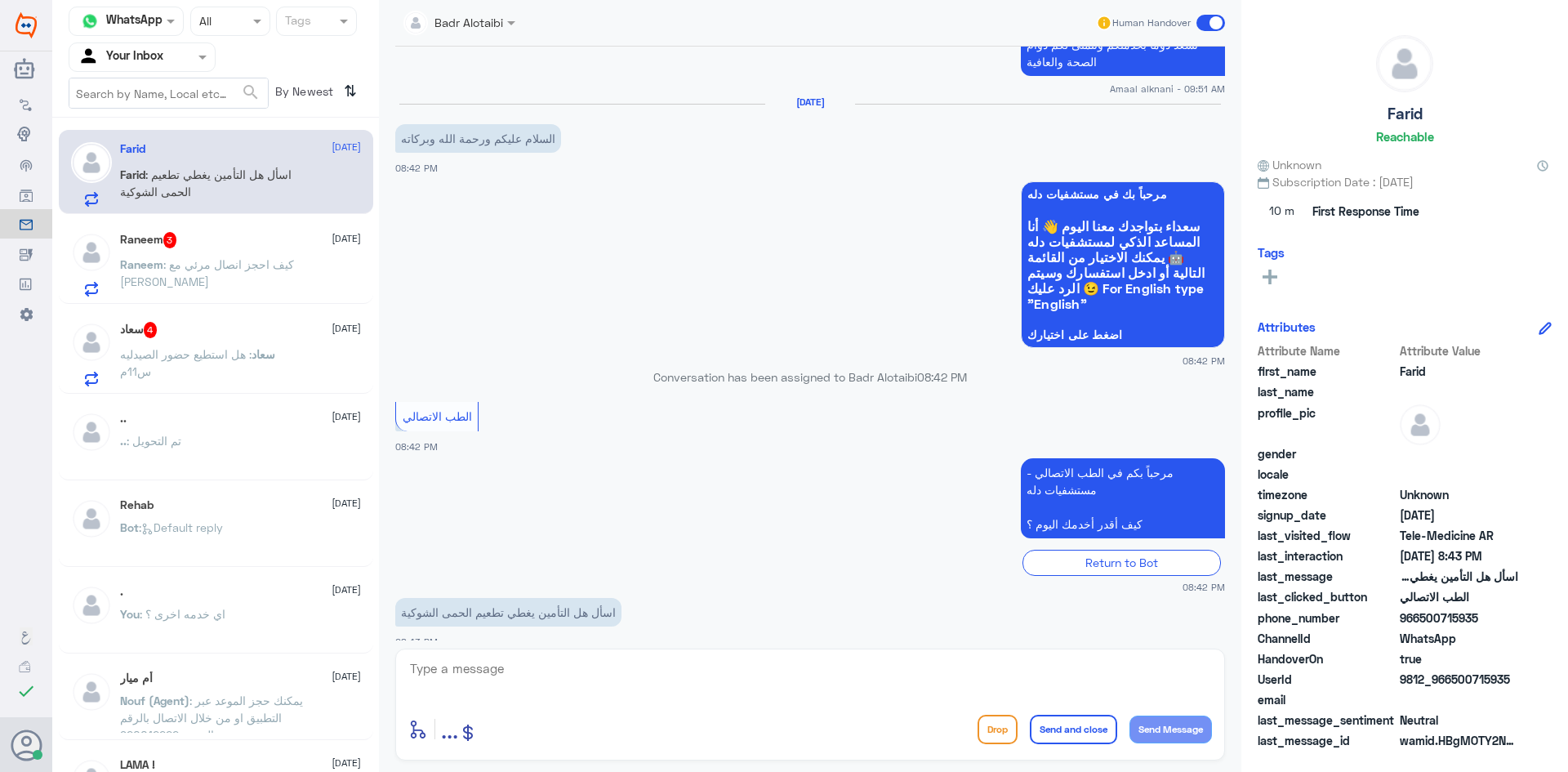
scroll to position [1000, 0]
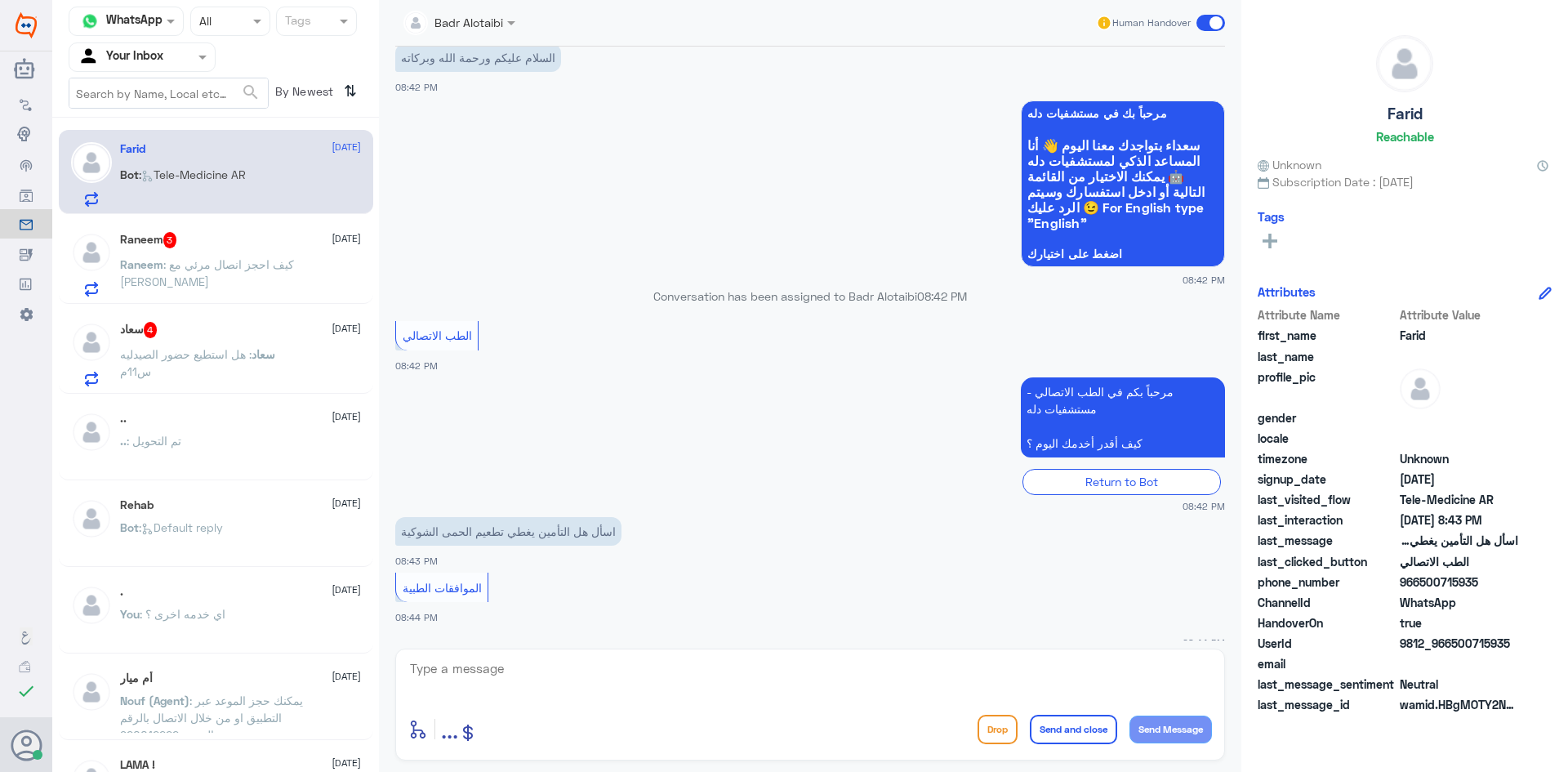
click at [285, 265] on span ": كيف احجز انصال مرئي مع [PERSON_NAME]" at bounding box center [207, 272] width 174 height 31
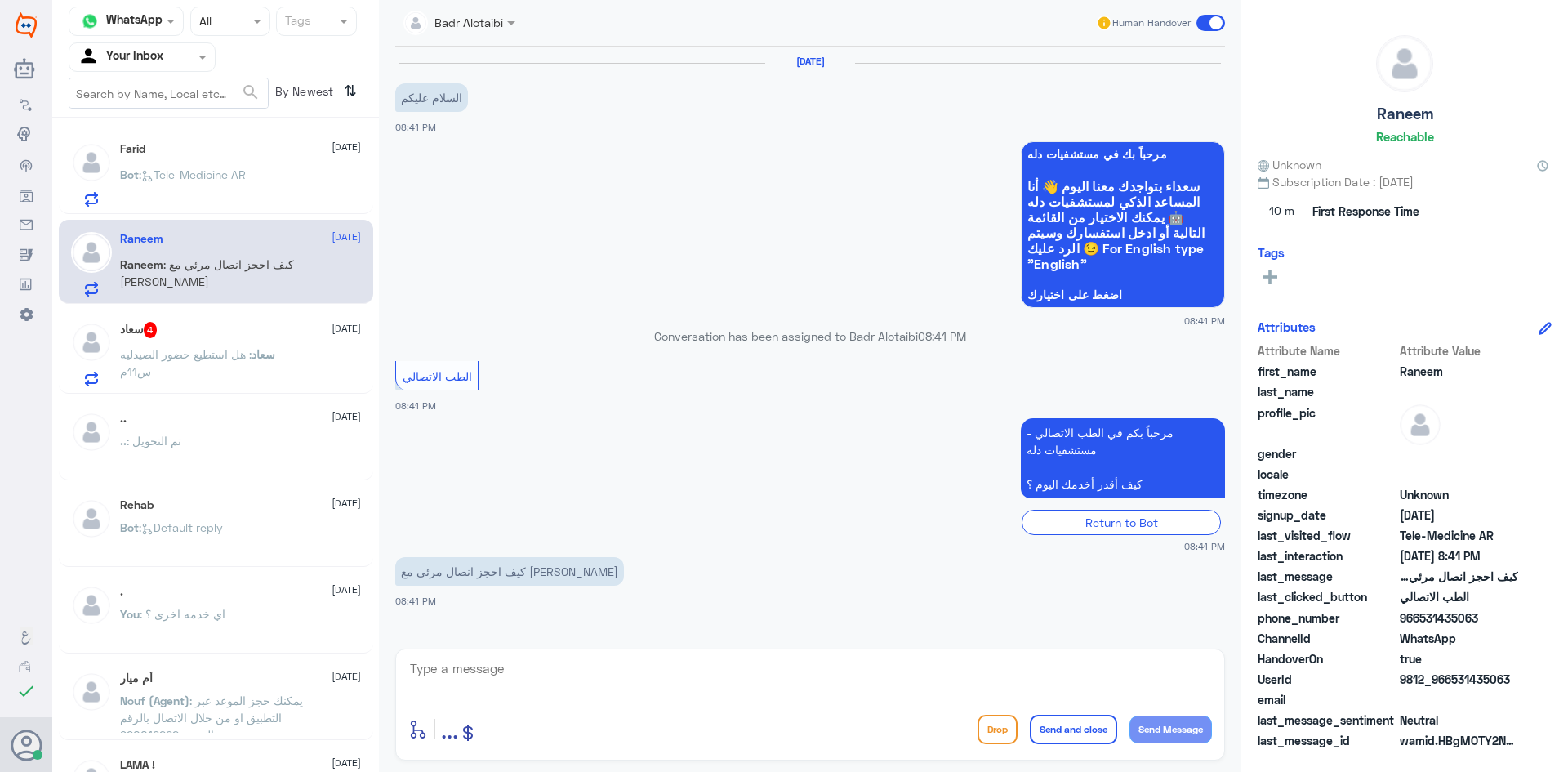
click at [273, 345] on div "سعاد 4 [DATE] سعاد : هل استطيع حضور الصيدليه س11م" at bounding box center [241, 354] width 241 height 65
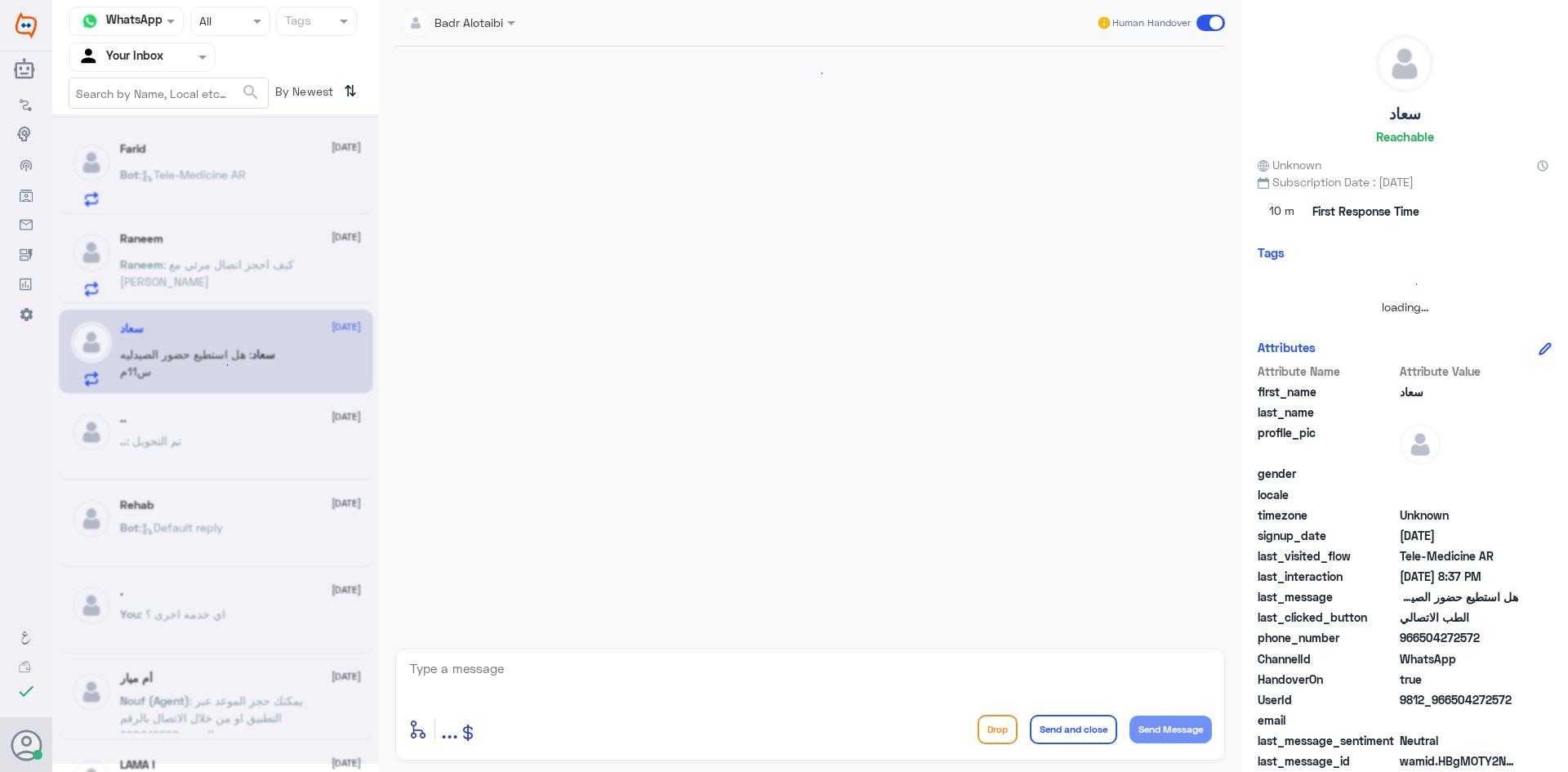
scroll to position [654, 0]
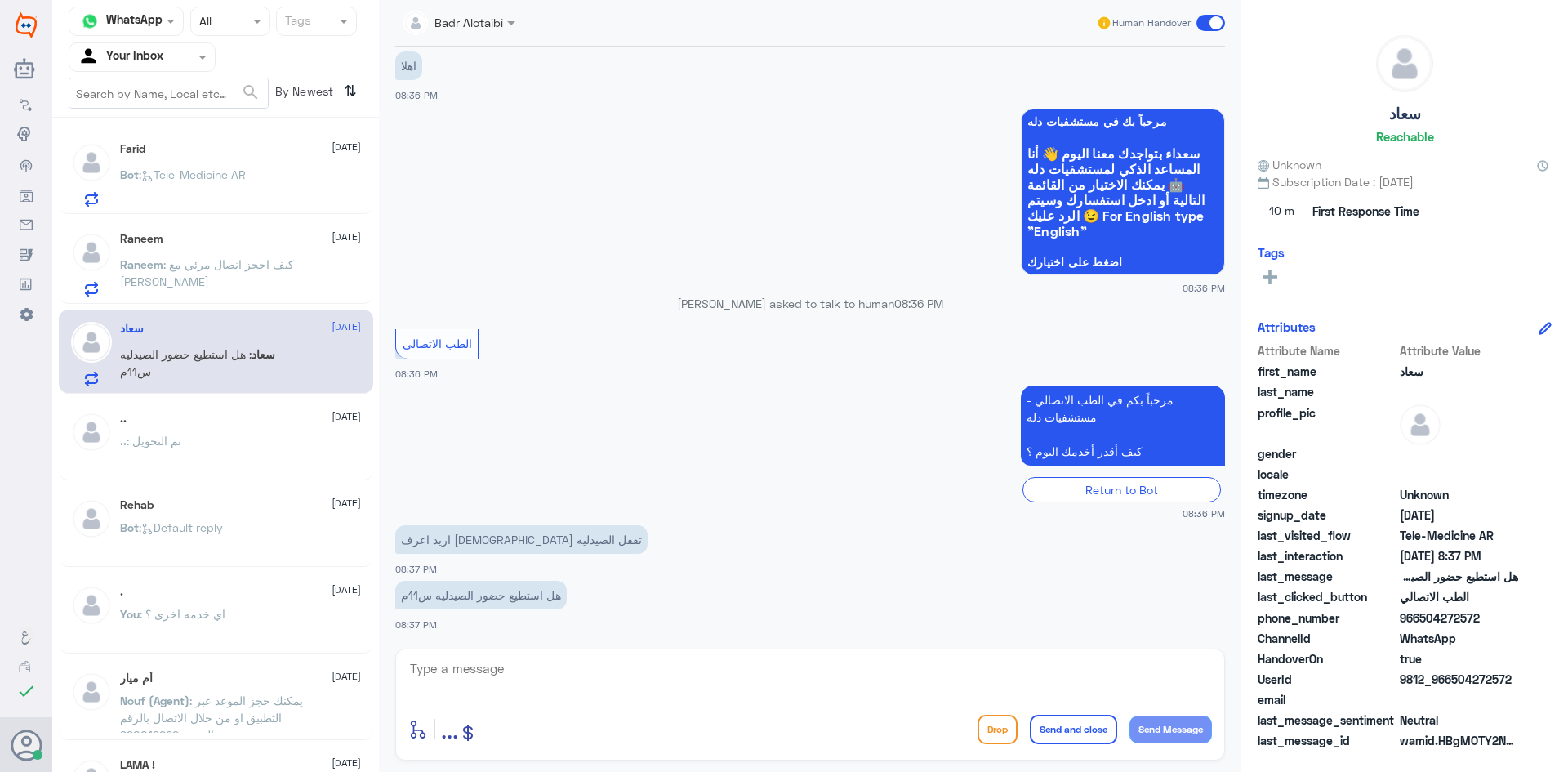
click at [590, 680] on textarea at bounding box center [810, 677] width 803 height 40
type textarea "مرحبا معك بدر من الطب الاتصالي"
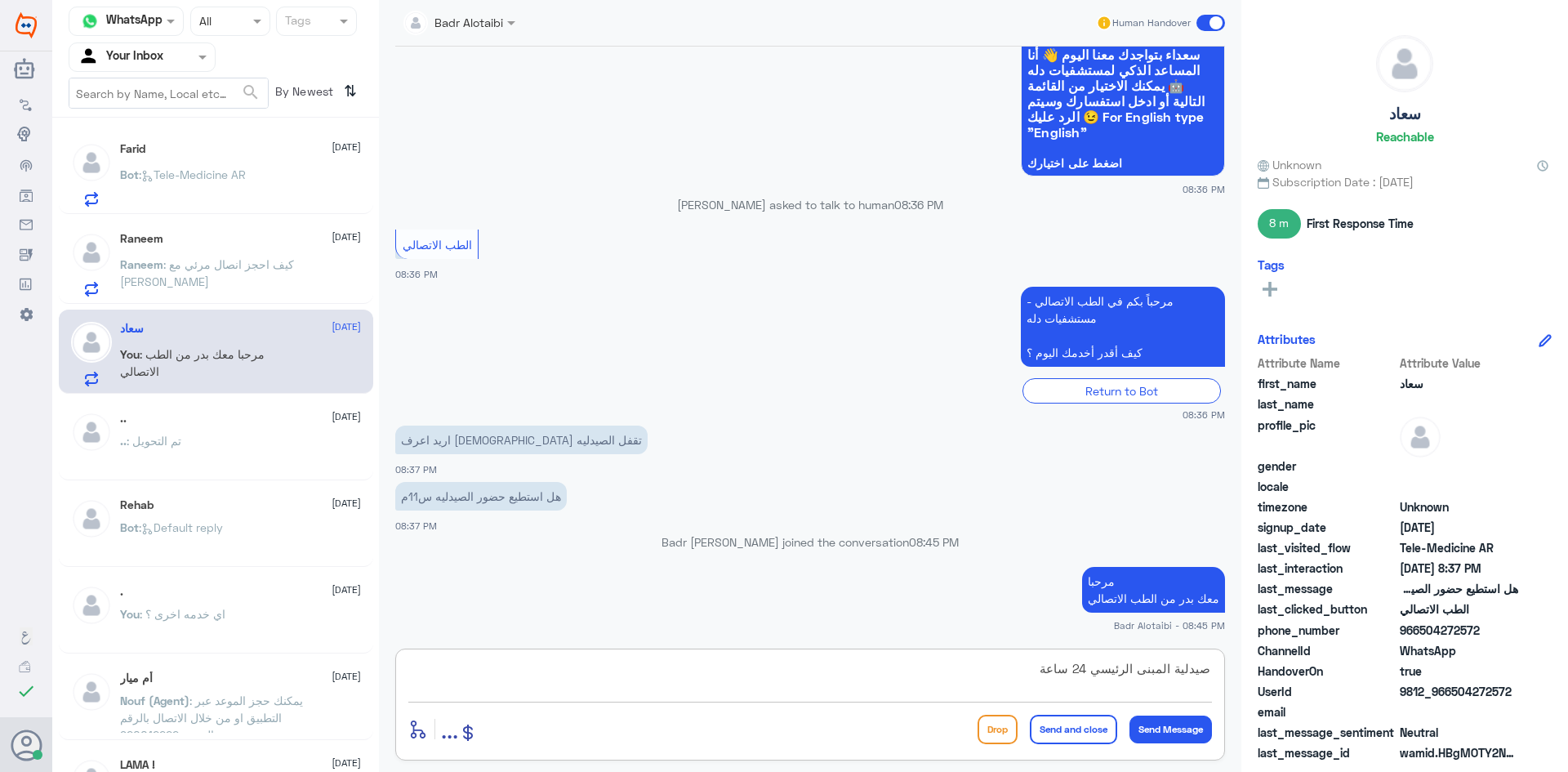
type textarea "صيدلية المبنى الرئيسي 24 ساعة"
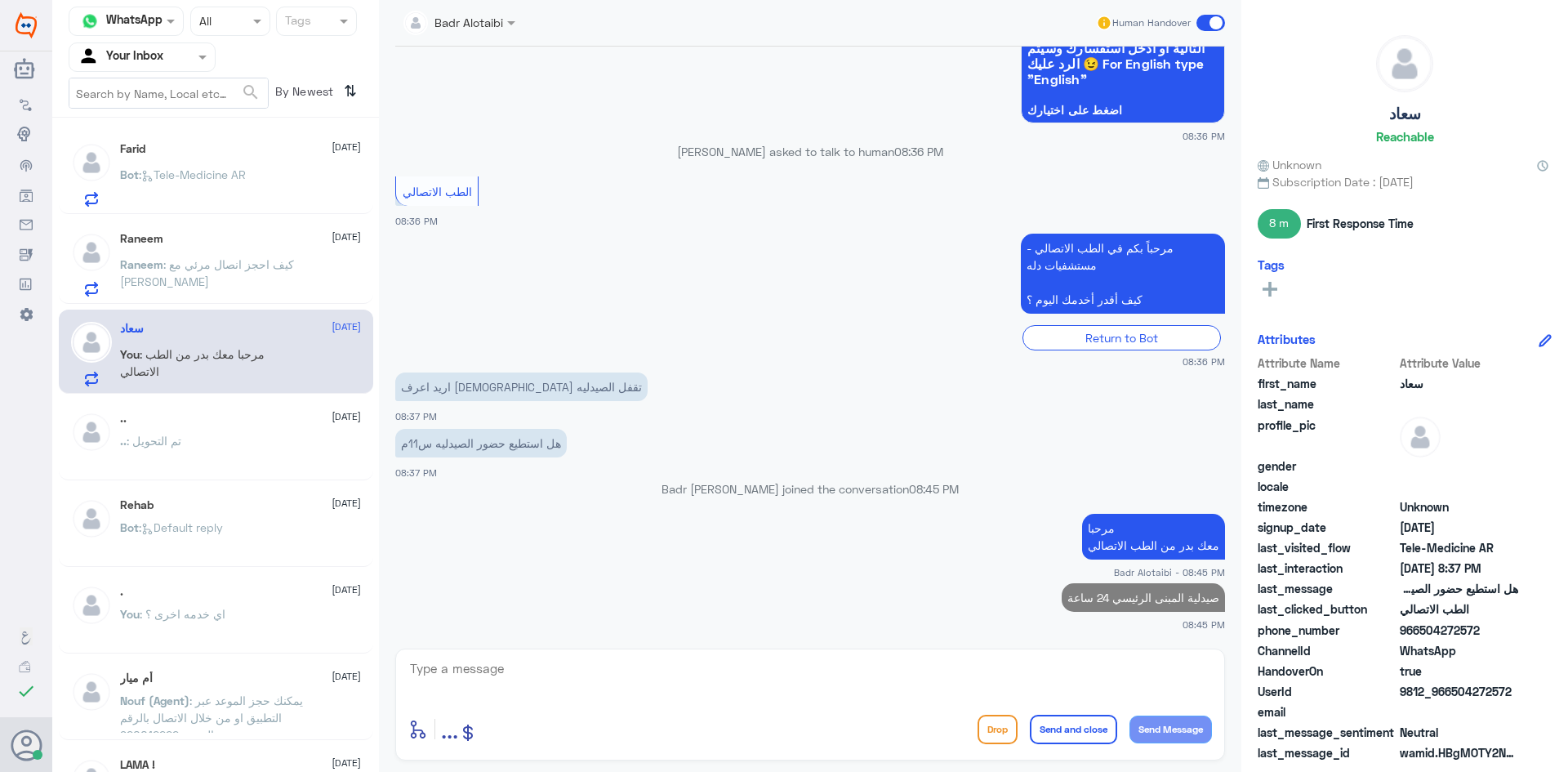
click at [201, 286] on span ": كيف احجز انصال مرئي مع [PERSON_NAME]" at bounding box center [207, 272] width 174 height 31
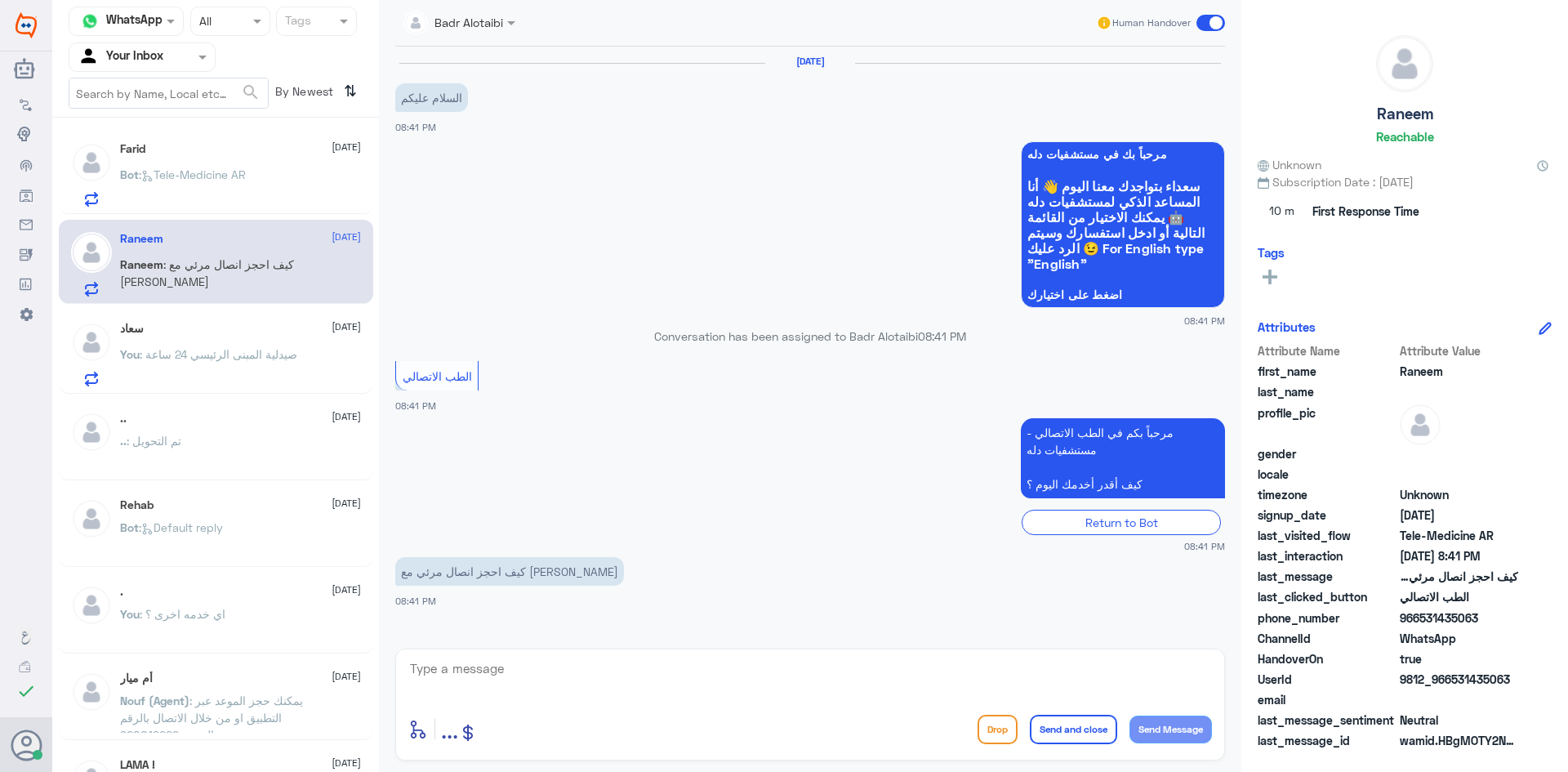
click at [628, 672] on textarea at bounding box center [810, 677] width 803 height 40
click at [265, 191] on div "Bot : Tele-Medicine AR" at bounding box center [241, 188] width 241 height 36
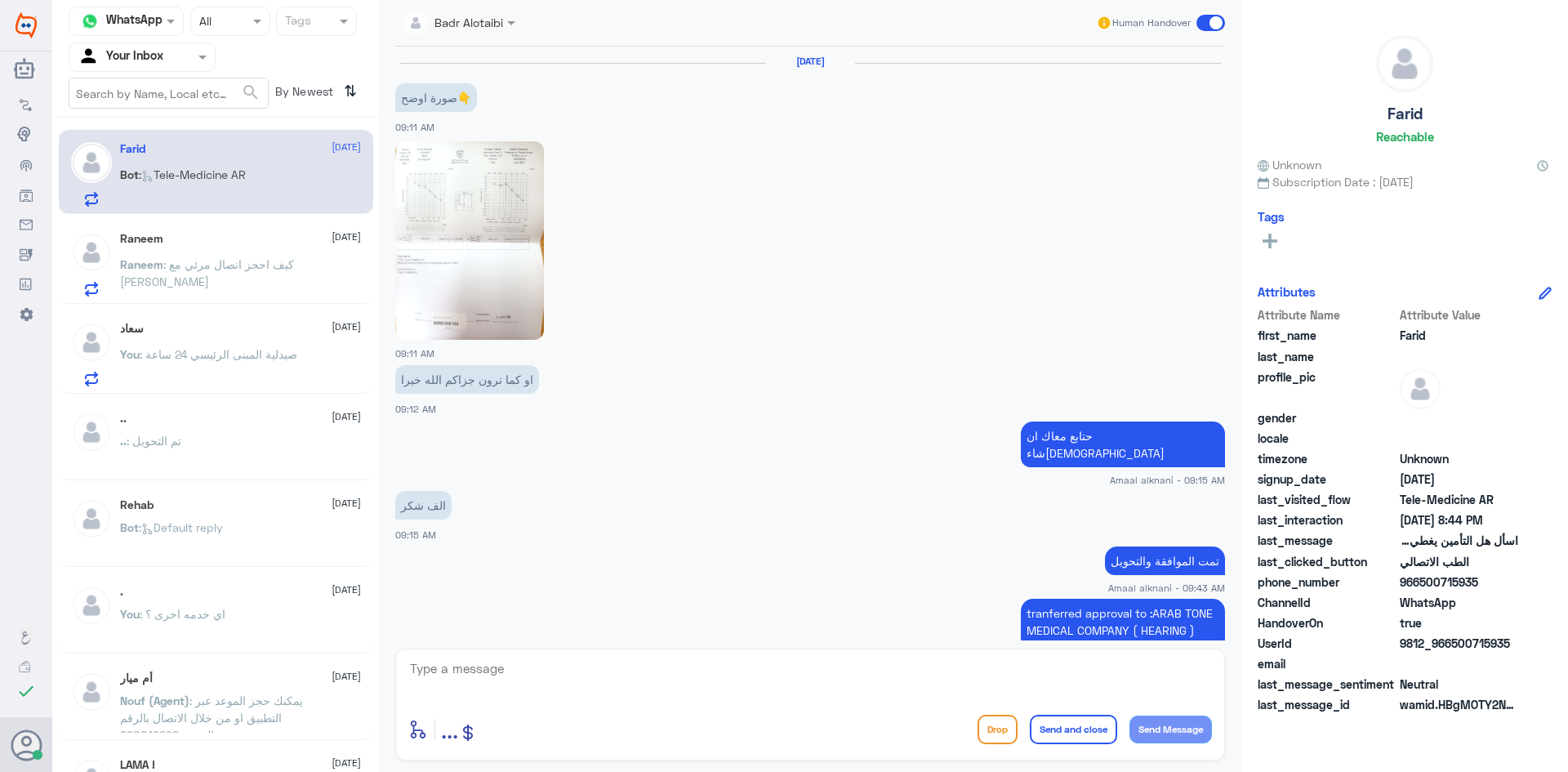
scroll to position [891, 0]
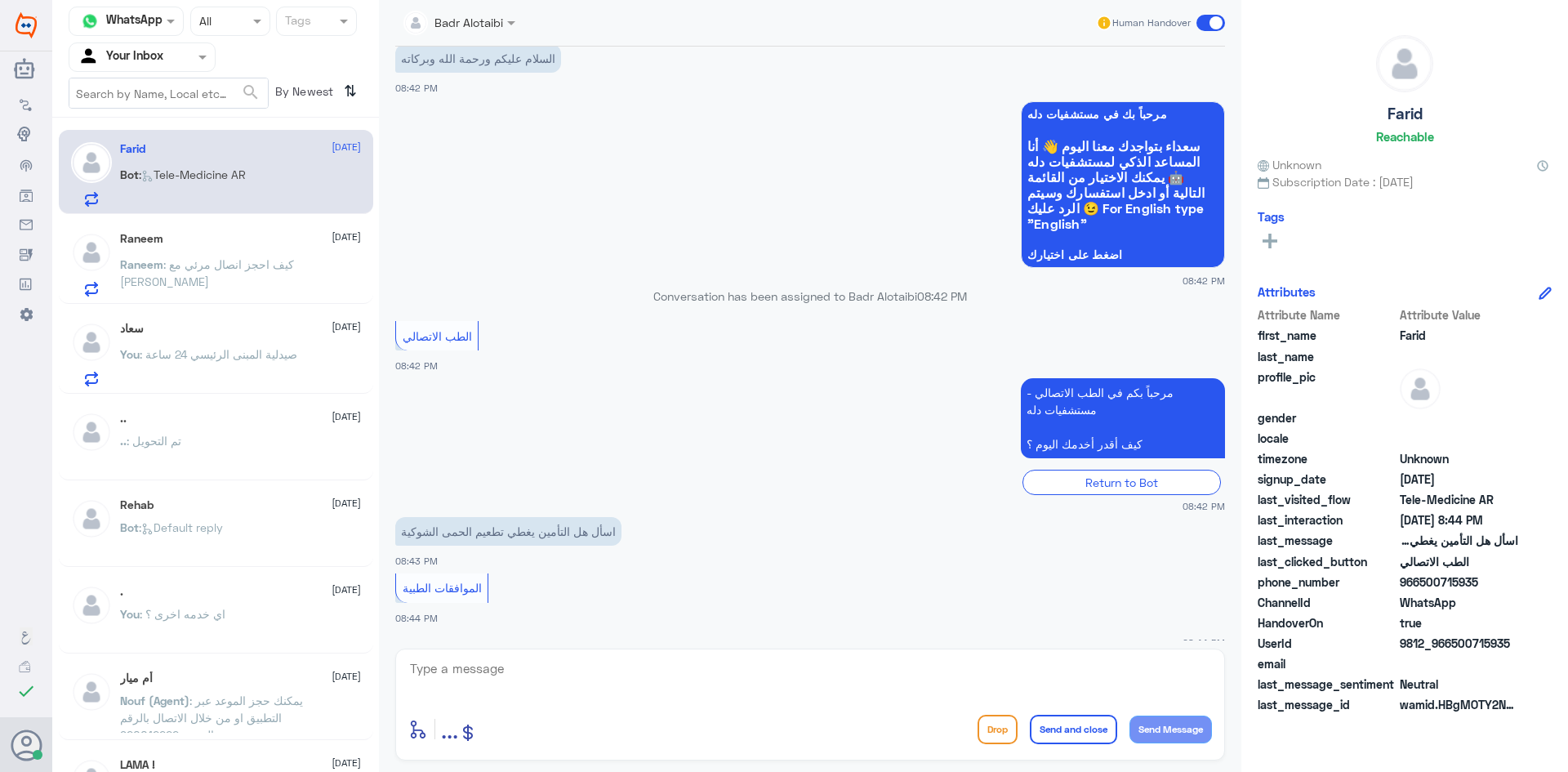
click at [250, 356] on span ": صيدلية المبنى الرئيسي 24 ساعة" at bounding box center [218, 354] width 158 height 14
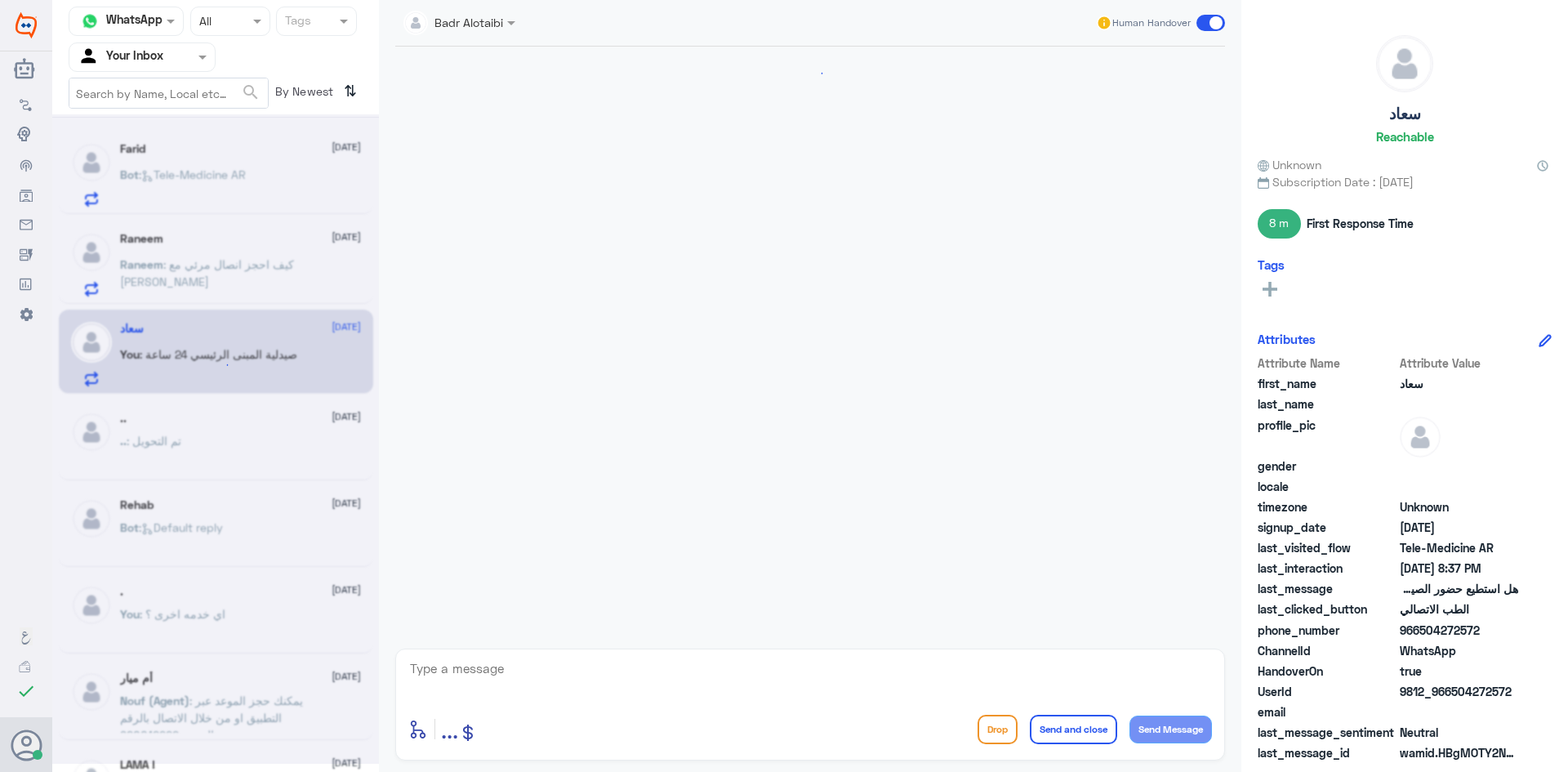
scroll to position [638, 0]
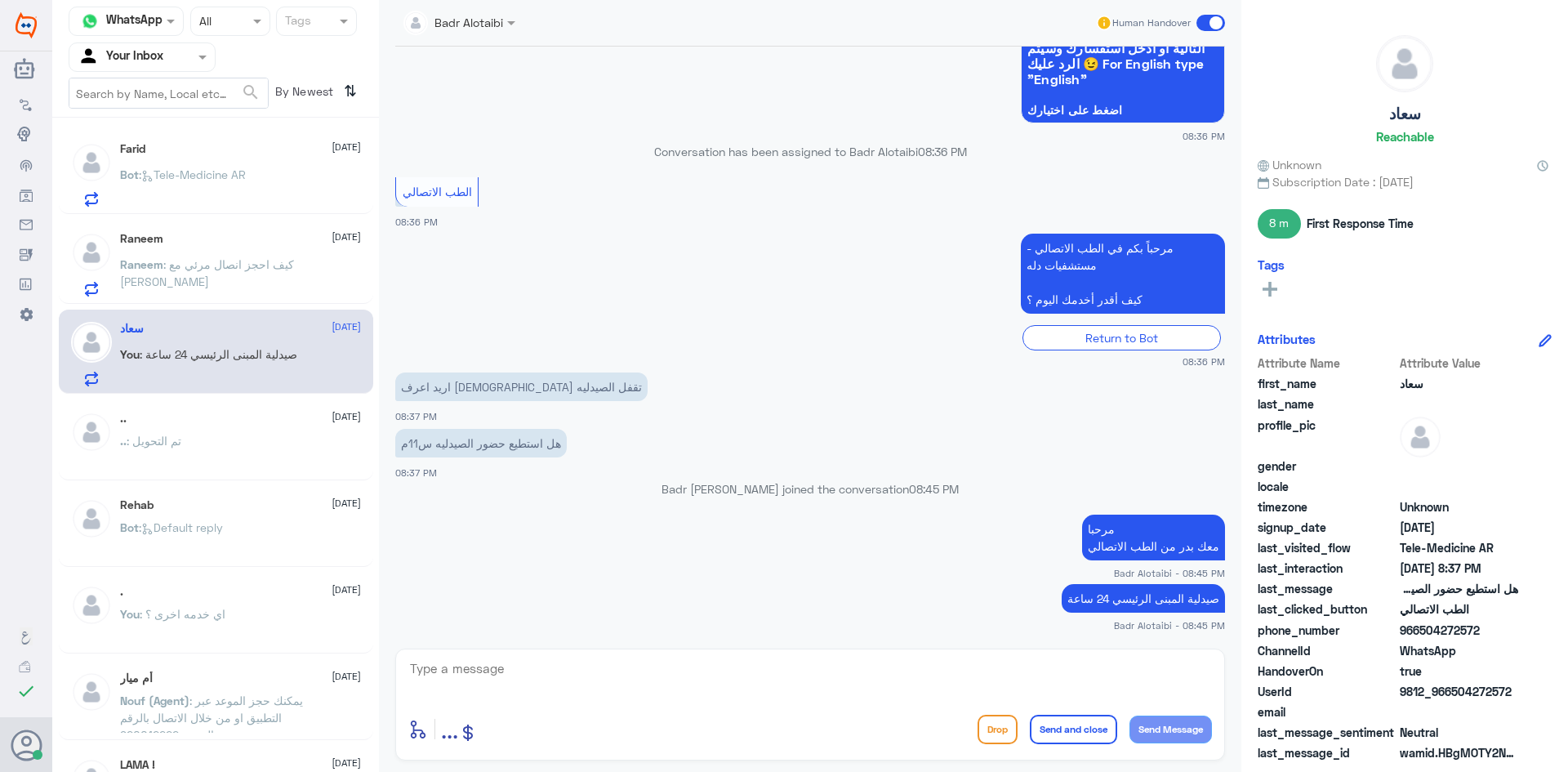
click at [1208, 24] on span at bounding box center [1211, 22] width 29 height 16
click at [0, 0] on input "checkbox" at bounding box center [0, 0] width 0 height 0
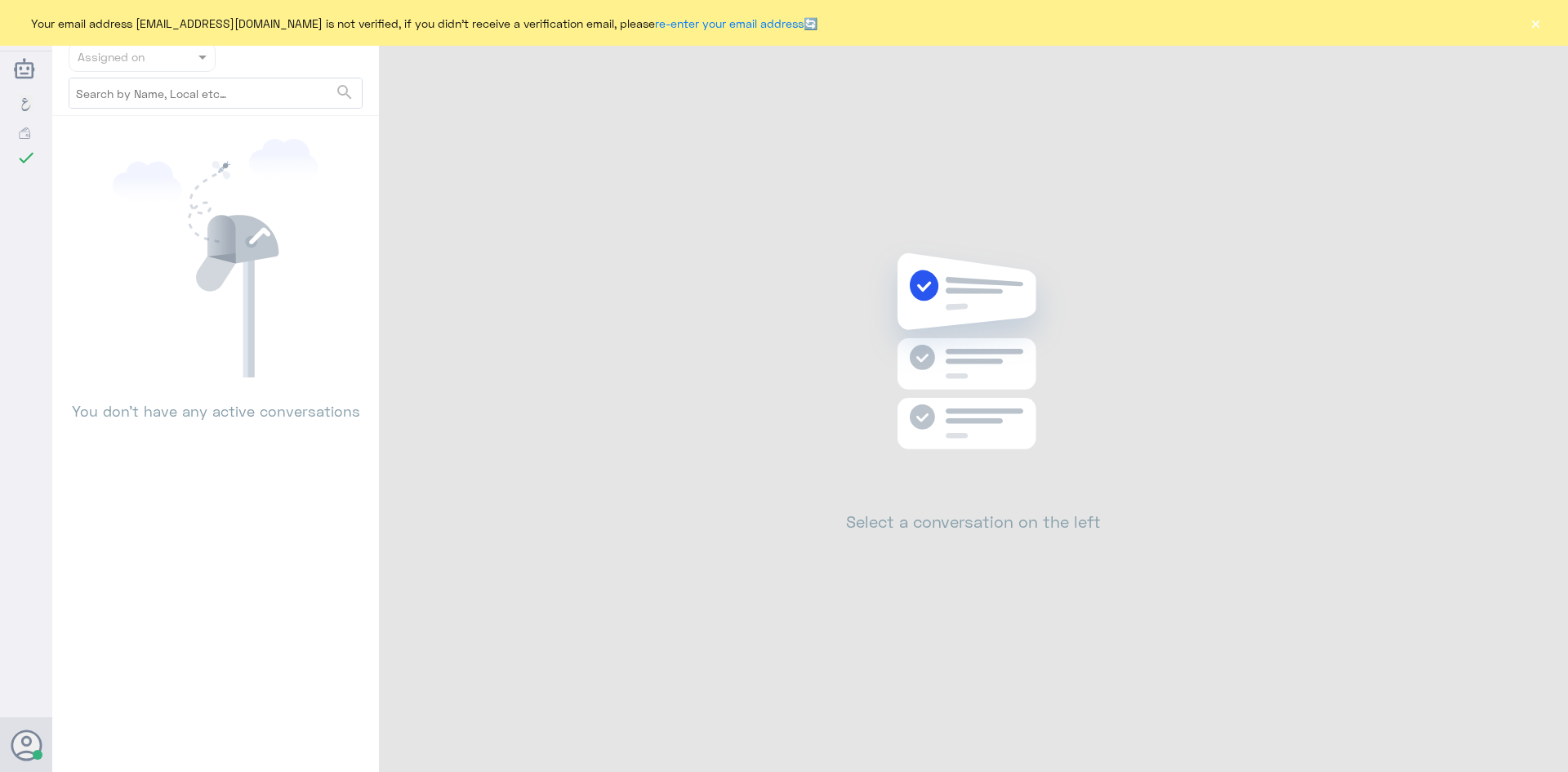
click at [1535, 20] on button "×" at bounding box center [1535, 22] width 16 height 16
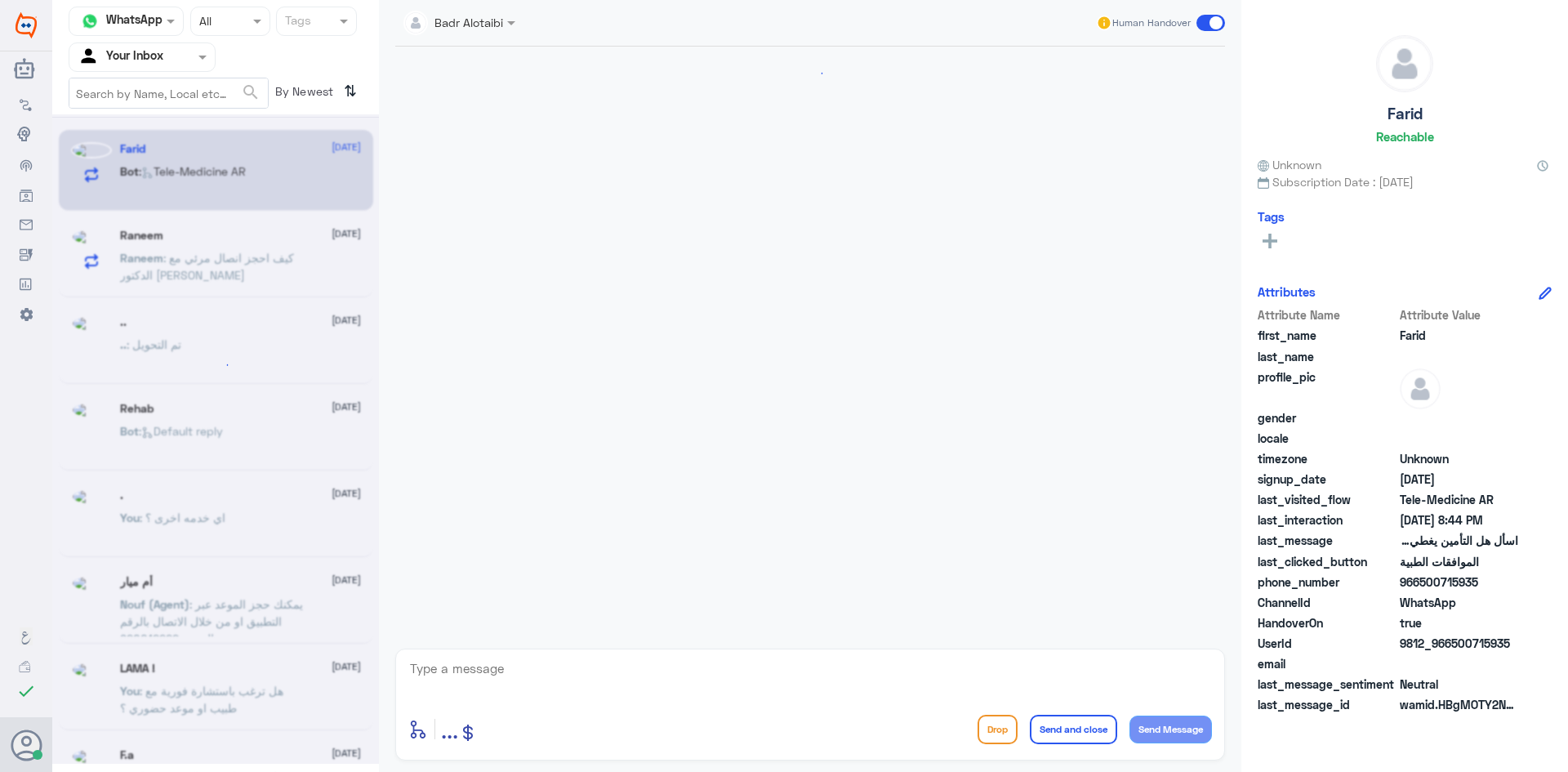
scroll to position [891, 0]
